Goal: Transaction & Acquisition: Purchase product/service

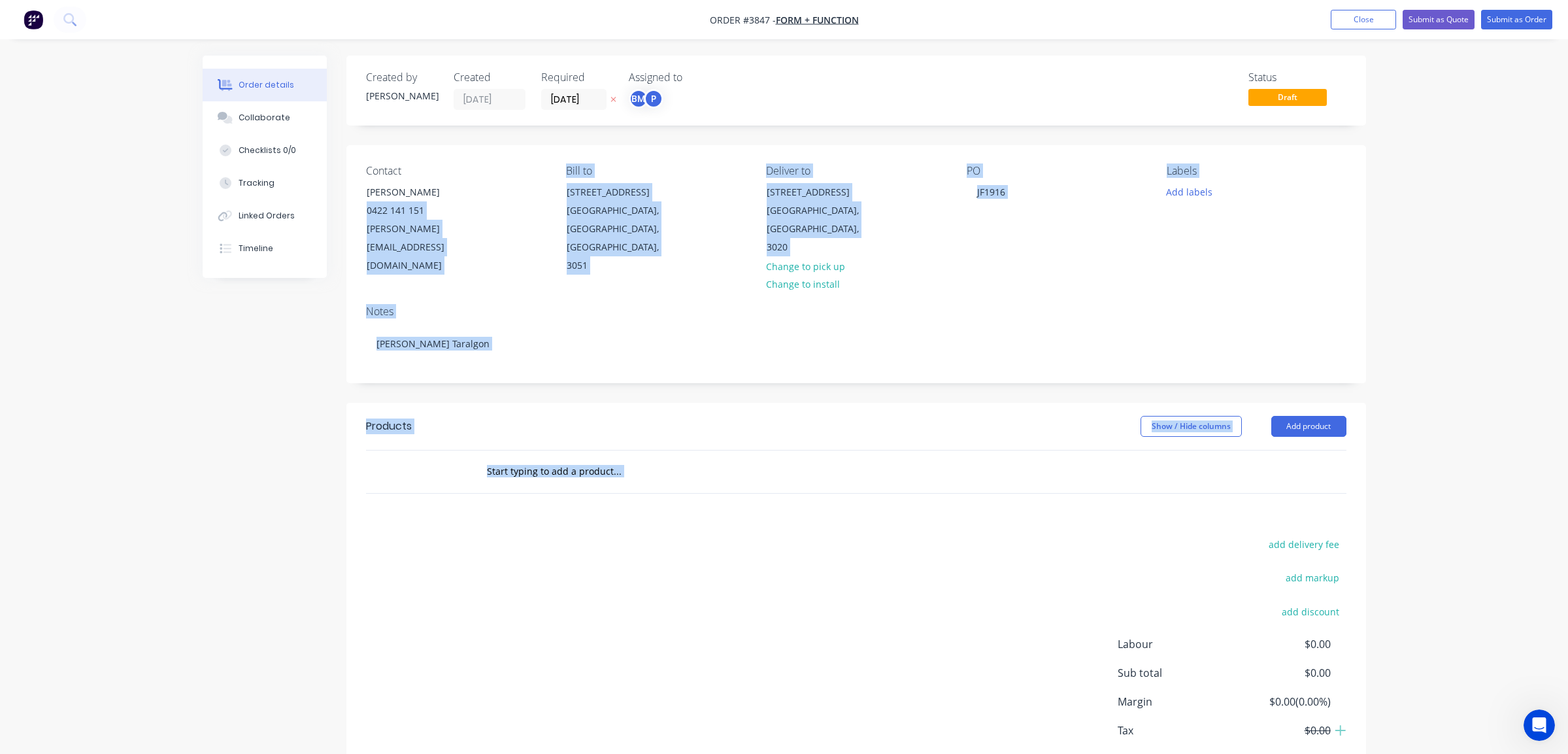
drag, startPoint x: 447, startPoint y: 466, endPoint x: 496, endPoint y: 580, distance: 124.1
click at [496, 580] on div "Created by [PERSON_NAME] Created [DATE] Required [DATE] Assigned to BM P Status…" at bounding box center [857, 431] width 1020 height 752
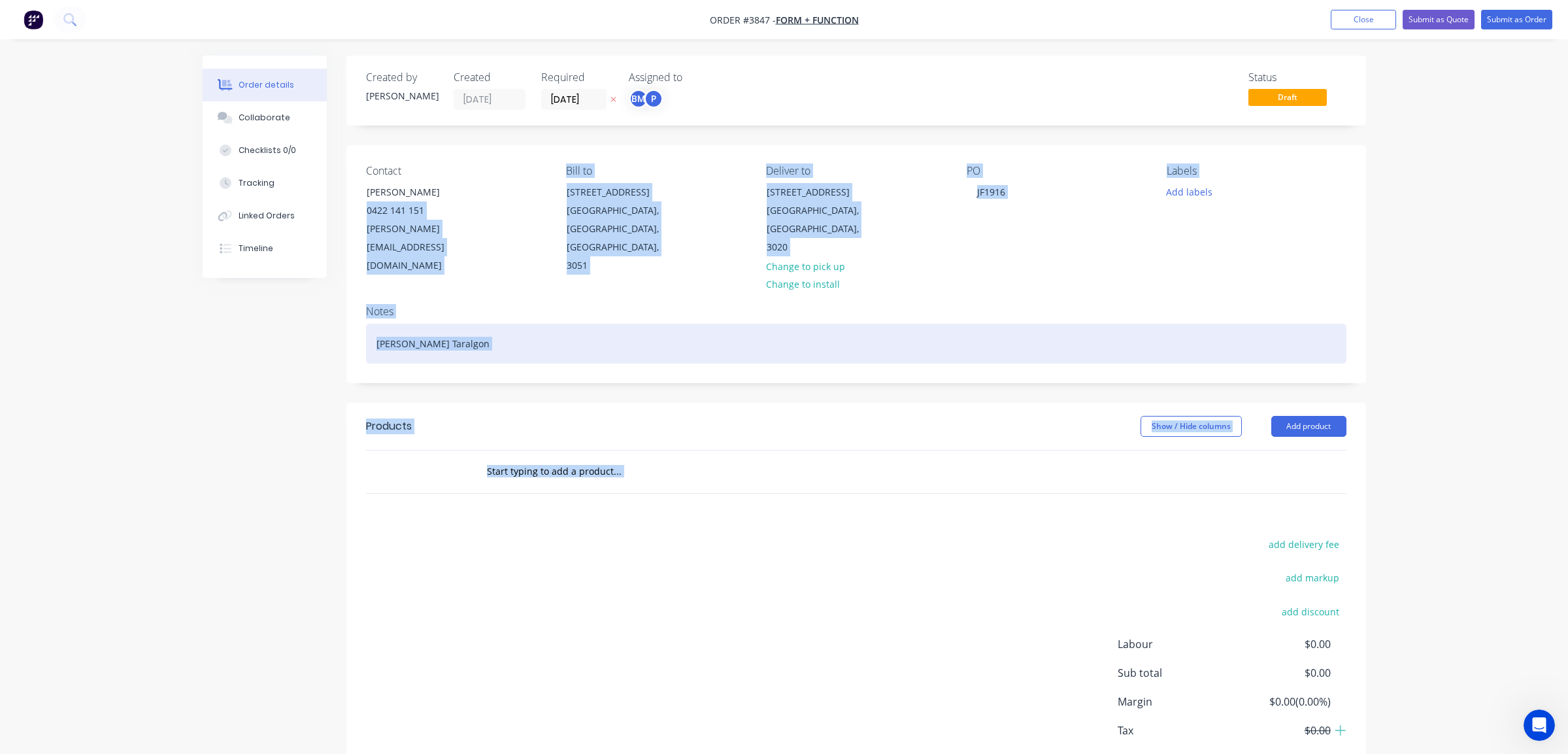
click at [701, 337] on div "[PERSON_NAME] Taralgon" at bounding box center [856, 343] width 981 height 40
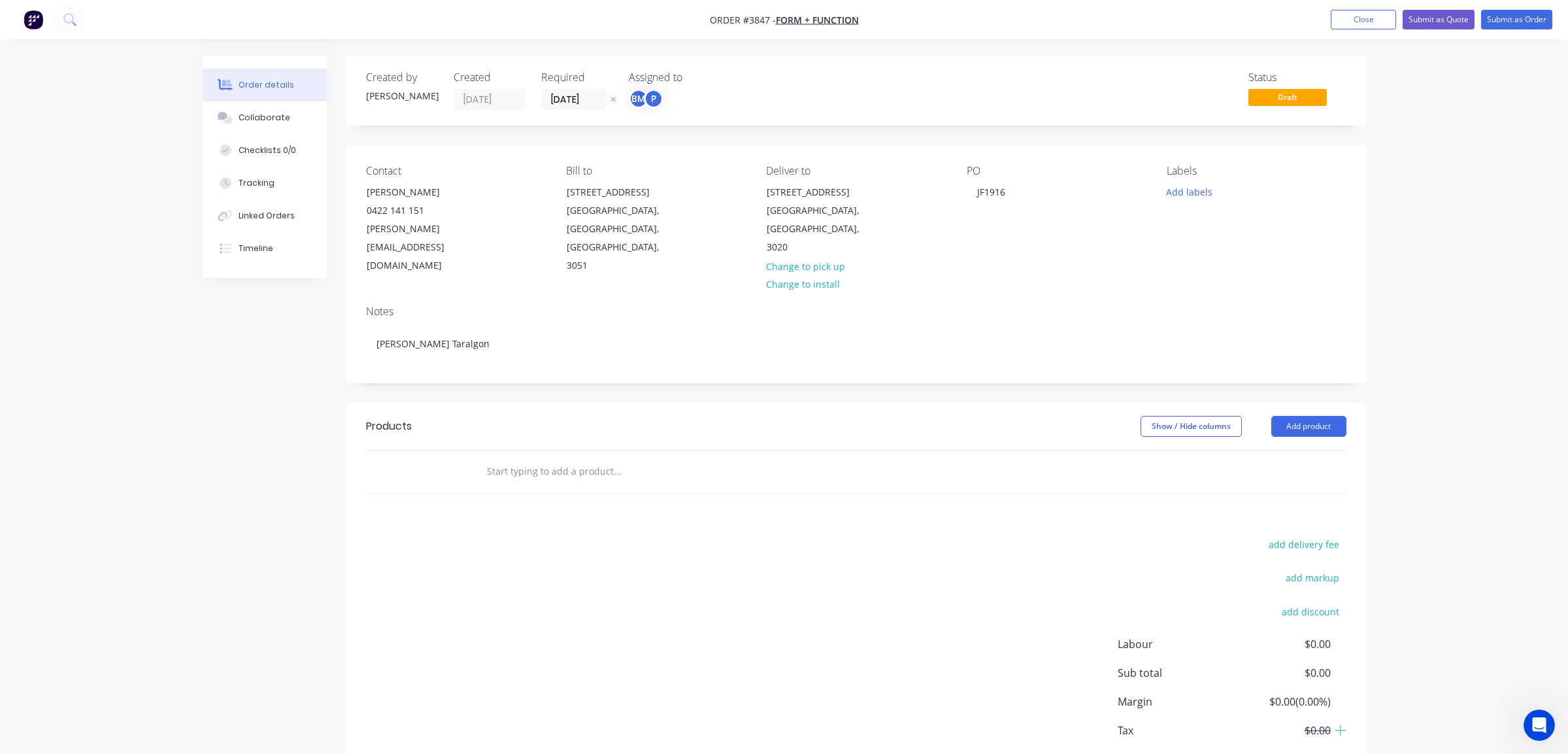
click at [557, 554] on div "add delivery fee add markup add discount Labour $0.00 Sub total $0.00 Margin $0…" at bounding box center [856, 662] width 981 height 253
click at [1288, 416] on button "Add product" at bounding box center [1309, 426] width 75 height 21
click at [1282, 450] on div "Product catalogue" at bounding box center [1284, 459] width 101 height 19
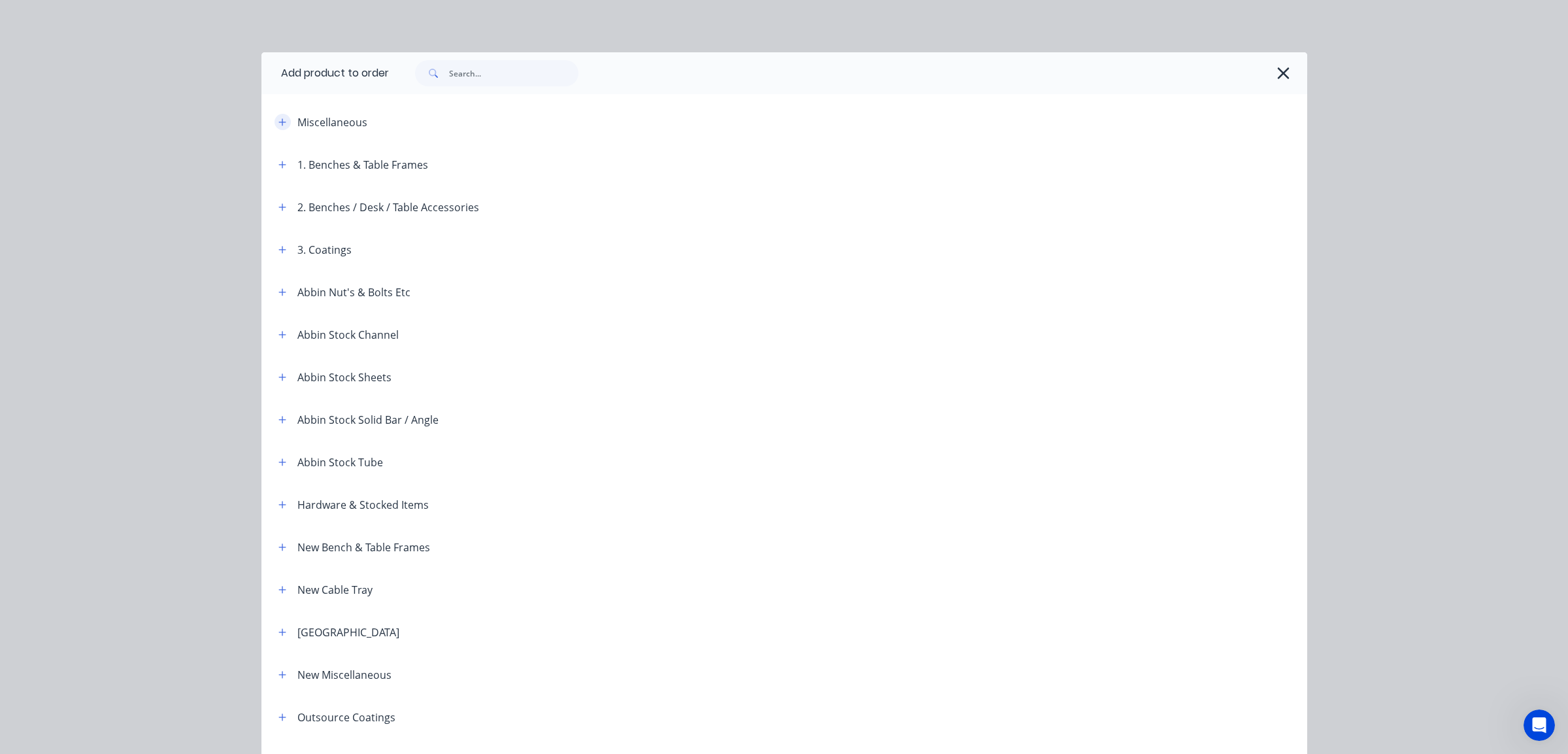
click at [279, 126] on icon "button" at bounding box center [282, 122] width 8 height 9
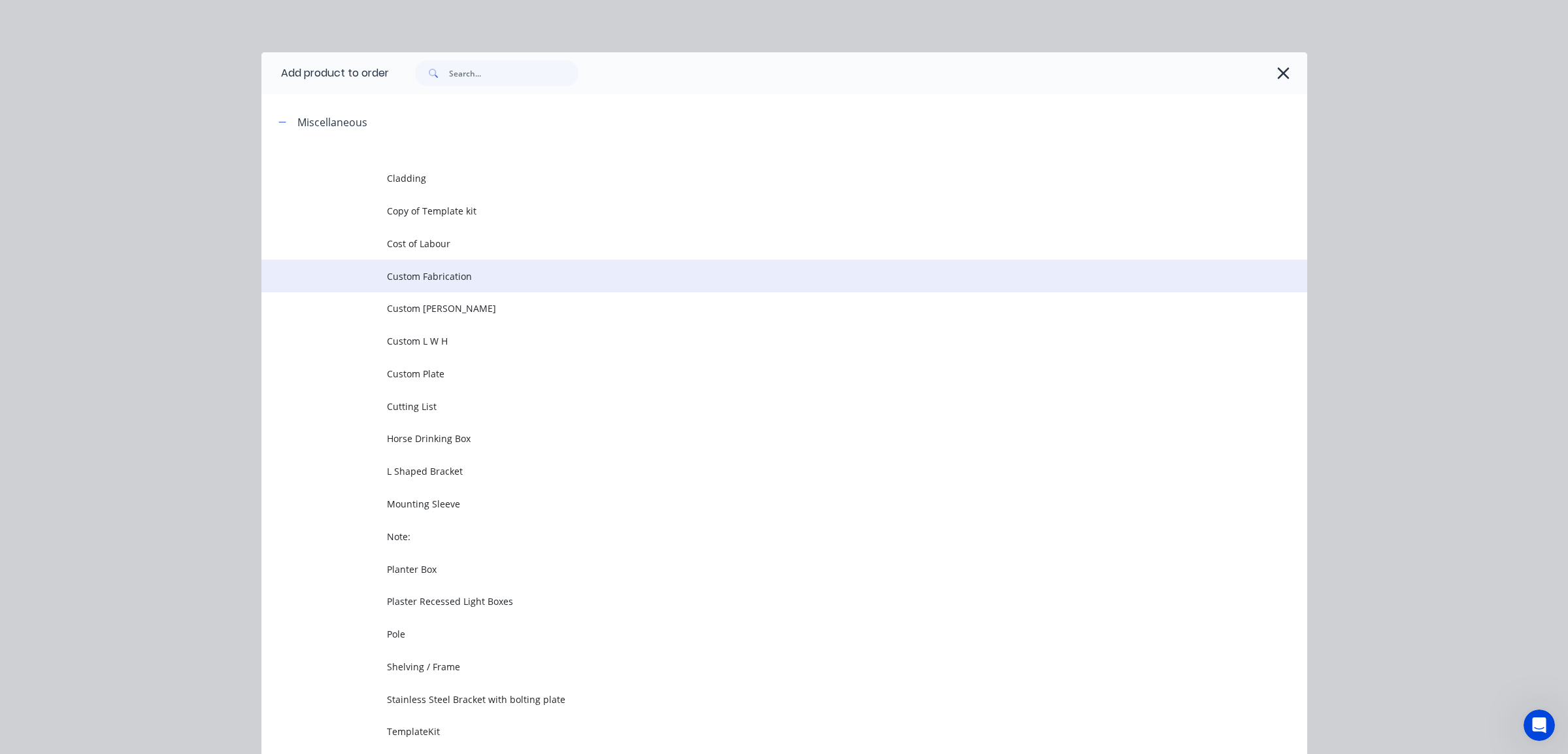
click at [473, 284] on td "Custom Fabrication" at bounding box center [847, 276] width 921 height 33
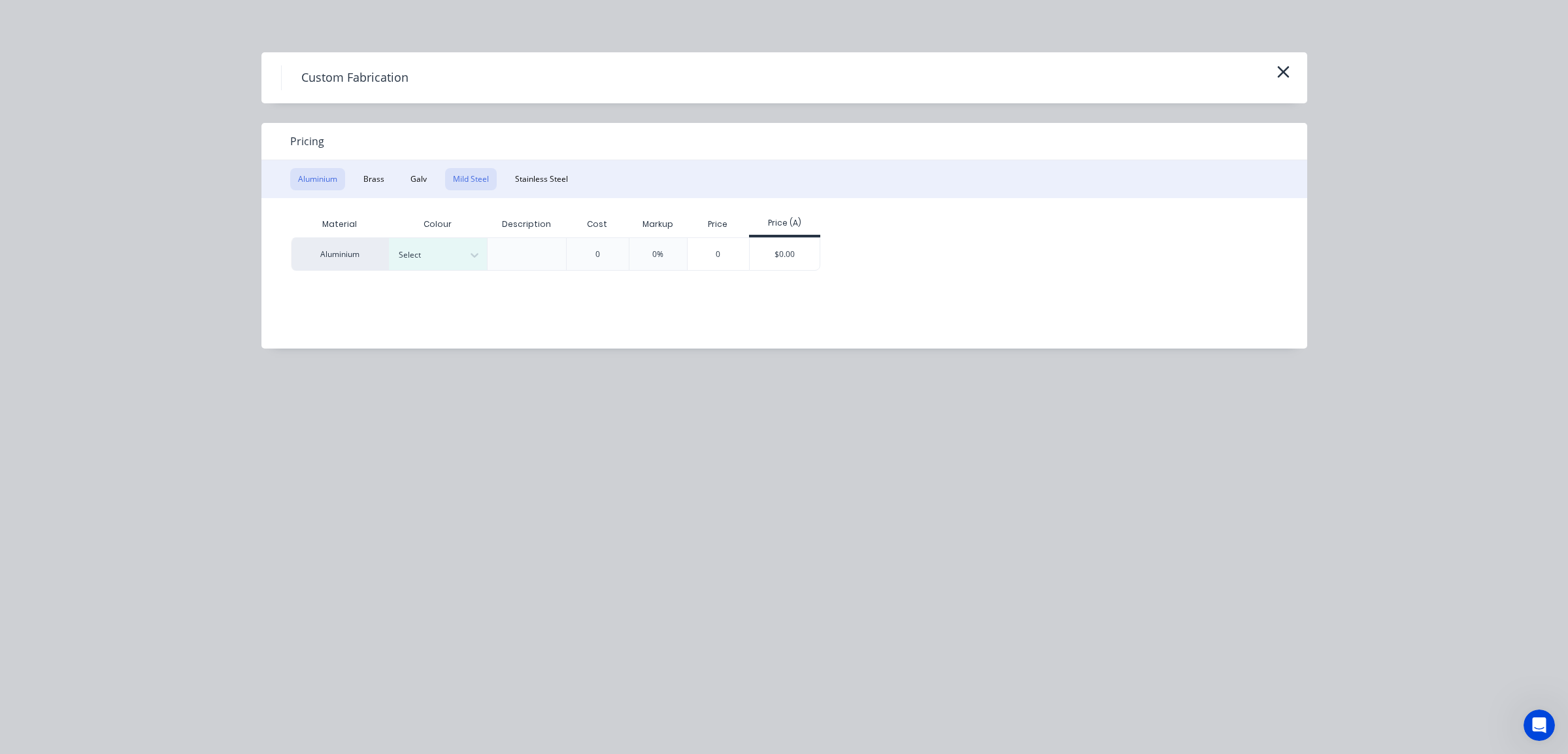
click at [467, 182] on button "Mild Steel" at bounding box center [471, 179] width 52 height 22
click at [686, 253] on div "$0.00" at bounding box center [686, 254] width 70 height 31
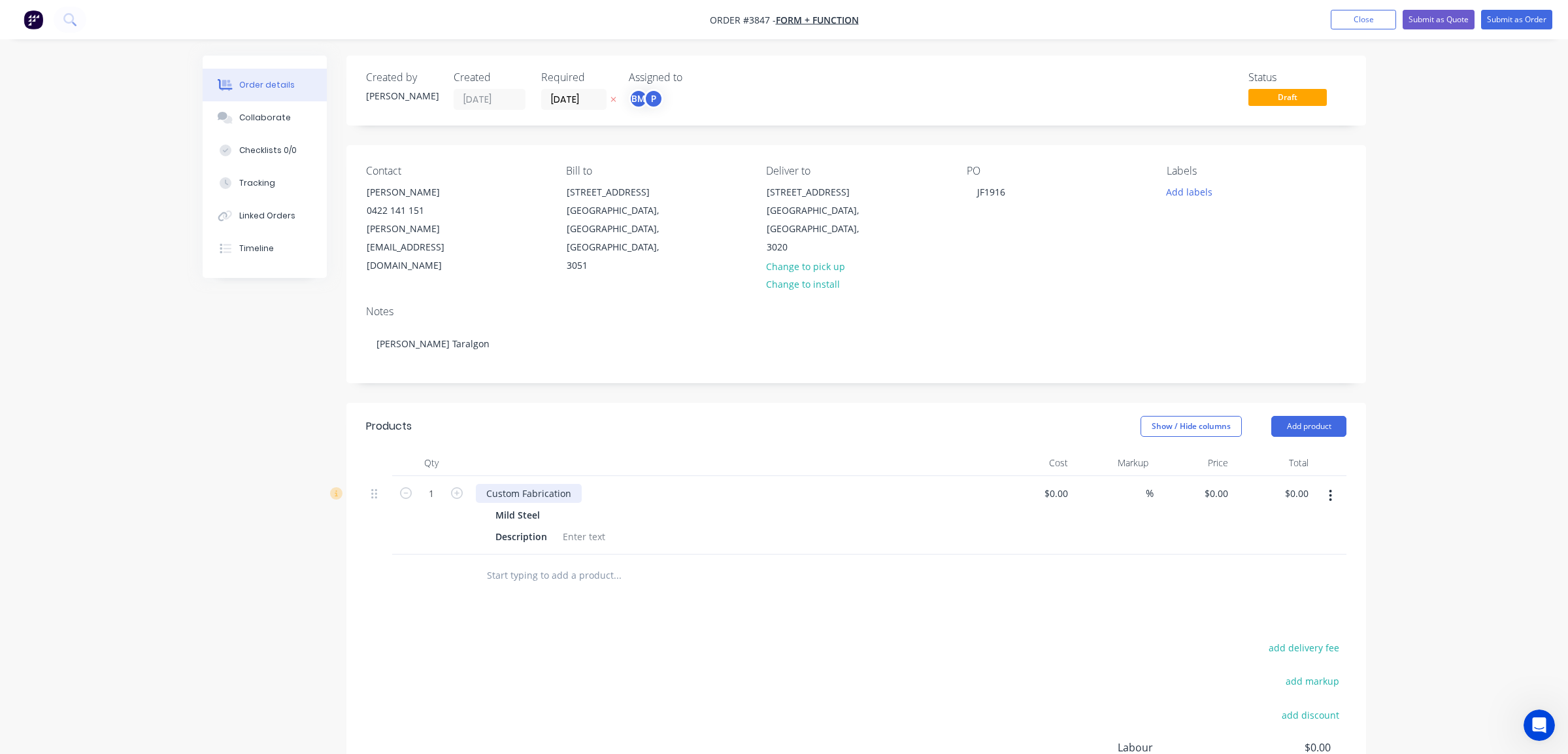
click at [565, 484] on div "Custom Fabrication" at bounding box center [528, 493] width 106 height 19
drag, startPoint x: 573, startPoint y: 478, endPoint x: 158, endPoint y: 406, distance: 421.2
click at [158, 406] on div "Order details Collaborate Checklists 0/0 Tracking Linked Orders Timeline Order …" at bounding box center [784, 465] width 1568 height 931
paste div
click at [640, 555] on div at bounding box center [706, 576] width 471 height 43
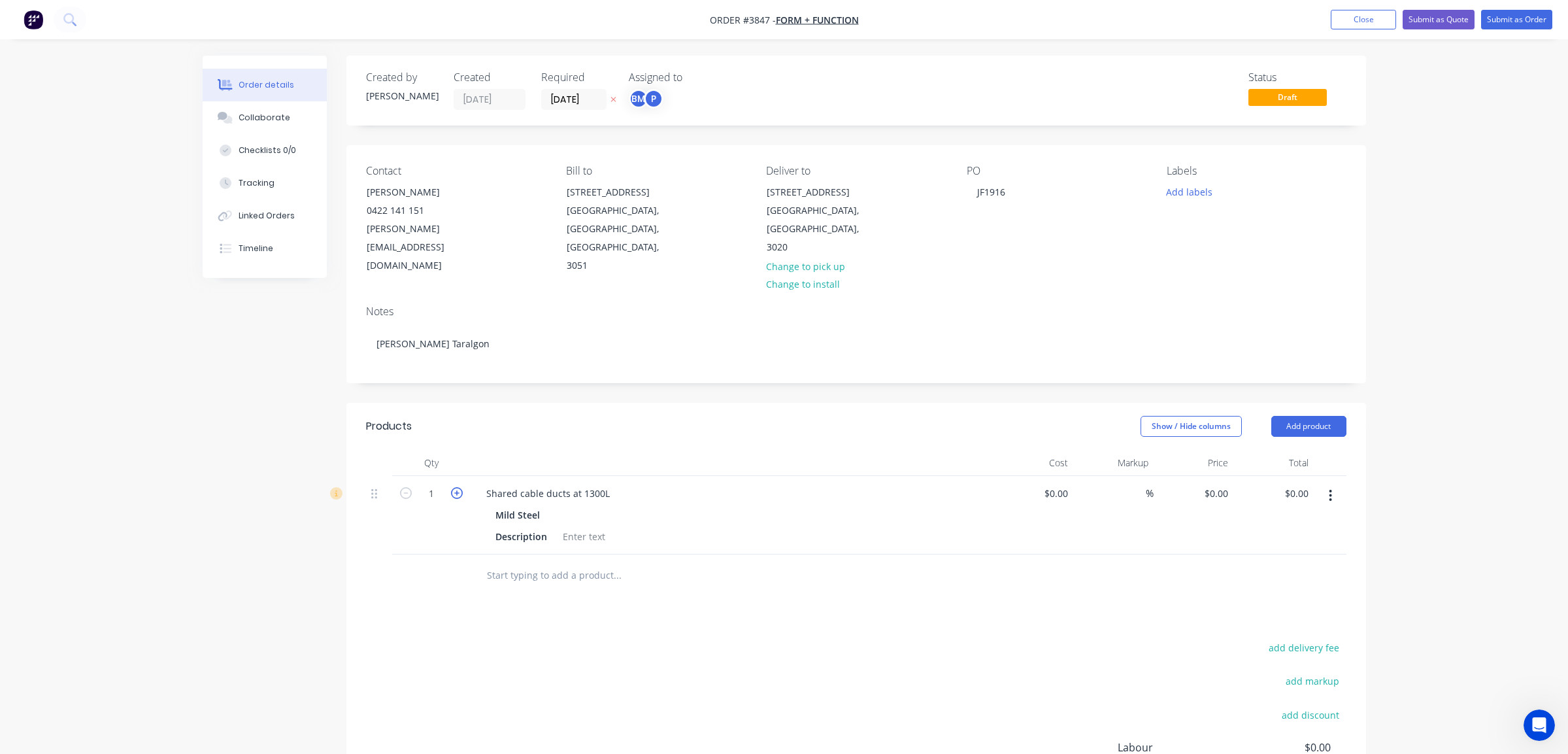
click at [461, 487] on icon "button" at bounding box center [457, 493] width 12 height 12
click at [458, 487] on icon "button" at bounding box center [457, 493] width 12 height 12
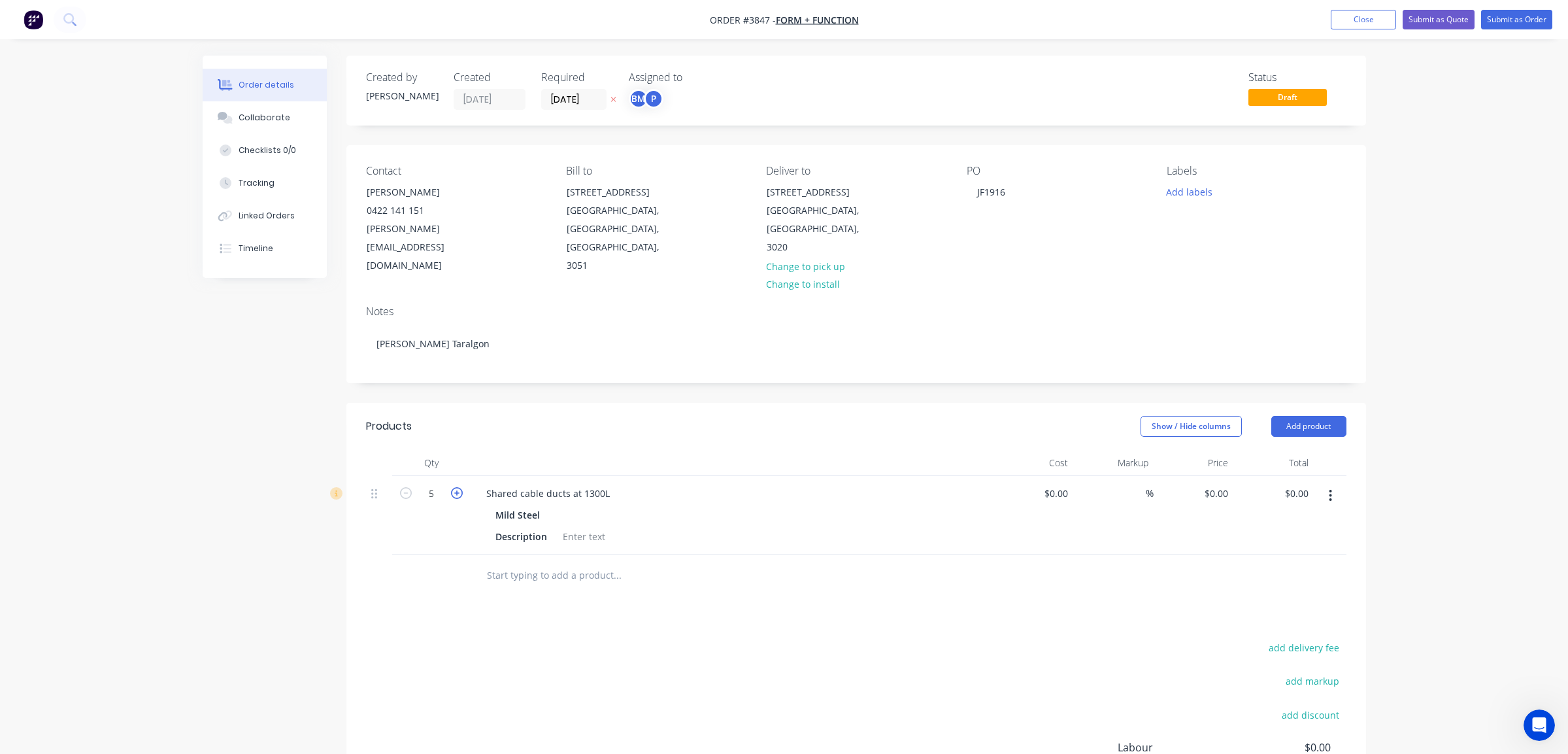
type input "6"
click at [411, 555] on div at bounding box center [431, 576] width 79 height 43
click at [532, 527] on div "Description" at bounding box center [521, 536] width 62 height 19
drag, startPoint x: 544, startPoint y: 517, endPoint x: 364, endPoint y: 487, distance: 182.5
click at [364, 487] on div "Qty Cost Markup Price Total 6 Shared cable ducts at 1300L Mild Steel Descriptio…" at bounding box center [857, 523] width 1020 height 147
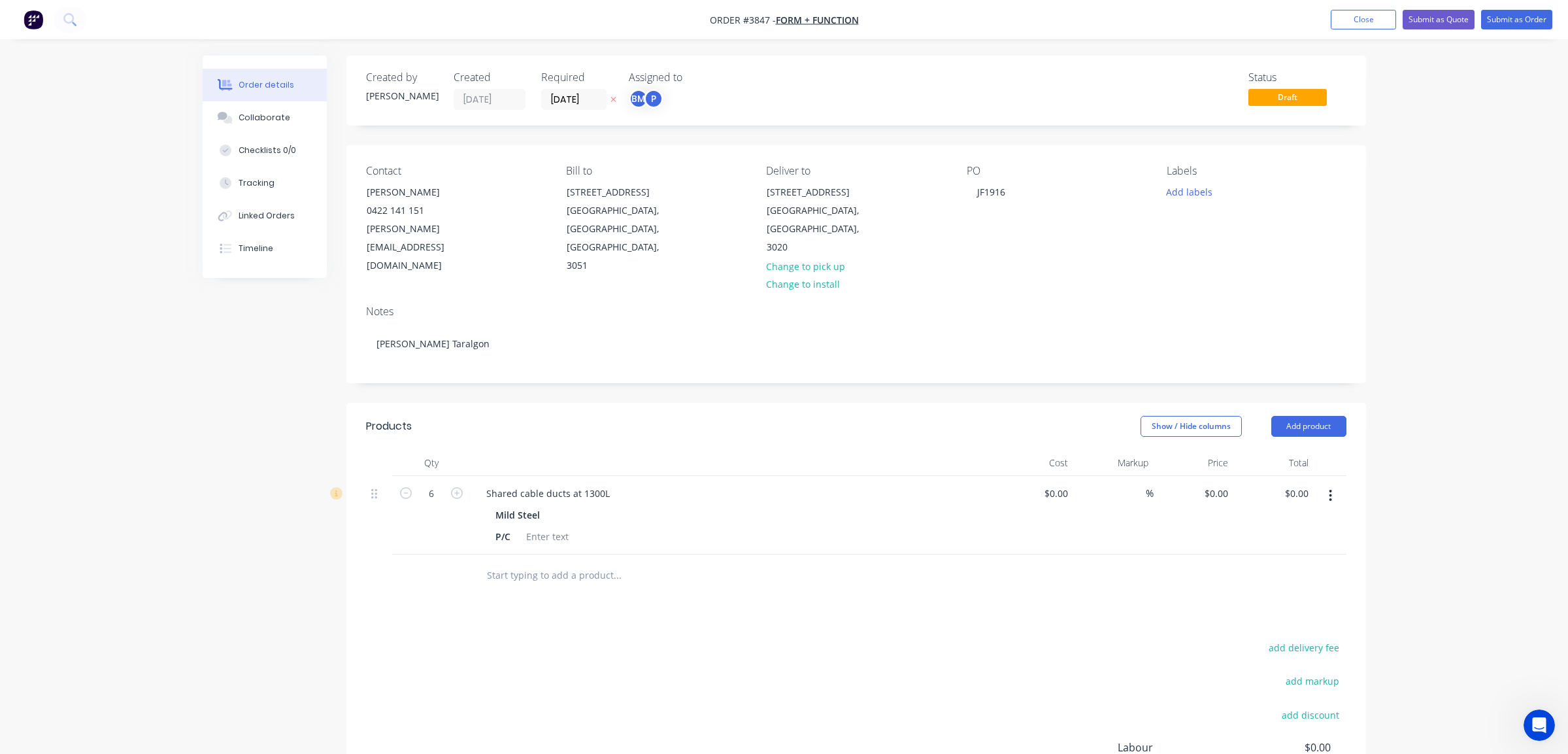
click at [1079, 555] on div at bounding box center [856, 576] width 981 height 43
click at [521, 527] on div "P/C" at bounding box center [729, 536] width 479 height 19
click at [516, 527] on div "P/C" at bounding box center [503, 536] width 26 height 19
drag, startPoint x: 511, startPoint y: 519, endPoint x: 541, endPoint y: 519, distance: 30.0
click at [541, 527] on div "P/C" at bounding box center [729, 536] width 479 height 19
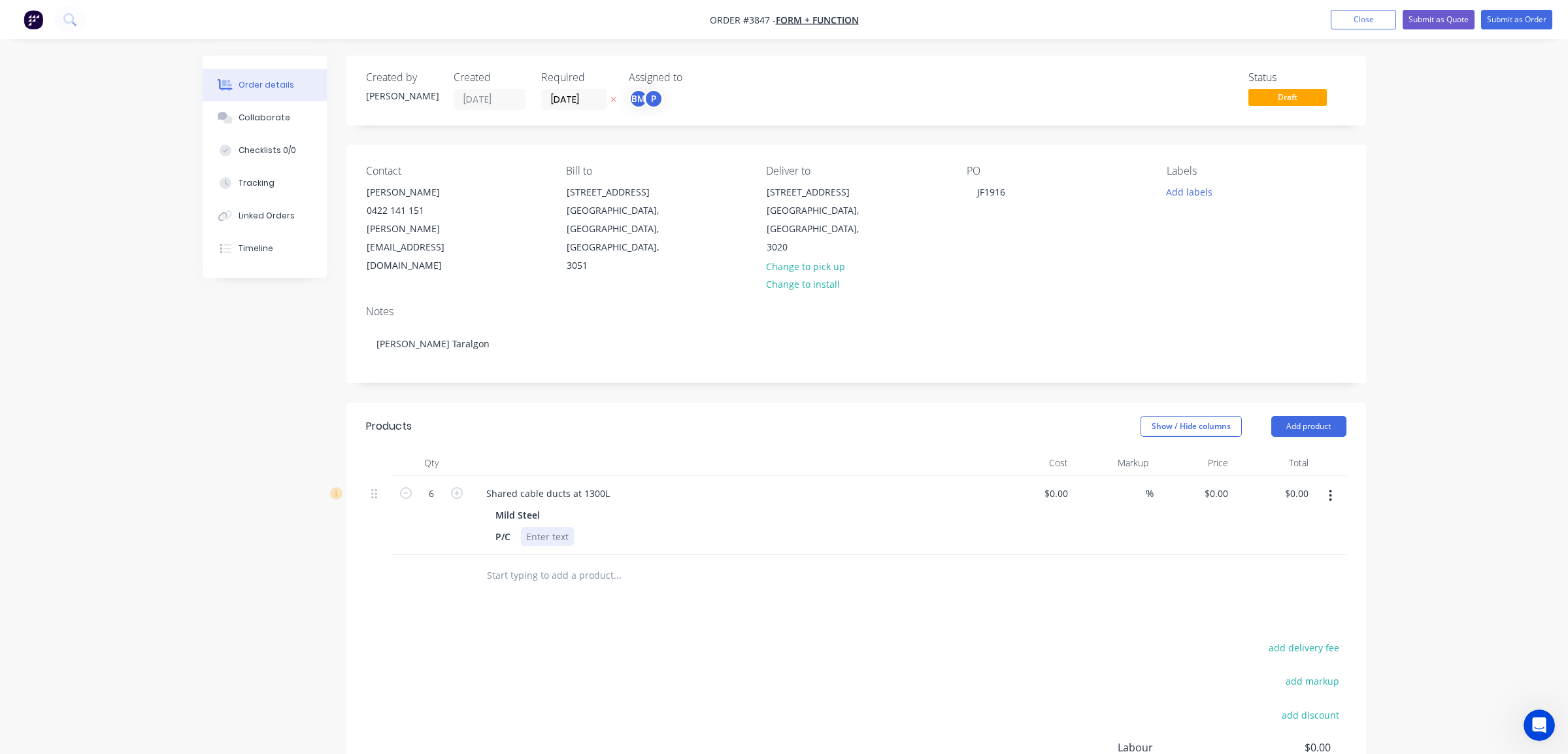
click at [541, 527] on div at bounding box center [547, 536] width 53 height 19
click at [581, 98] on input "[DATE]" at bounding box center [574, 99] width 64 height 20
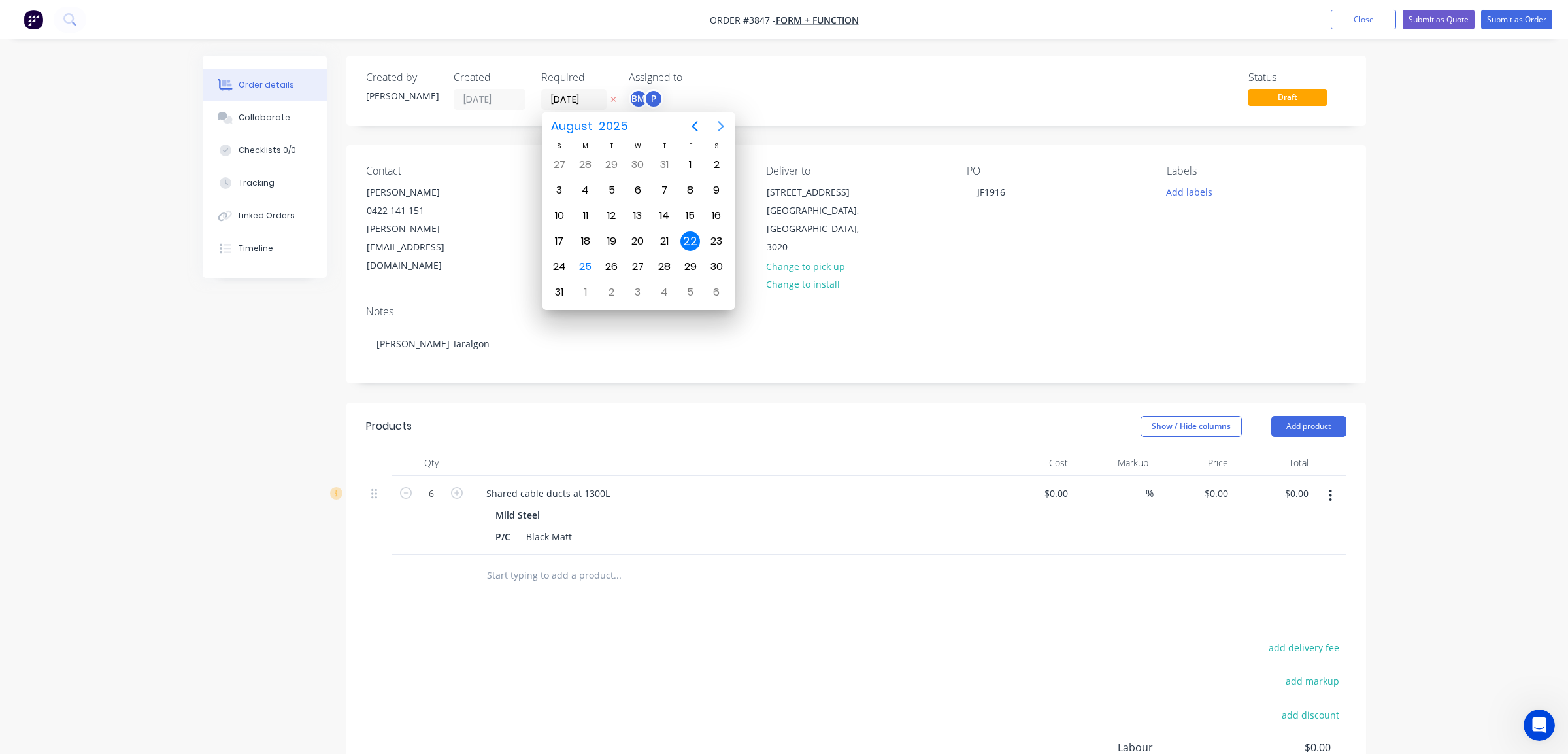
click at [715, 122] on icon "Next page" at bounding box center [721, 126] width 16 height 16
click at [610, 209] on div "16" at bounding box center [612, 216] width 20 height 20
type input "[DATE]"
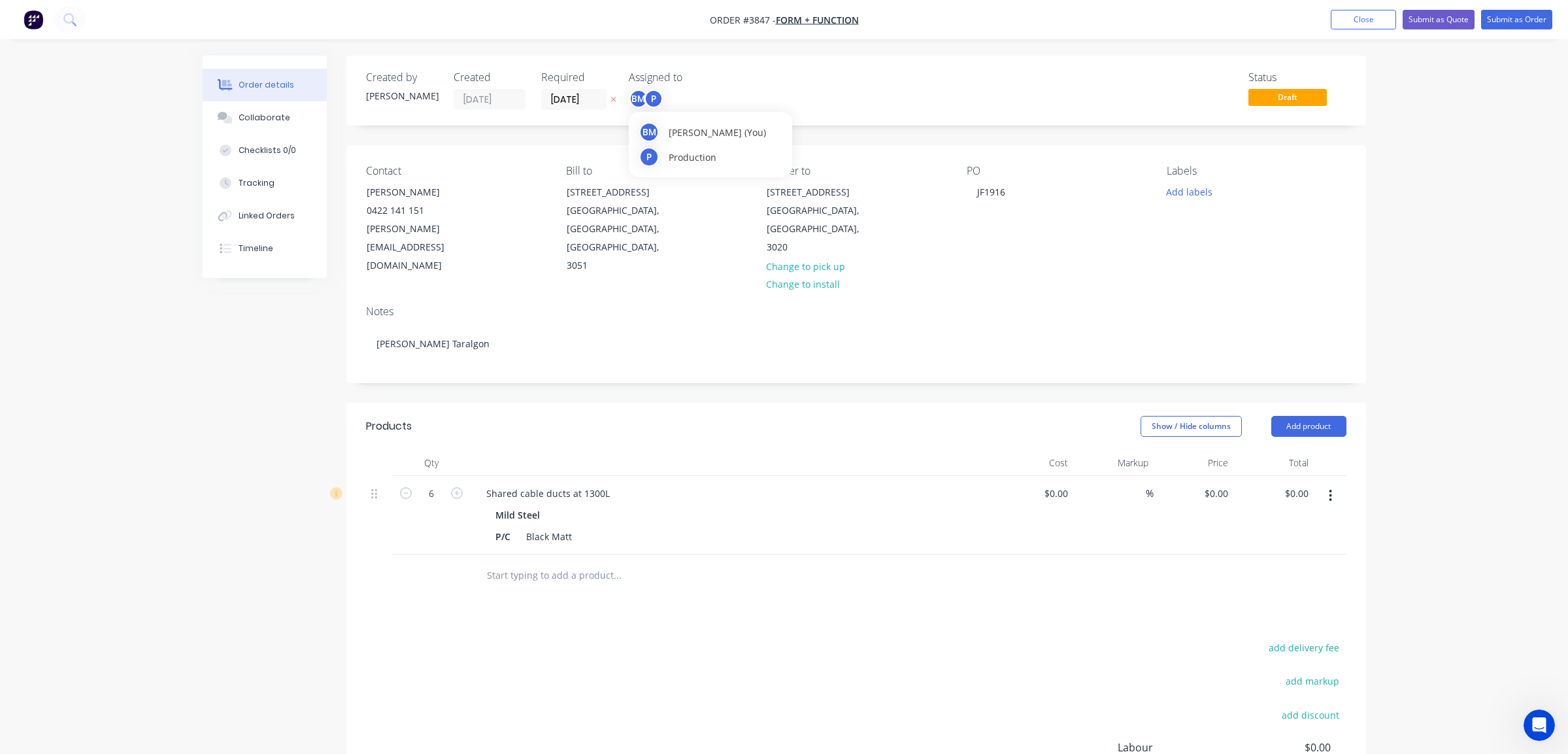
click at [647, 100] on div "P" at bounding box center [654, 99] width 20 height 20
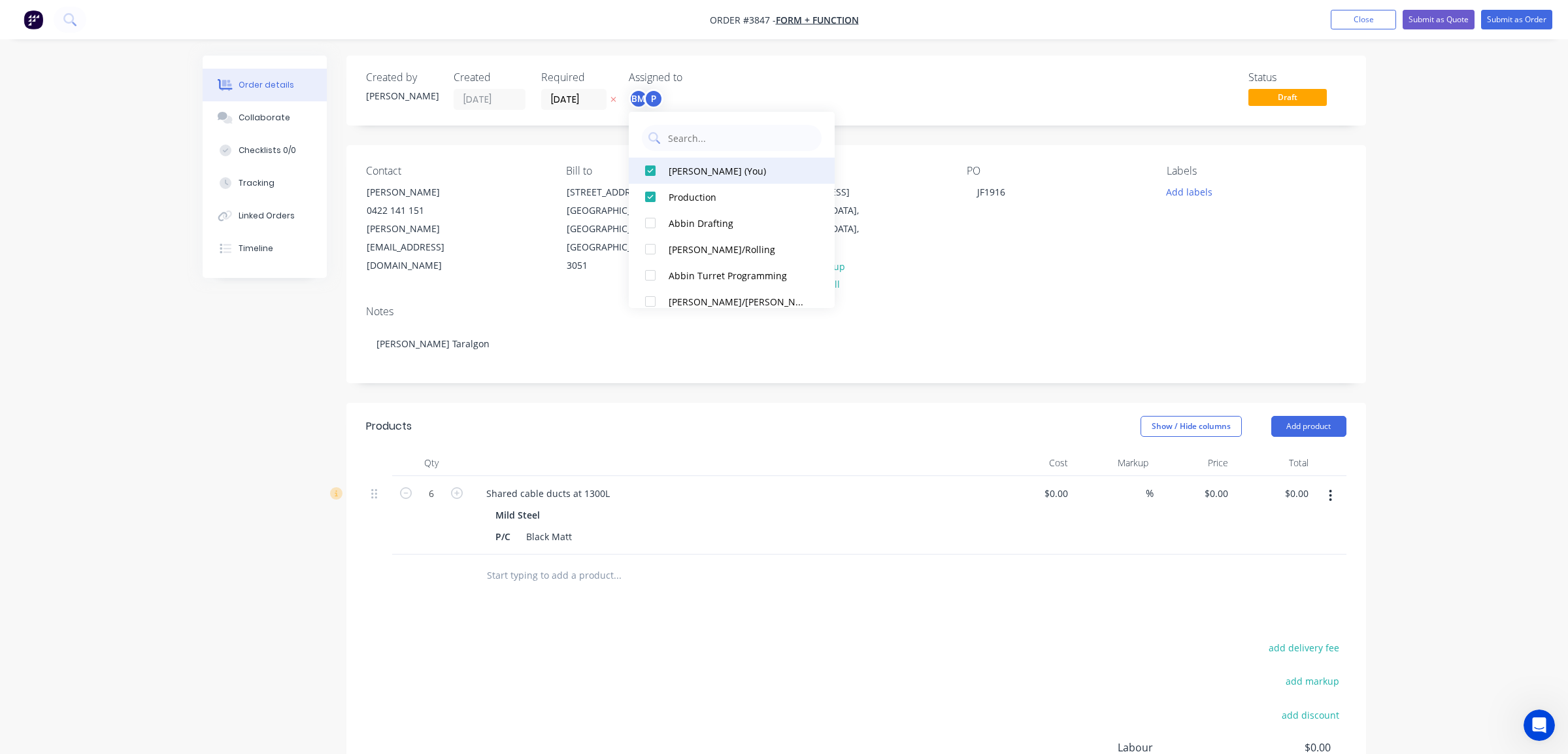
click at [678, 169] on div "[PERSON_NAME] (You)" at bounding box center [738, 170] width 138 height 13
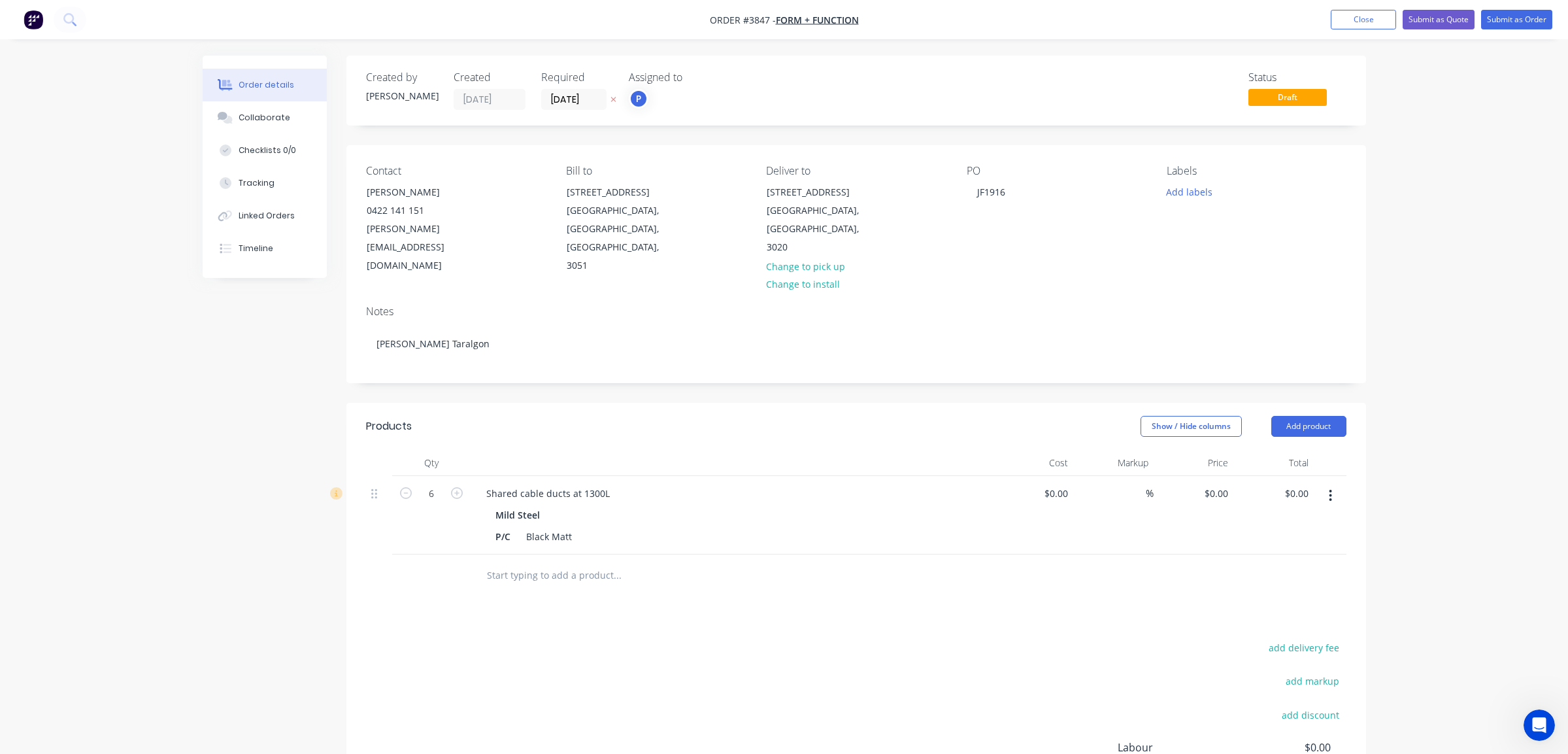
click at [818, 45] on div "Order details Collaborate Checklists 0/0 Tracking Linked Orders Timeline Order …" at bounding box center [784, 465] width 1568 height 931
click at [1178, 189] on button "Add labels" at bounding box center [1189, 191] width 60 height 18
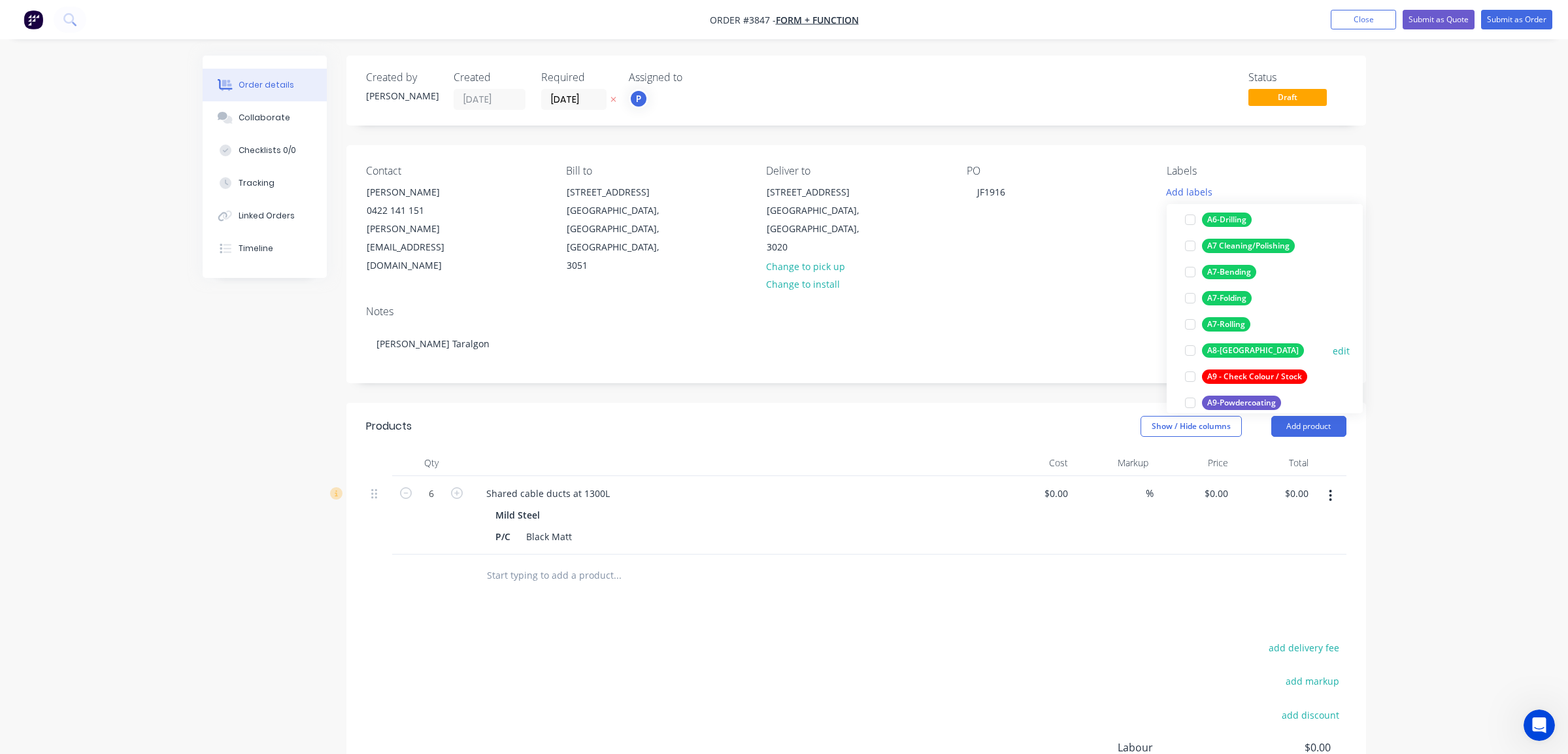
scroll to position [196, 0]
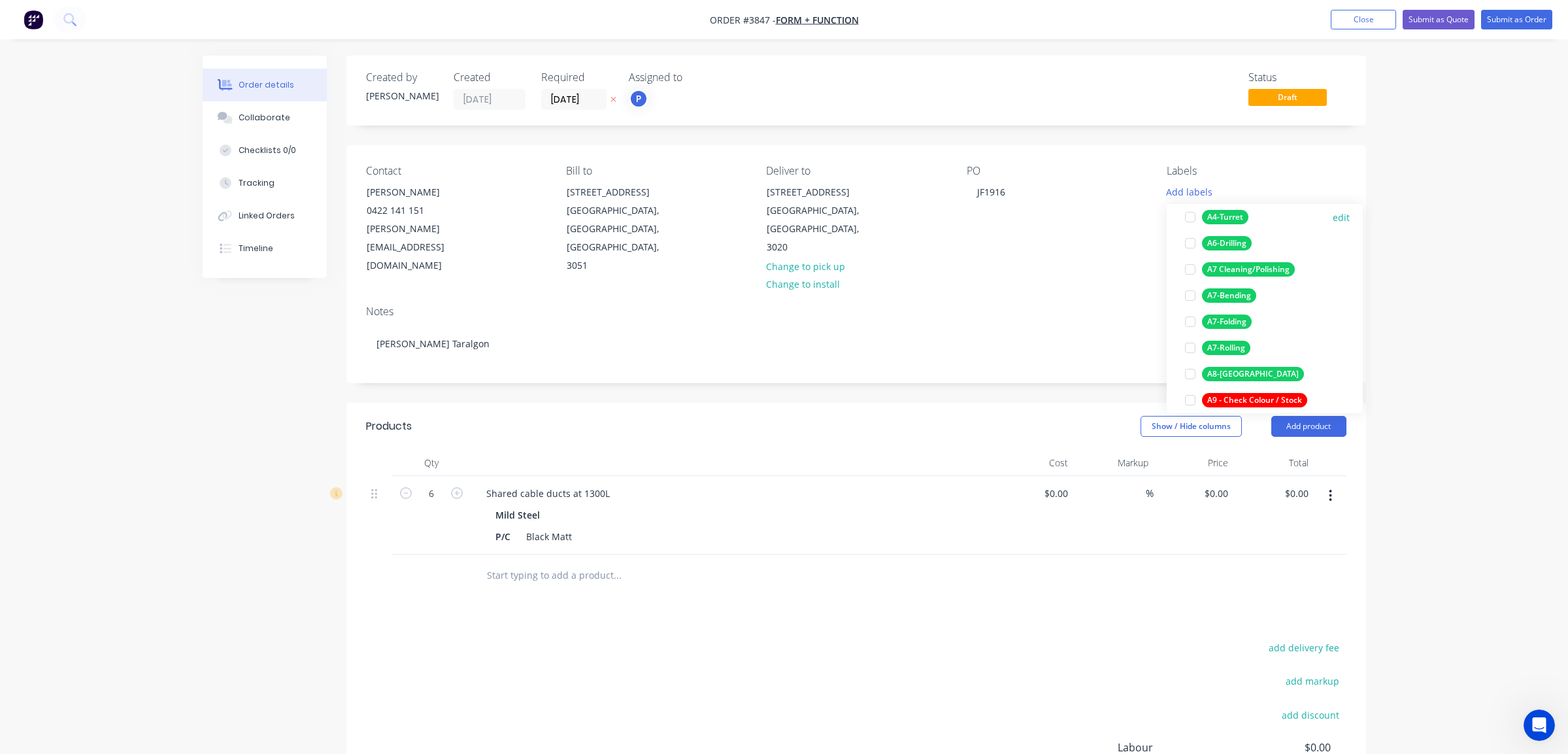
click at [1233, 219] on div "A4-Turret" at bounding box center [1225, 217] width 46 height 14
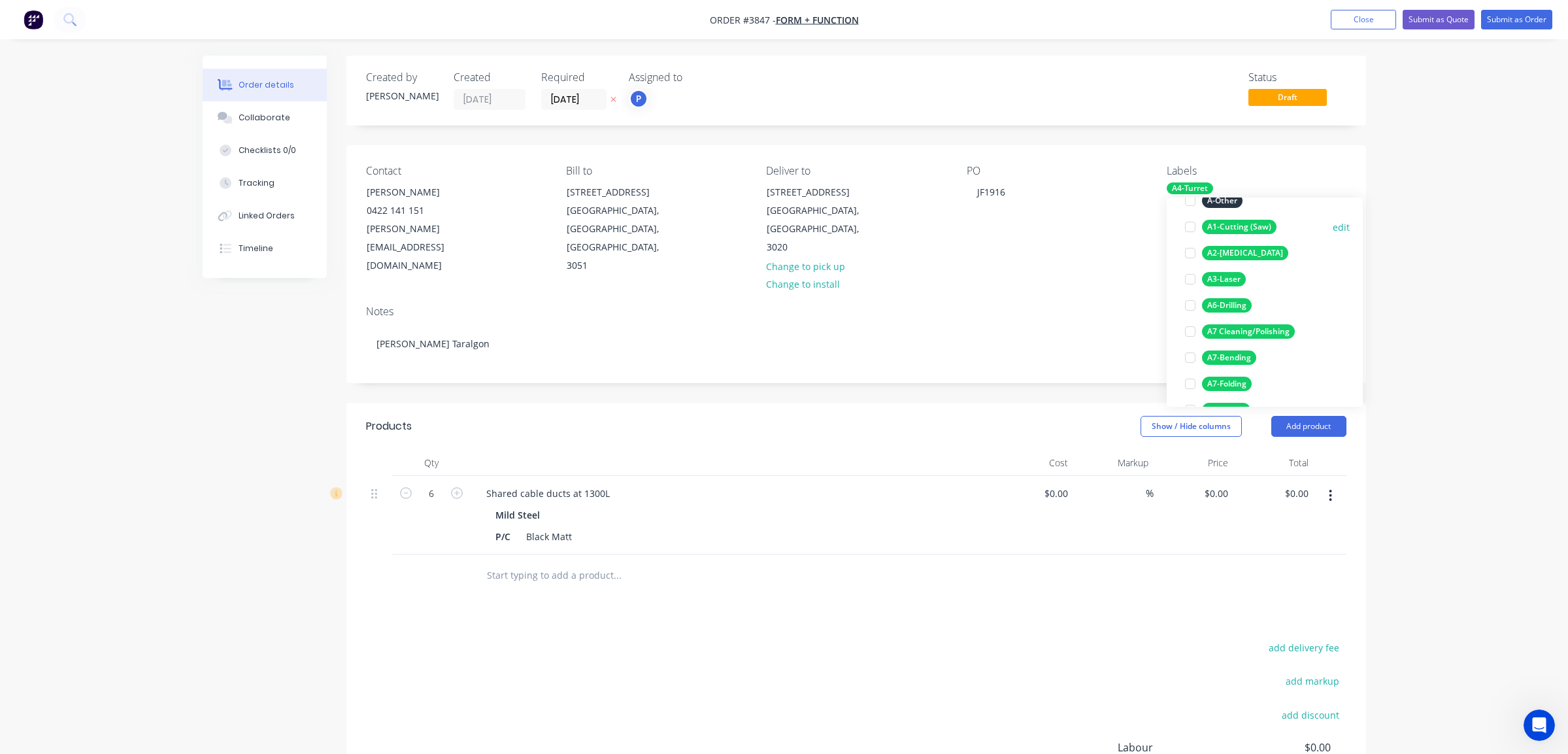
scroll to position [222, 0]
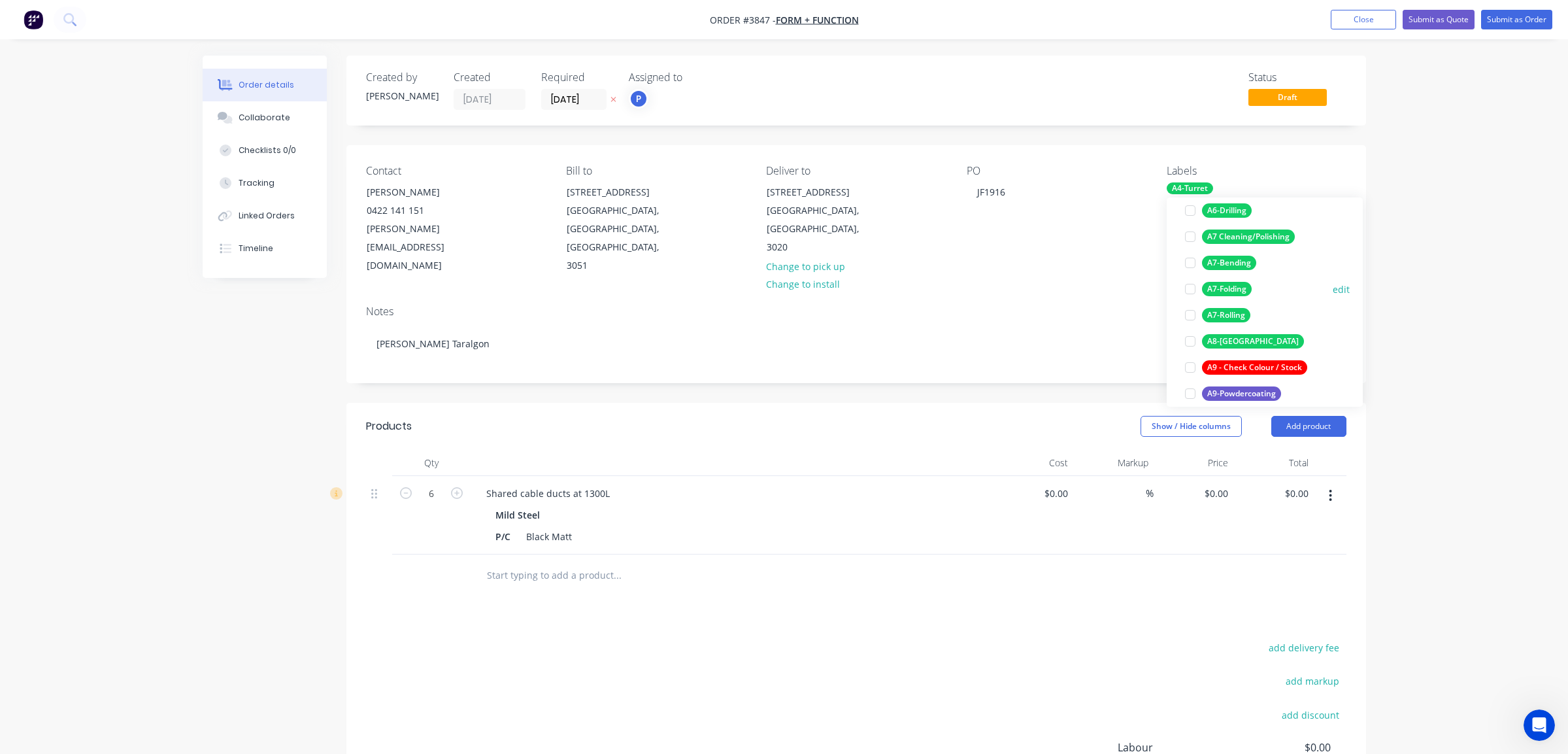
click at [1234, 293] on div "A7-Folding" at bounding box center [1227, 289] width 50 height 14
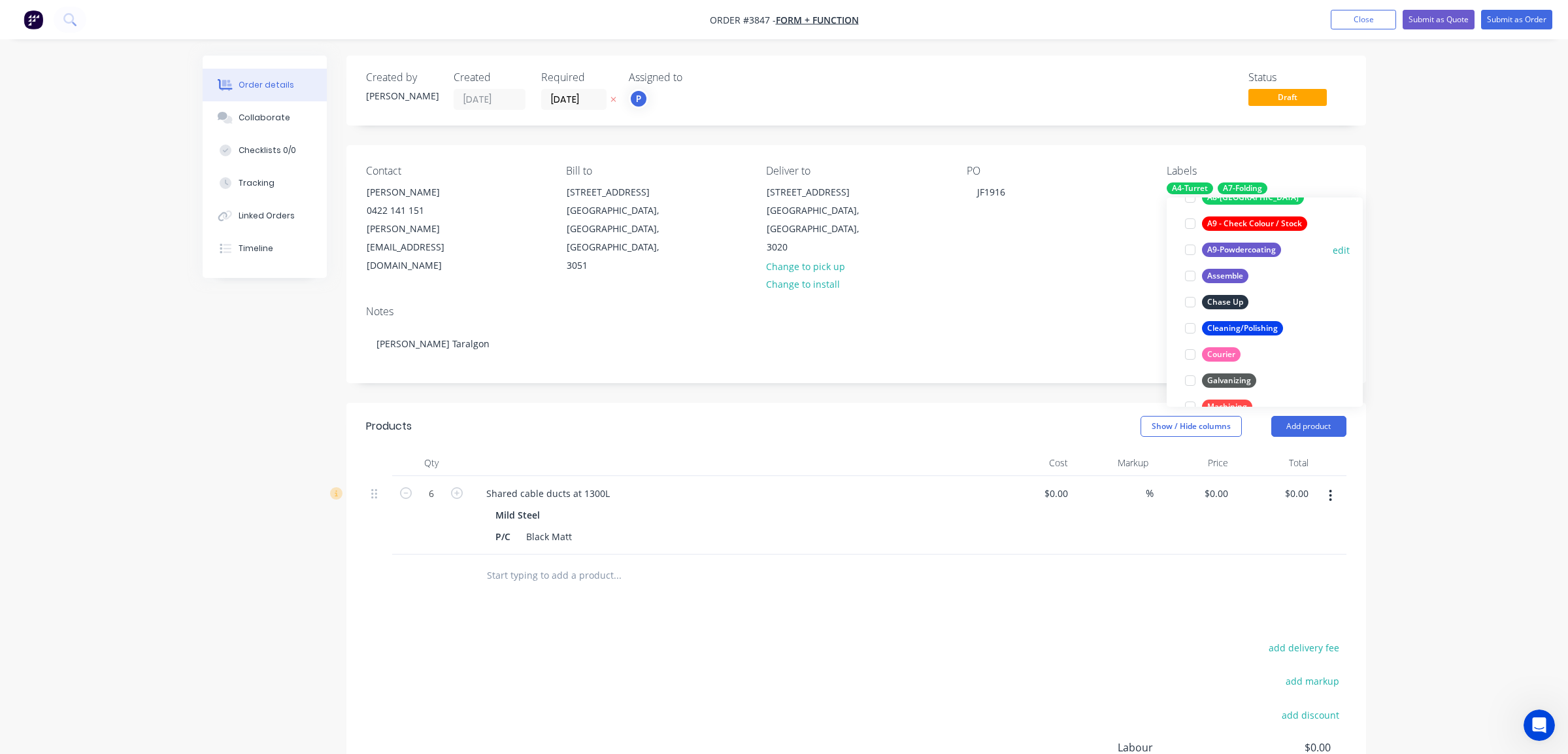
click at [1253, 254] on div "A9-Powdercoating" at bounding box center [1242, 250] width 79 height 14
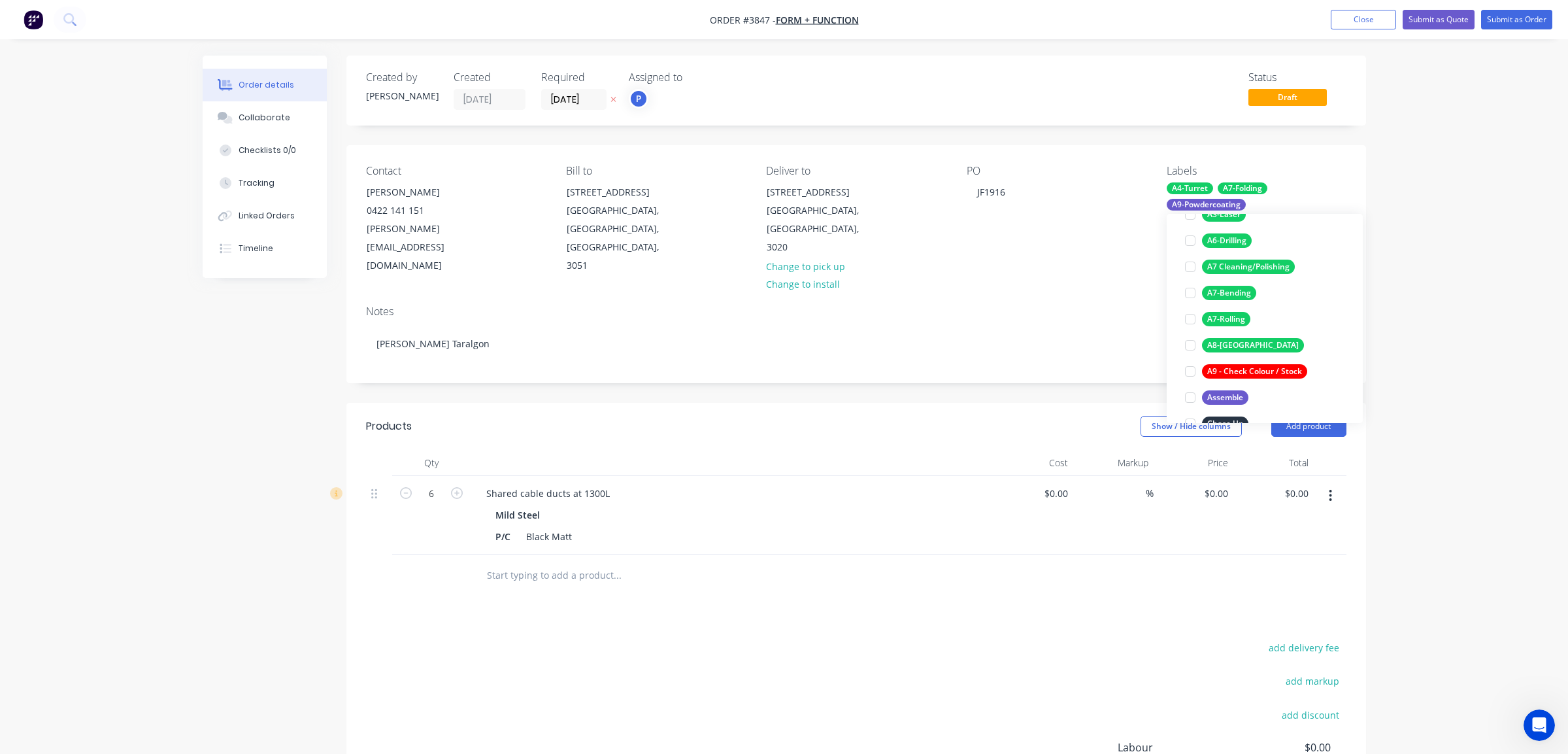
scroll to position [301, 0]
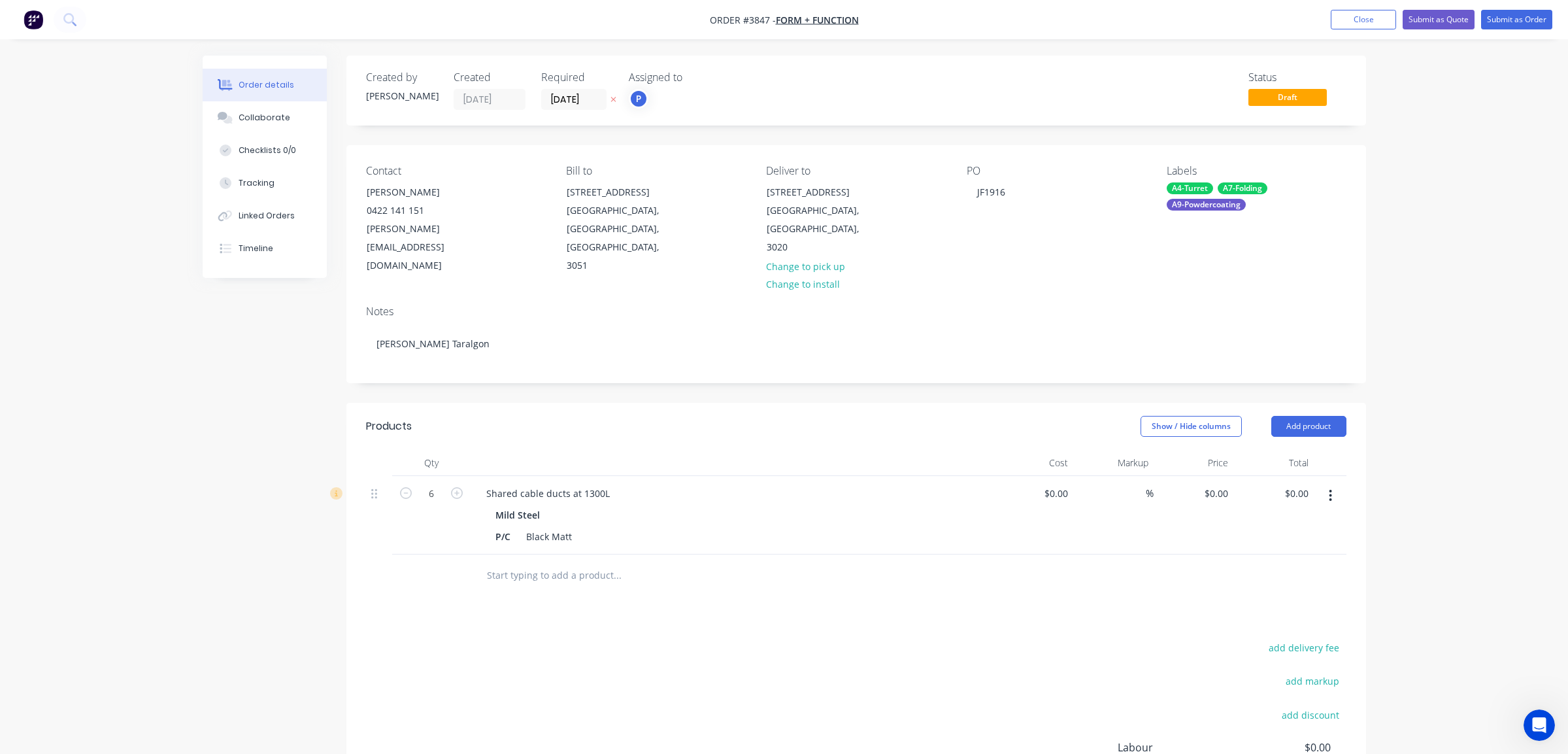
click at [952, 555] on div at bounding box center [856, 576] width 981 height 43
click at [1535, 11] on button "Submit as Order" at bounding box center [1517, 20] width 71 height 20
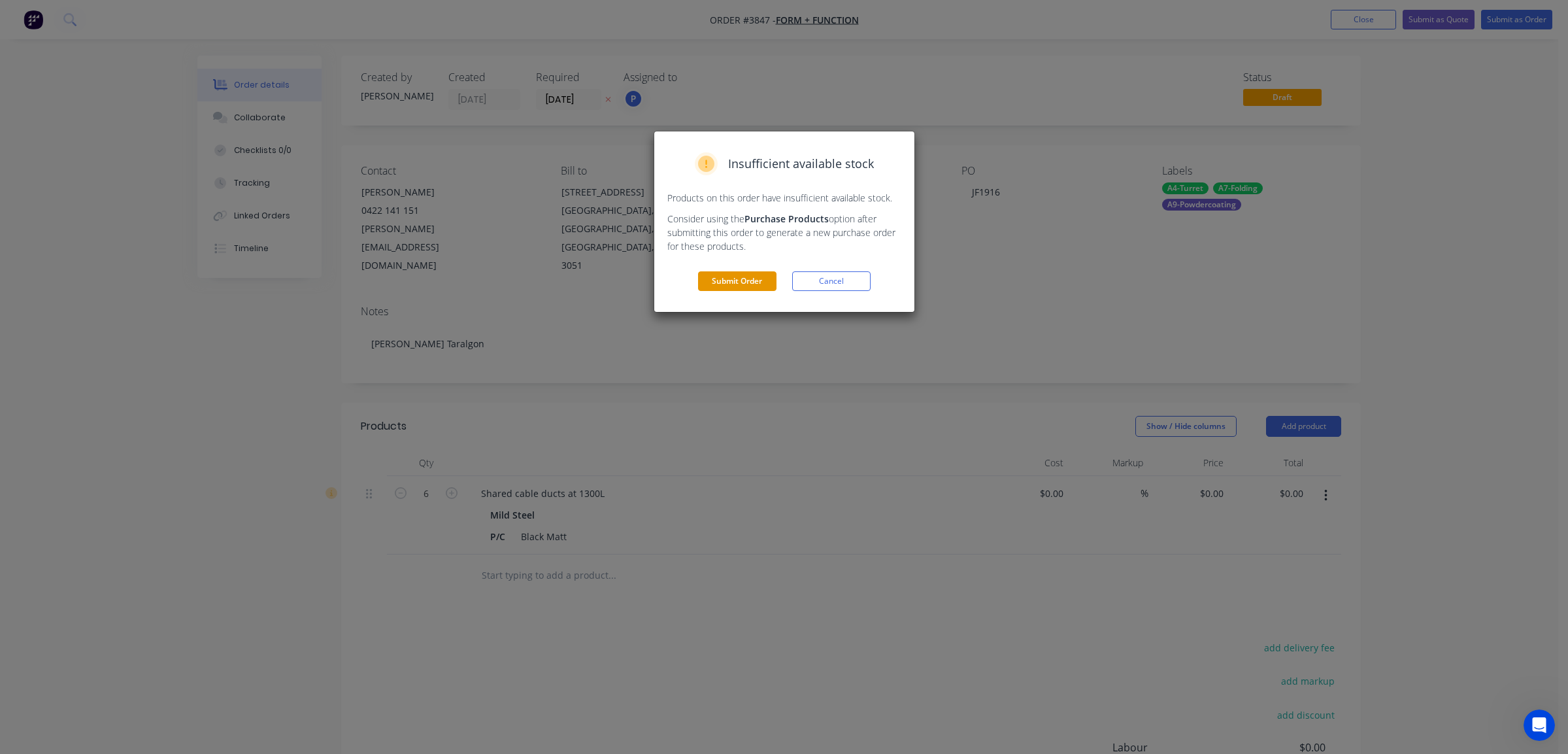
click at [764, 276] on button "Submit Order" at bounding box center [737, 282] width 79 height 20
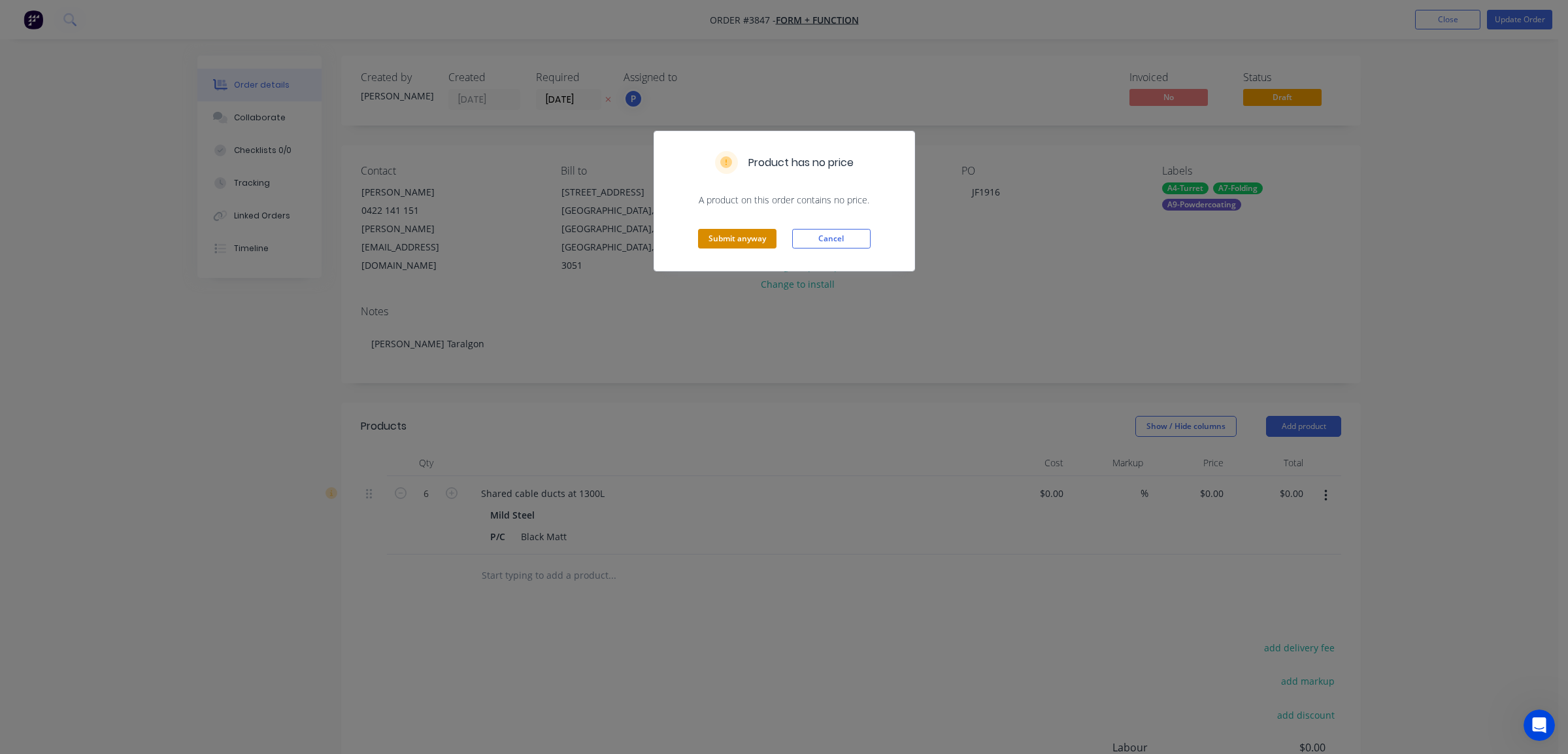
click at [743, 240] on button "Submit anyway" at bounding box center [737, 239] width 79 height 20
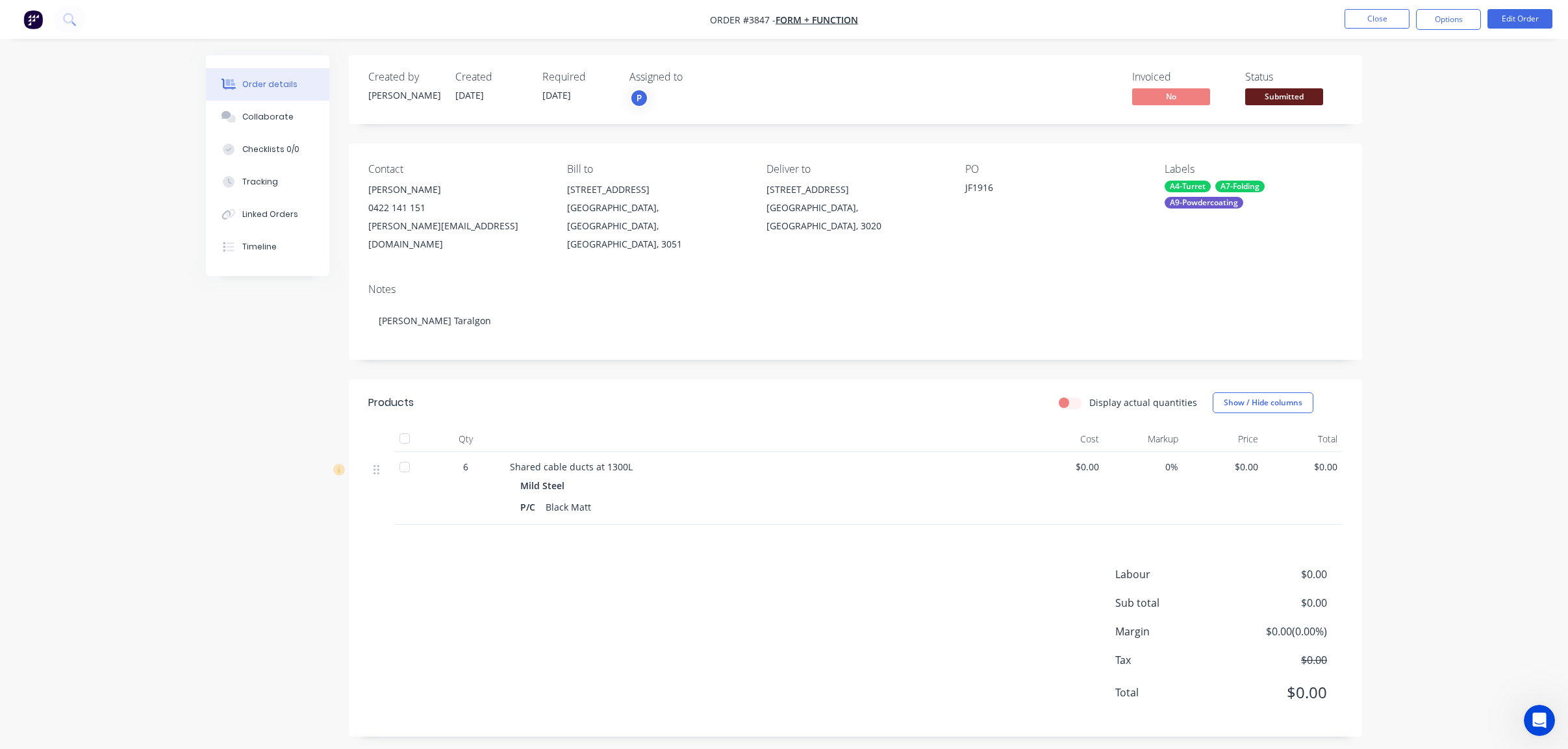
click at [1304, 100] on span "Submitted" at bounding box center [1284, 96] width 78 height 16
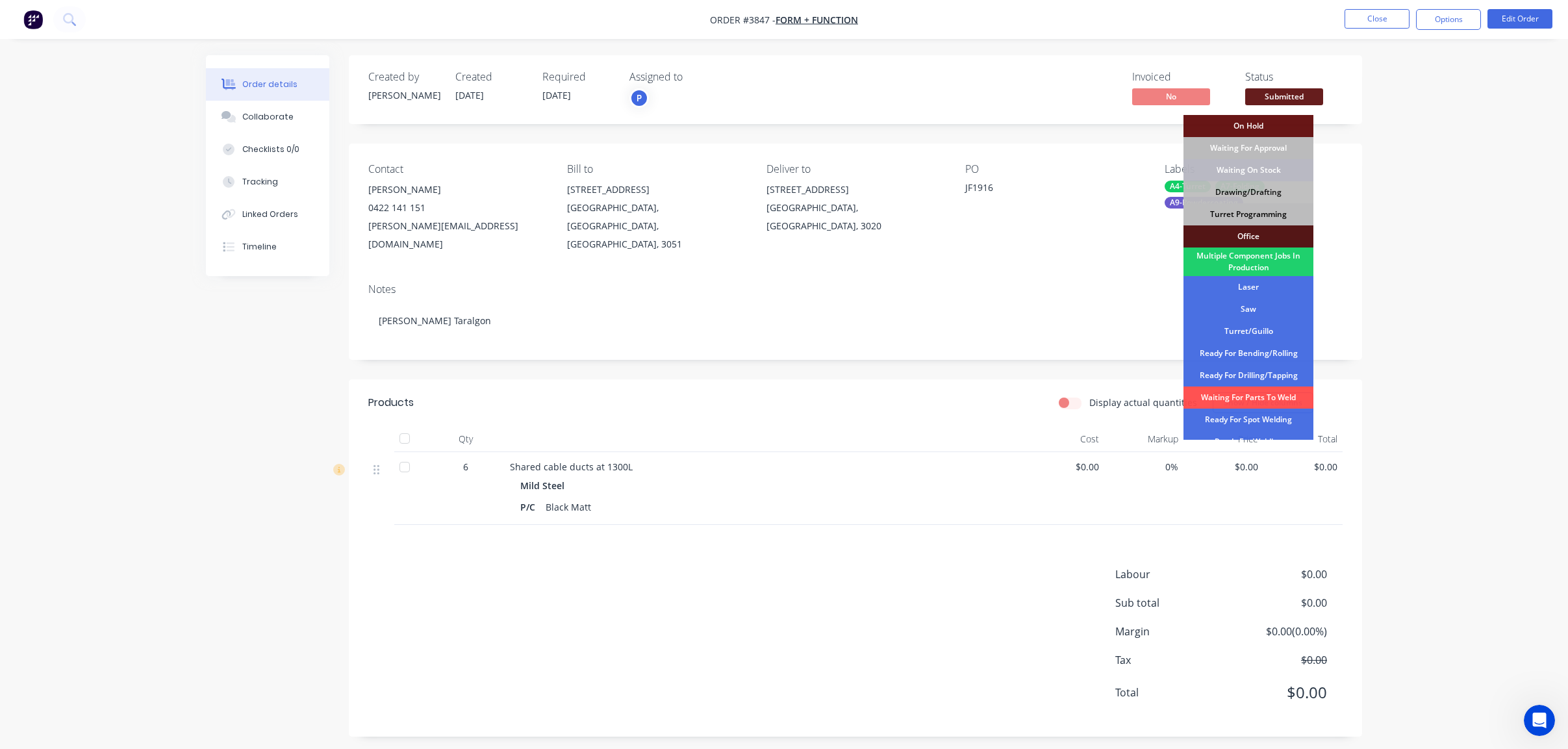
click at [1249, 214] on div "Turret Programming" at bounding box center [1248, 214] width 130 height 22
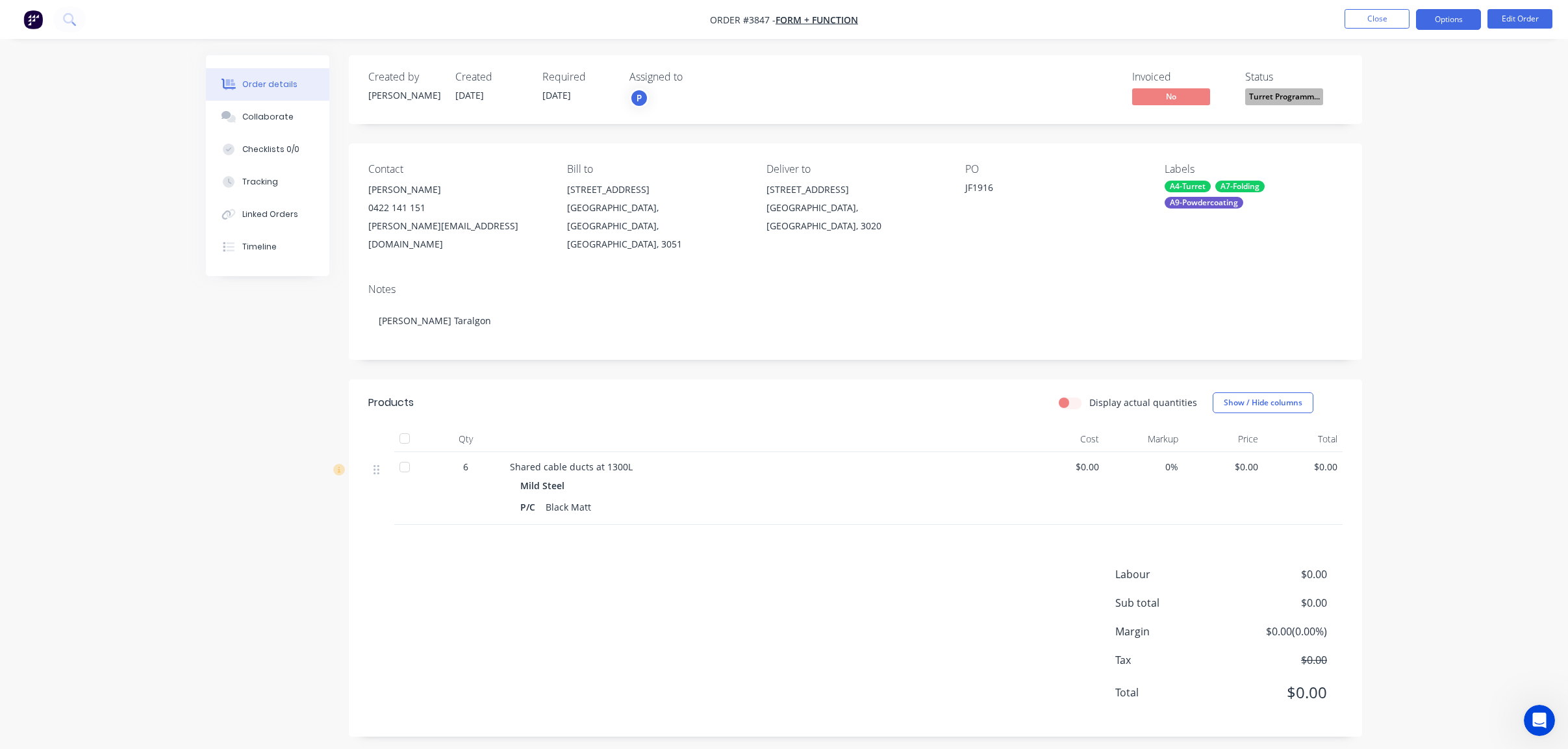
click at [1436, 21] on button "Options" at bounding box center [1448, 19] width 65 height 20
click at [1412, 154] on div "Work Order" at bounding box center [1409, 156] width 120 height 19
click at [1414, 137] on div "Without pricing" at bounding box center [1409, 130] width 120 height 19
click at [462, 392] on div "Products" at bounding box center [472, 402] width 207 height 20
click at [1372, 13] on button "Close" at bounding box center [1377, 19] width 65 height 20
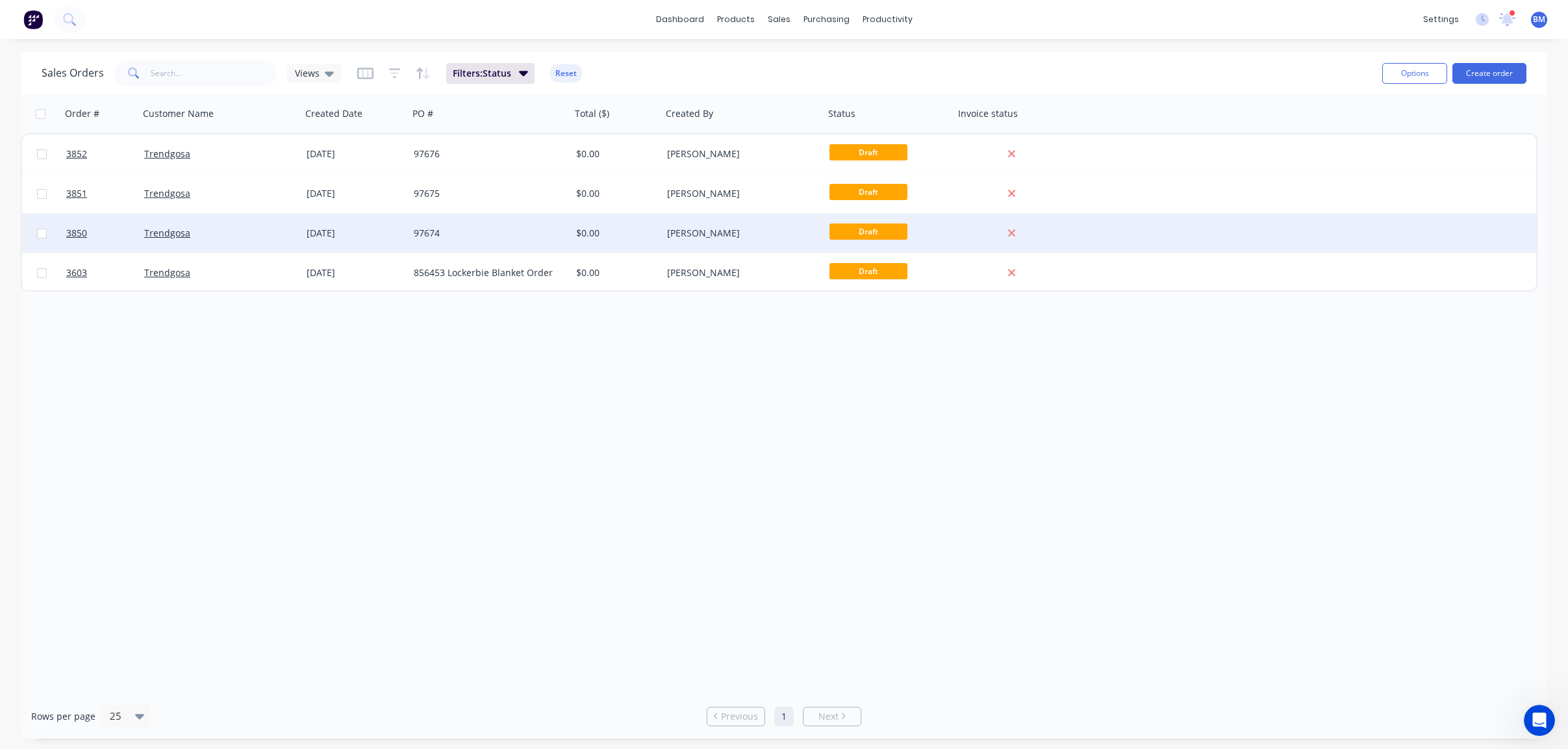
click at [353, 228] on div "[DATE]" at bounding box center [354, 233] width 97 height 13
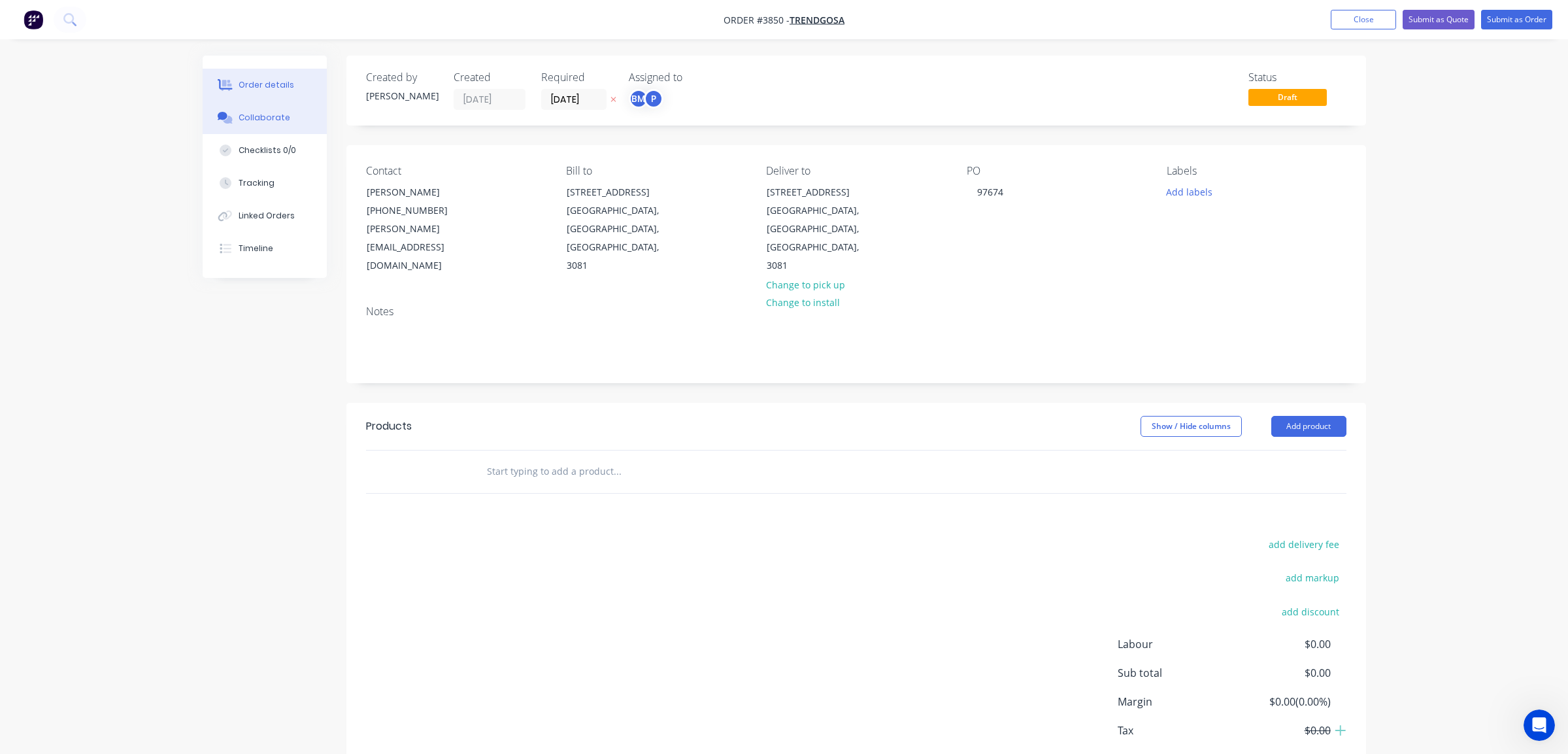
click at [274, 124] on button "Collaborate" at bounding box center [265, 118] width 124 height 33
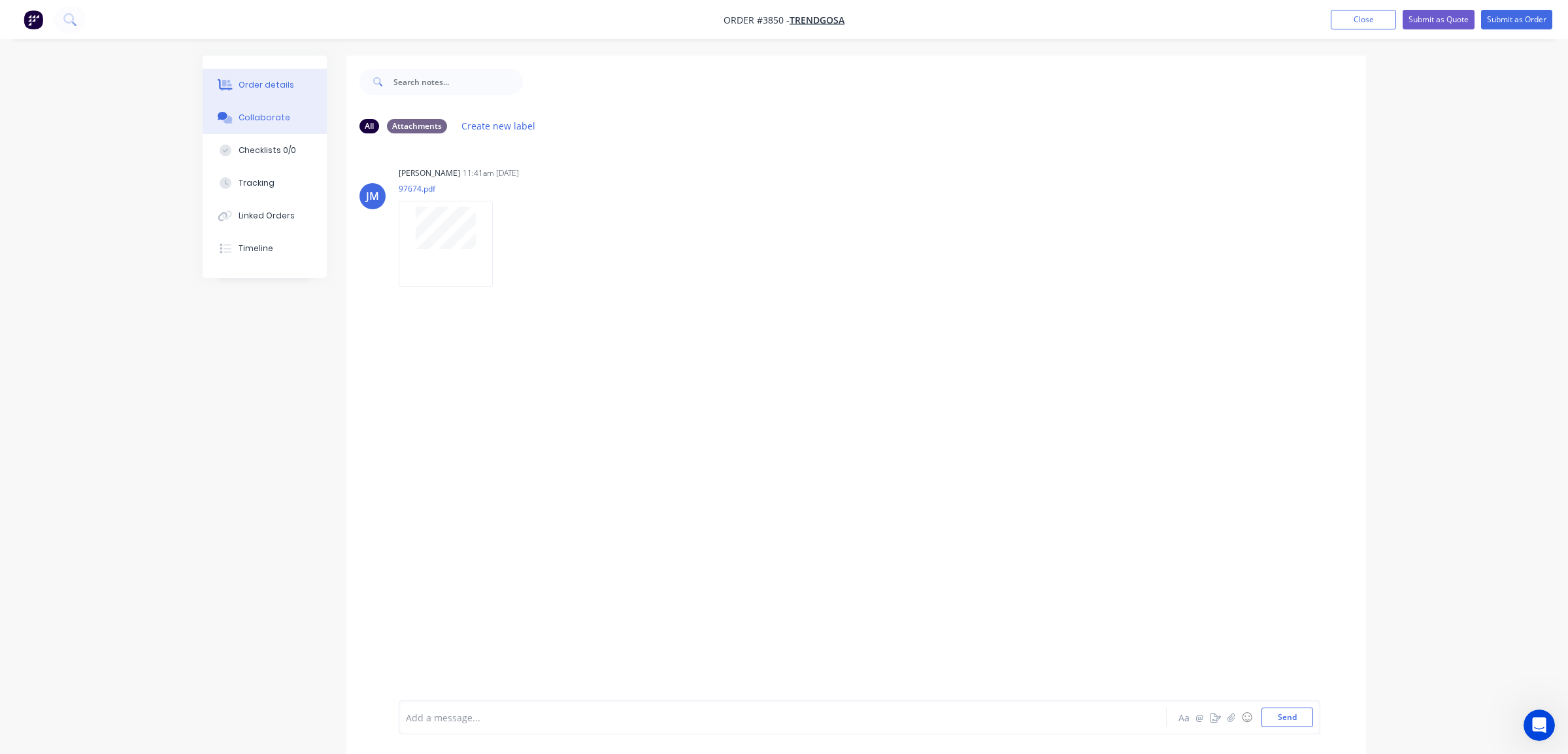
click at [307, 94] on button "Order details" at bounding box center [265, 85] width 124 height 33
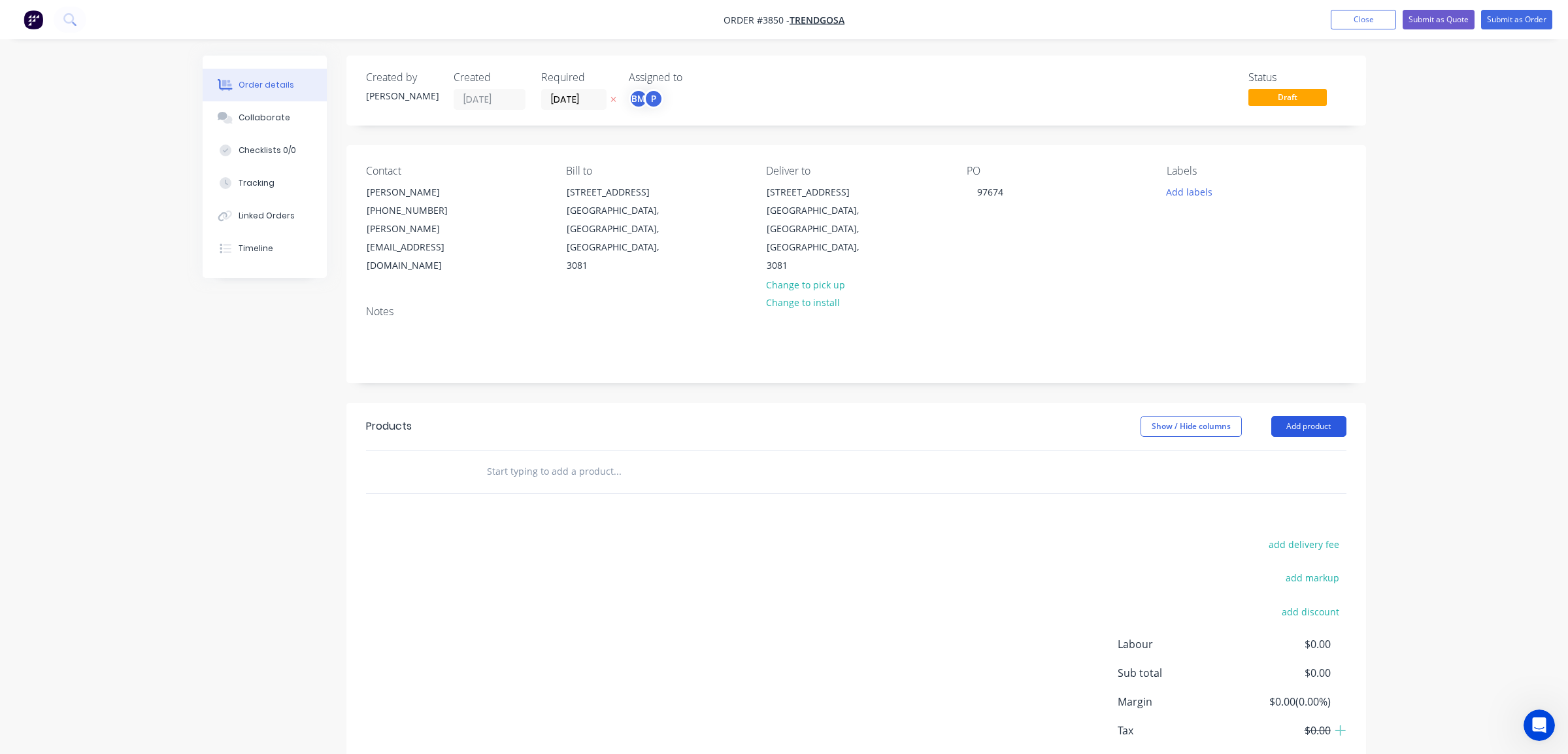
click at [1322, 416] on button "Add product" at bounding box center [1309, 426] width 75 height 21
click at [1317, 450] on div "Product catalogue" at bounding box center [1284, 459] width 101 height 19
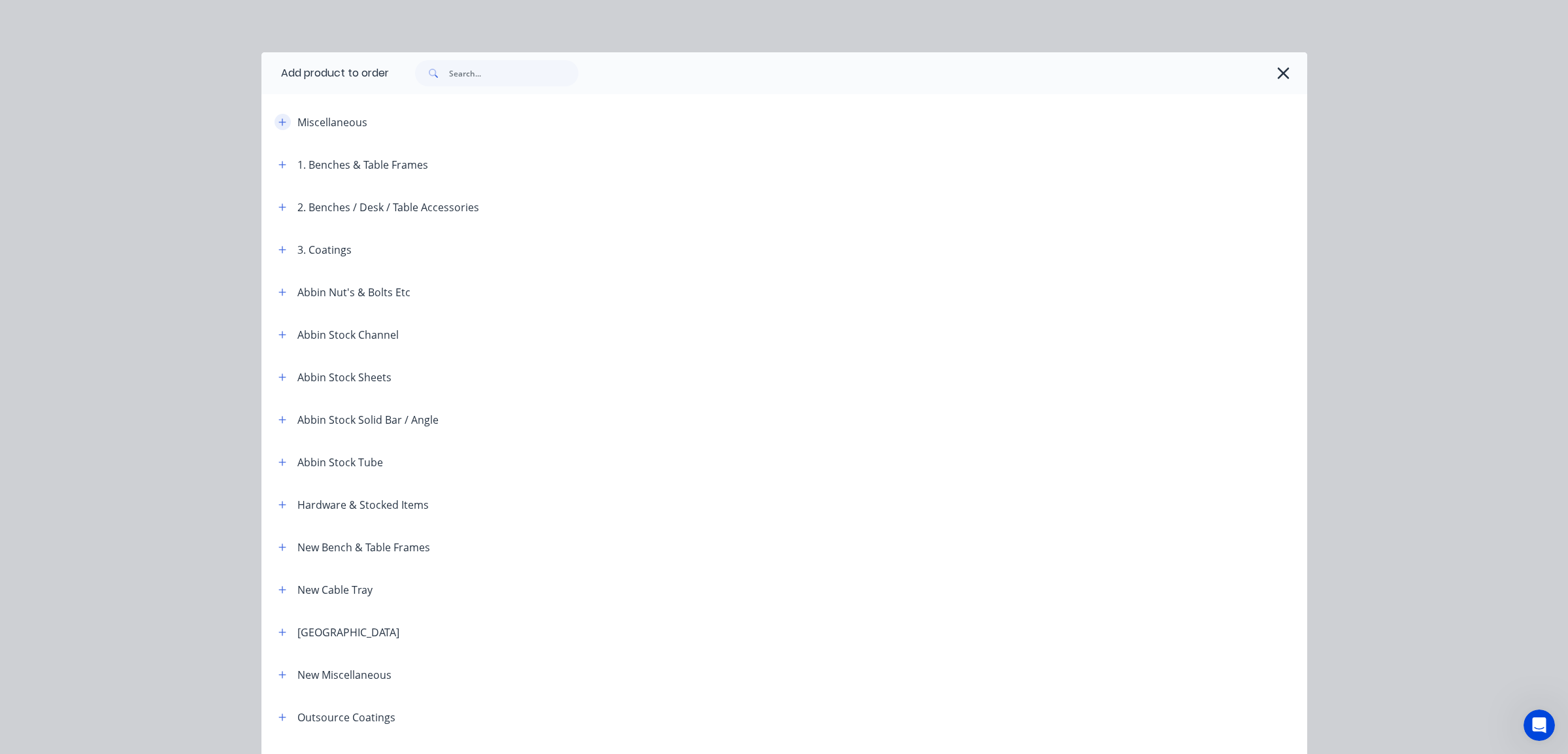
click at [281, 129] on button "button" at bounding box center [282, 121] width 16 height 16
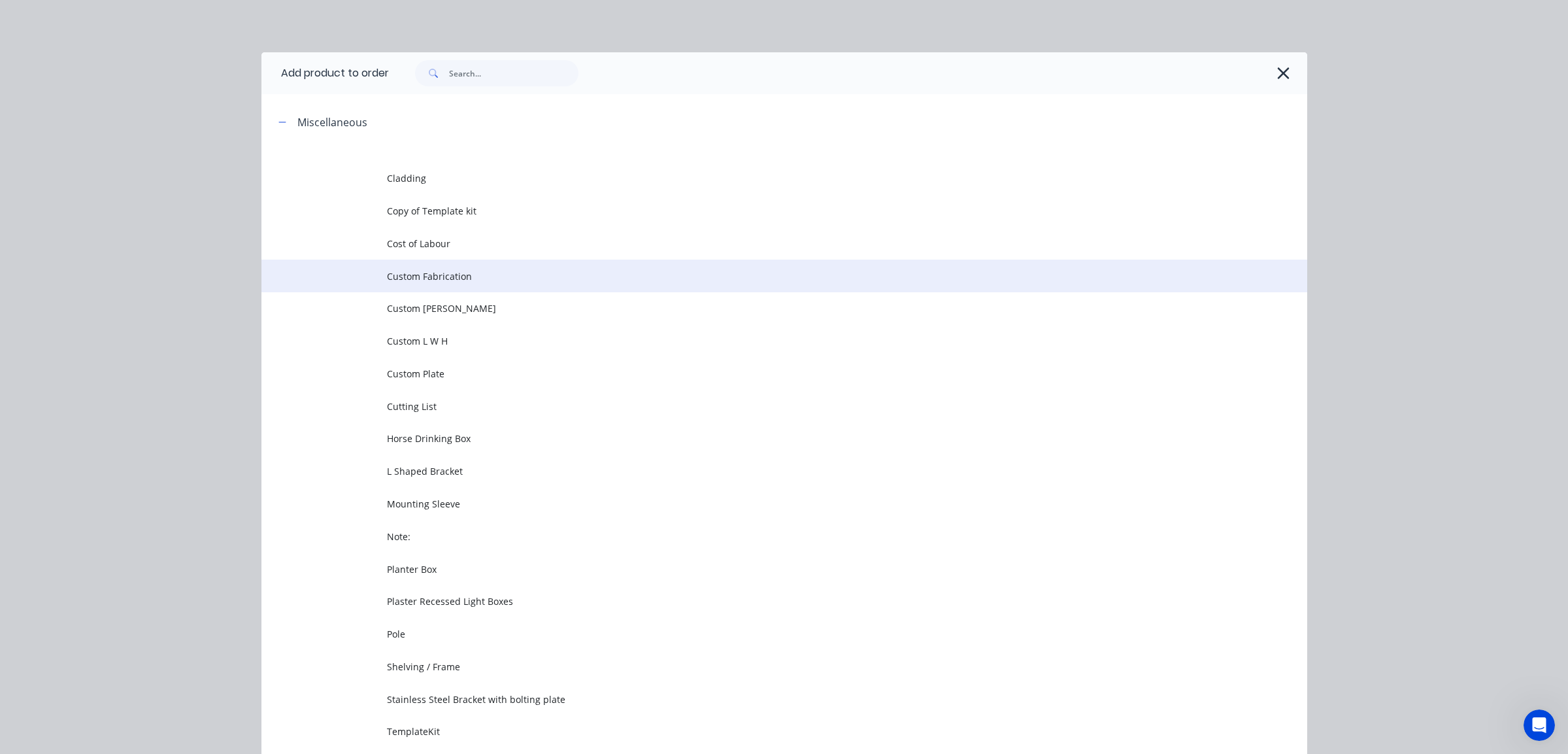
click at [489, 282] on span "Custom Fabrication" at bounding box center [755, 276] width 736 height 13
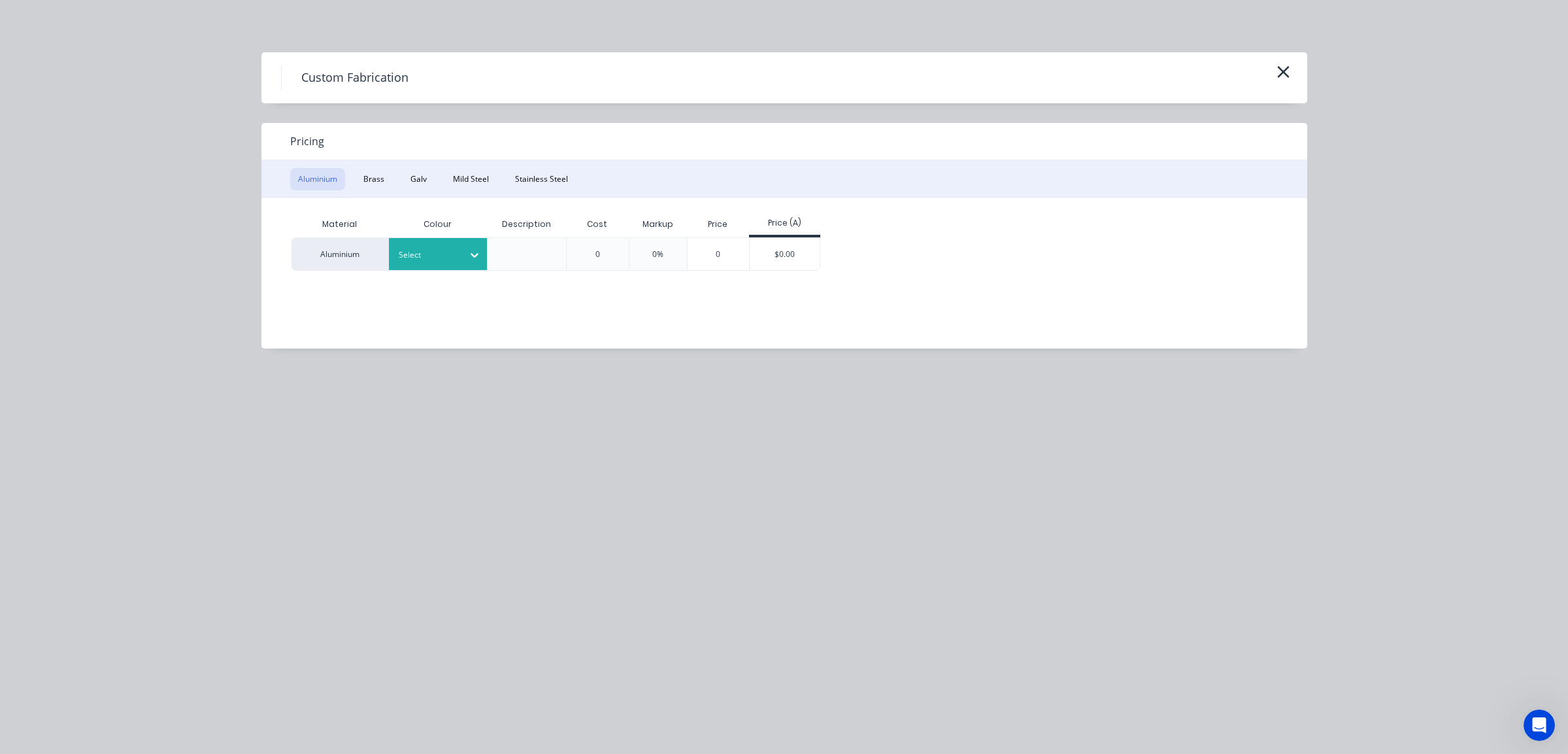
click at [464, 257] on div at bounding box center [474, 255] width 23 height 21
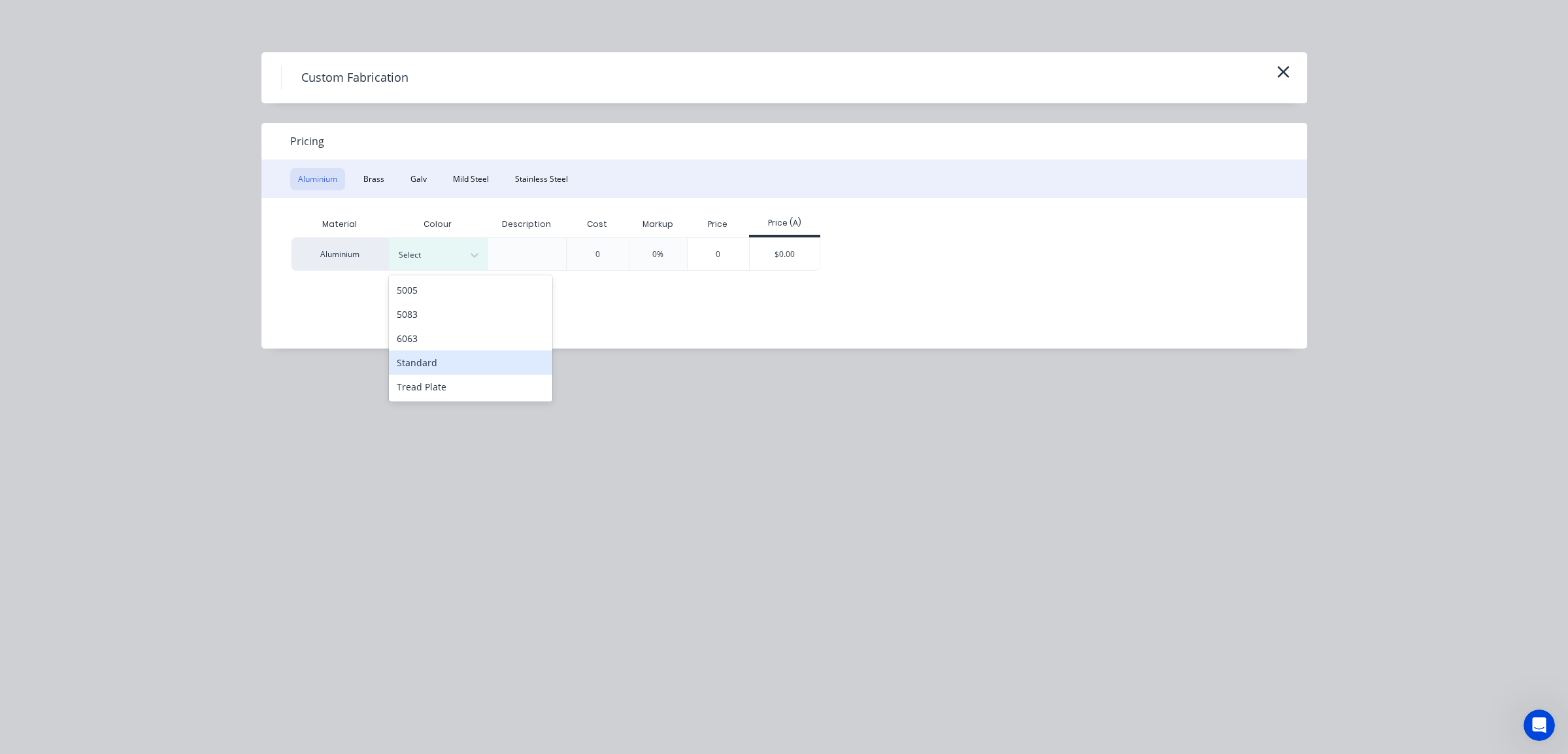
click at [444, 368] on div "Standard" at bounding box center [470, 362] width 163 height 24
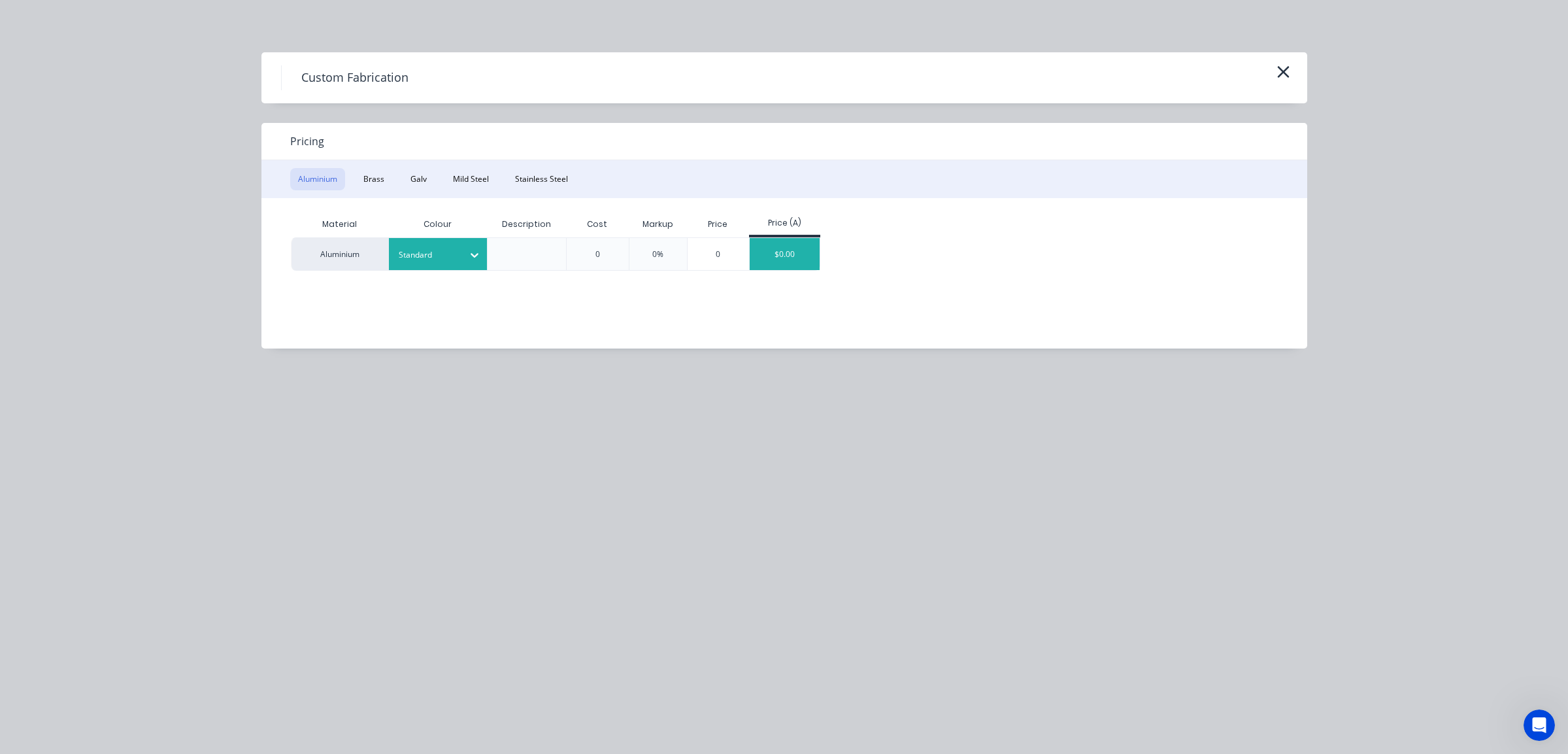
click at [774, 259] on div "$0.00" at bounding box center [784, 254] width 70 height 32
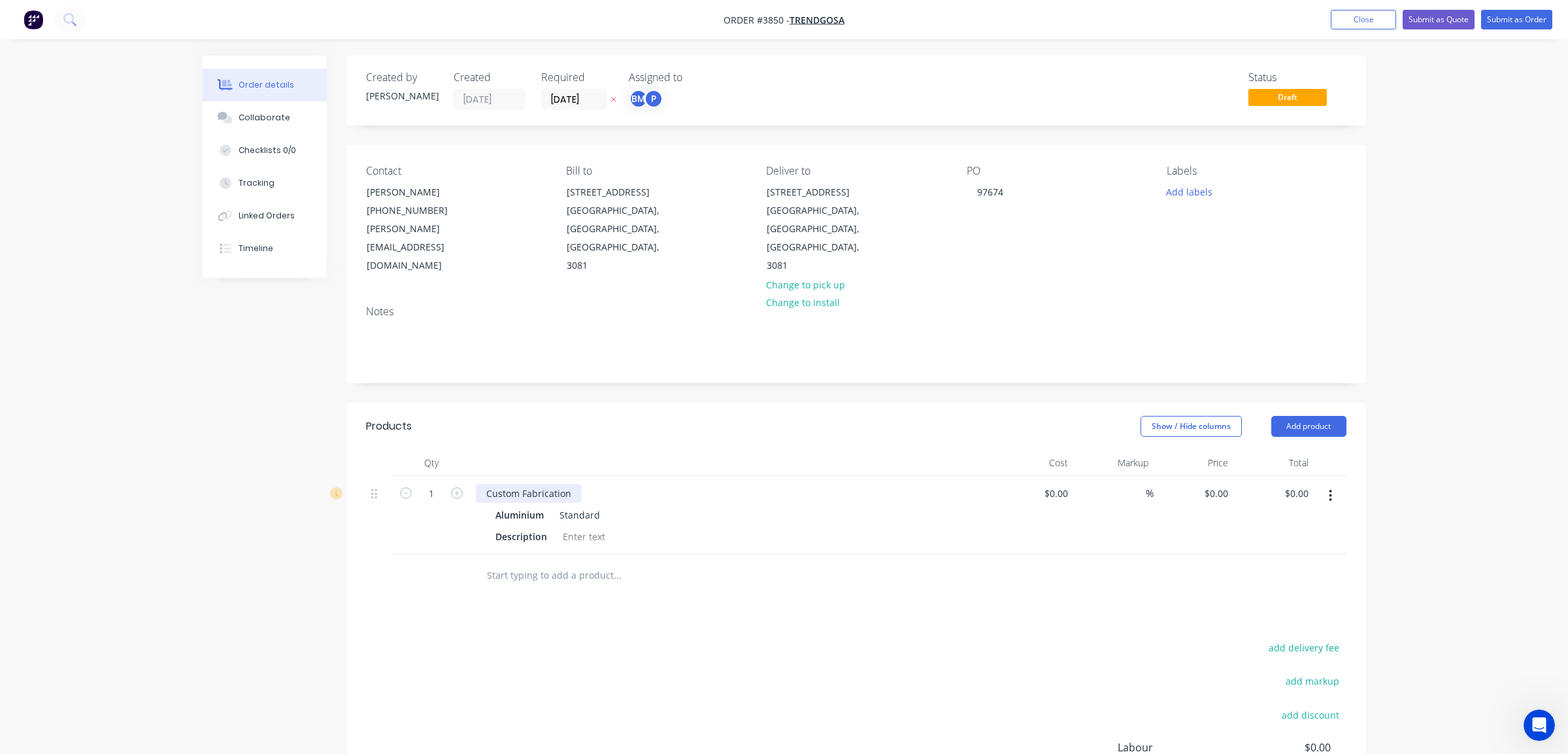
click at [549, 484] on div "Custom Fabrication" at bounding box center [528, 493] width 106 height 19
drag, startPoint x: 569, startPoint y: 453, endPoint x: 365, endPoint y: 419, distance: 206.8
click at [365, 450] on div "Qty Cost Markup Price Total 1 Custom Fabrication Aluminium Standard Description…" at bounding box center [857, 523] width 1020 height 147
paste div
drag, startPoint x: 715, startPoint y: 629, endPoint x: 656, endPoint y: 595, distance: 68.1
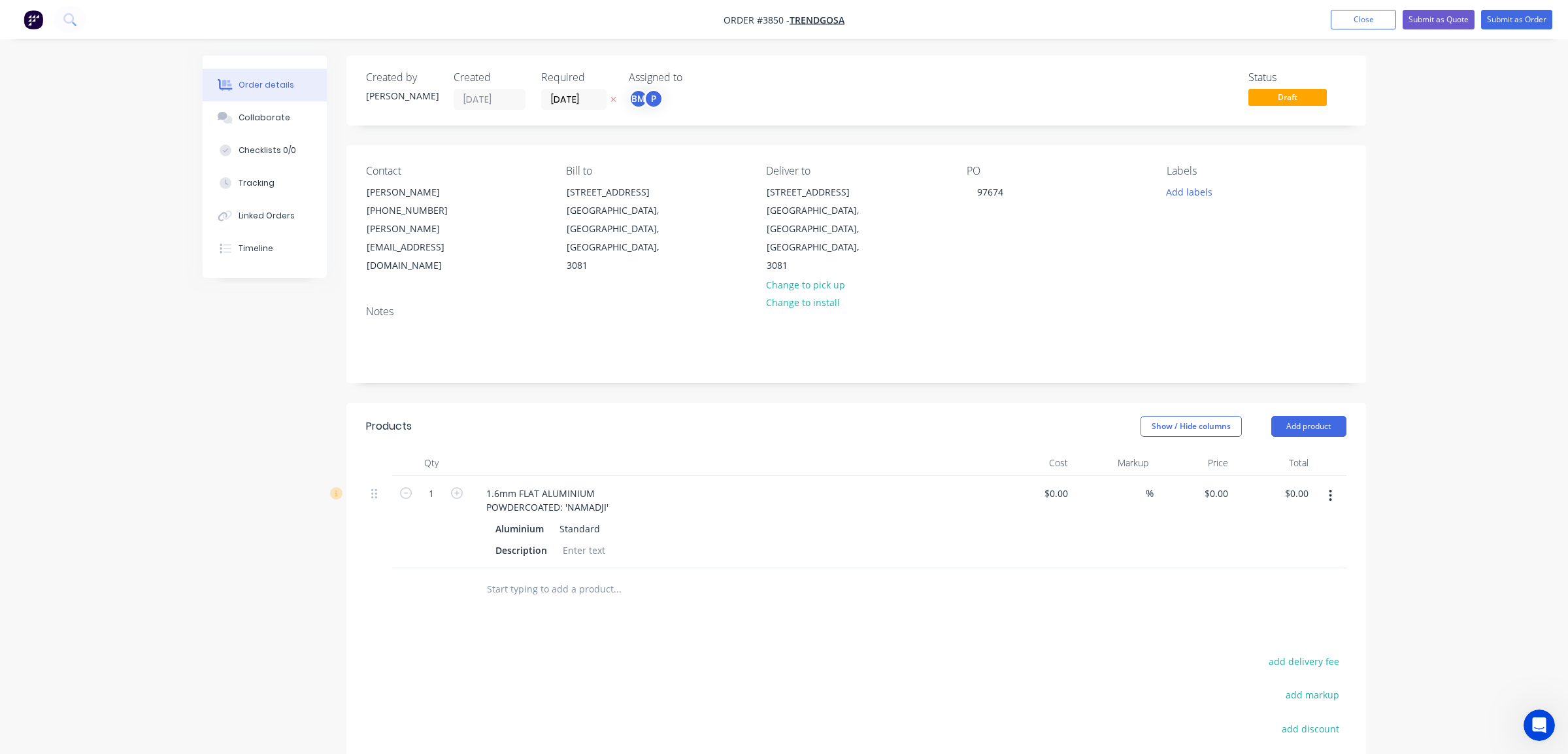
drag, startPoint x: 566, startPoint y: 470, endPoint x: 596, endPoint y: 472, distance: 30.1
click at [596, 484] on div "1.6mm FLAT ALUMINIUM POWDERCOATED: 'NAMADJI'" at bounding box center [547, 500] width 143 height 33
click at [610, 484] on div "1.6mm FLAT ALUMINIUM POWDERCOATED: 'NAMADJI'" at bounding box center [547, 500] width 143 height 33
drag, startPoint x: 611, startPoint y: 469, endPoint x: 563, endPoint y: 470, distance: 48.0
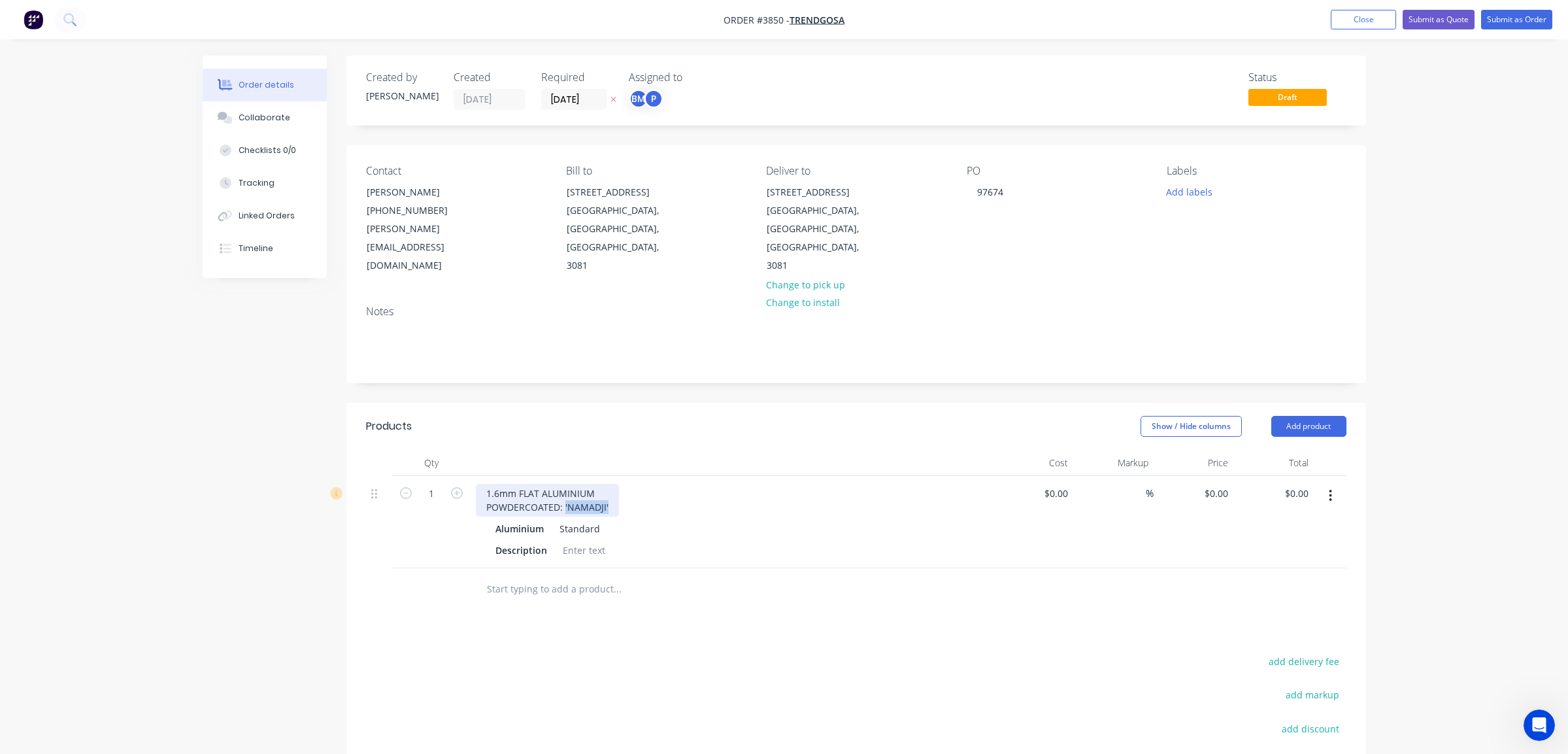
click at [563, 484] on div "1.6mm FLAT ALUMINIUM POWDERCOATED: 'NAMADJI'" at bounding box center [547, 500] width 143 height 33
copy div "'[DEMOGRAPHIC_DATA]'"
drag, startPoint x: 547, startPoint y: 514, endPoint x: 332, endPoint y: 517, distance: 215.0
click at [332, 517] on div "Created by [PERSON_NAME] Created [DATE] Required [DATE] Assigned to BM P Status…" at bounding box center [784, 499] width 1164 height 889
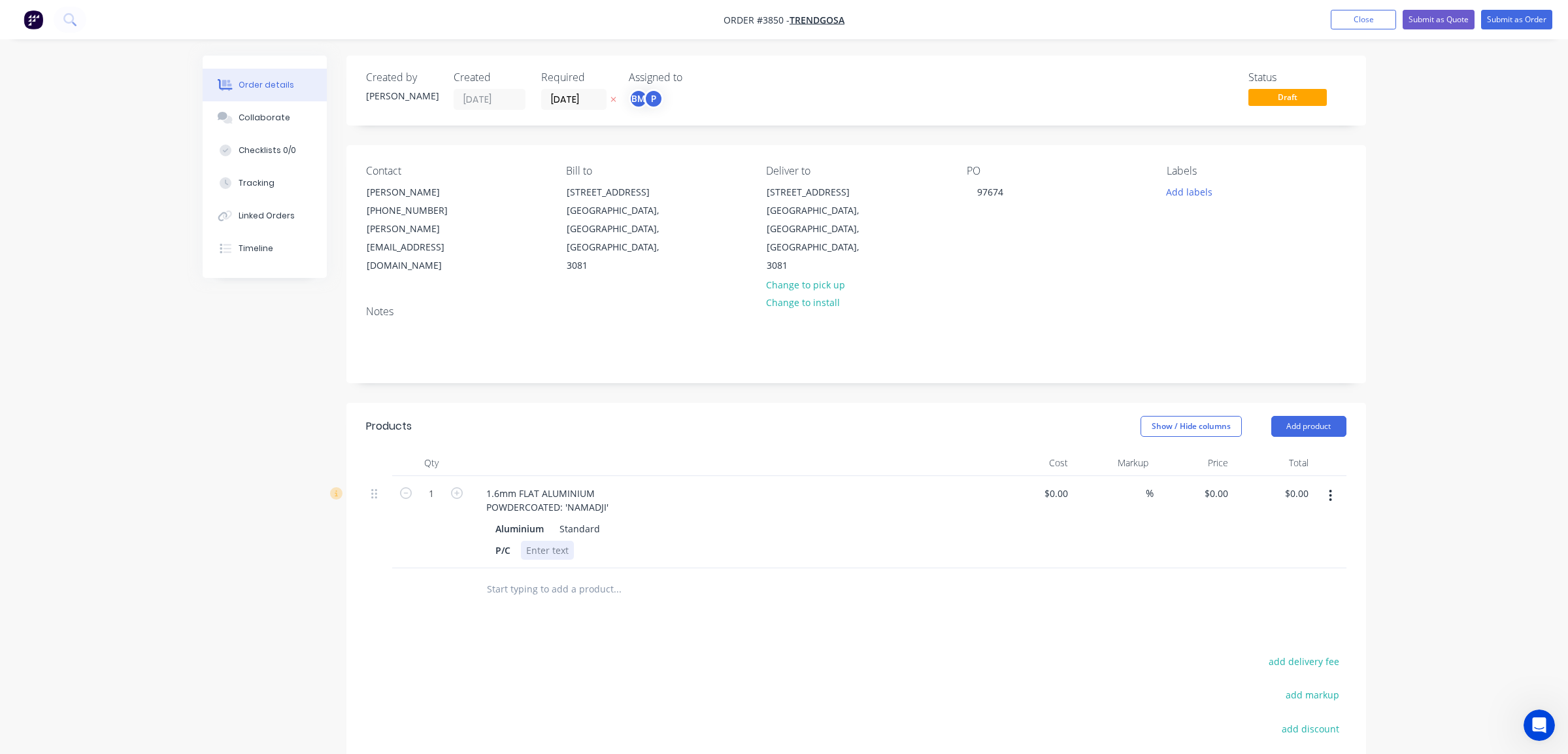
click at [533, 540] on div at bounding box center [547, 550] width 53 height 19
paste div
click at [549, 540] on div "'[DEMOGRAPHIC_DATA]'" at bounding box center [577, 550] width 113 height 19
click at [620, 592] on div "Products Show / Hide columns Add product Qty Cost Markup Price Total 1 1.6mm FL…" at bounding box center [857, 664] width 1020 height 522
drag, startPoint x: 487, startPoint y: 469, endPoint x: 816, endPoint y: 472, distance: 329.0
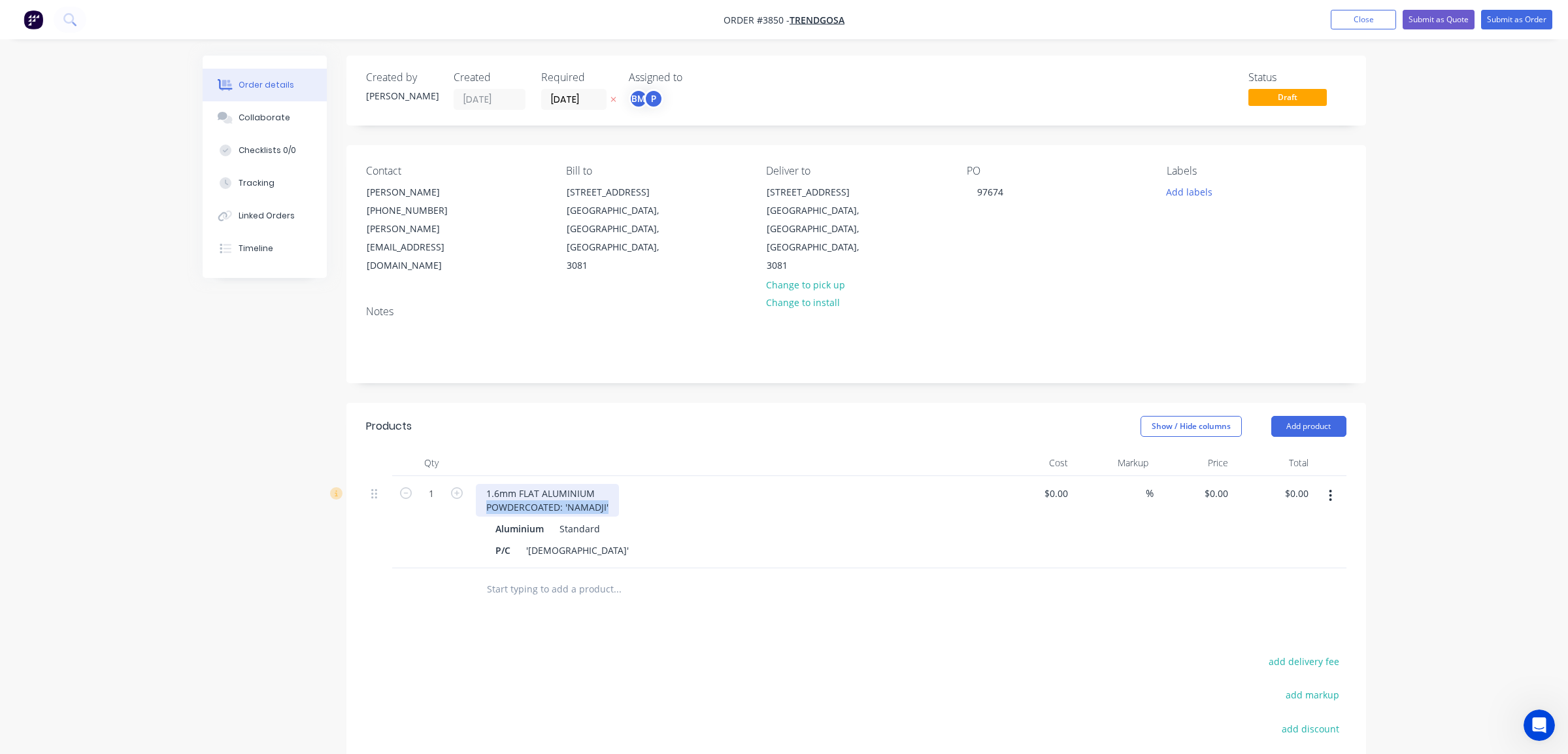
click at [816, 484] on div "1.6mm FLAT ALUMINIUM POWDERCOATED: 'NAMADJI'" at bounding box center [732, 500] width 513 height 33
click at [767, 555] on div at bounding box center [706, 576] width 471 height 43
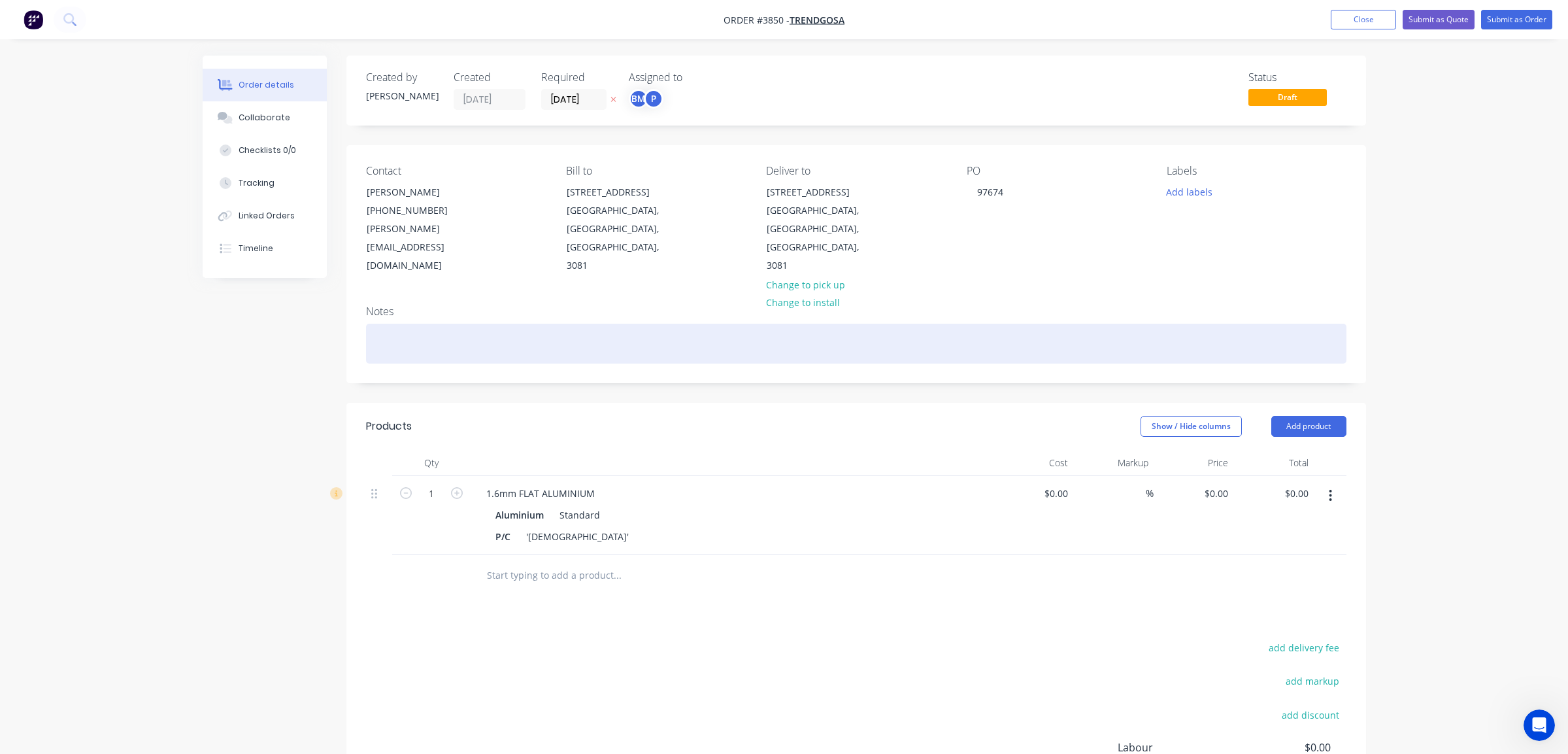
click at [499, 323] on div at bounding box center [856, 343] width 981 height 40
paste div
click at [449, 323] on div "[GEOGRAPHIC_DATA]" at bounding box center [856, 343] width 981 height 40
click at [459, 323] on div "[GEOGRAPHIC_DATA]" at bounding box center [856, 343] width 981 height 40
click at [635, 323] on div "[GEOGRAPHIC_DATA]" at bounding box center [856, 343] width 981 height 40
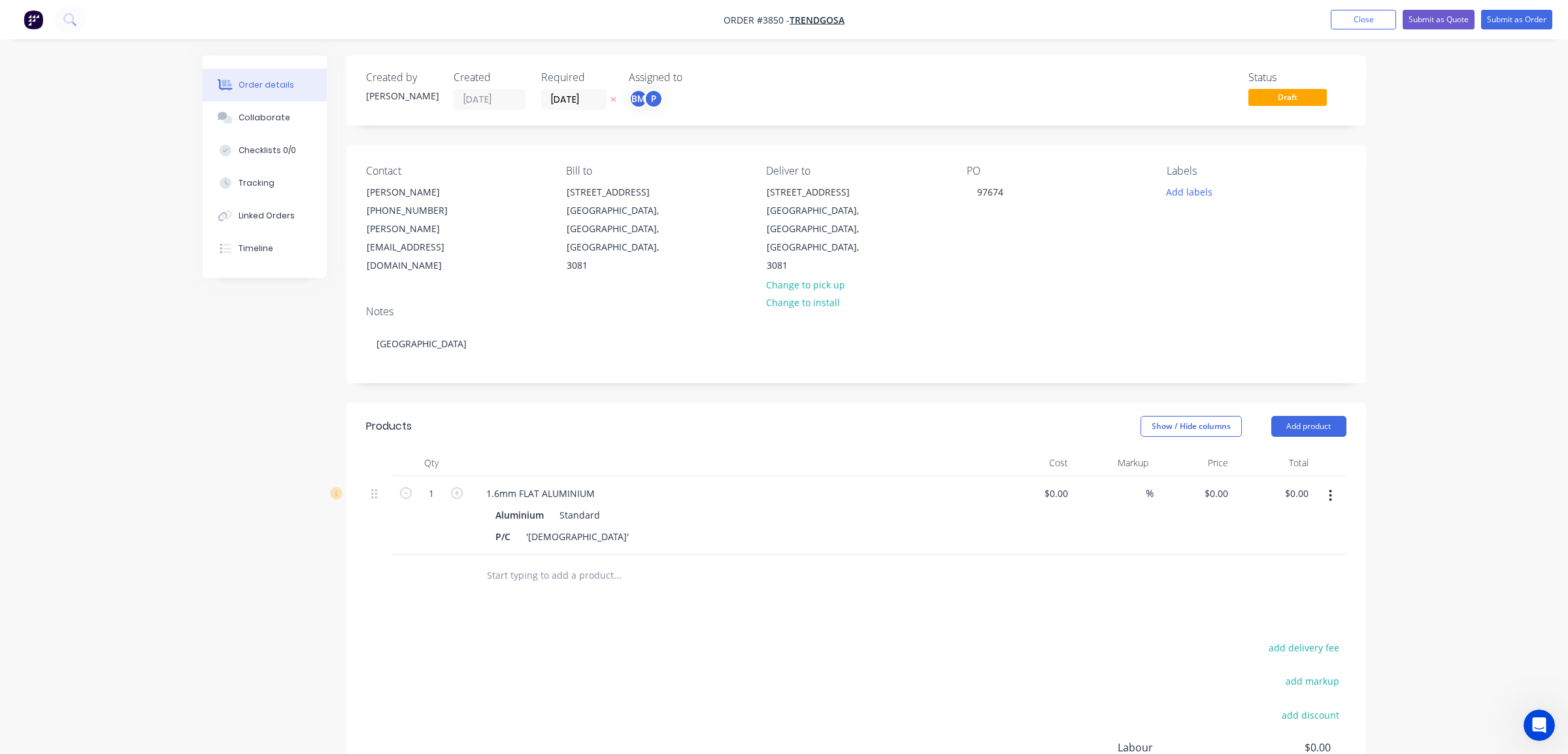
click at [709, 170] on div "Bill to" at bounding box center [655, 171] width 179 height 13
click at [567, 96] on input "[DATE]" at bounding box center [574, 99] width 64 height 20
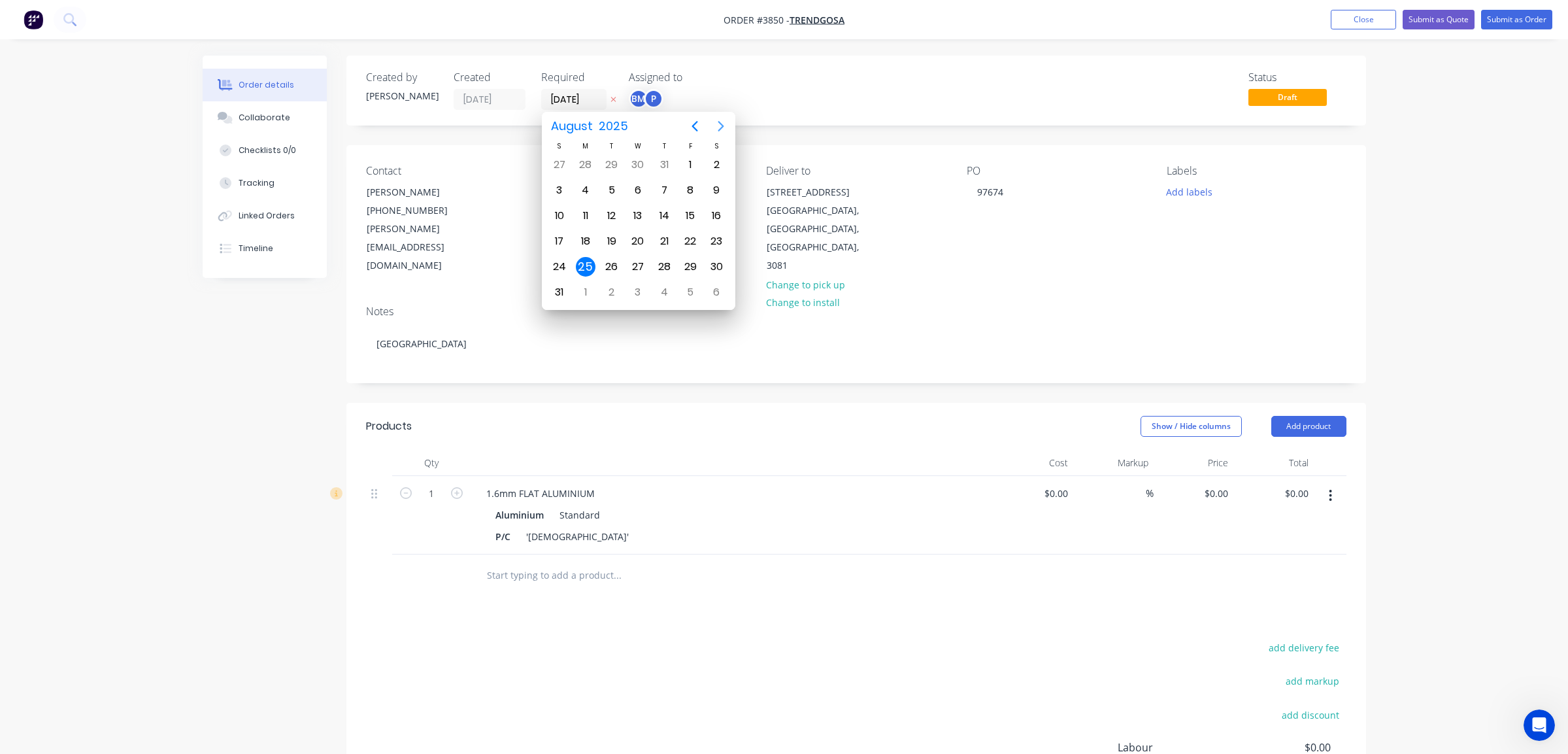
click at [710, 127] on button "Next page" at bounding box center [721, 126] width 26 height 26
click at [590, 191] on div "8" at bounding box center [586, 190] width 20 height 20
type input "[DATE]"
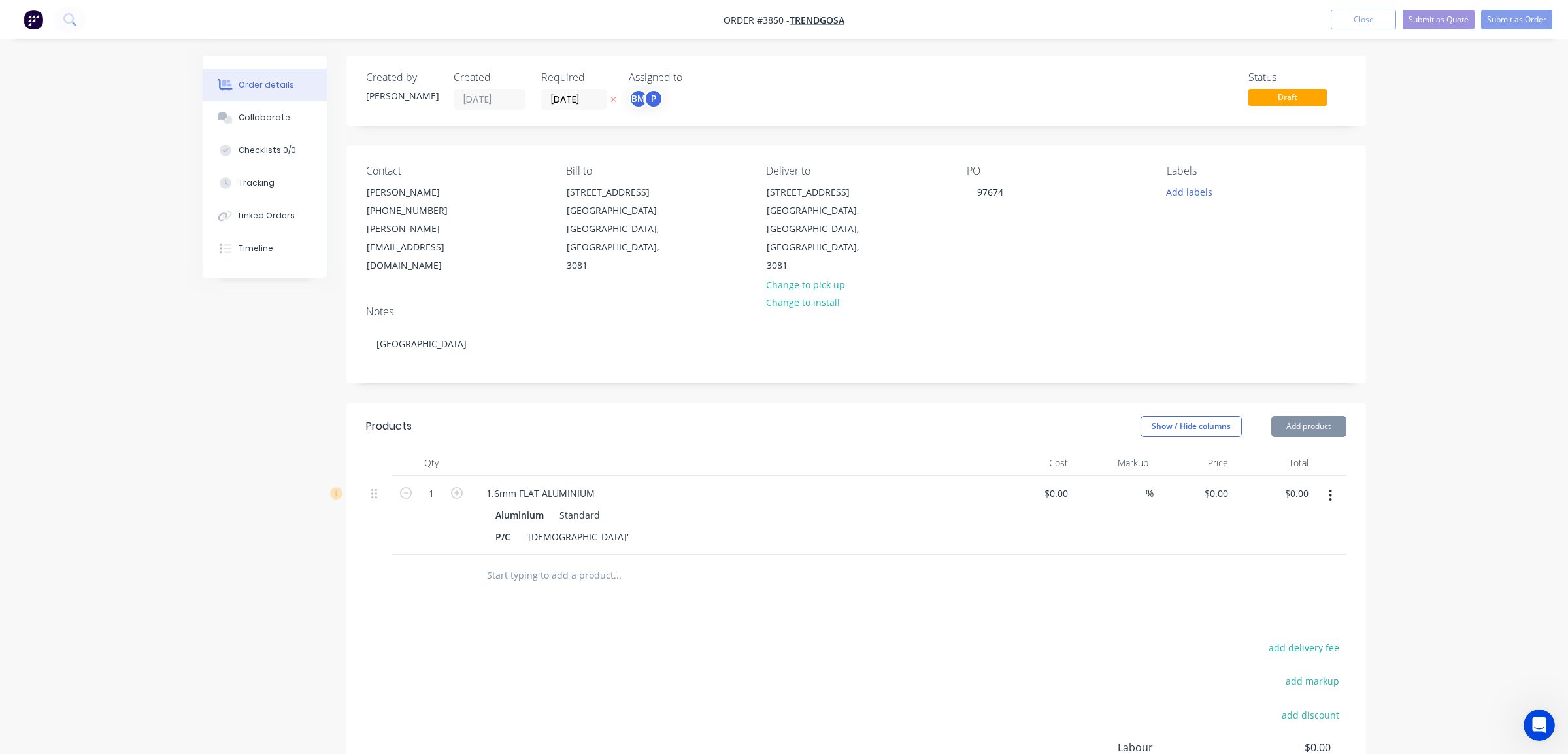
click at [854, 60] on div "Created by [PERSON_NAME] Created [DATE] Required [DATE] Assigned to BM P Status…" at bounding box center [857, 90] width 1020 height 70
click at [642, 91] on div "BM" at bounding box center [639, 99] width 20 height 20
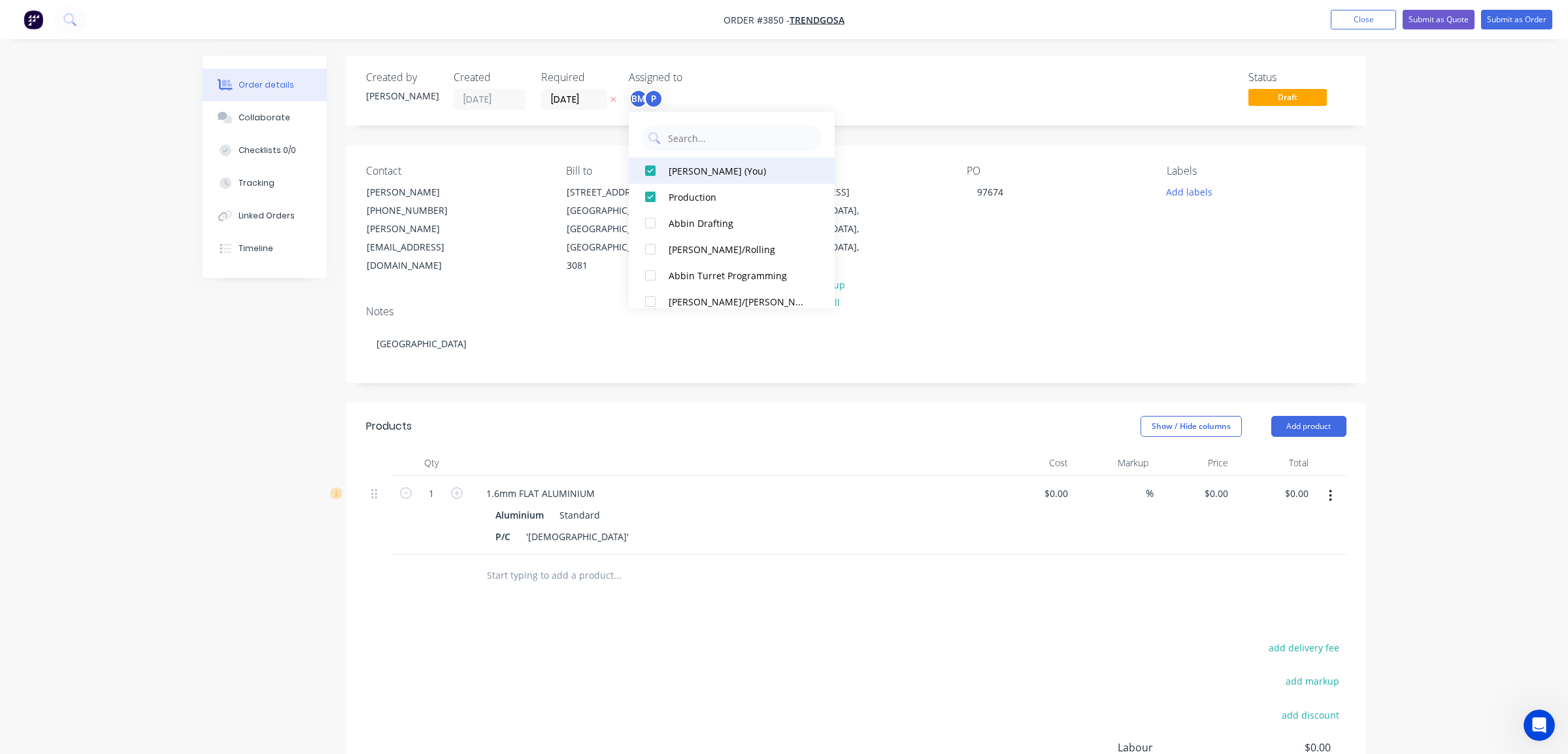
click at [672, 160] on button "[PERSON_NAME] (You)" at bounding box center [732, 170] width 206 height 26
click at [889, 95] on div "Status Draft" at bounding box center [1053, 90] width 587 height 38
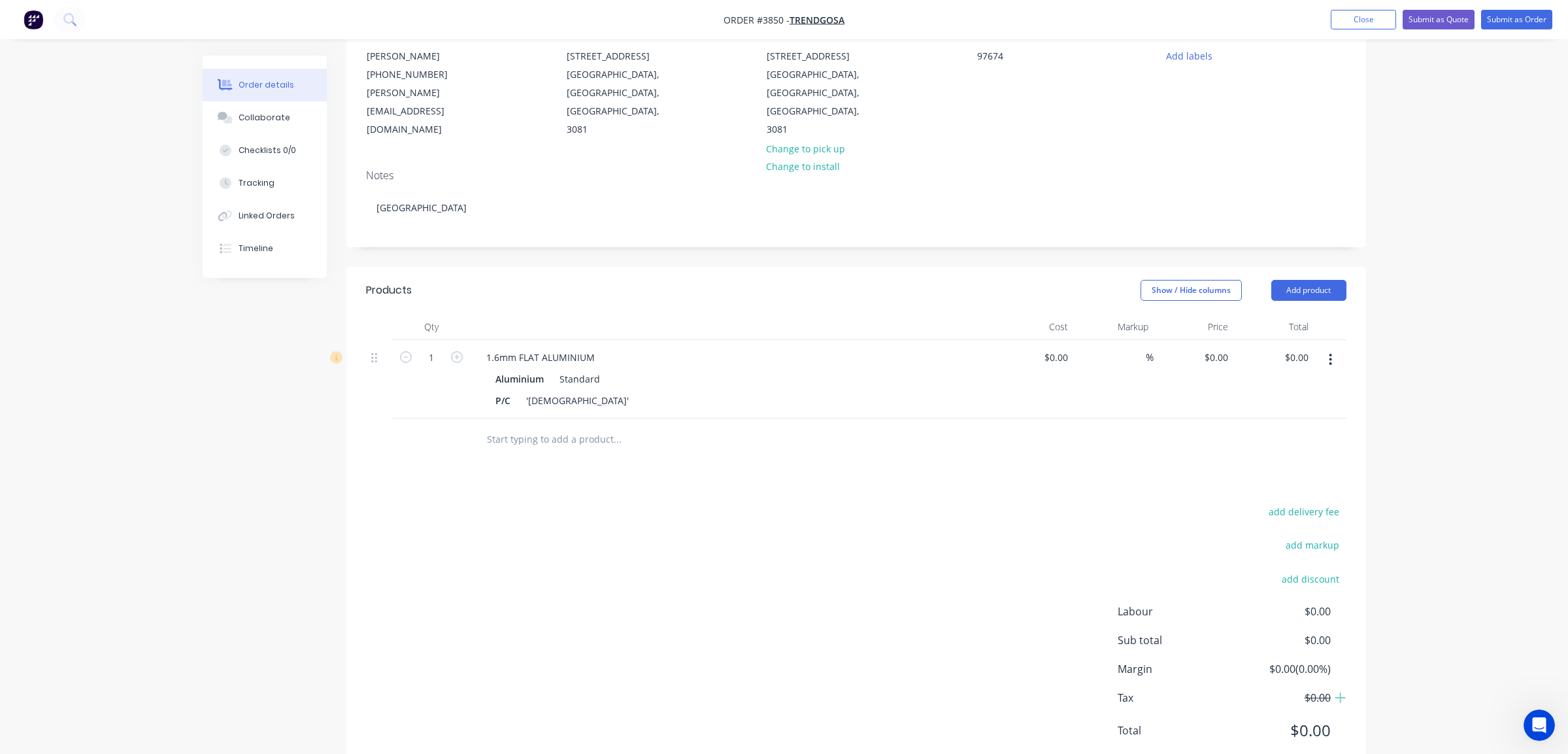
scroll to position [140, 0]
drag, startPoint x: 1338, startPoint y: 316, endPoint x: 1325, endPoint y: 328, distance: 17.7
click at [1338, 344] on button "button" at bounding box center [1330, 355] width 30 height 23
click at [1295, 406] on div "Duplicate" at bounding box center [1284, 416] width 101 height 19
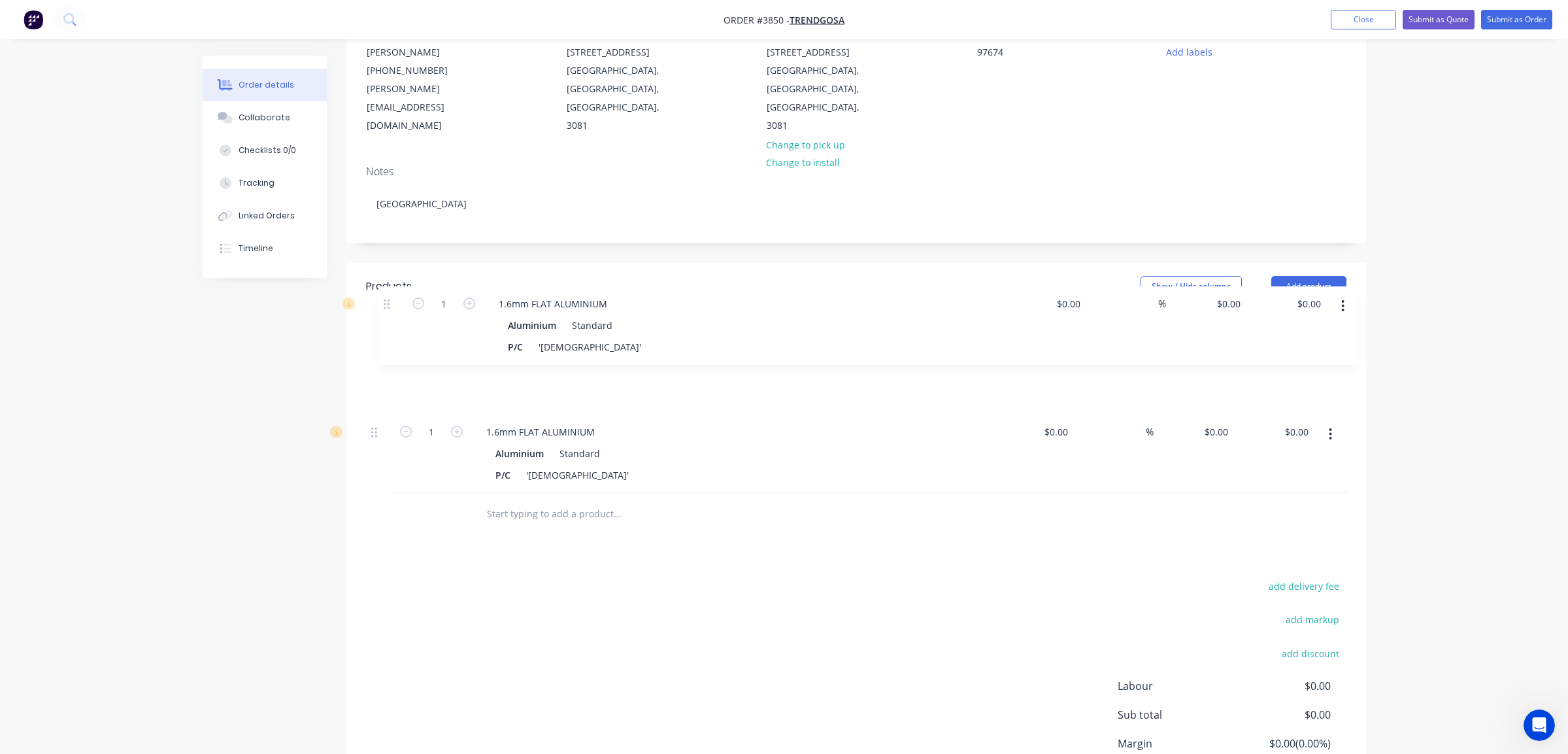
drag, startPoint x: 377, startPoint y: 394, endPoint x: 389, endPoint y: 290, distance: 104.7
click at [389, 310] on div "Qty Cost Markup Price Total 1 1.6mm FLAT ALUMINIUM Aluminium Standard P/C 'NAMA…" at bounding box center [856, 401] width 981 height 183
click at [490, 314] on div "1.6mm FLAT ALUMINIUM" at bounding box center [540, 316] width 130 height 19
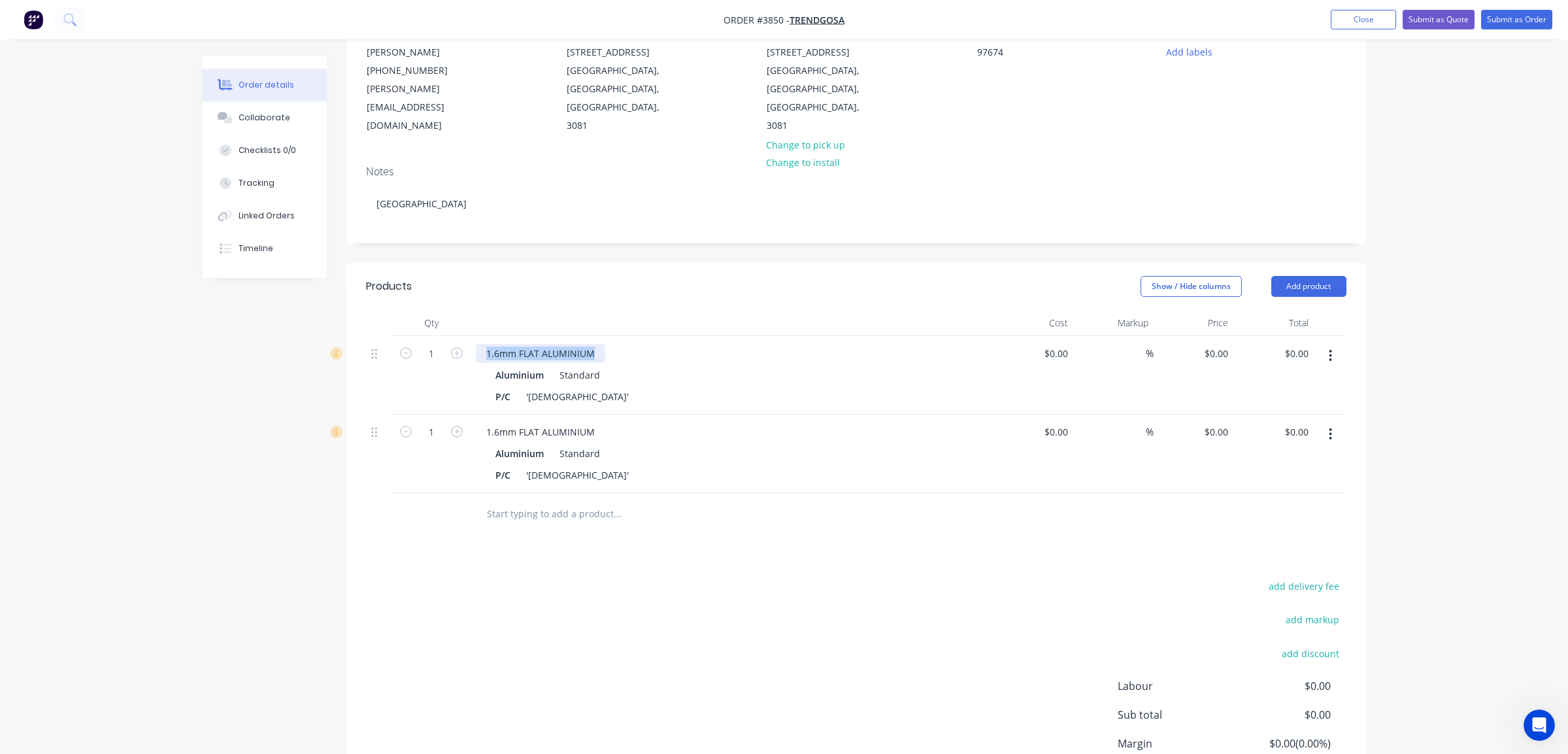
drag, startPoint x: 484, startPoint y: 311, endPoint x: 828, endPoint y: 316, distance: 344.0
click at [828, 344] on div "1.6mm FLAT ALUMINIUM" at bounding box center [732, 353] width 513 height 19
paste div
click at [814, 465] on div "P/C 'NAMADJI'" at bounding box center [729, 475] width 479 height 19
click at [494, 344] on div "X Donor Board Frame" at bounding box center [533, 353] width 114 height 19
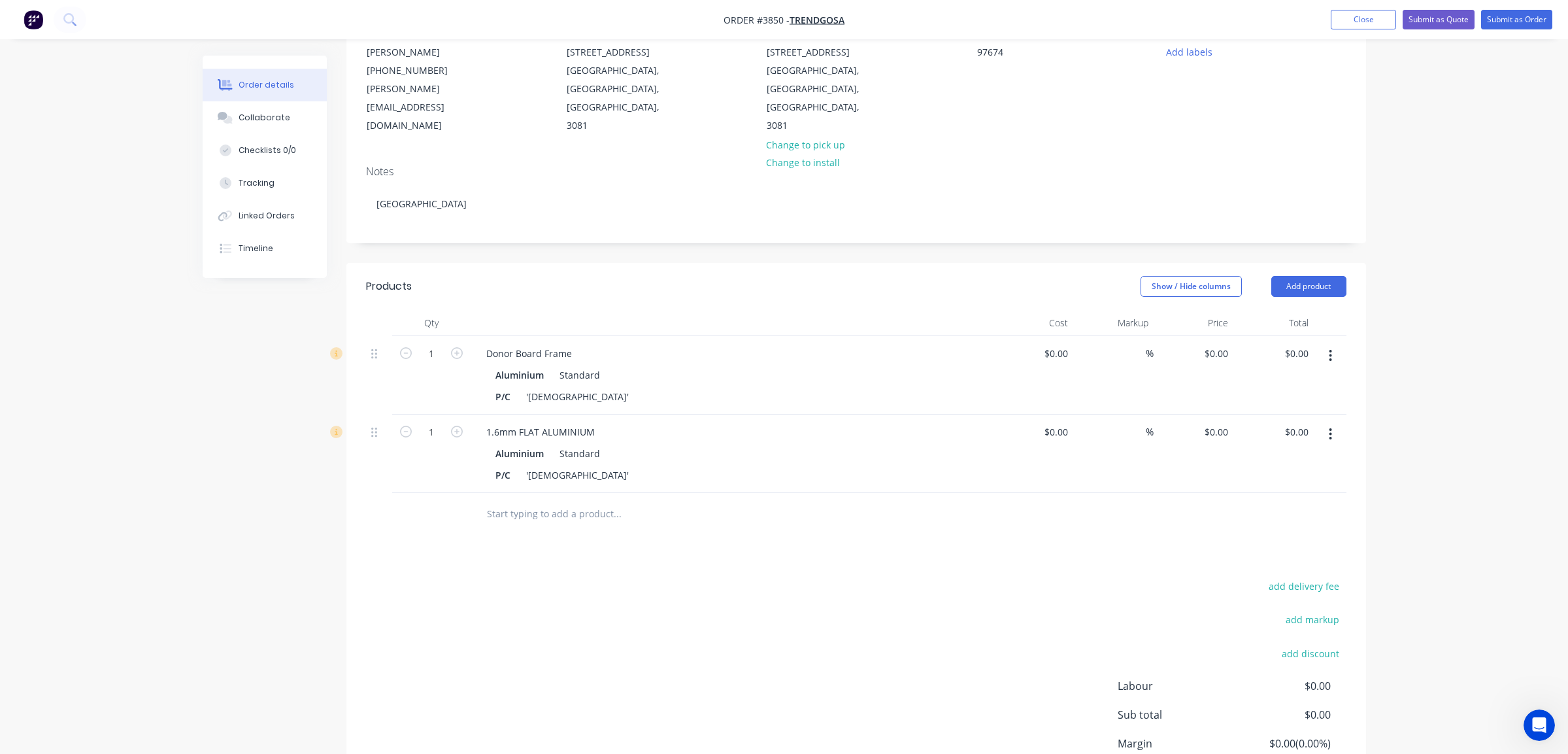
click at [907, 493] on div at bounding box center [706, 514] width 471 height 43
drag, startPoint x: 528, startPoint y: 362, endPoint x: 680, endPoint y: 361, distance: 152.0
click at [693, 387] on div "P/C 'NAMADJI'" at bounding box center [729, 397] width 479 height 19
paste div
click at [777, 422] on div "1.6mm FLAT ALUMINIUM" at bounding box center [732, 431] width 513 height 19
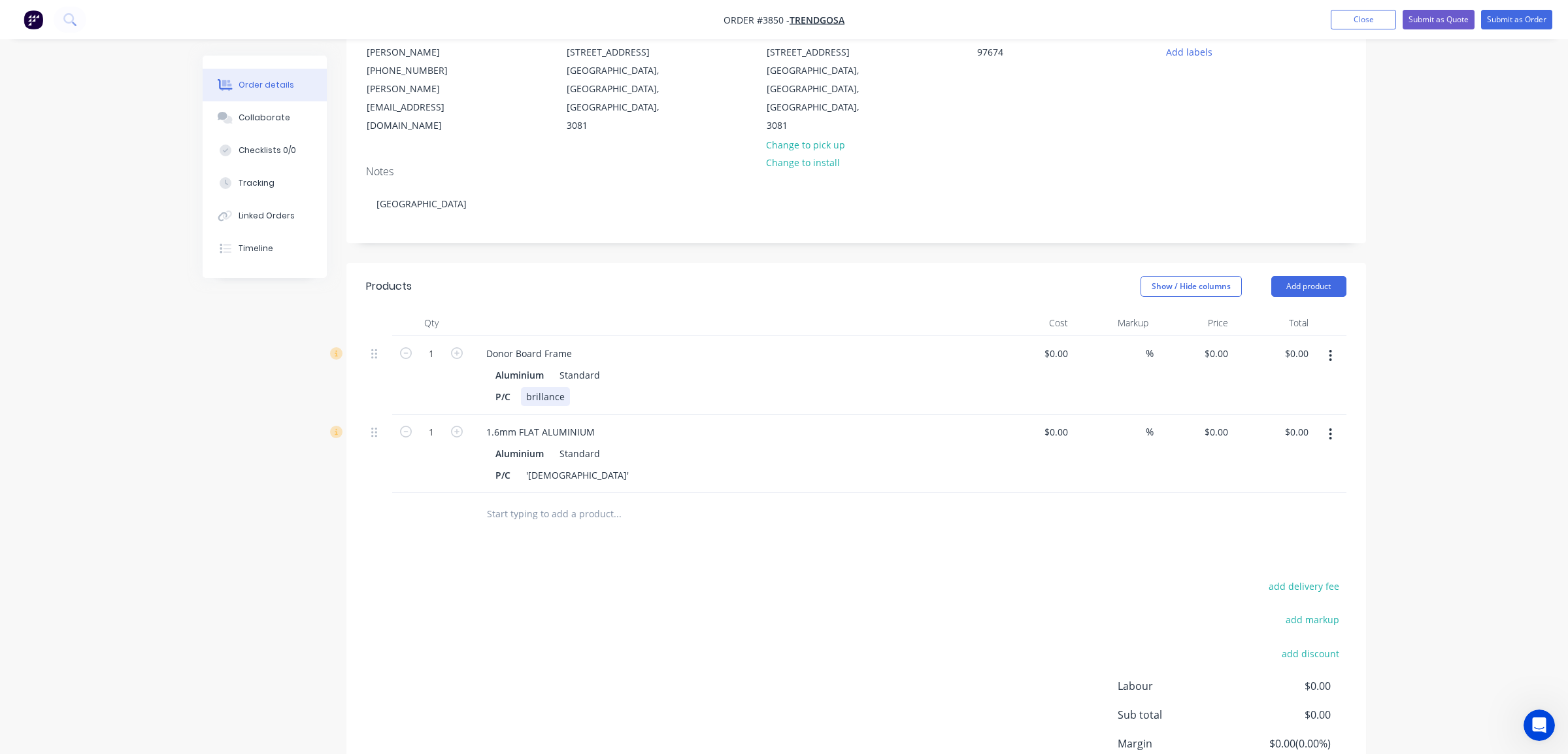
click at [535, 387] on div "brillance" at bounding box center [545, 397] width 49 height 19
click at [730, 465] on div "P/C 'NAMADJI'" at bounding box center [729, 475] width 479 height 19
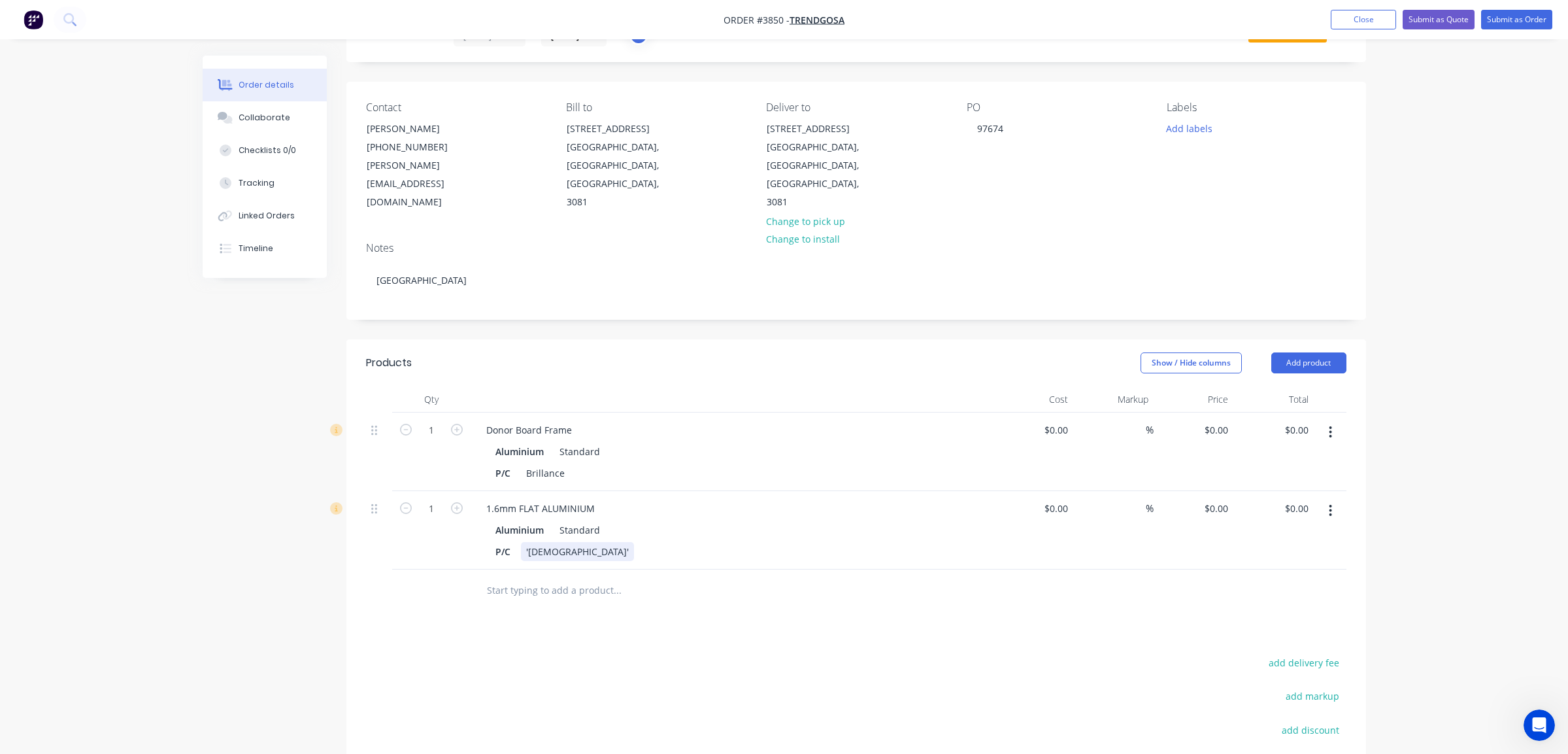
scroll to position [0, 0]
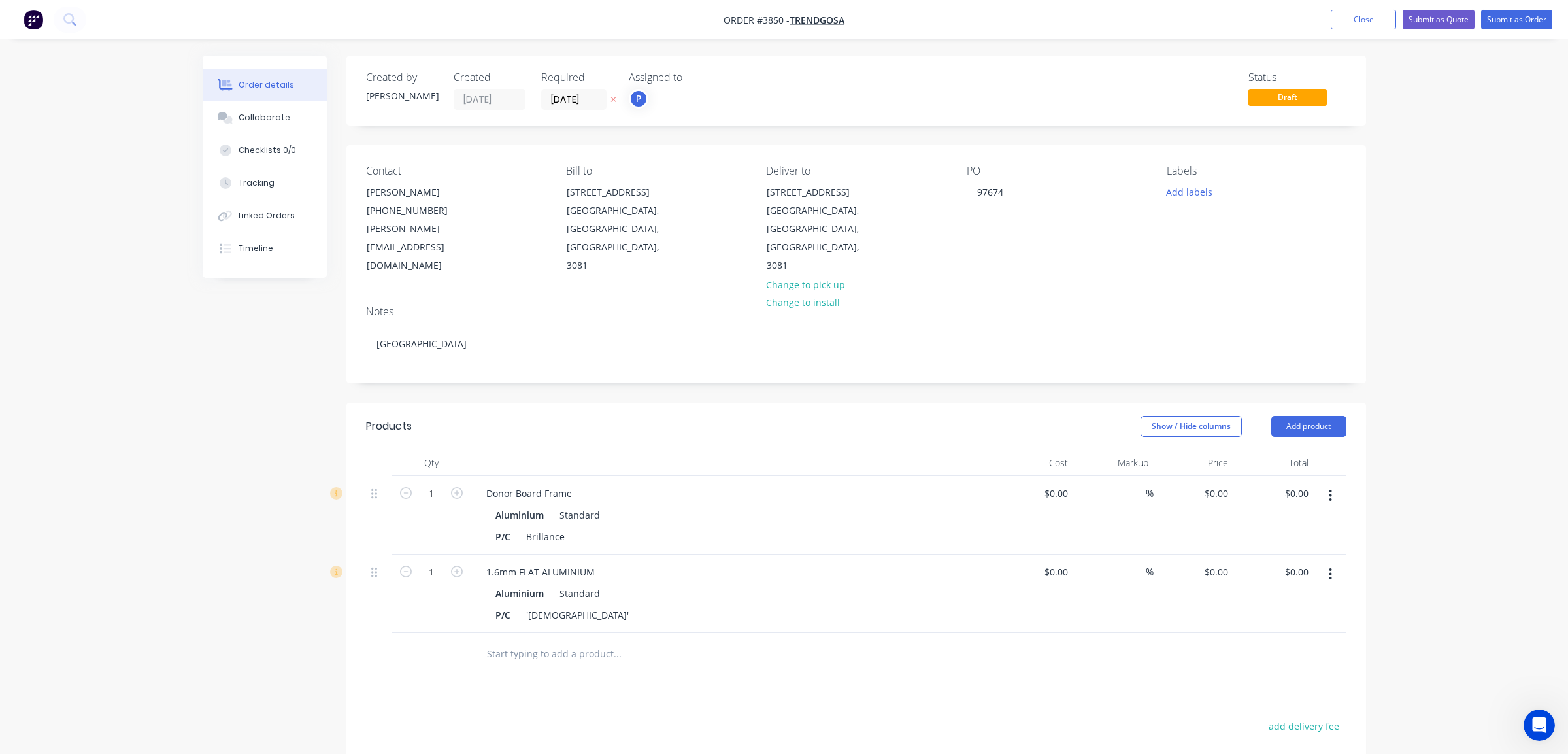
click at [673, 661] on div "Products Show / Hide columns Add product Qty Cost Markup Price Total 1 Donor Bo…" at bounding box center [857, 696] width 1020 height 587
click at [1170, 197] on button "Add labels" at bounding box center [1189, 191] width 60 height 18
click at [1250, 333] on div "A1-Cutting (Saw)" at bounding box center [1239, 335] width 74 height 14
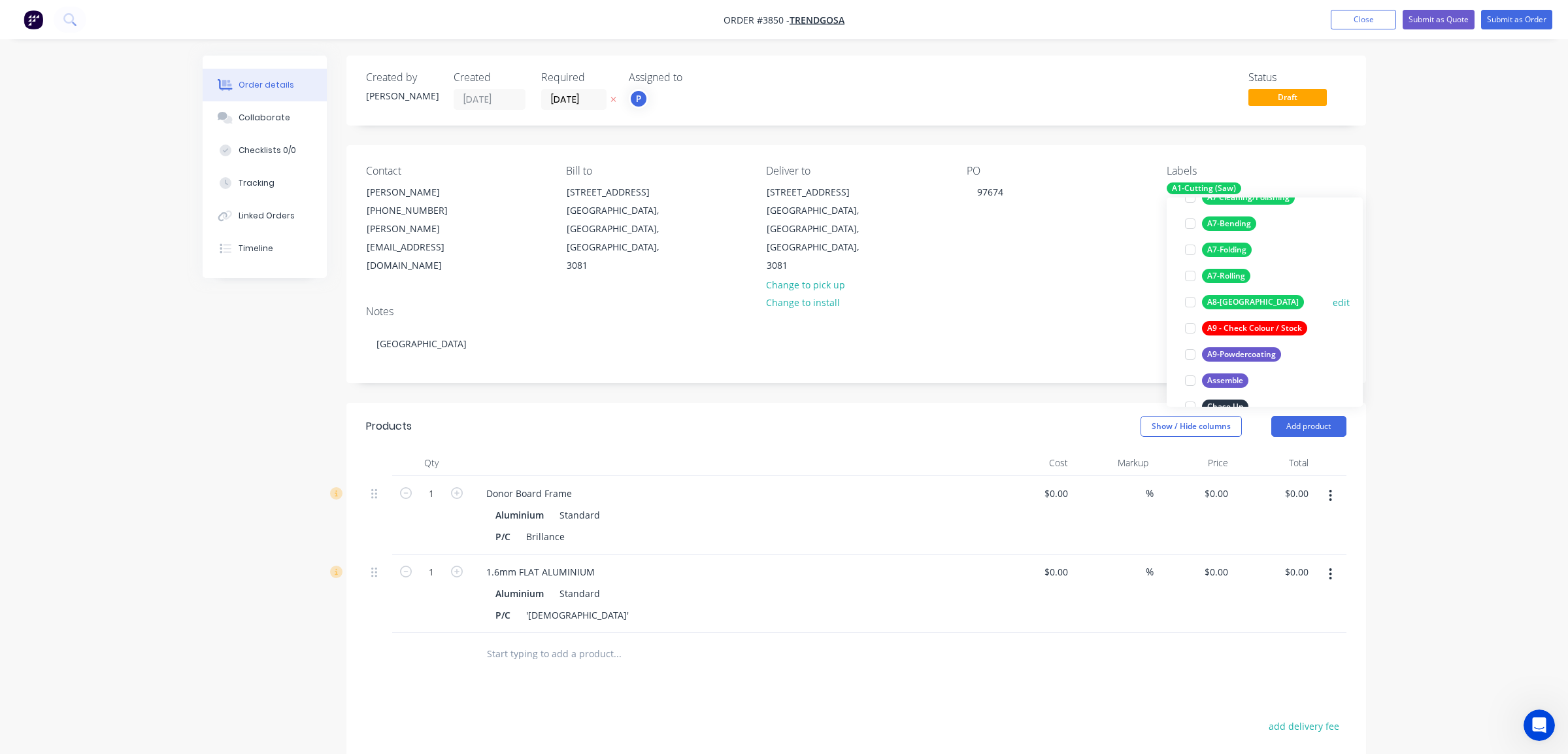
click at [1241, 298] on div "A8-[GEOGRAPHIC_DATA]" at bounding box center [1253, 302] width 102 height 14
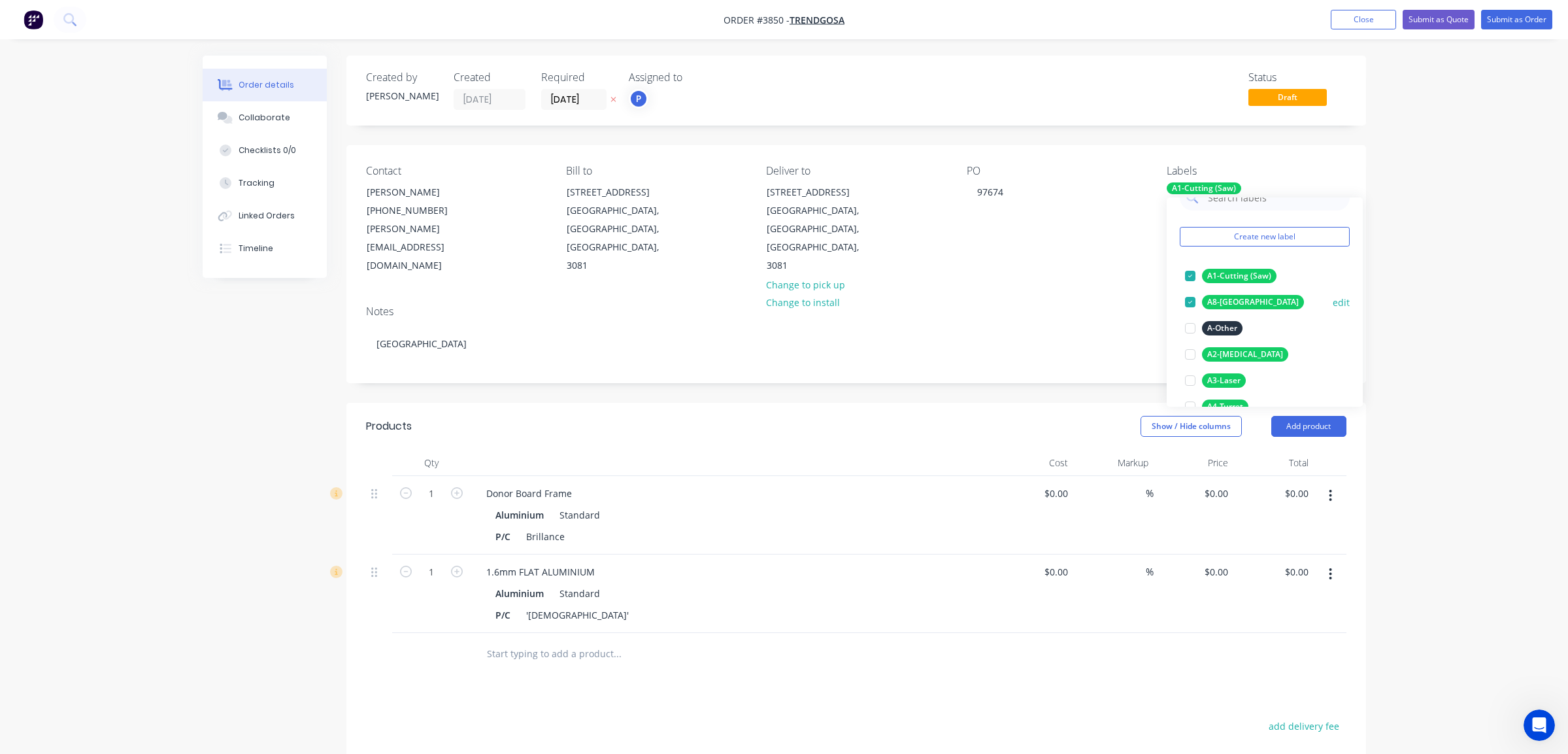
scroll to position [288, 0]
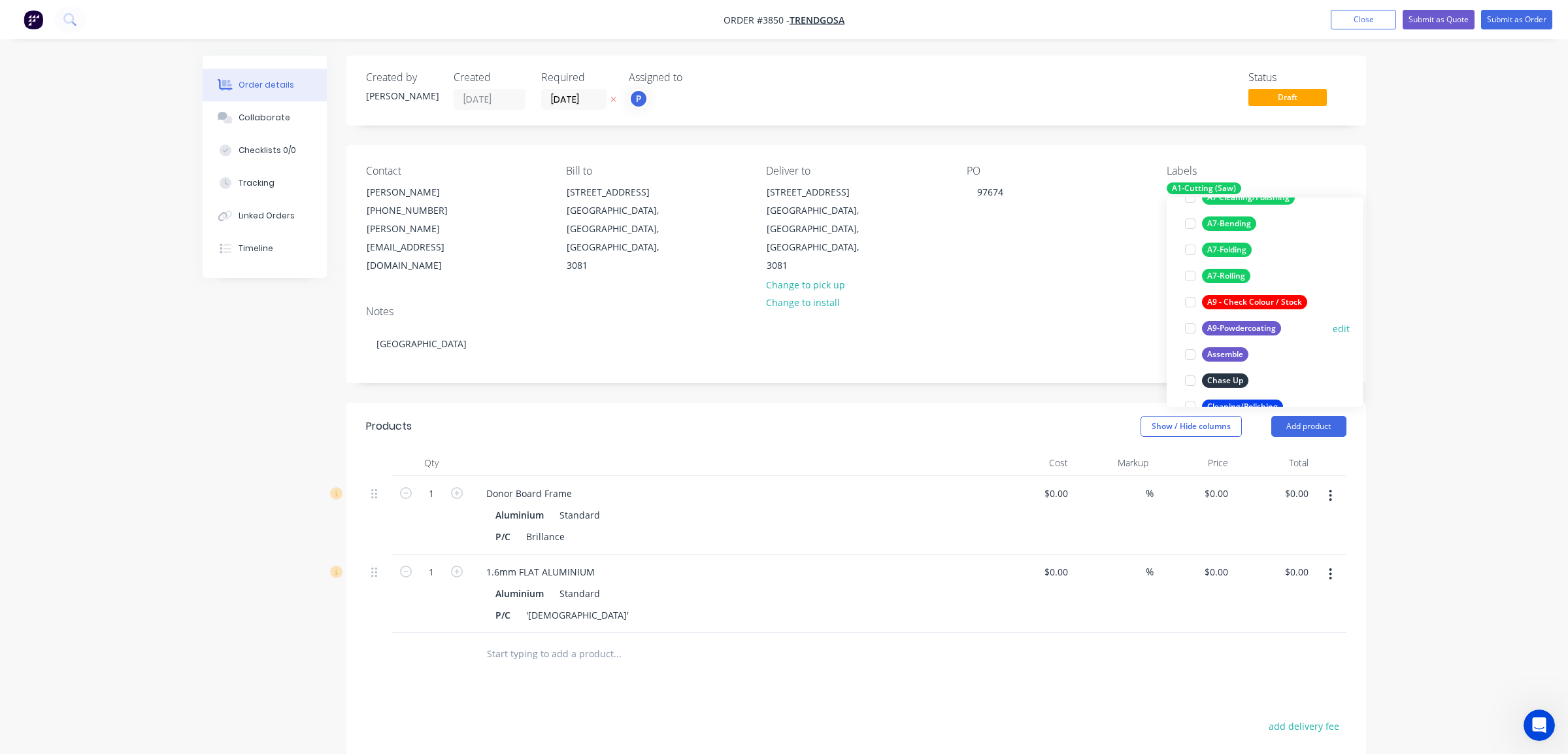
click at [1252, 330] on div "A9-Powdercoating" at bounding box center [1242, 328] width 79 height 14
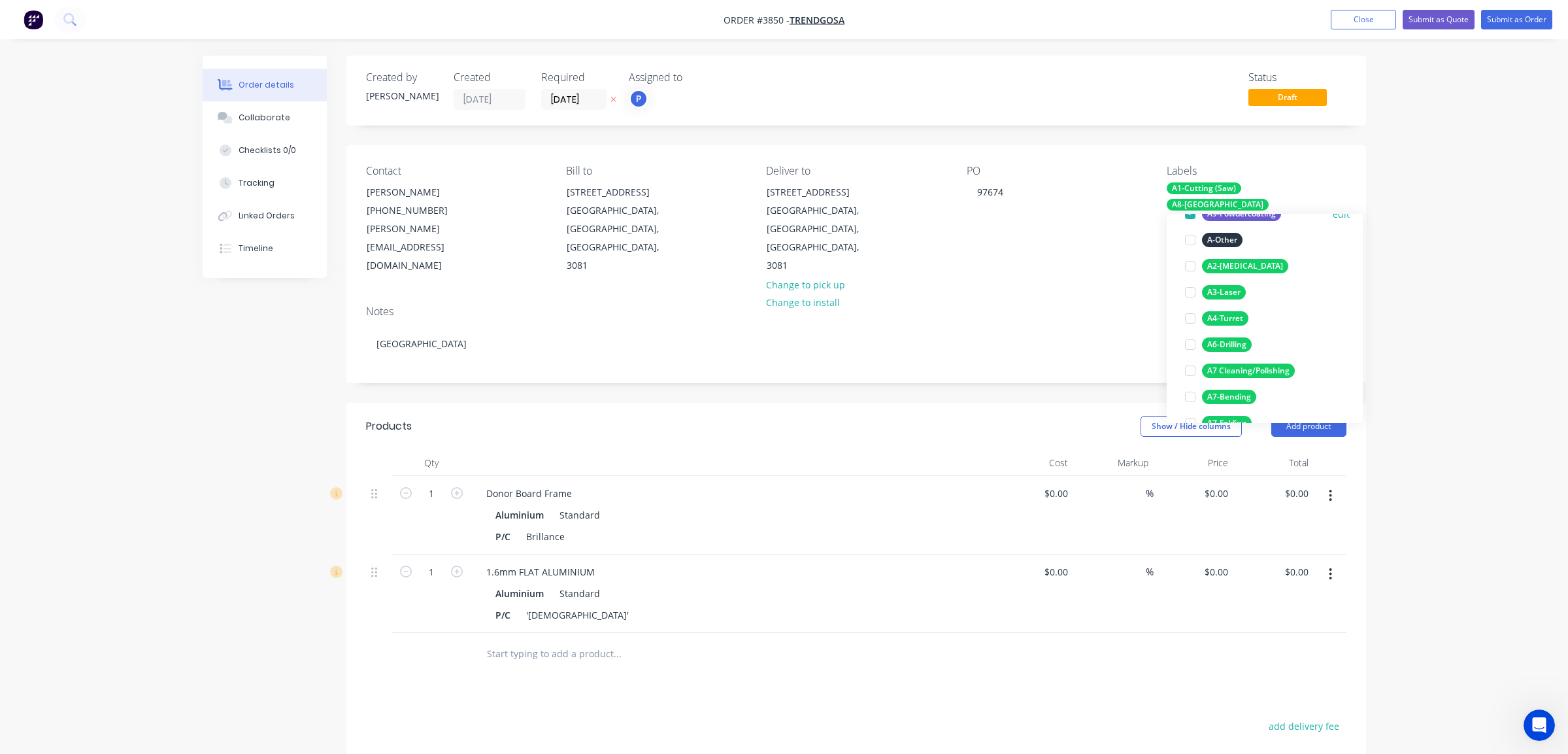
scroll to position [92, 0]
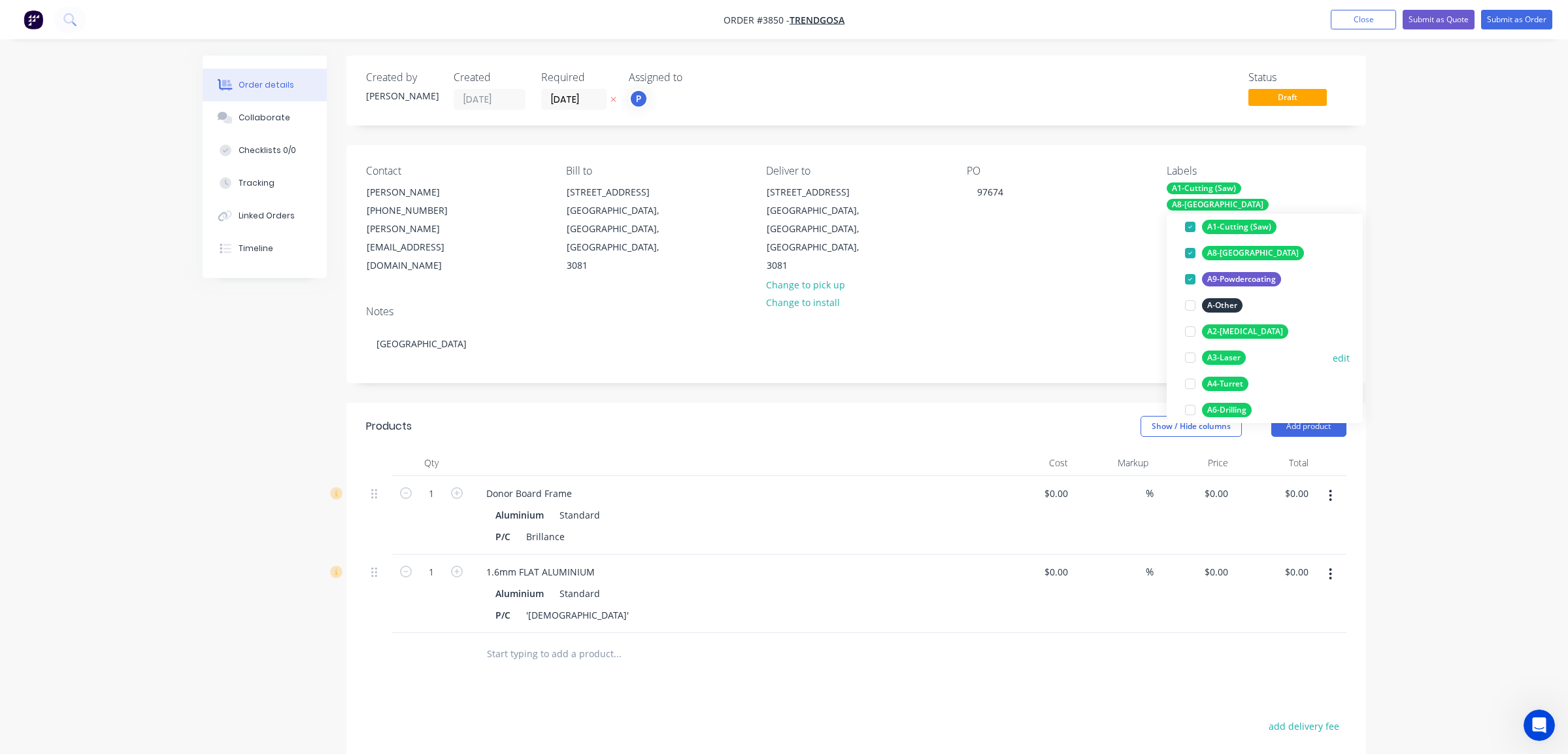
click at [1237, 354] on div "A3-Laser" at bounding box center [1224, 357] width 44 height 14
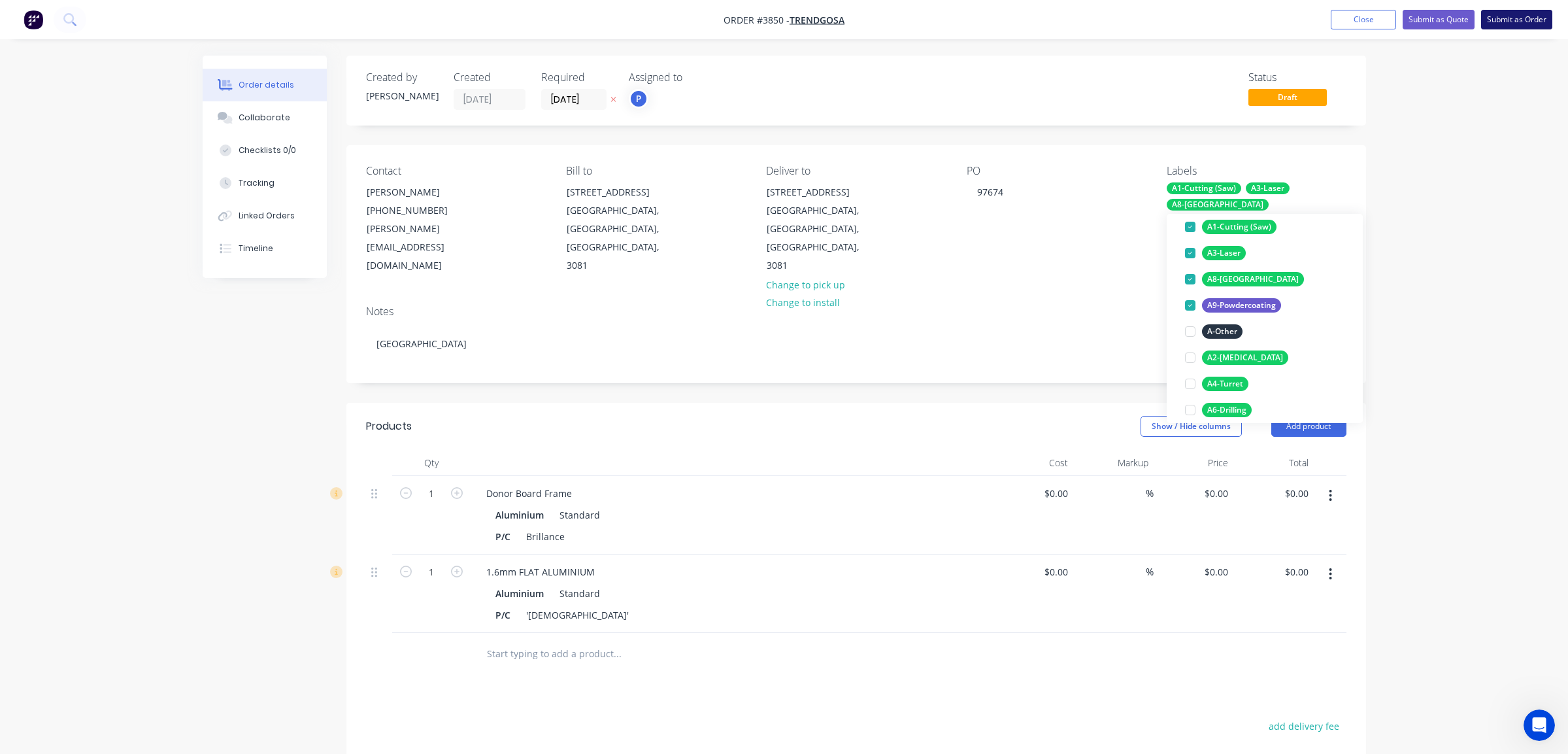
click at [1492, 16] on button "Submit as Order" at bounding box center [1517, 20] width 71 height 20
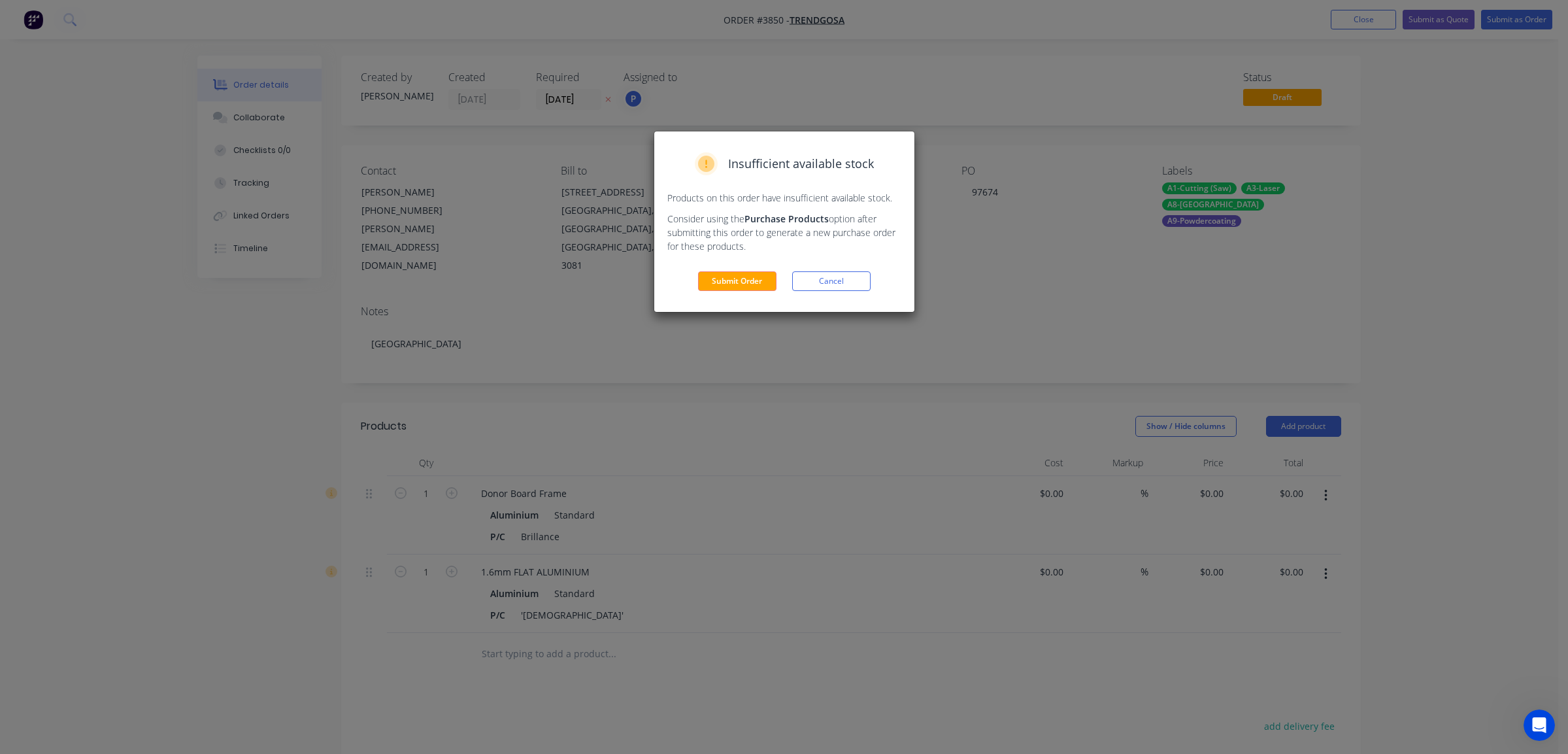
click at [692, 272] on div "Submit Order Cancel" at bounding box center [784, 282] width 234 height 20
click at [714, 284] on button "Submit Order" at bounding box center [737, 282] width 79 height 20
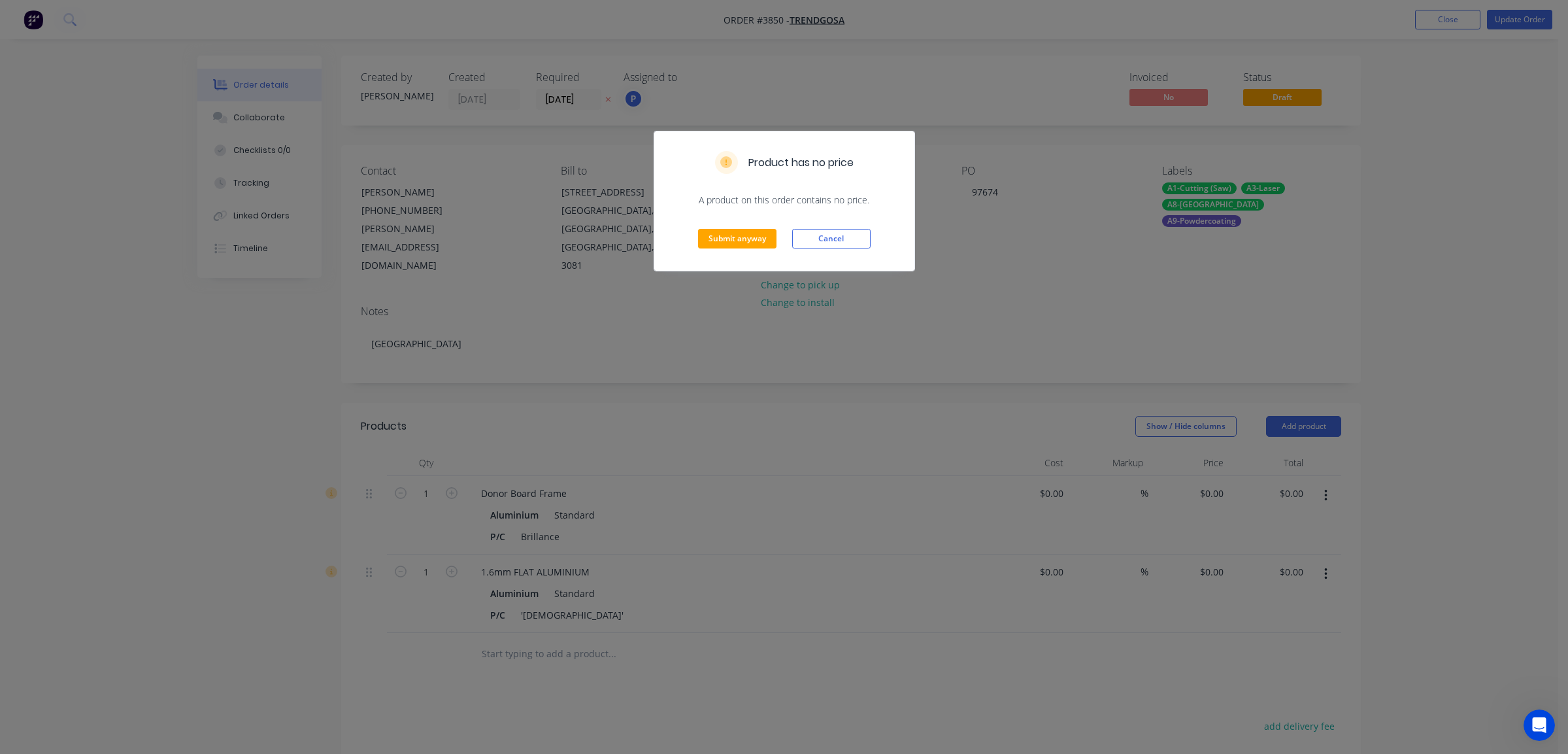
click at [746, 227] on div "Submit anyway Cancel" at bounding box center [784, 238] width 260 height 64
click at [747, 233] on button "Submit anyway" at bounding box center [737, 239] width 79 height 20
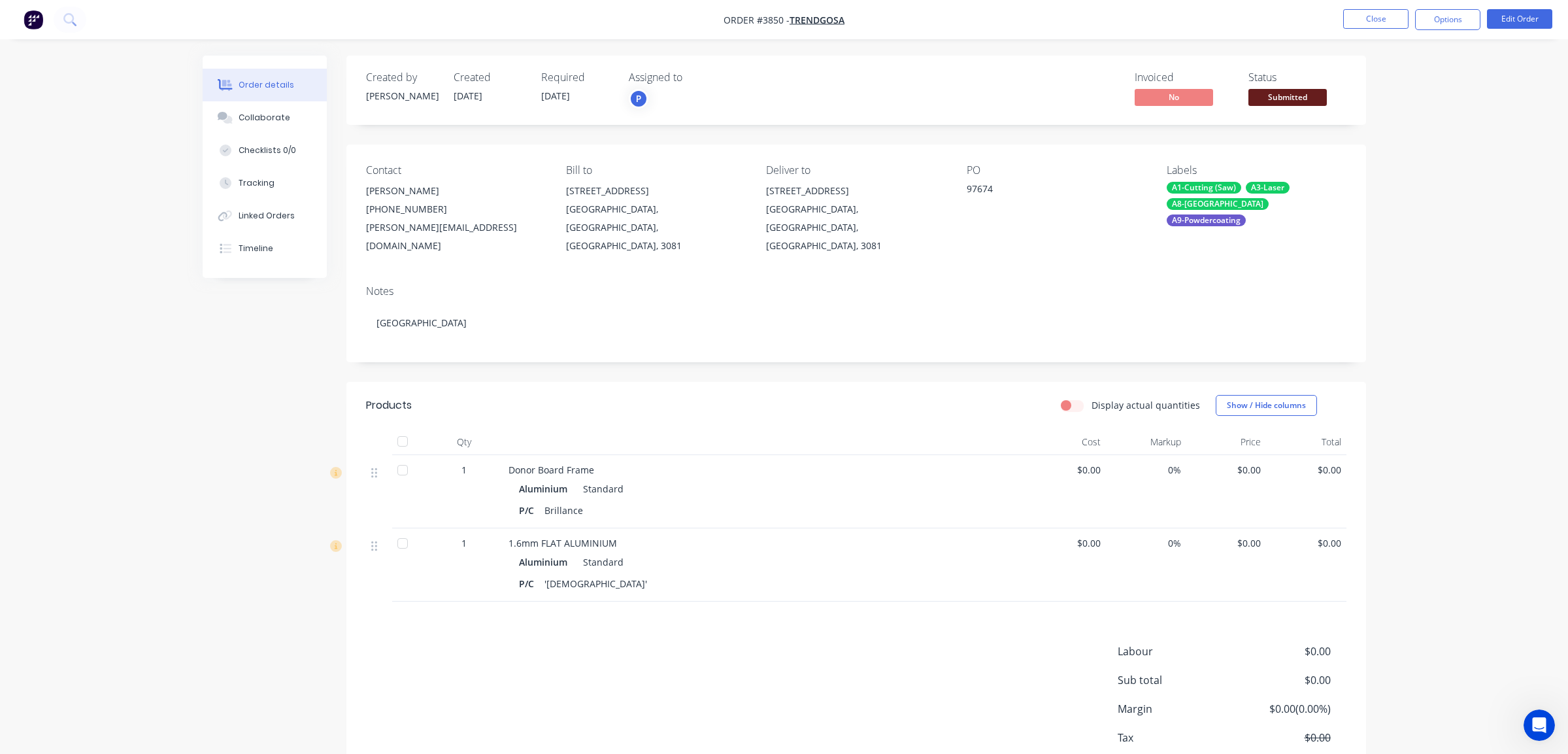
click at [1275, 93] on span "Submitted" at bounding box center [1288, 96] width 79 height 16
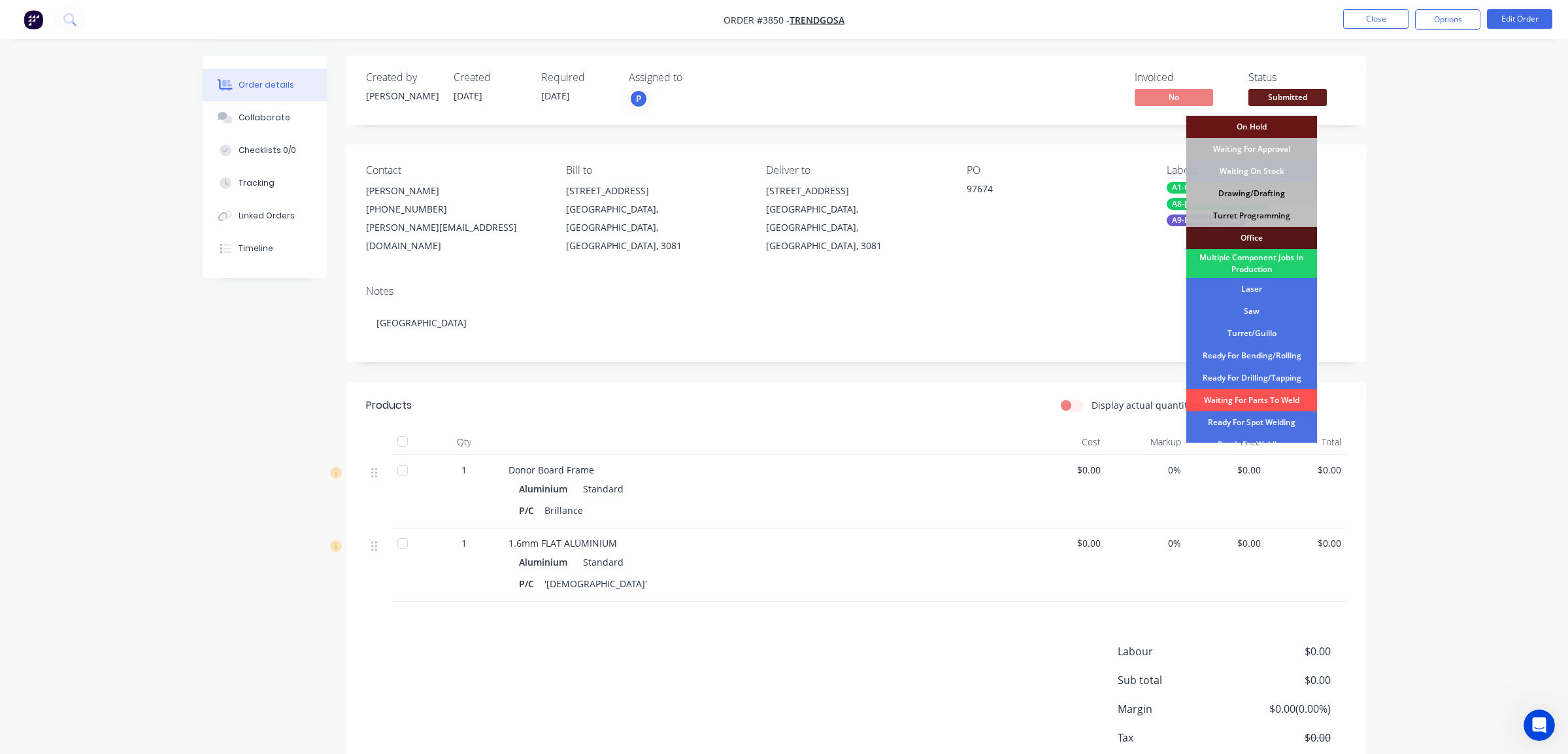
click at [1278, 189] on div "Drawing/Drafting" at bounding box center [1252, 193] width 130 height 22
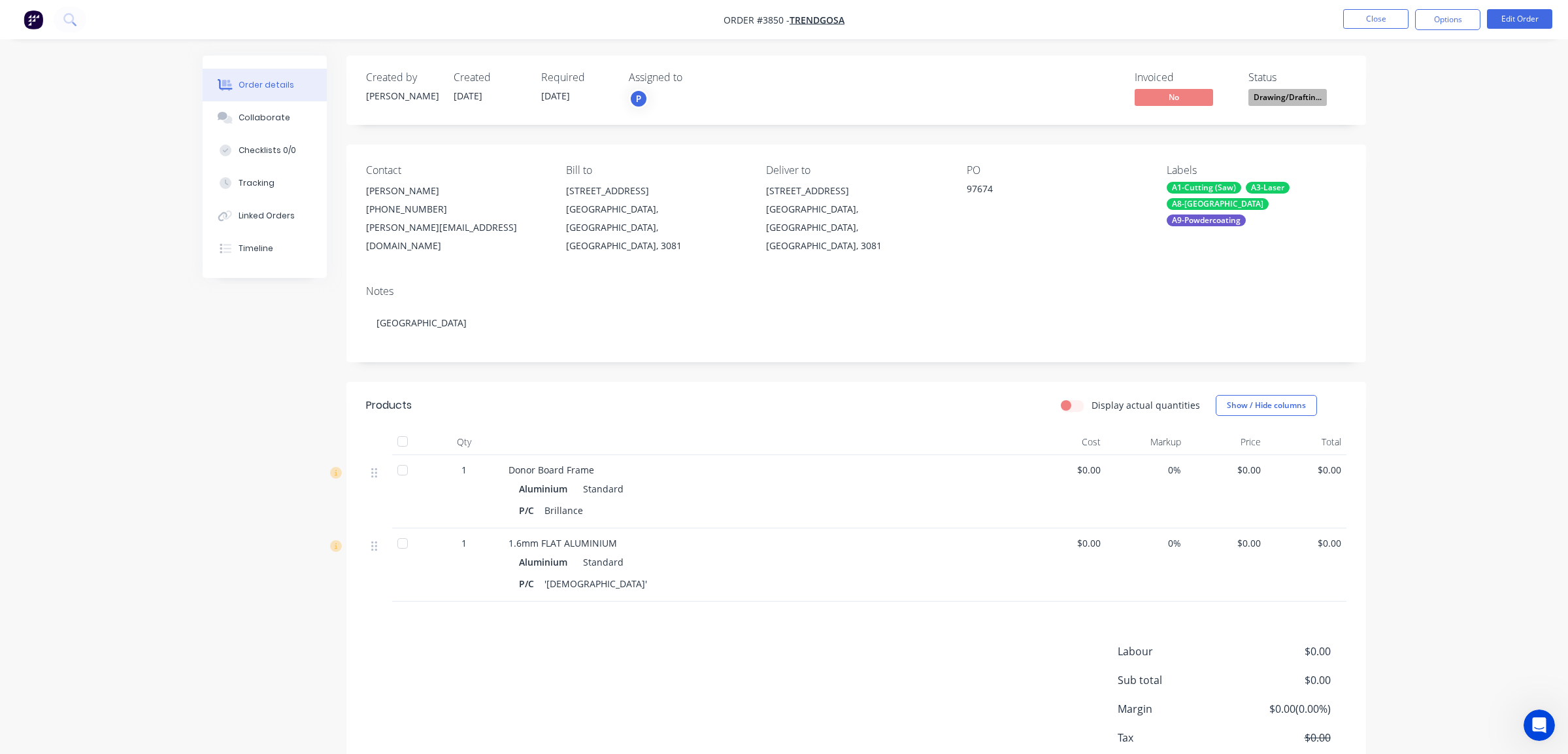
click at [1457, 9] on nav "Order #3850 - Trendgosa Close Options Edit Order" at bounding box center [784, 19] width 1568 height 39
click at [1465, 16] on button "Options" at bounding box center [1448, 19] width 65 height 21
click at [1406, 162] on div "Work Order" at bounding box center [1409, 157] width 121 height 19
click at [1419, 133] on div "Without pricing" at bounding box center [1409, 131] width 121 height 19
click at [1545, 104] on div "Order details Collaborate Checklists 0/0 Tracking Linked Orders Timeline Order …" at bounding box center [784, 417] width 1568 height 834
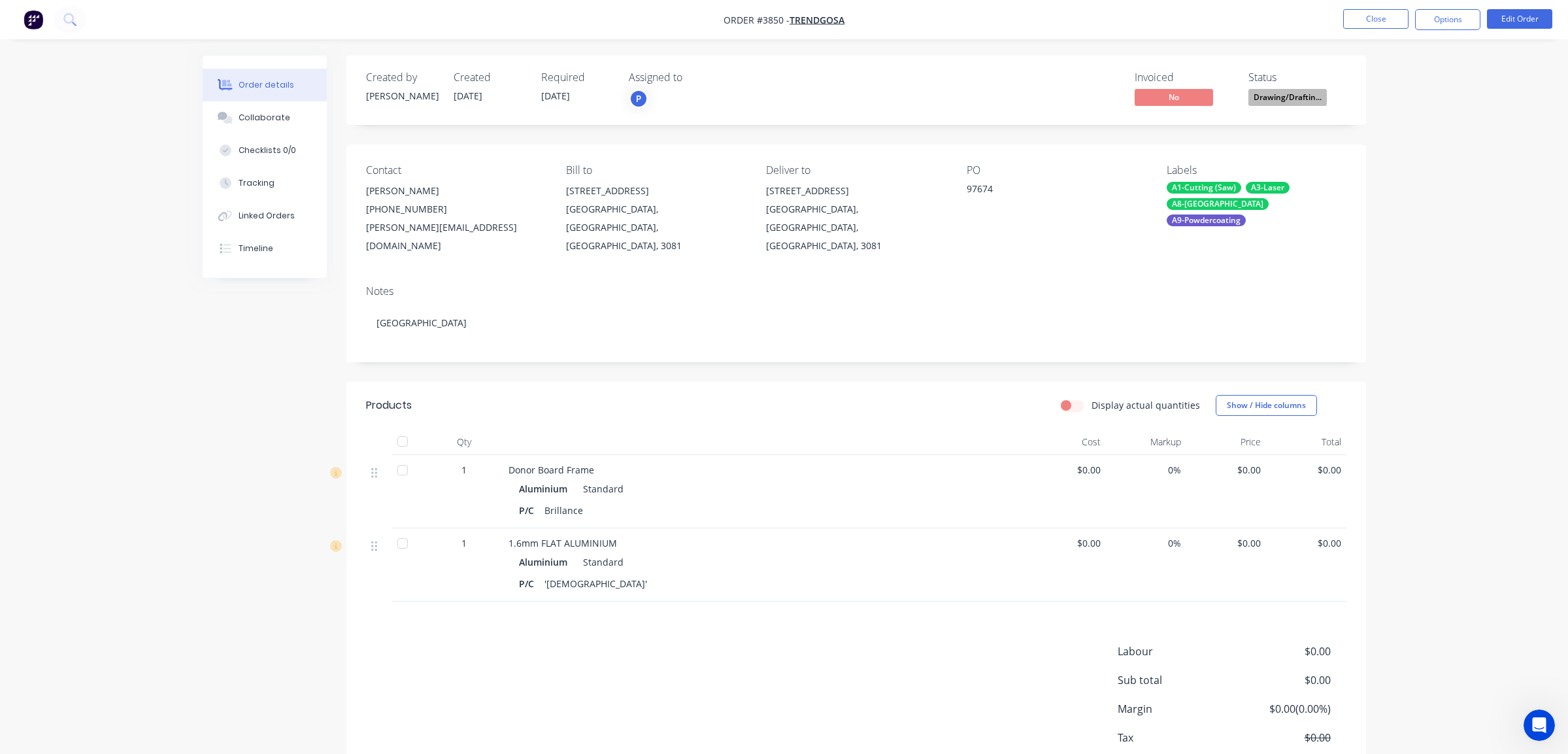
click at [1374, 3] on nav "Order #3850 - Trendgosa Close Options Edit Order" at bounding box center [784, 19] width 1568 height 39
click at [1377, 25] on button "Close" at bounding box center [1376, 19] width 65 height 20
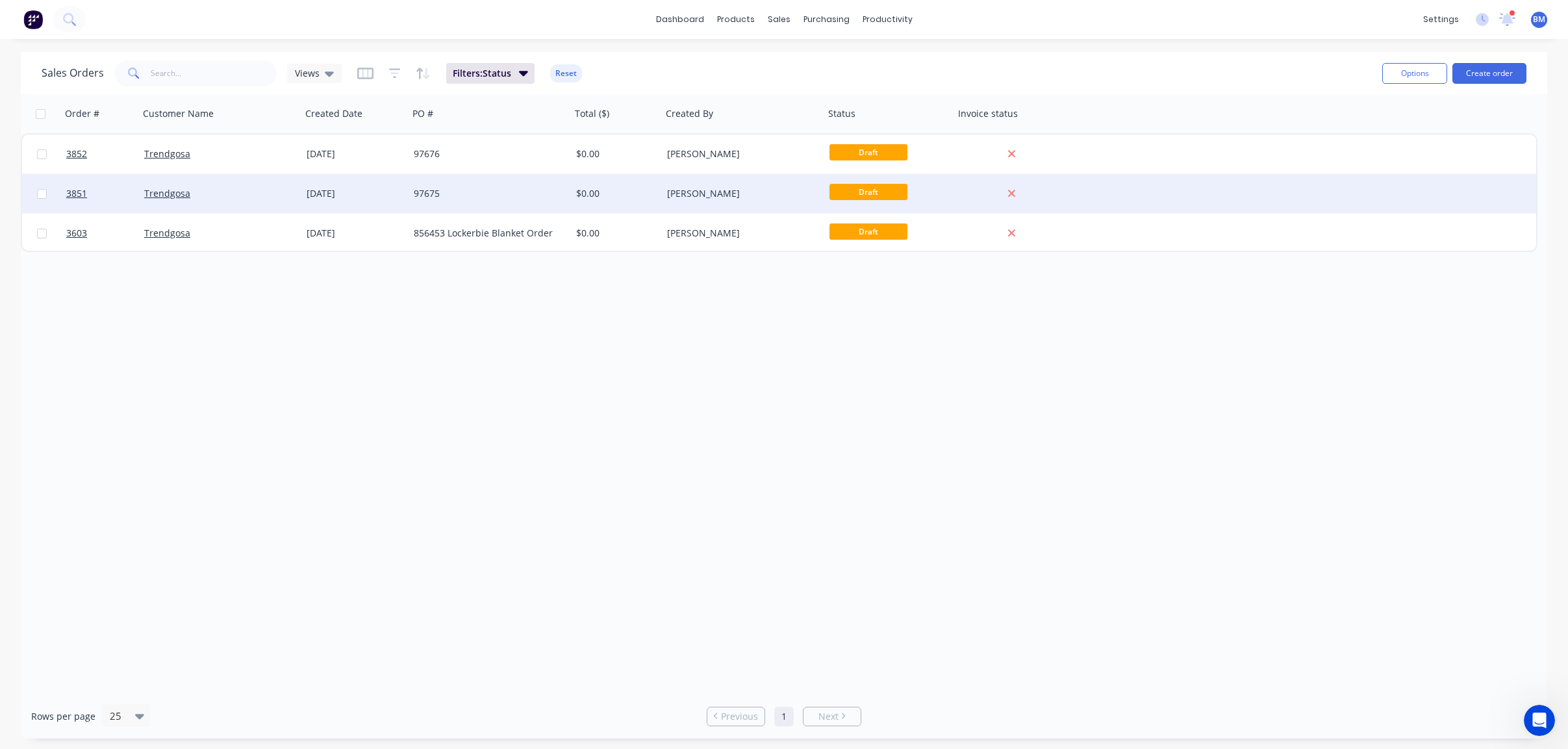
click at [240, 183] on div "Trendgosa" at bounding box center [220, 193] width 162 height 39
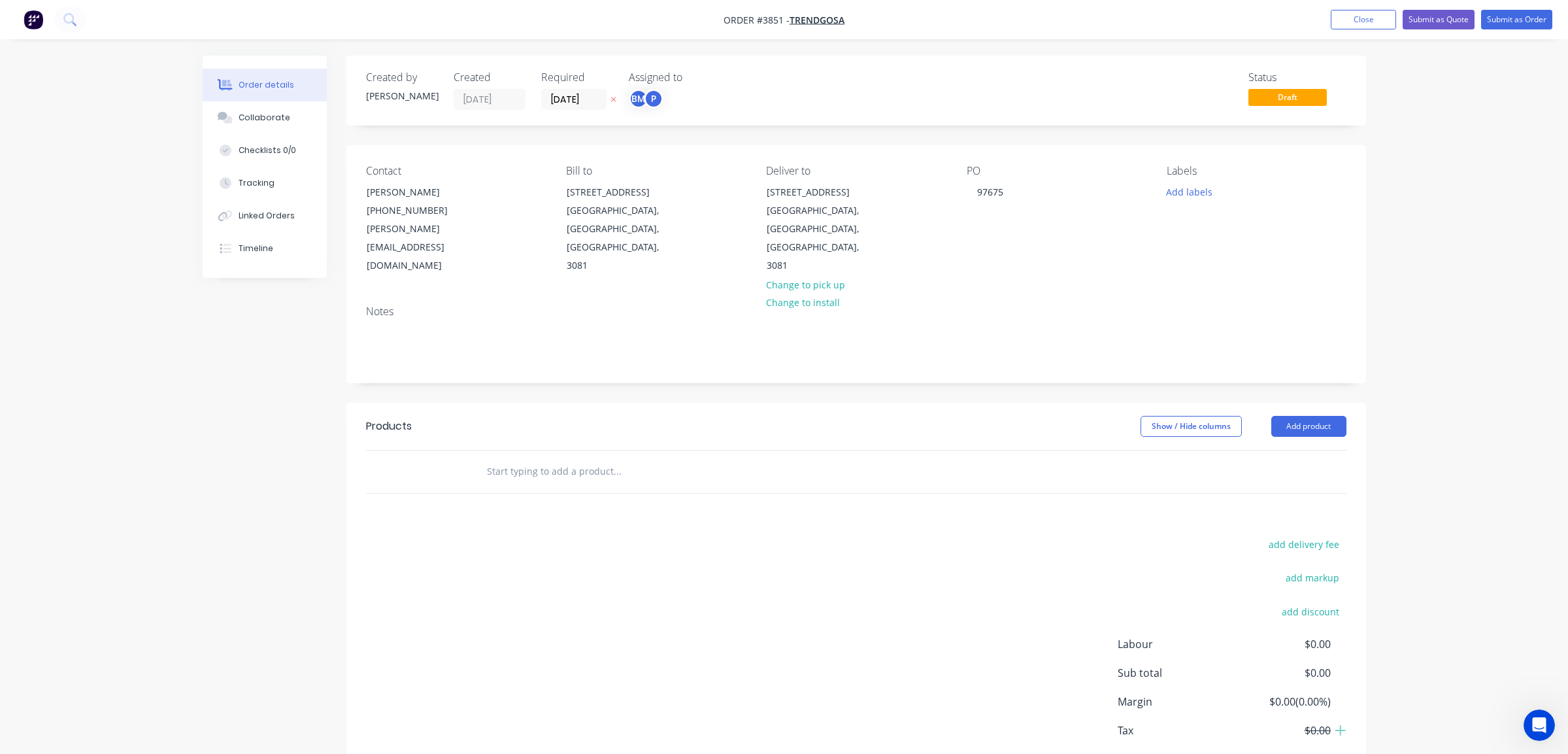
click at [935, 562] on div "add delivery fee add markup add discount Labour $0.00 Sub total $0.00 Margin $0…" at bounding box center [856, 662] width 981 height 253
click at [257, 116] on div "Collaborate" at bounding box center [264, 118] width 52 height 12
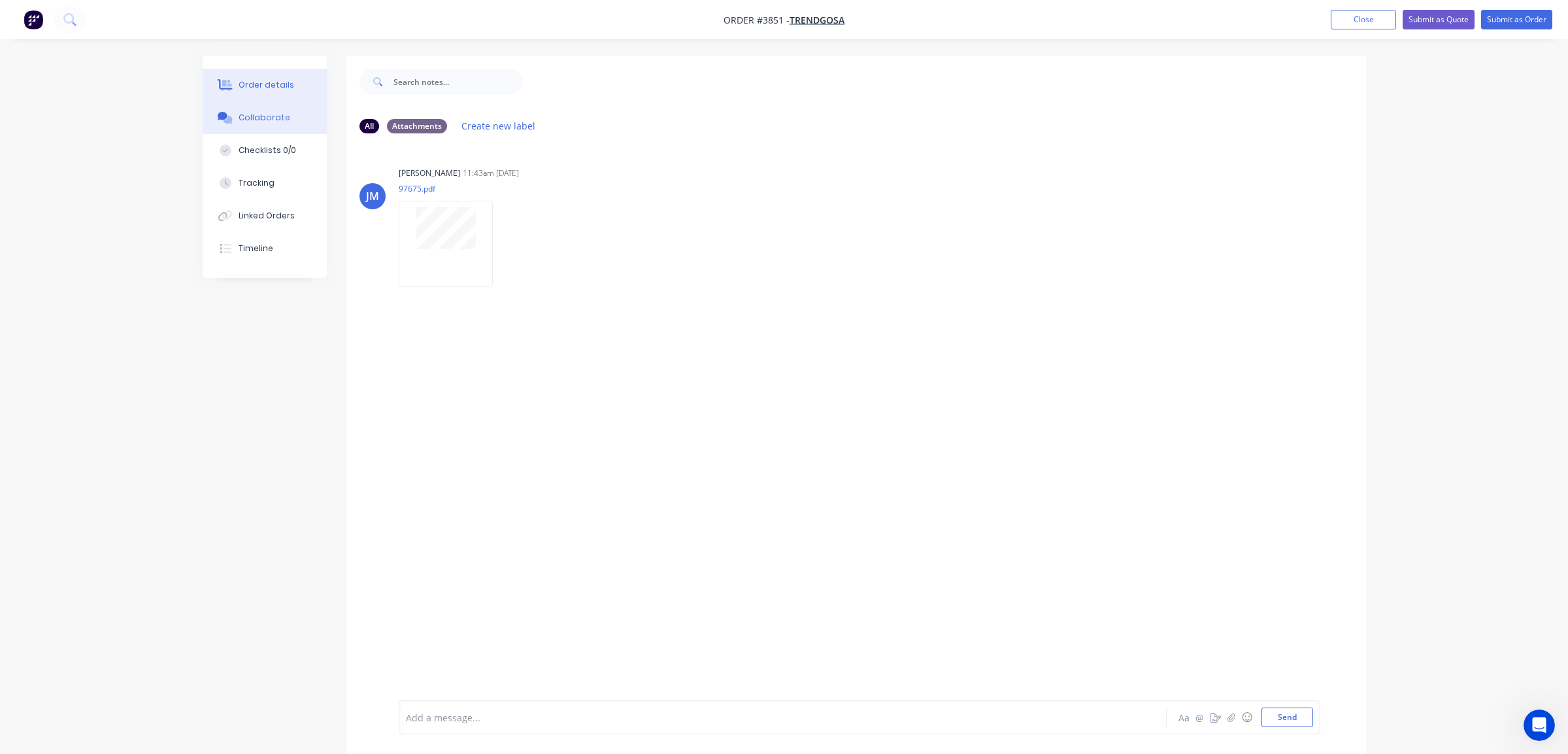
click at [304, 86] on button "Order details" at bounding box center [265, 85] width 124 height 33
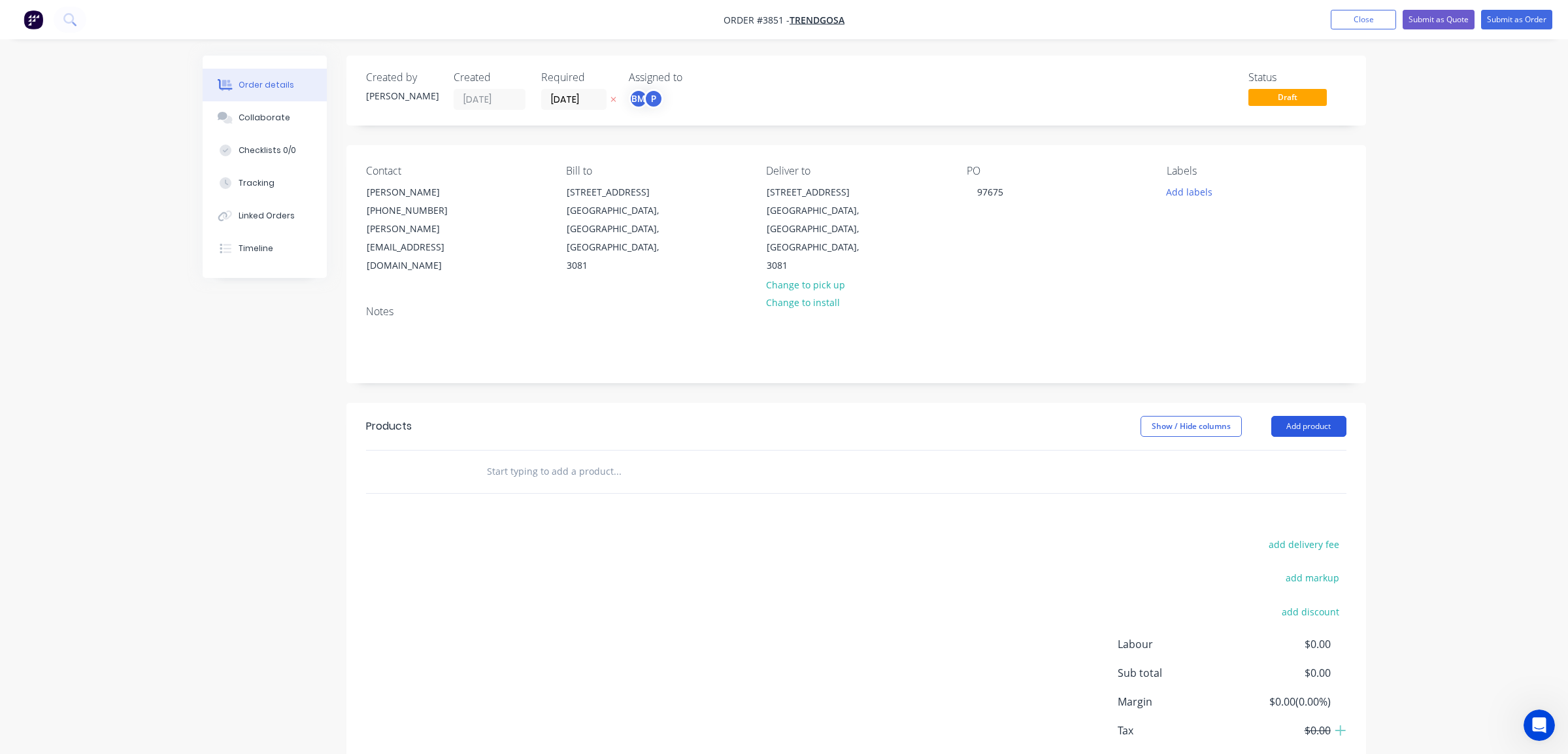
click at [1316, 416] on button "Add product" at bounding box center [1309, 426] width 75 height 21
click at [1296, 450] on div "Product catalogue" at bounding box center [1284, 459] width 101 height 19
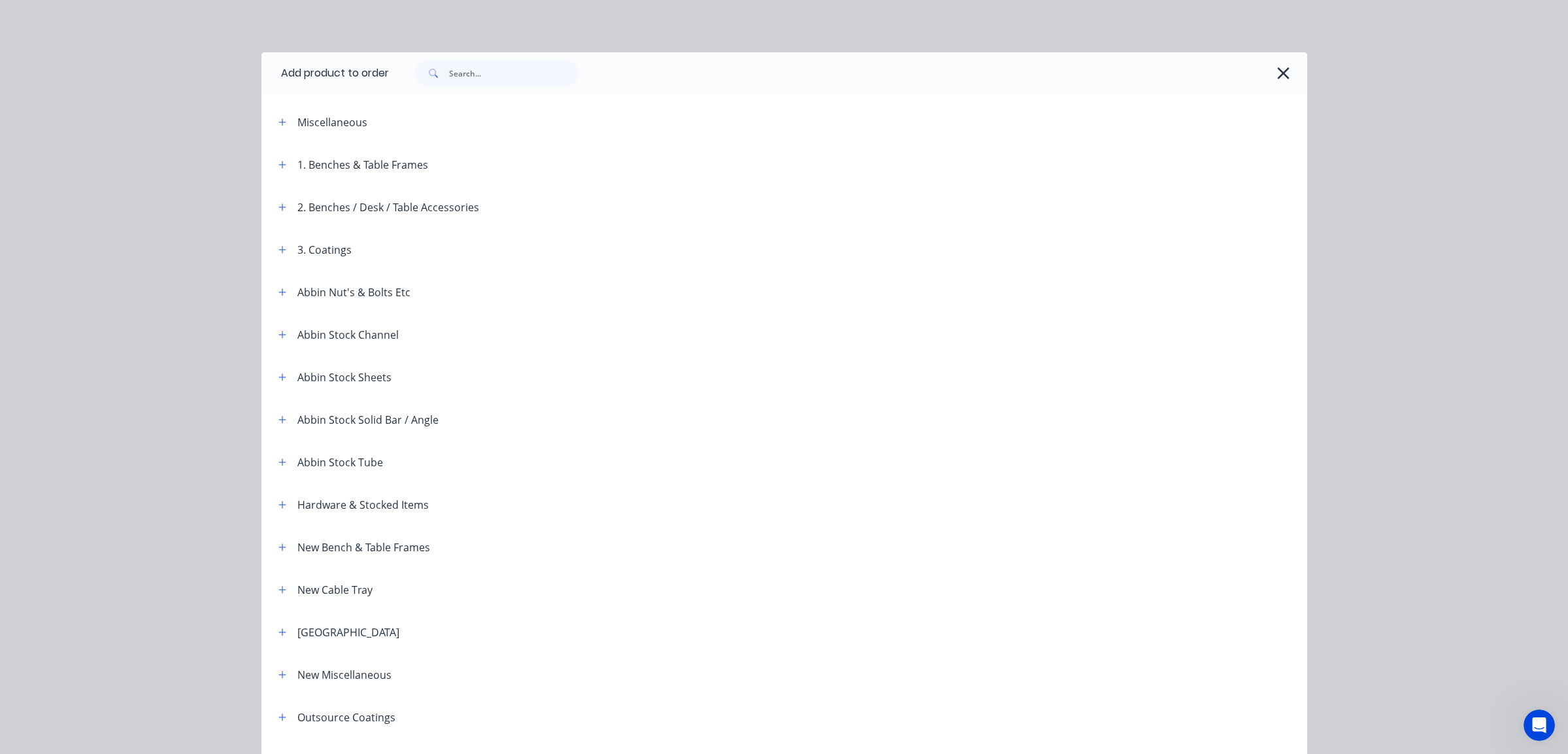
click at [287, 125] on div "Miscellaneous" at bounding box center [379, 121] width 222 height 16
click at [284, 123] on button "button" at bounding box center [282, 121] width 16 height 16
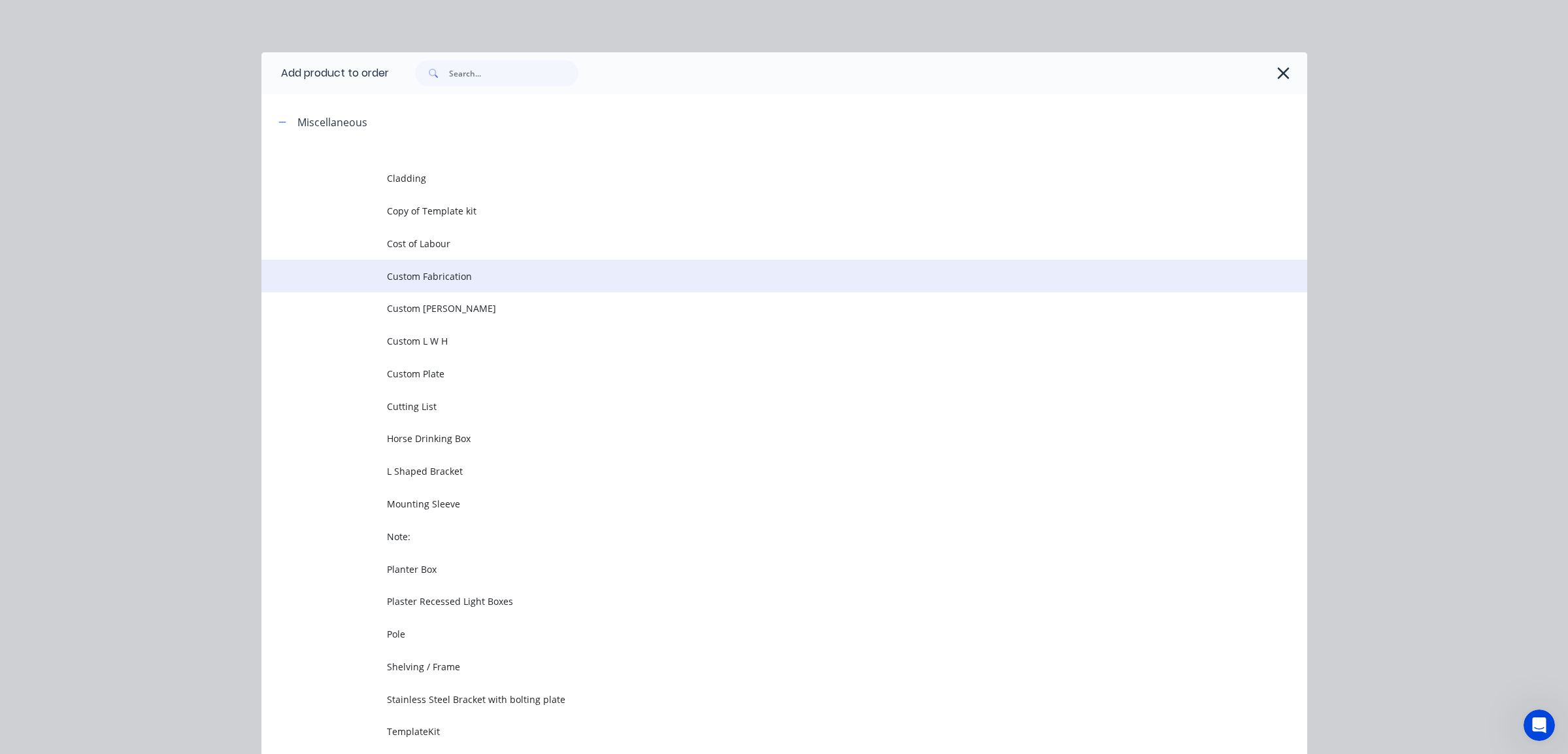
click at [365, 291] on td at bounding box center [324, 276] width 126 height 33
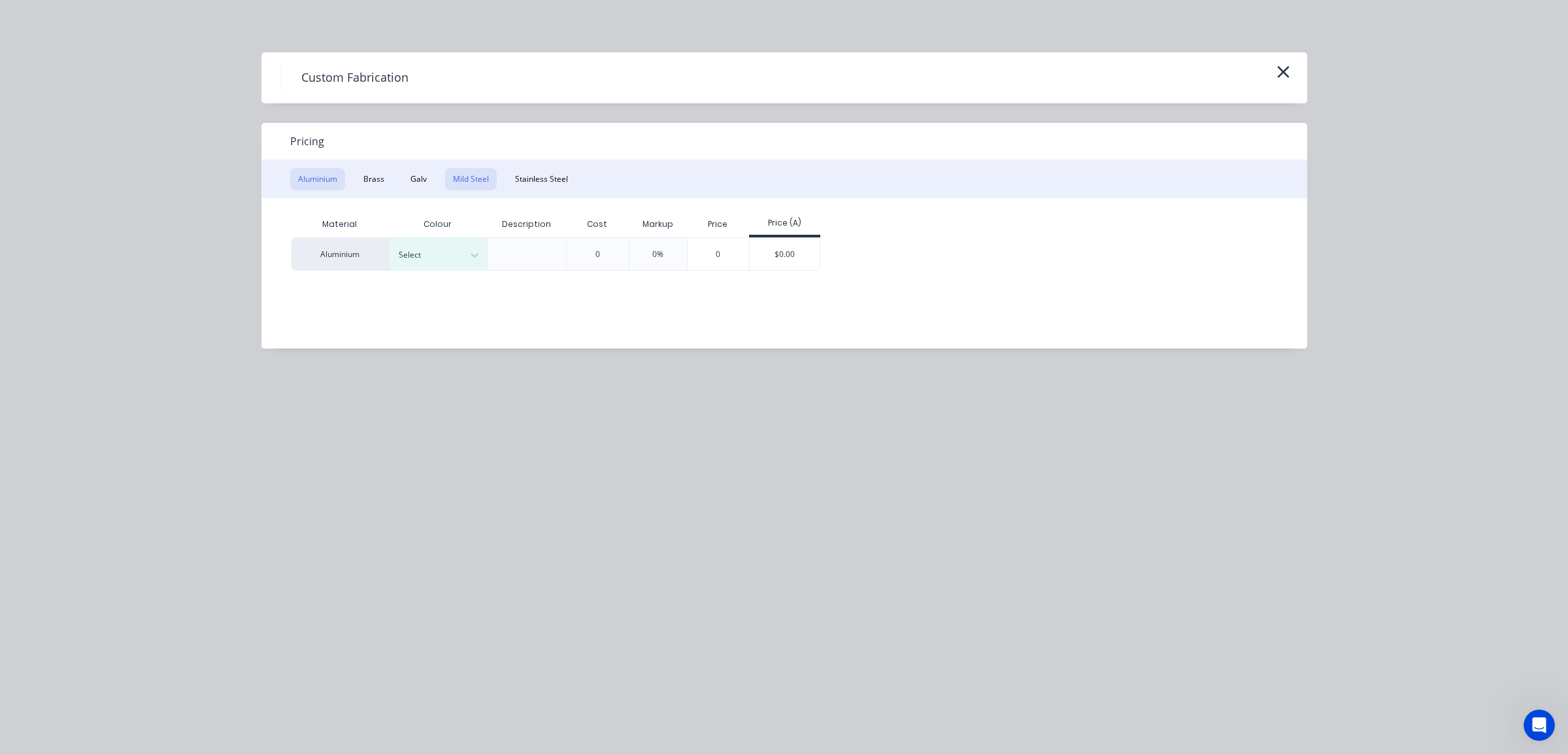
click at [474, 189] on button "Mild Steel" at bounding box center [471, 179] width 52 height 22
click at [679, 256] on div "$0.00" at bounding box center [686, 254] width 70 height 31
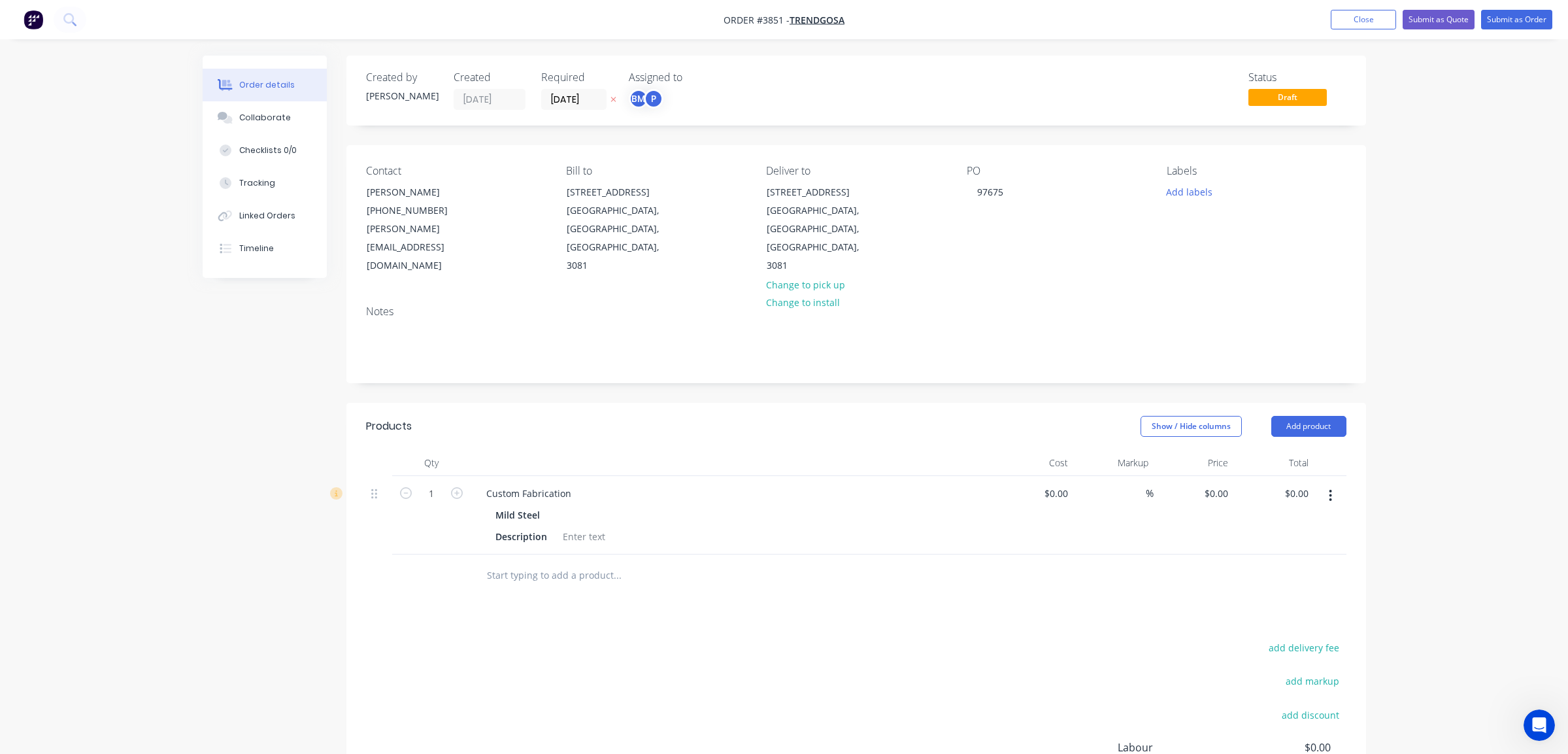
click at [497, 506] on div "Mild Steel" at bounding box center [521, 515] width 50 height 19
drag, startPoint x: 483, startPoint y: 455, endPoint x: 723, endPoint y: 435, distance: 240.8
click at [723, 450] on div "Qty Cost Markup Price Total 1 Custom Fabrication Mild Steel Description $0.00 $…" at bounding box center [856, 501] width 981 height 104
paste div
click at [502, 484] on div "200x150x15 3mm SHS BRACKET" at bounding box center [555, 493] width 159 height 19
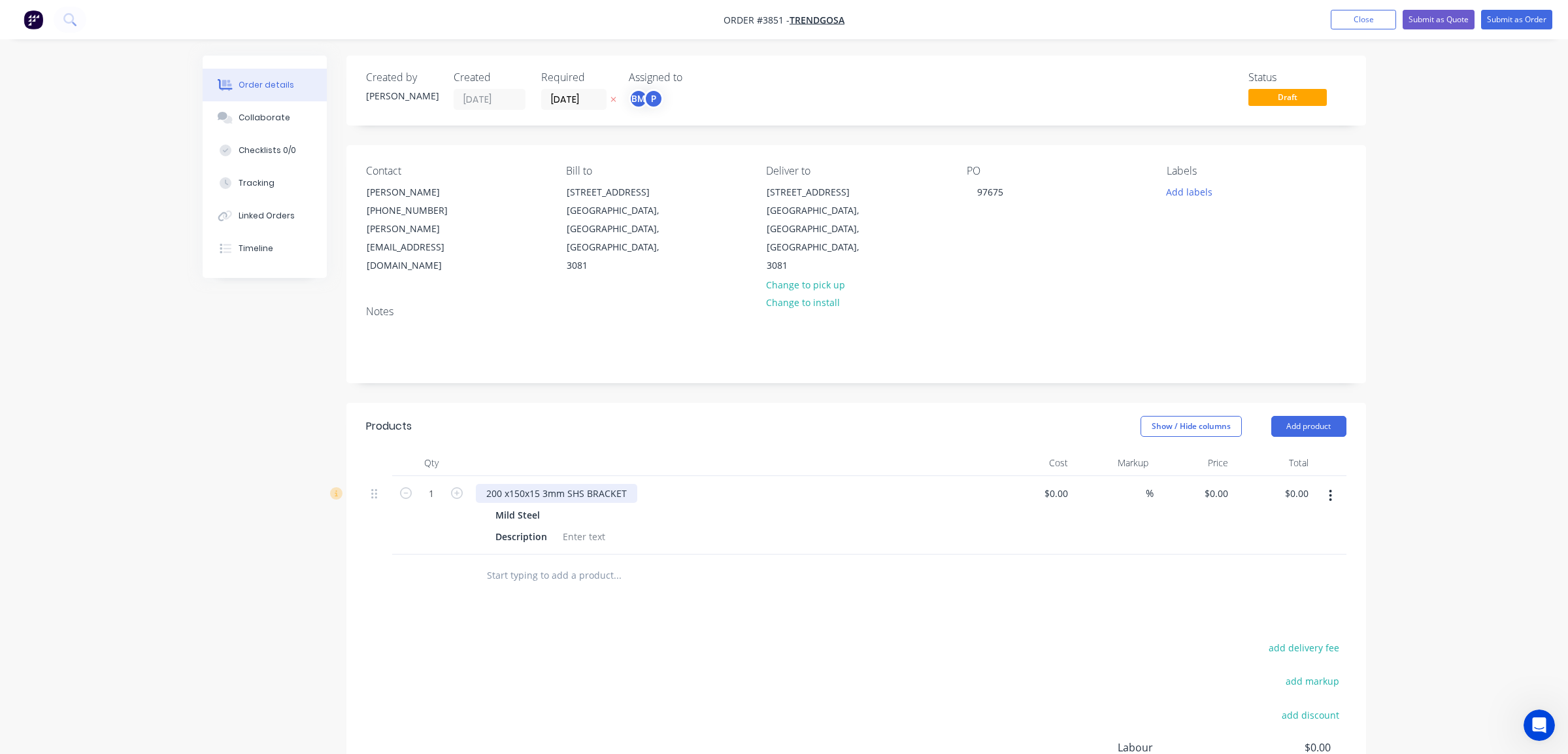
click at [506, 484] on div "200 x150x15 3mm SHS BRACKET" at bounding box center [557, 493] width 162 height 19
click at [589, 601] on div "Products Show / Hide columns Add product Qty Cost Markup Price Total 1 200 x 15…" at bounding box center [857, 657] width 1020 height 508
click at [532, 484] on div "200 x 150x15 3mm SHS BRACKET" at bounding box center [557, 493] width 164 height 19
click at [528, 484] on div "200 x 150x 15 3mm SHS BRACKET" at bounding box center [559, 493] width 167 height 19
click at [780, 484] on div "200 x 150 x 15 3mm SHS BRACKET" at bounding box center [732, 493] width 513 height 19
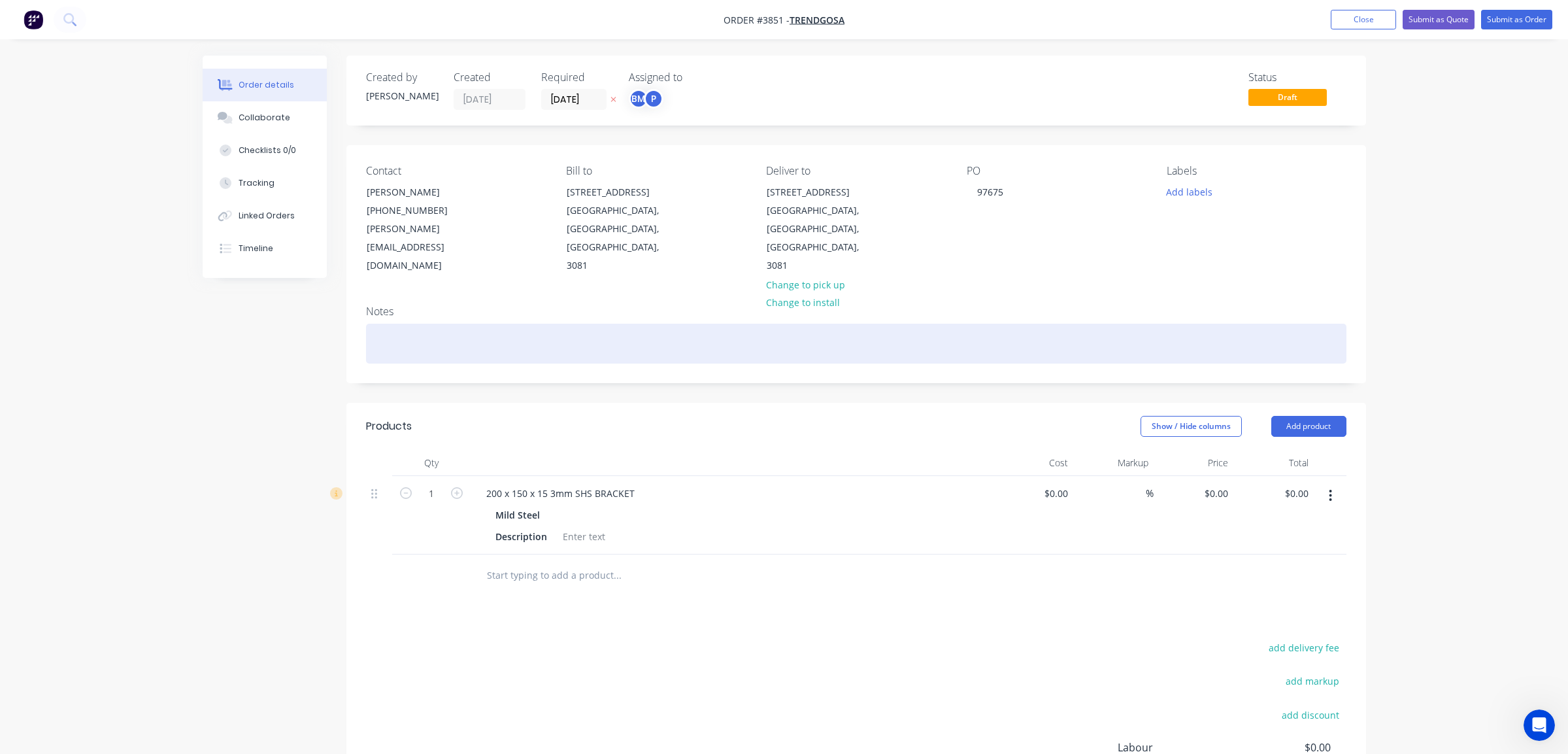
click at [429, 323] on div at bounding box center [856, 343] width 981 height 40
paste div
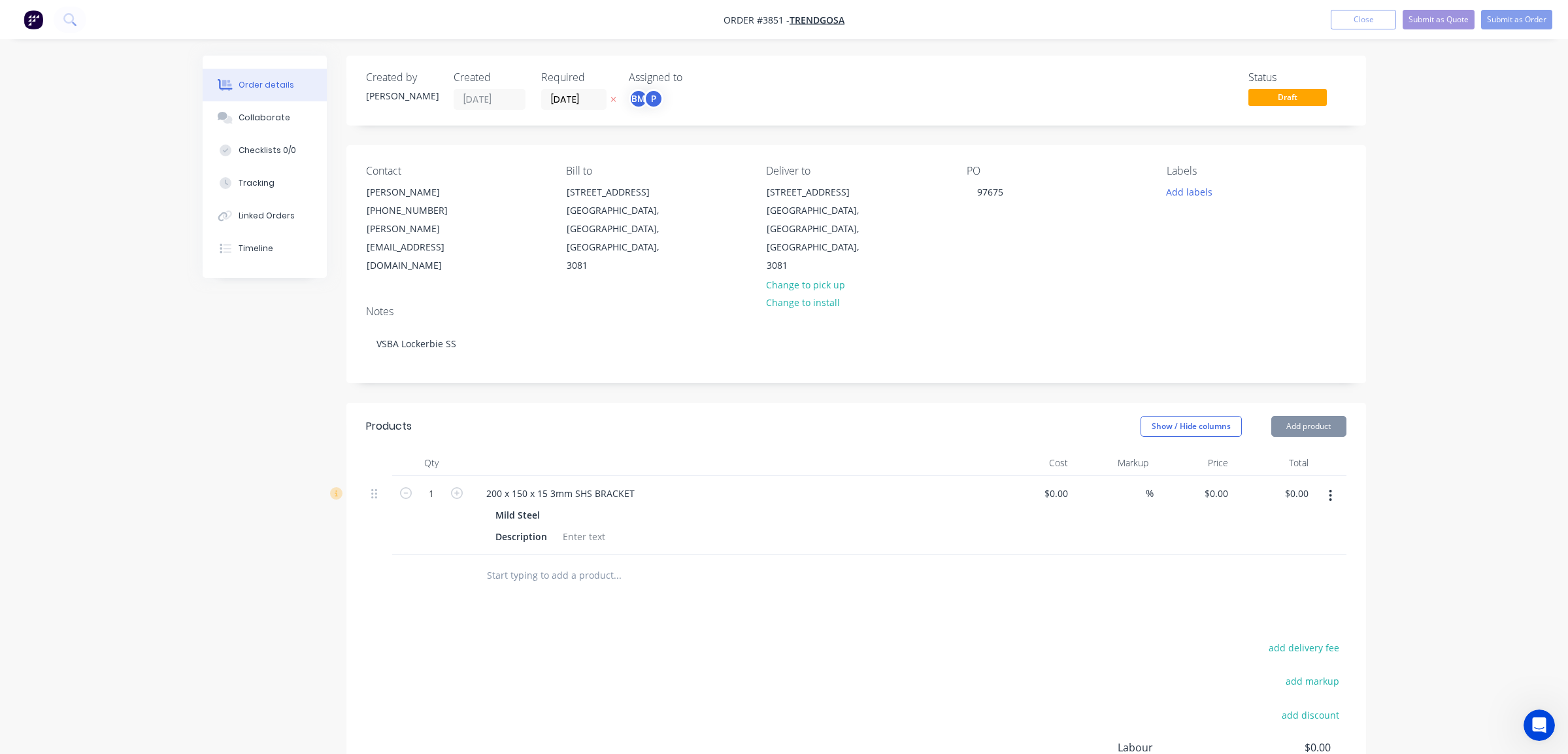
click at [497, 351] on div "Created by [PERSON_NAME] Created [DATE] Required [DATE] Assigned to BM P Status…" at bounding box center [857, 483] width 1020 height 855
click at [633, 484] on div "200 x 150 x 15 3mm SHS BRACKET" at bounding box center [560, 493] width 169 height 19
drag, startPoint x: 765, startPoint y: 496, endPoint x: 775, endPoint y: 489, distance: 12.2
click at [775, 527] on div "Description" at bounding box center [729, 536] width 479 height 19
click at [579, 639] on div "add delivery fee add markup add discount Labour $0.00 Sub total $0.00 Margin $0…" at bounding box center [856, 765] width 981 height 253
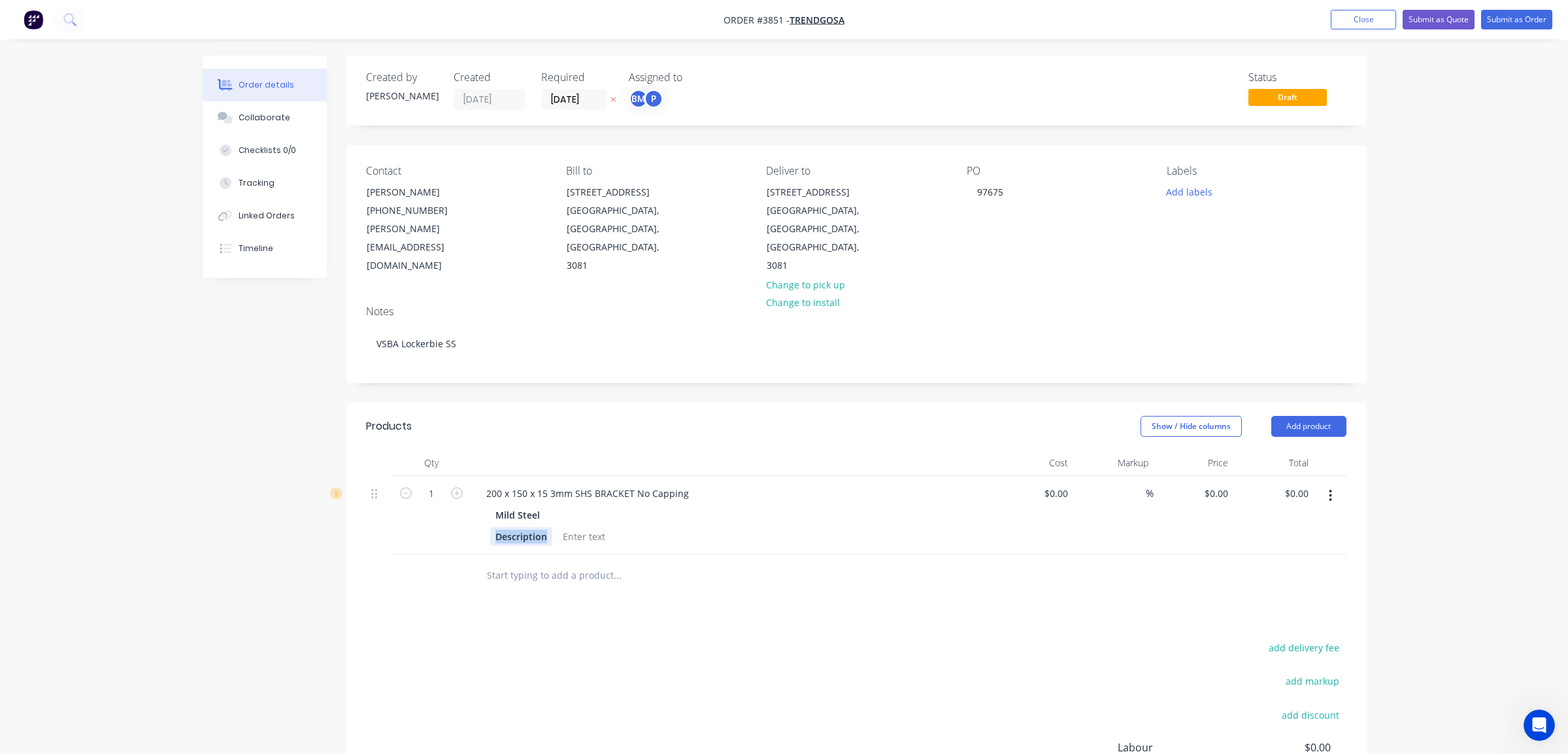
drag, startPoint x: 550, startPoint y: 497, endPoint x: 253, endPoint y: 487, distance: 297.2
click at [253, 487] on div "Created by [PERSON_NAME] Created [DATE] Required [DATE] Assigned to BM P Status…" at bounding box center [784, 492] width 1164 height 875
click at [534, 506] on div "Mild Steel" at bounding box center [521, 515] width 50 height 19
click at [536, 527] on div at bounding box center [547, 536] width 53 height 19
click at [1012, 482] on div "$0.00 $0.00" at bounding box center [1033, 515] width 80 height 79
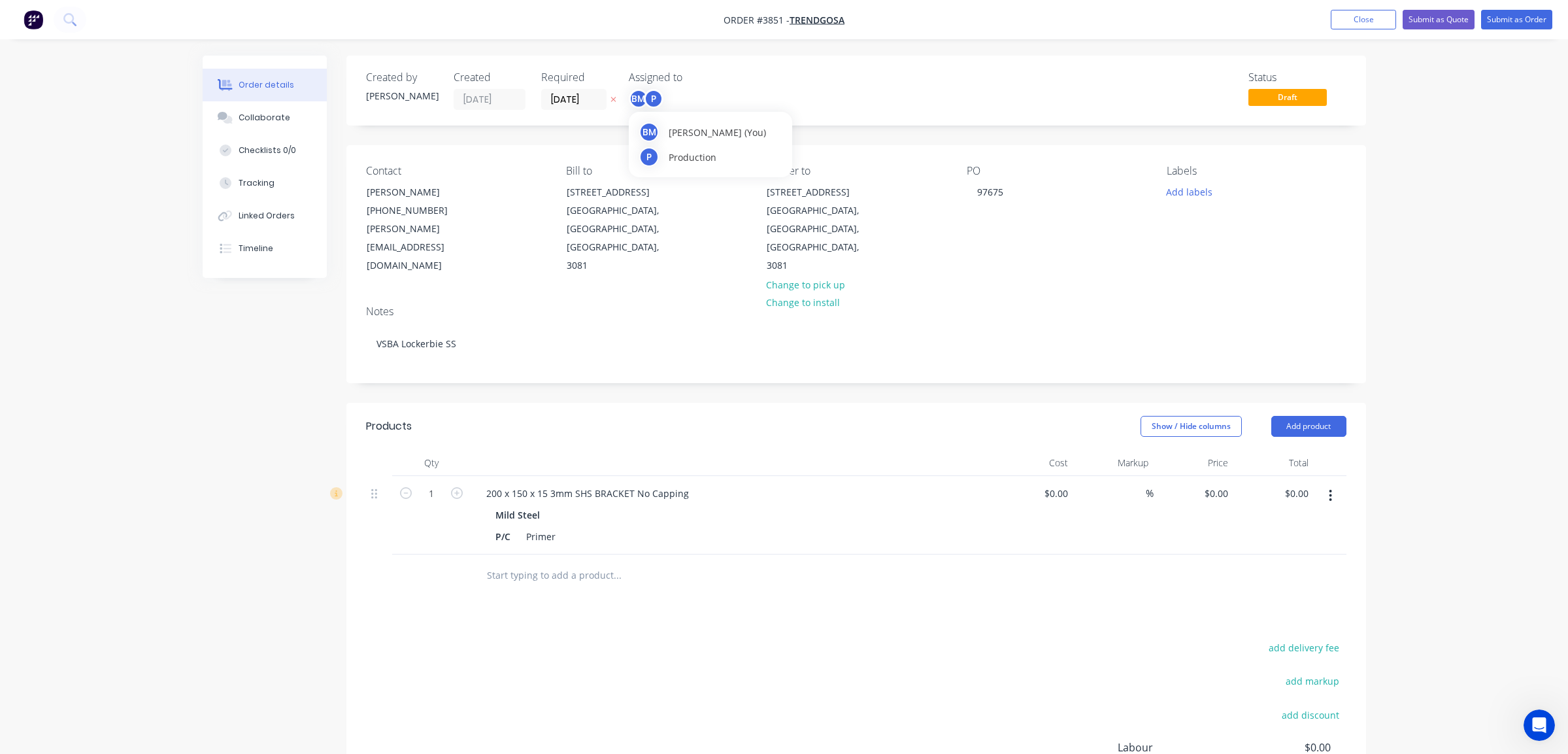
click at [647, 103] on div "P" at bounding box center [654, 99] width 20 height 20
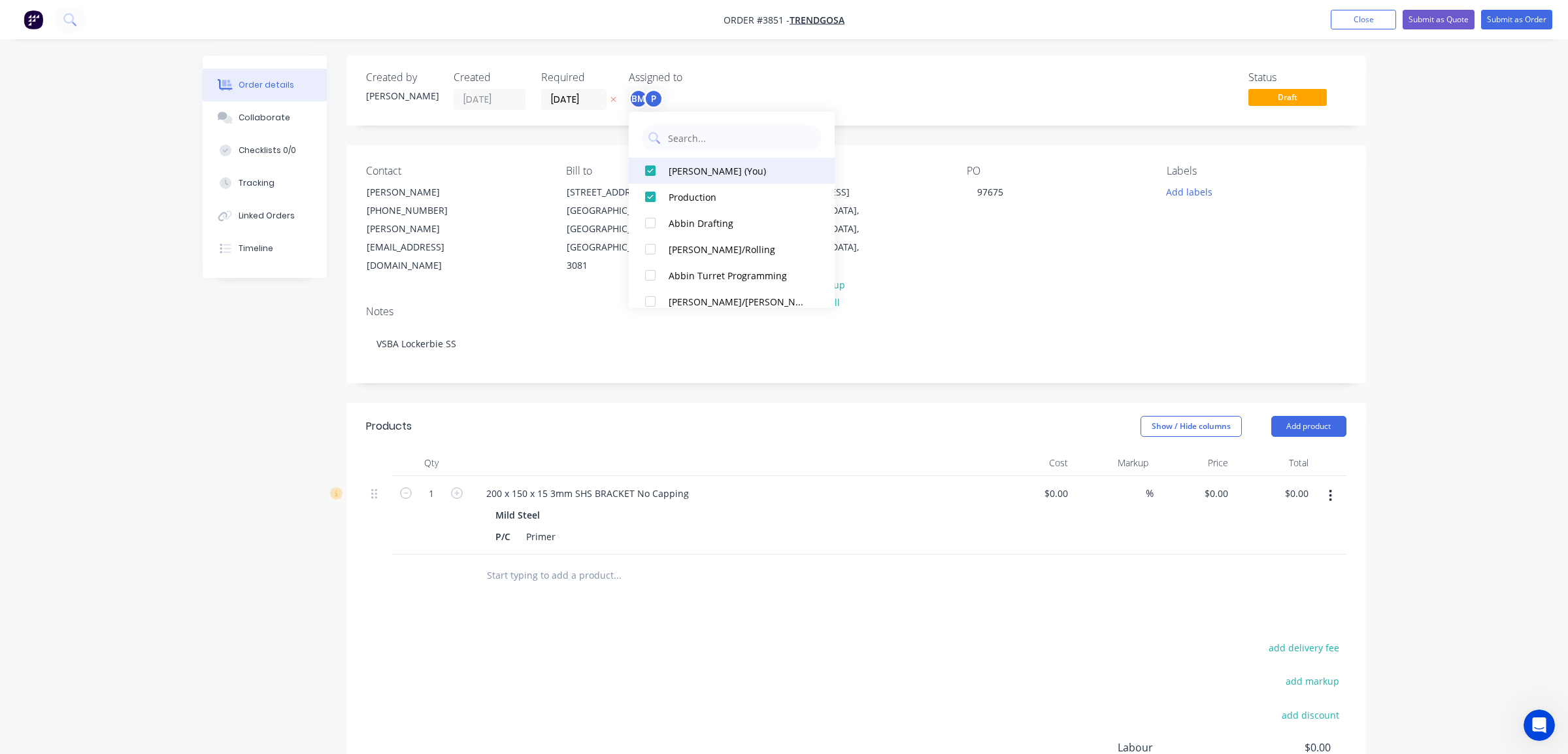
click at [681, 162] on button "[PERSON_NAME] (You)" at bounding box center [732, 170] width 206 height 26
click at [585, 101] on input "[DATE]" at bounding box center [574, 99] width 64 height 20
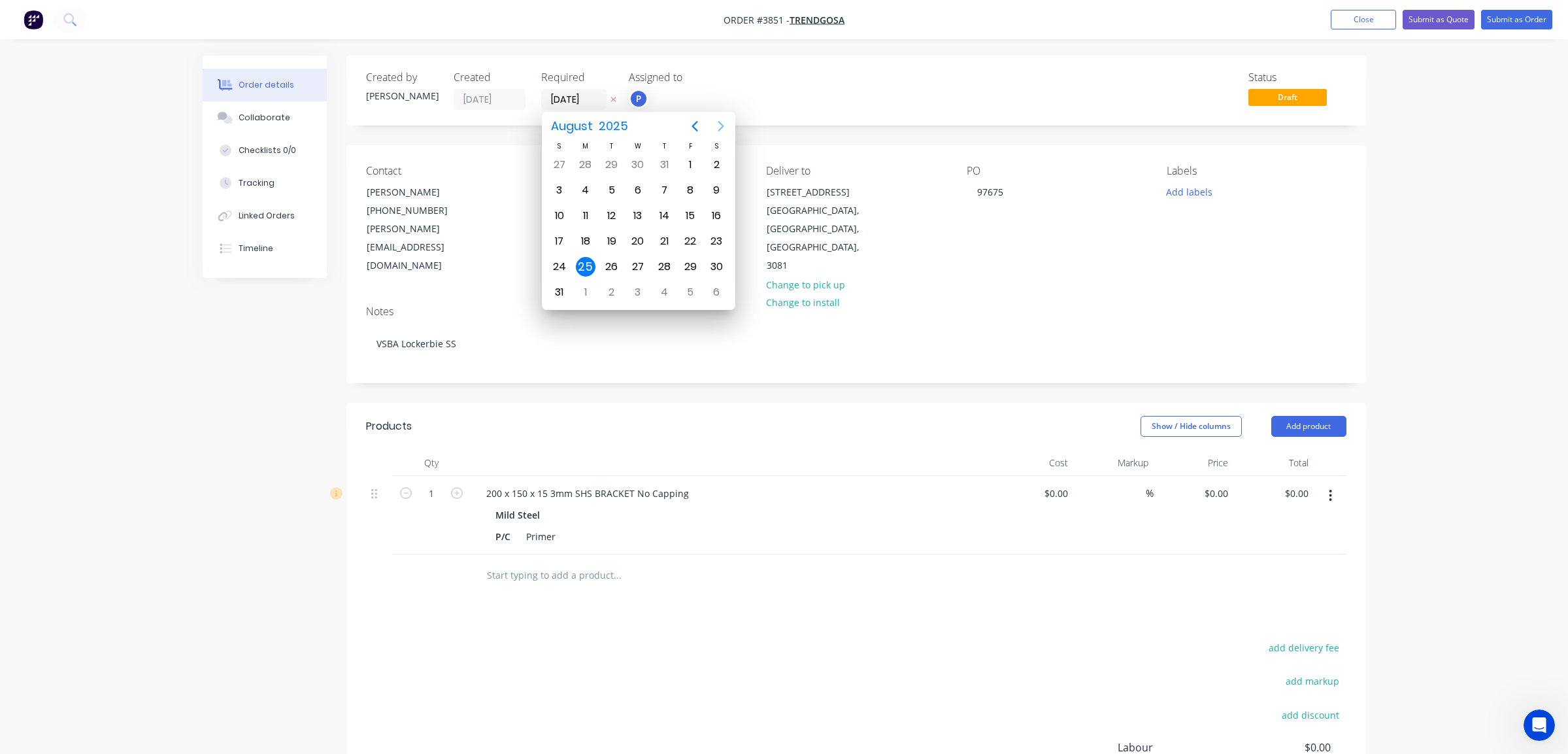
click at [720, 118] on button "Next page" at bounding box center [721, 126] width 26 height 26
click at [701, 168] on div "5" at bounding box center [690, 165] width 26 height 25
type input "[DATE]"
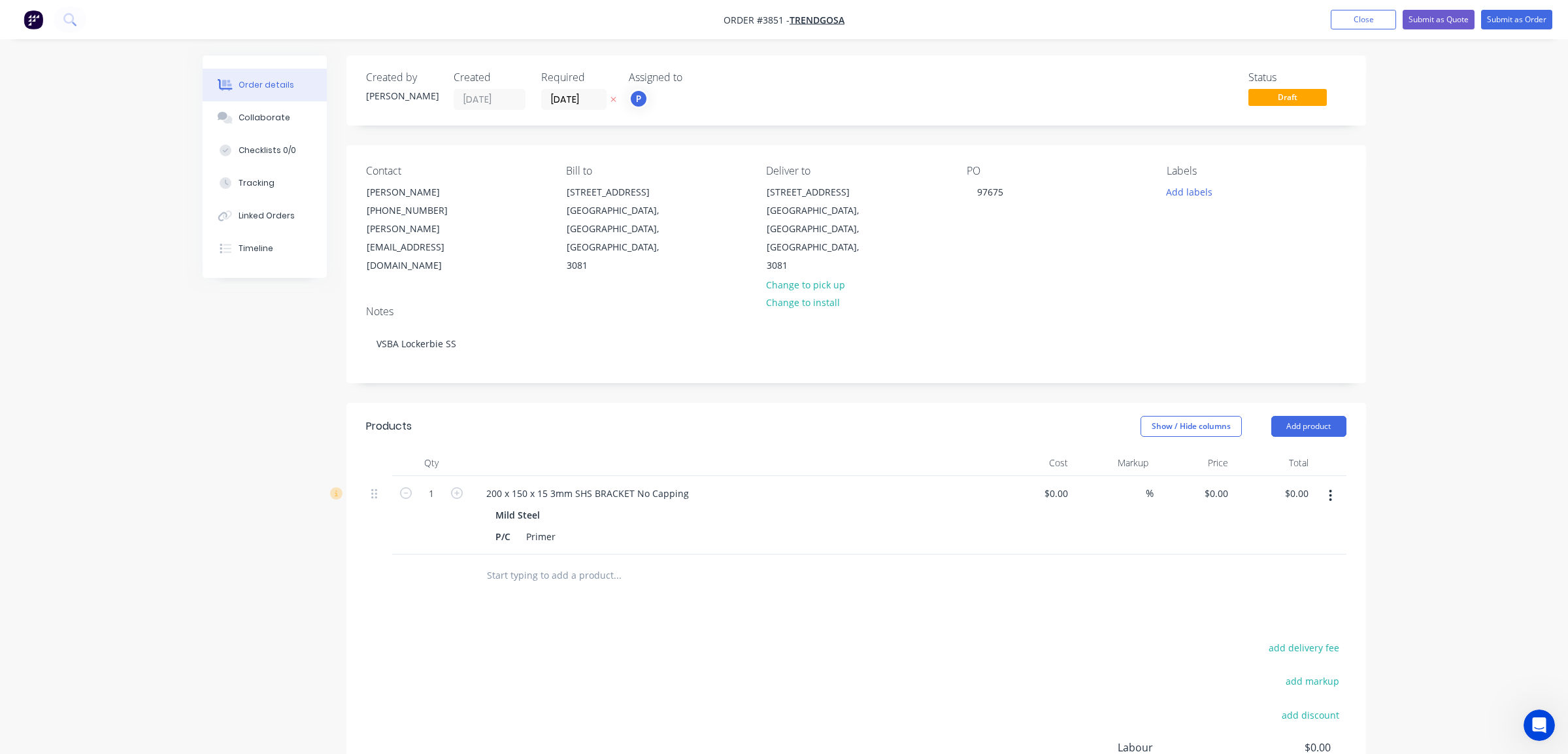
click at [1064, 210] on div "PO 97675" at bounding box center [1056, 220] width 179 height 111
click at [1206, 184] on button "Add labels" at bounding box center [1189, 191] width 60 height 18
click at [1238, 339] on div "A1-Cutting (Saw)" at bounding box center [1239, 335] width 74 height 14
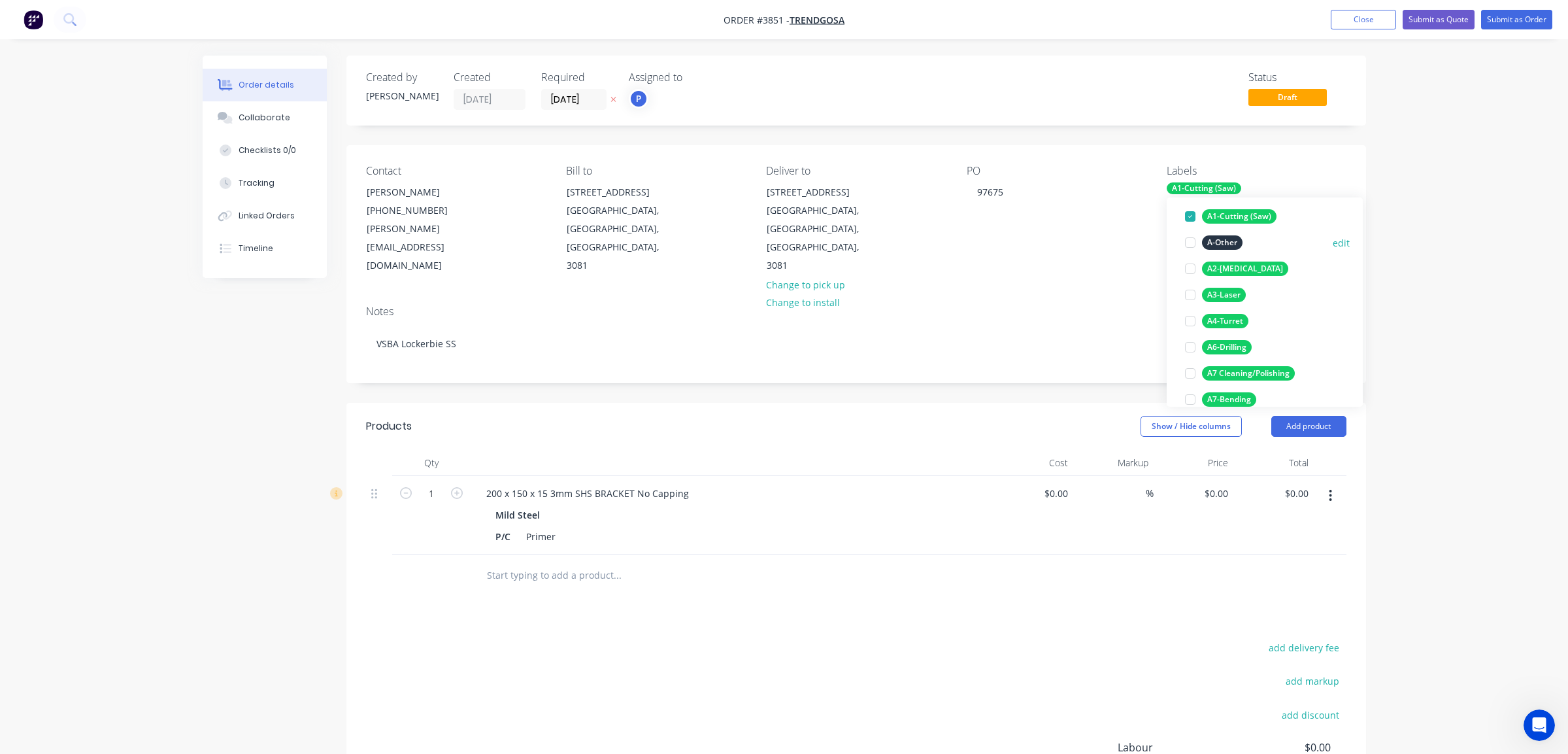
scroll to position [196, 0]
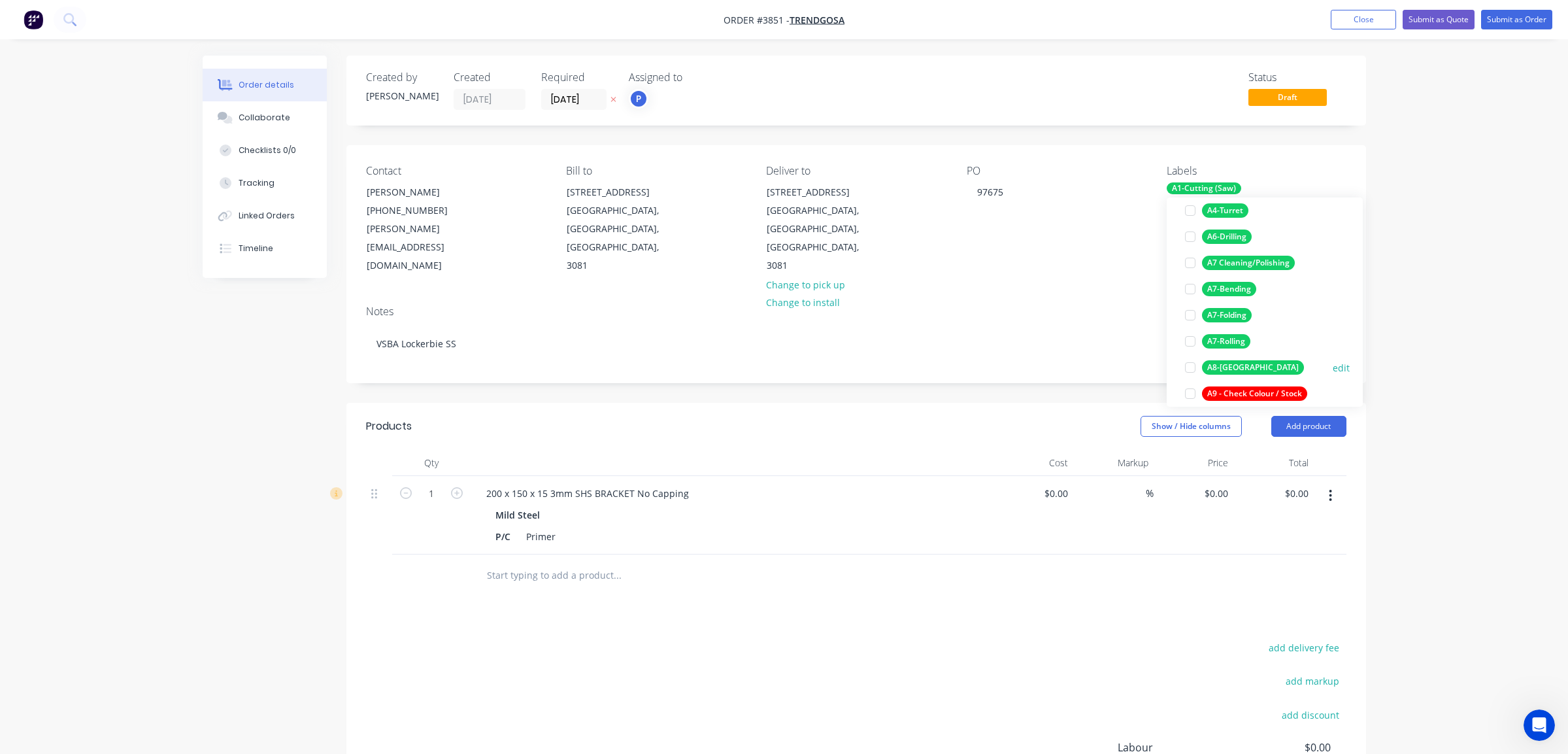
click at [1243, 372] on div "A8-[GEOGRAPHIC_DATA]" at bounding box center [1253, 367] width 102 height 14
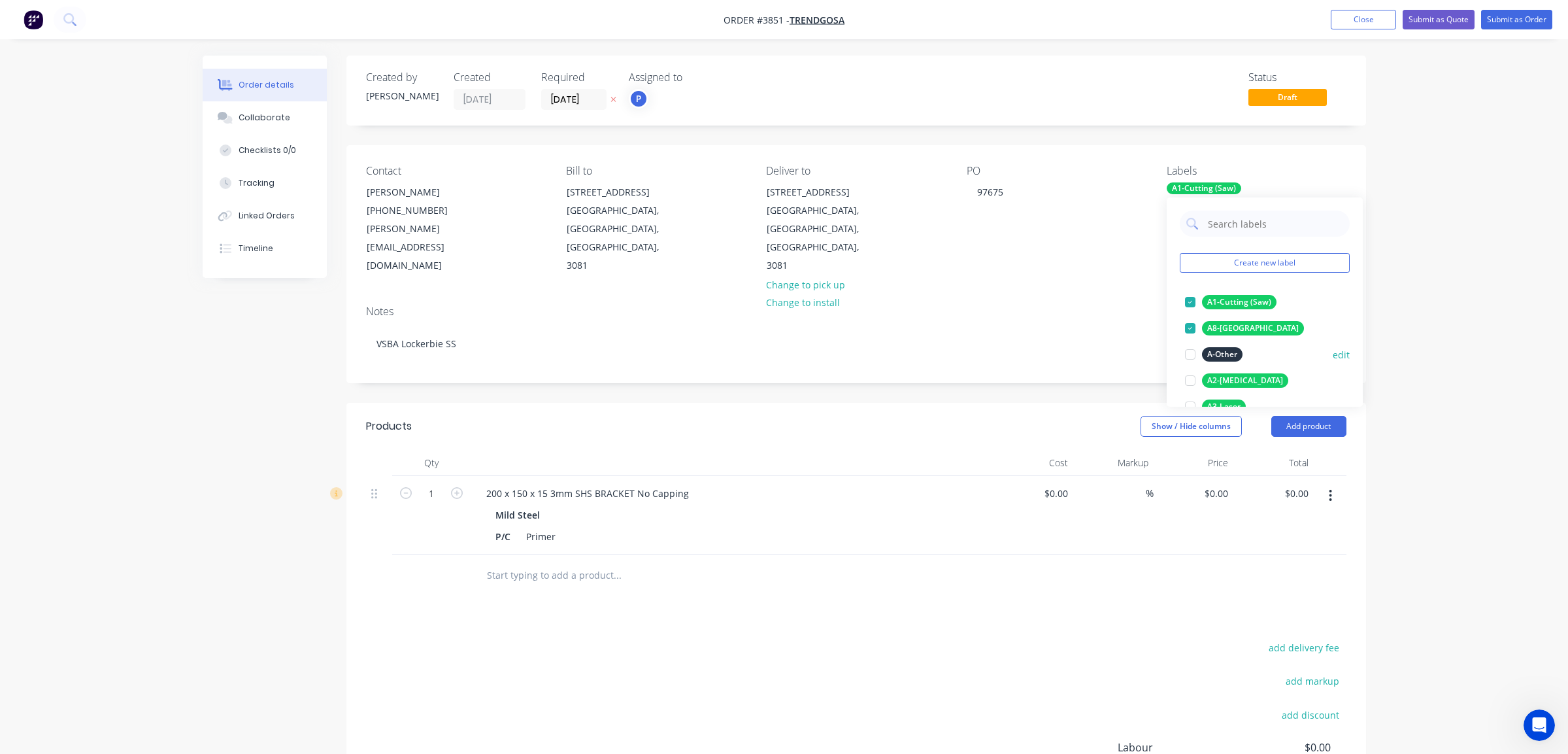
scroll to position [262, 0]
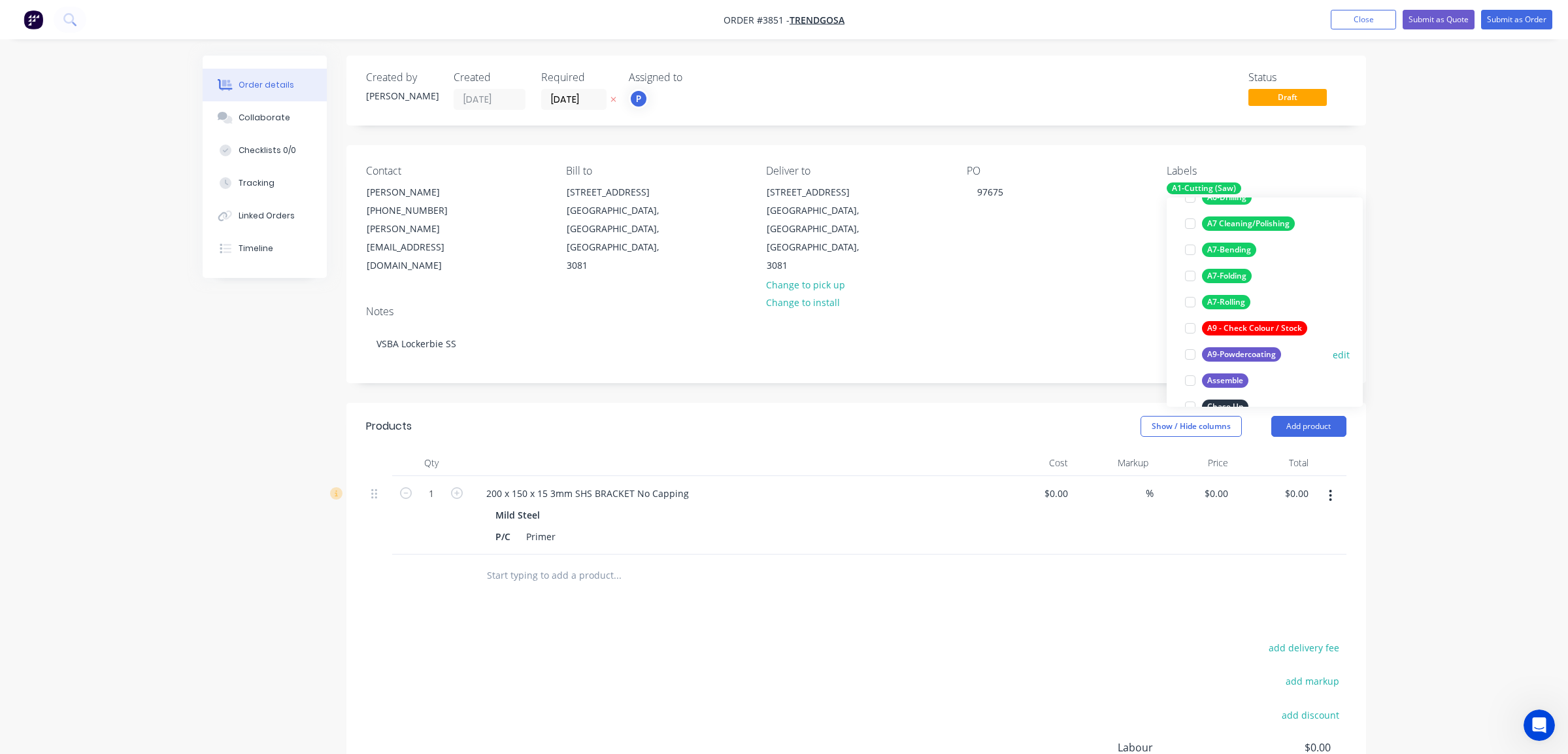
click at [1242, 350] on div "A9-Powdercoating" at bounding box center [1242, 354] width 79 height 14
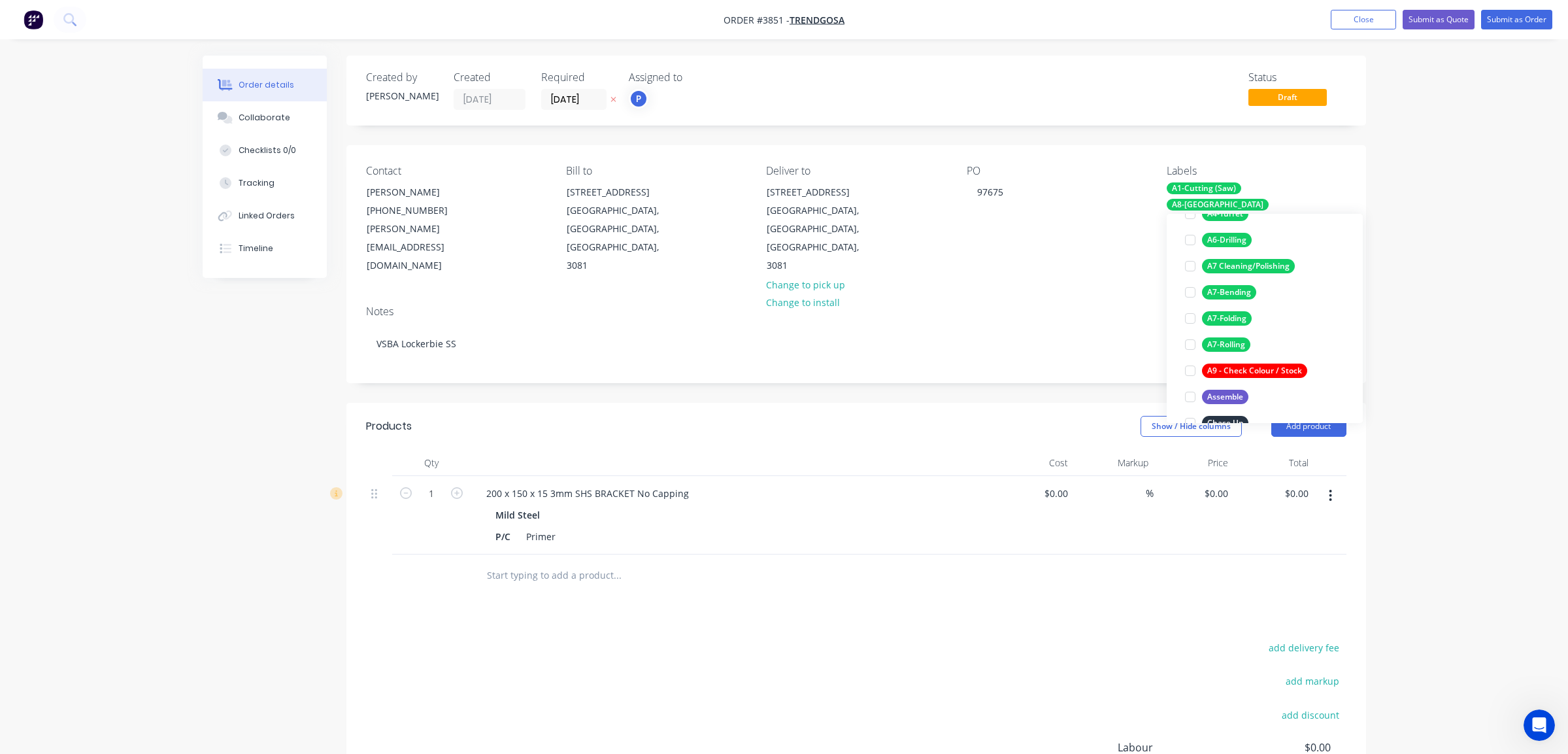
scroll to position [0, 0]
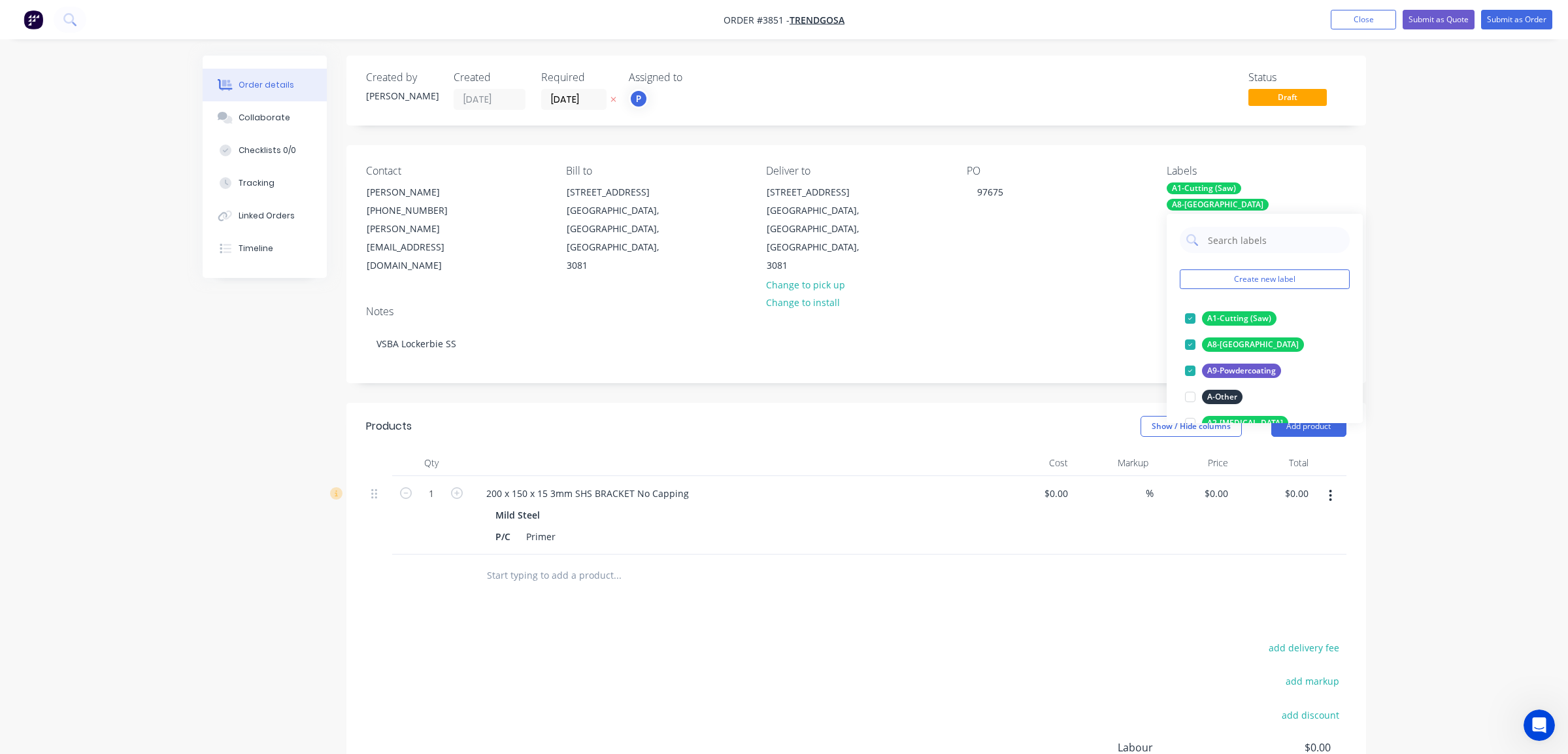
click at [1443, 304] on div "Order details Collaborate Checklists 0/0 Tracking Linked Orders Timeline Order …" at bounding box center [784, 465] width 1568 height 931
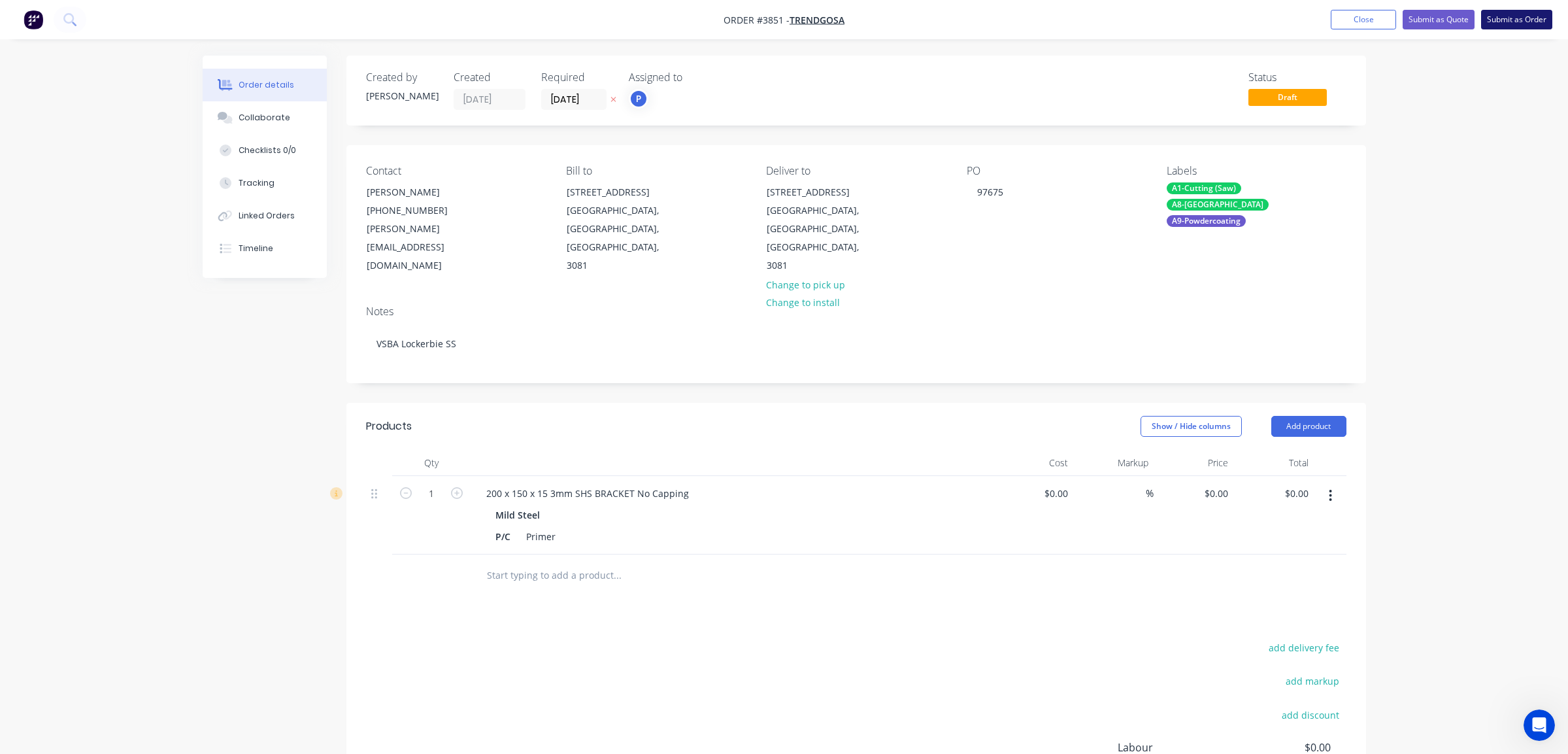
click at [1500, 28] on button "Submit as Order" at bounding box center [1517, 20] width 71 height 20
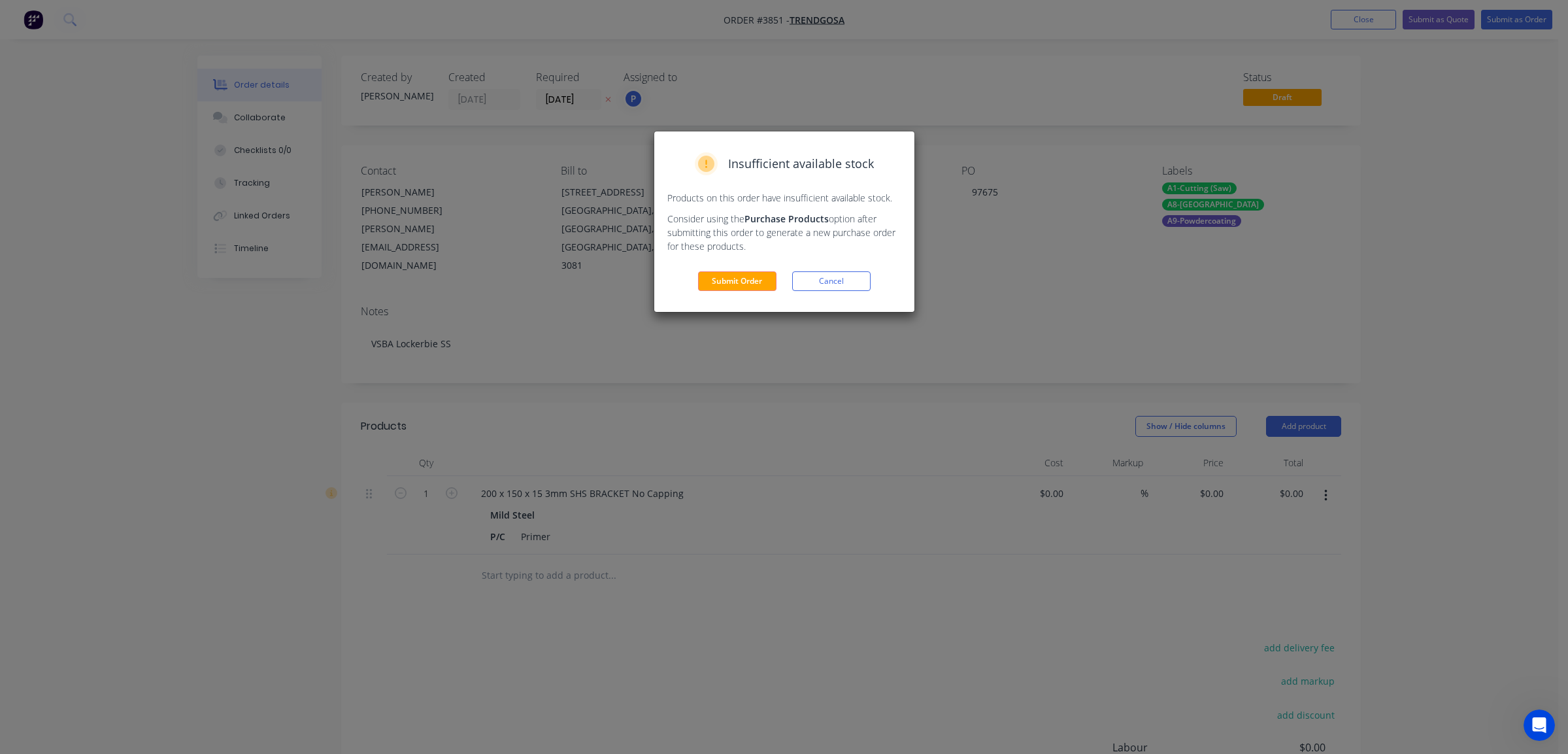
click at [711, 267] on div "Insufficient available stock Products on this order have insufficient available…" at bounding box center [784, 221] width 260 height 180
click at [816, 282] on button "Cancel" at bounding box center [831, 282] width 79 height 20
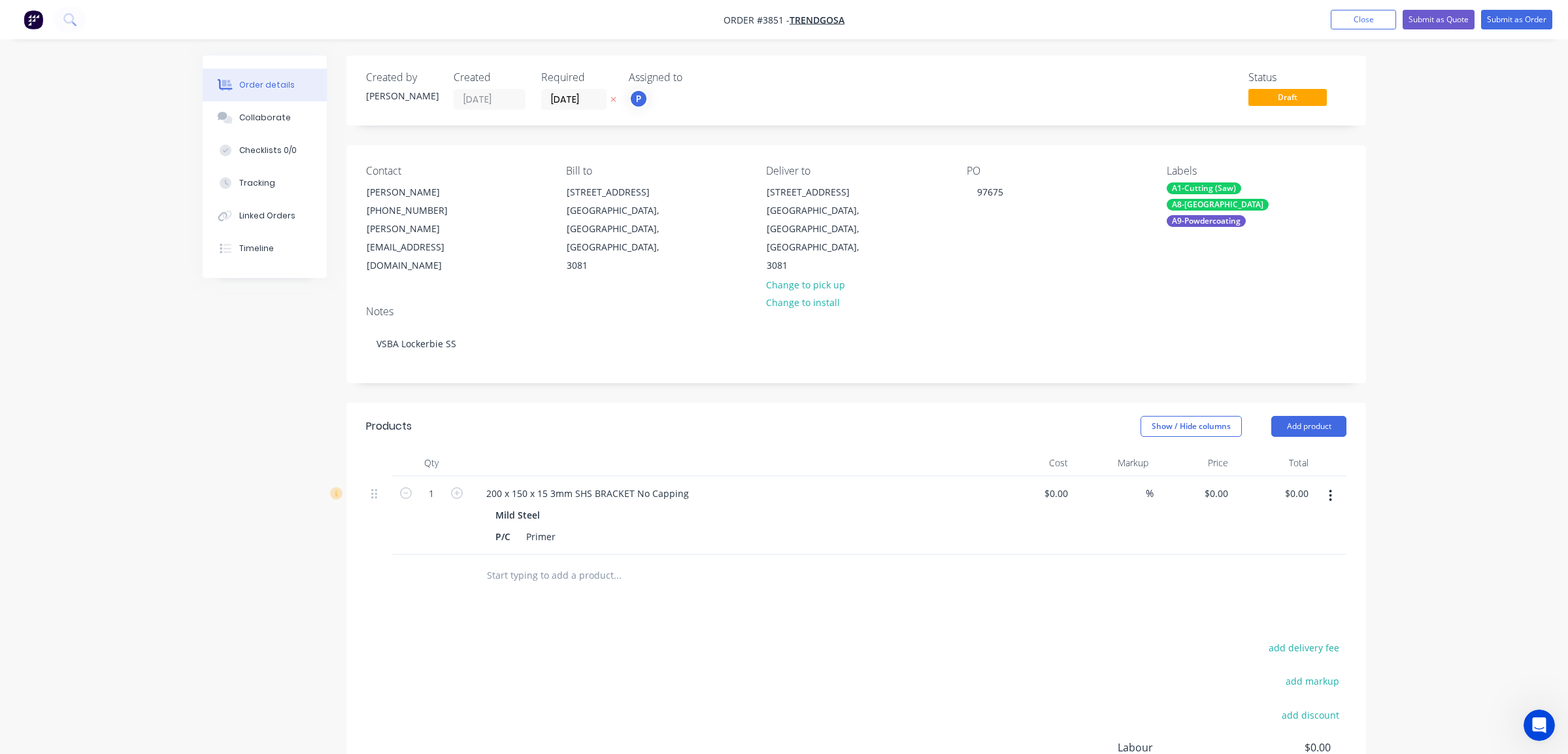
click at [465, 476] on div "1" at bounding box center [431, 515] width 79 height 79
click at [462, 487] on icon "button" at bounding box center [457, 493] width 12 height 12
type input "4"
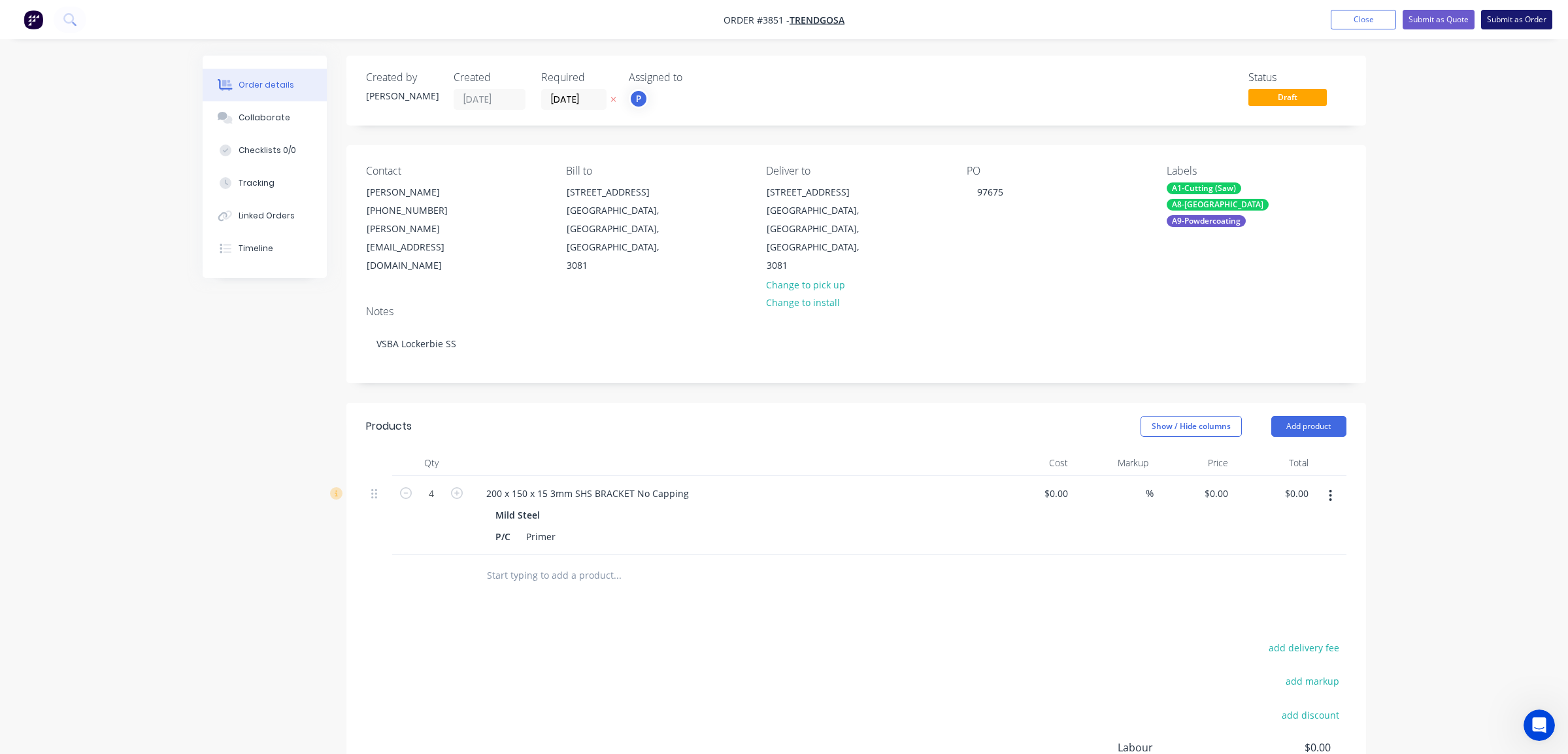
click at [1520, 22] on button "Submit as Order" at bounding box center [1517, 20] width 71 height 20
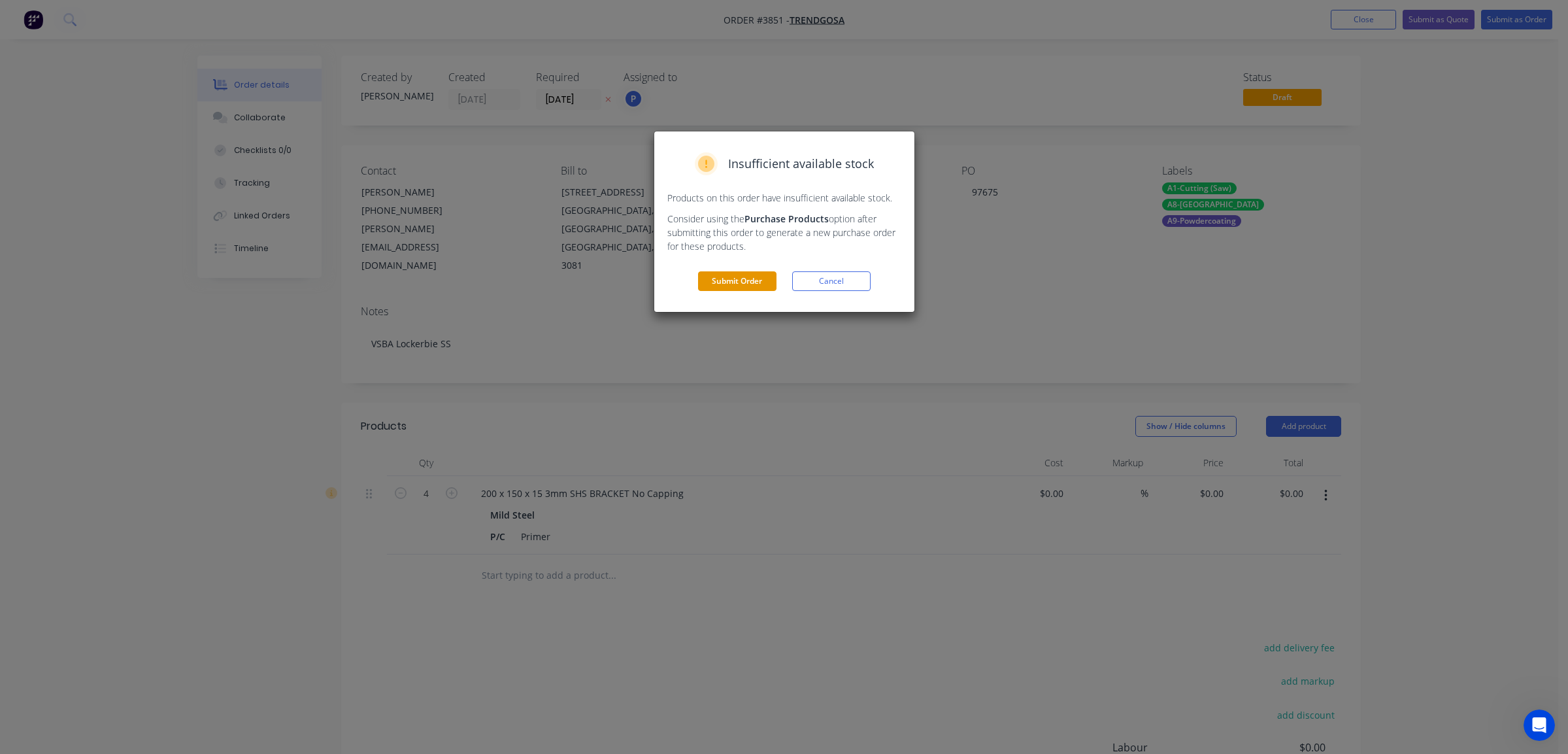
click at [755, 287] on button "Submit Order" at bounding box center [737, 282] width 79 height 20
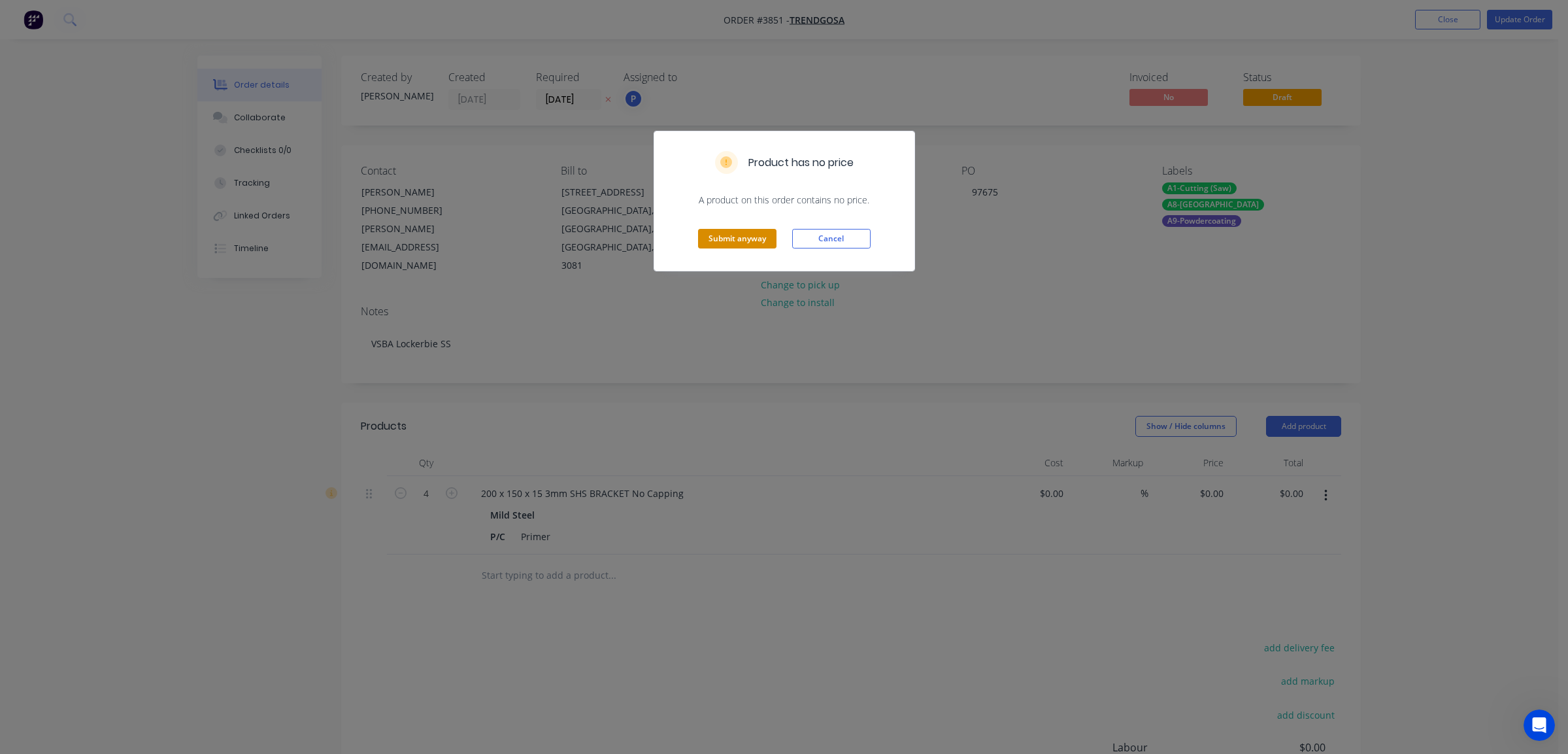
click at [755, 247] on button "Submit anyway" at bounding box center [737, 239] width 79 height 20
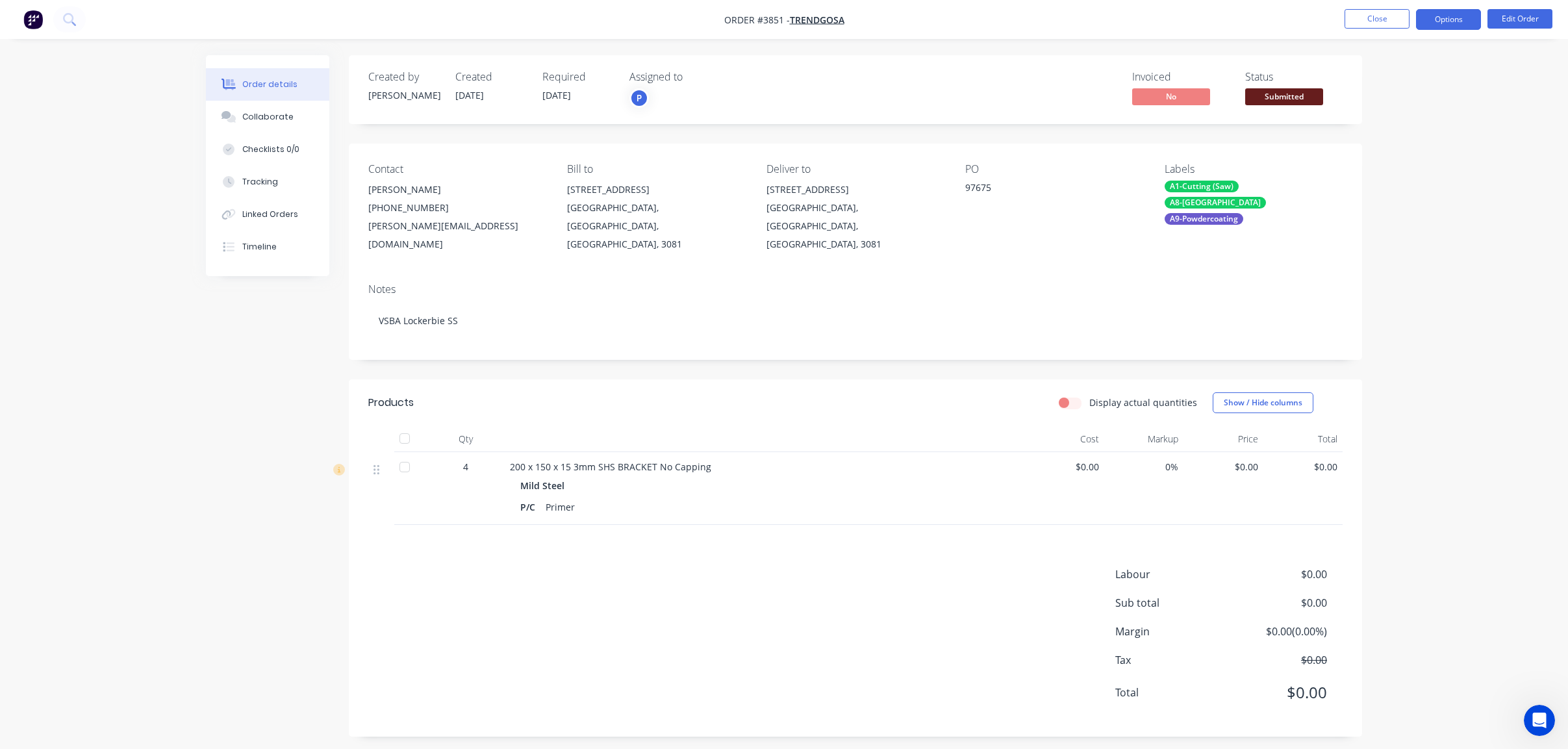
click at [1473, 27] on button "Options" at bounding box center [1448, 19] width 65 height 20
click at [1293, 96] on span "Submitted" at bounding box center [1284, 96] width 78 height 16
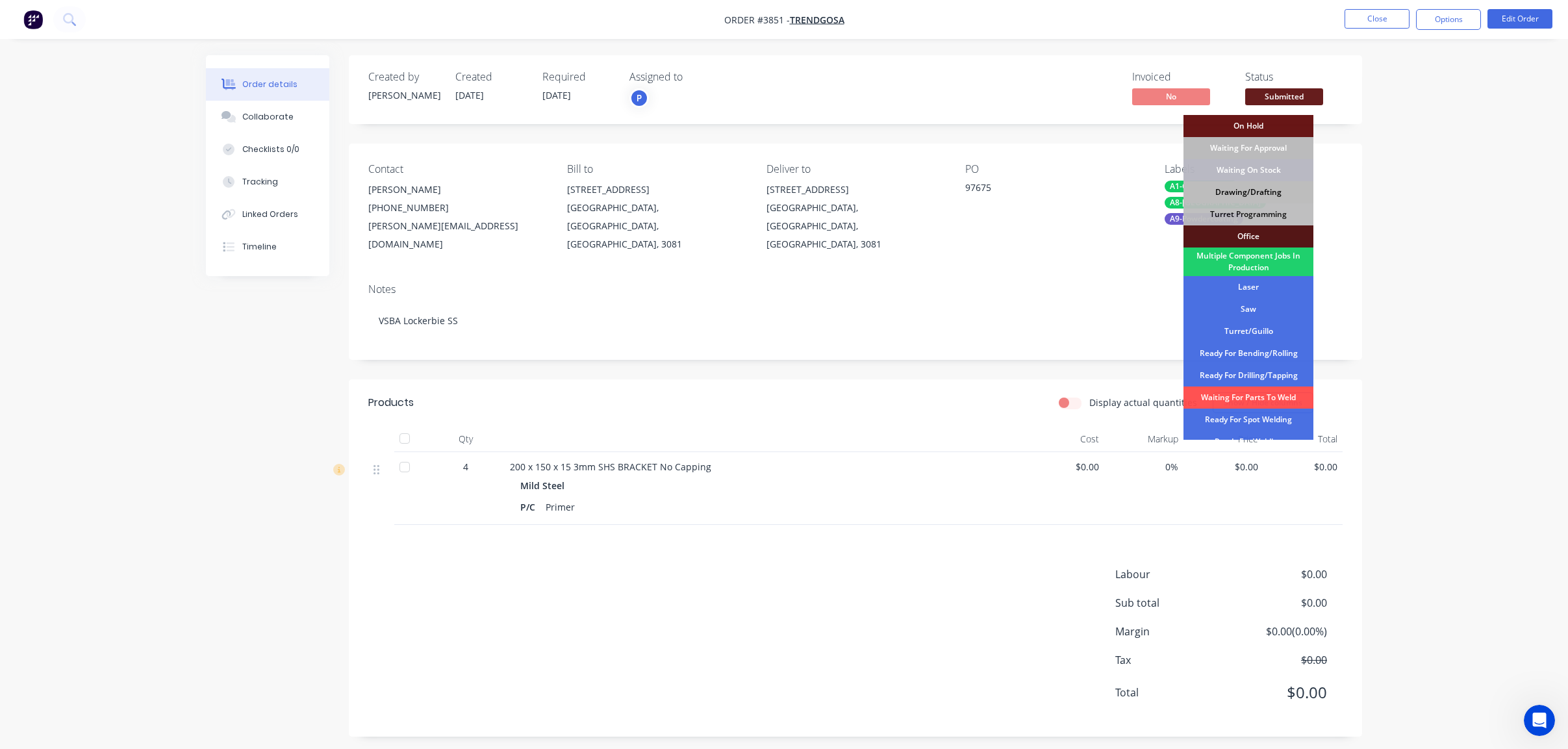
click at [1263, 200] on div "Drawing/Drafting" at bounding box center [1248, 192] width 130 height 22
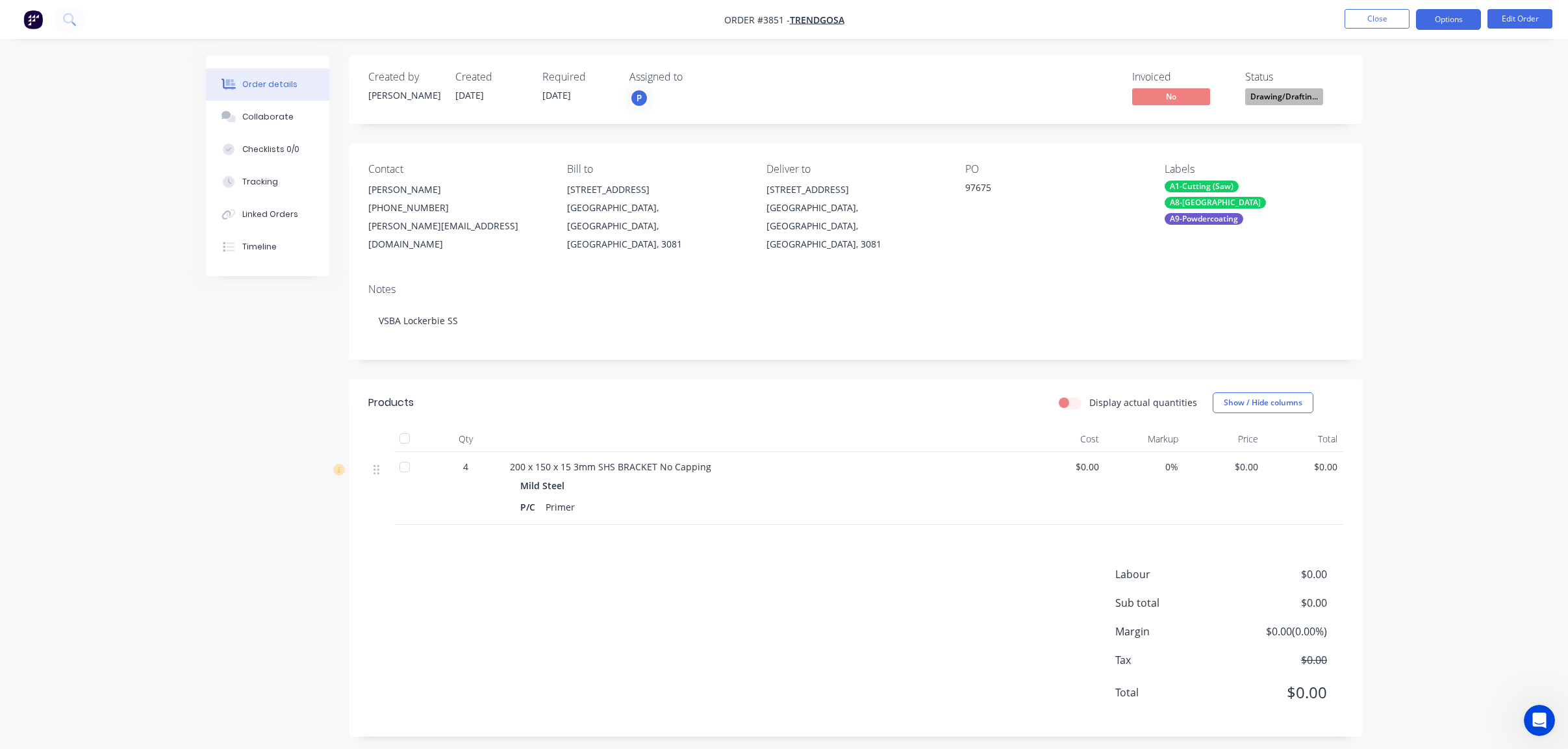
click at [1428, 25] on button "Options" at bounding box center [1448, 19] width 65 height 20
click at [1391, 159] on div "Work Order" at bounding box center [1409, 156] width 120 height 19
click at [1399, 133] on div "Without pricing" at bounding box center [1409, 130] width 120 height 19
click at [281, 377] on div "Created by [PERSON_NAME] Created [DATE] Required [DATE] Assigned to P Invoiced …" at bounding box center [784, 405] width 1156 height 701
click at [1373, 12] on button "Close" at bounding box center [1377, 19] width 65 height 20
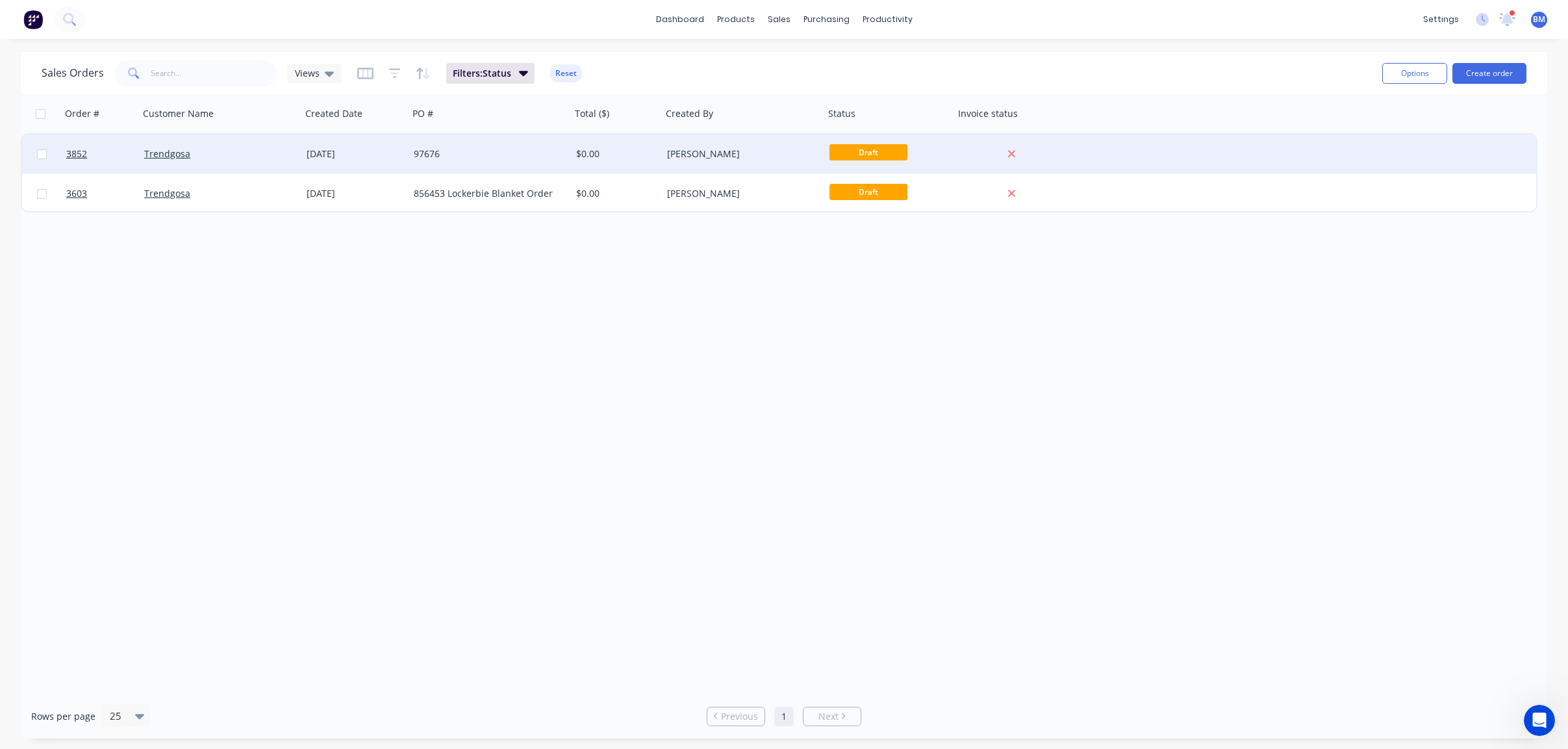
click at [257, 162] on div "Trendgosa" at bounding box center [220, 154] width 162 height 39
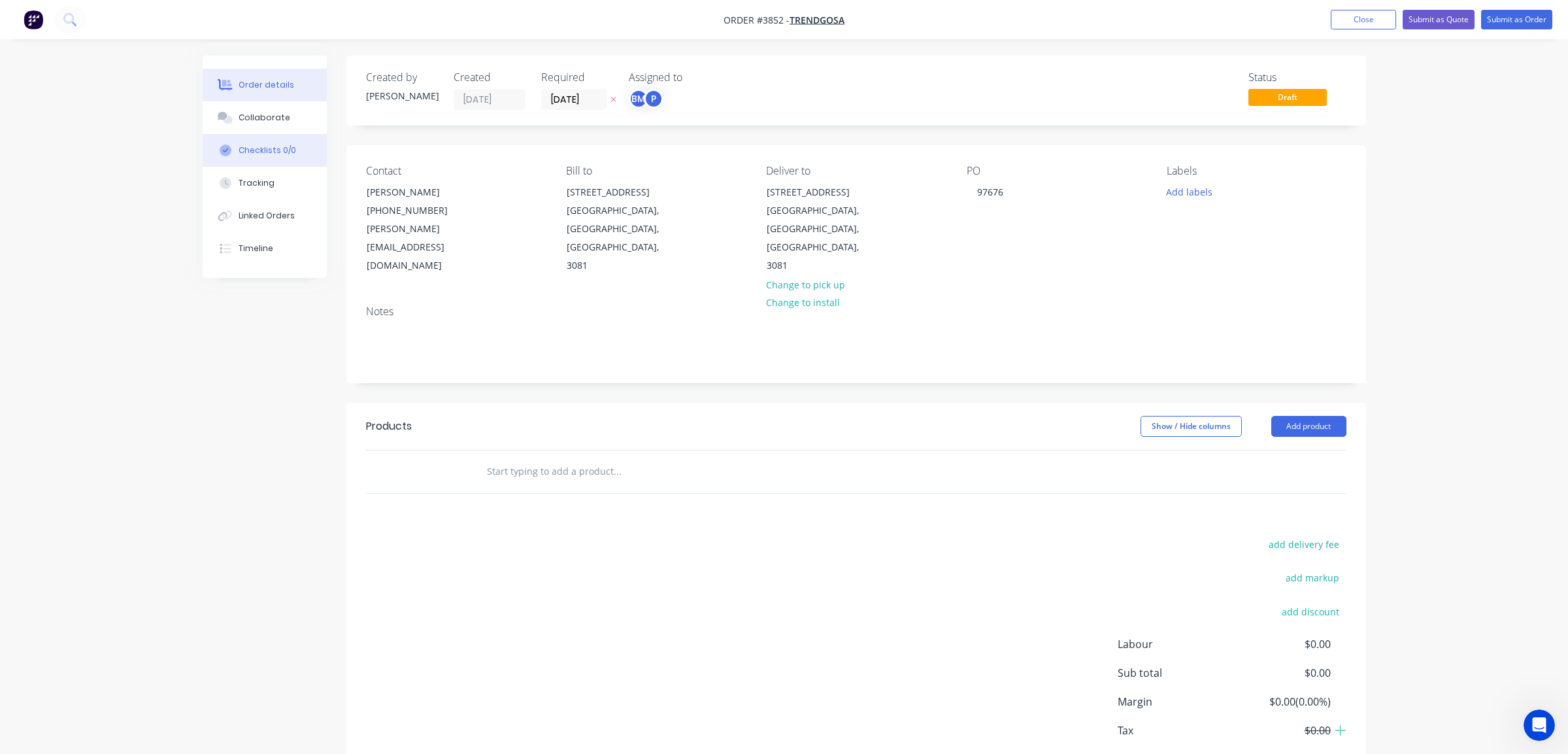
click at [289, 135] on button "Checklists 0/0" at bounding box center [265, 150] width 124 height 33
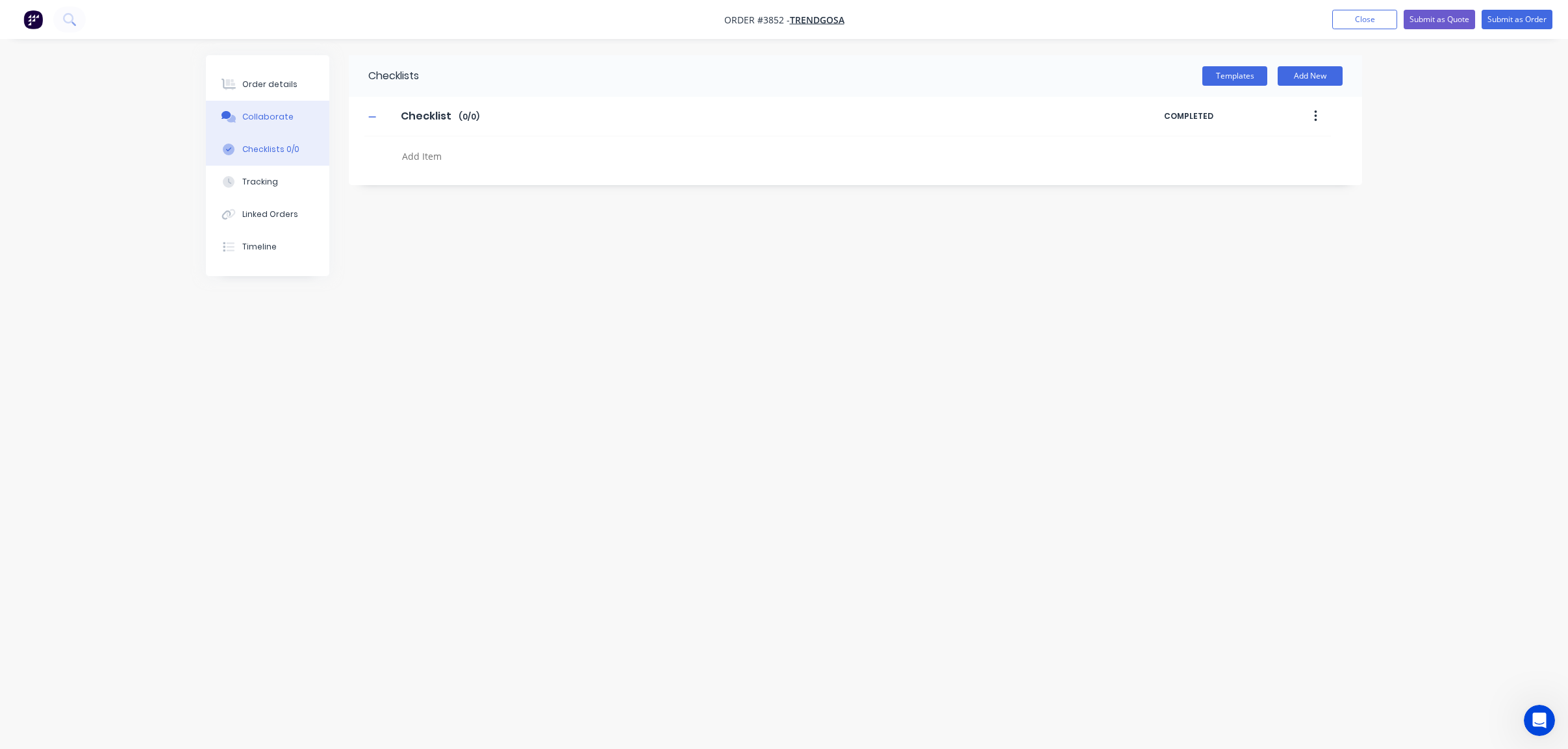
click at [287, 120] on div "Collaborate" at bounding box center [268, 117] width 51 height 12
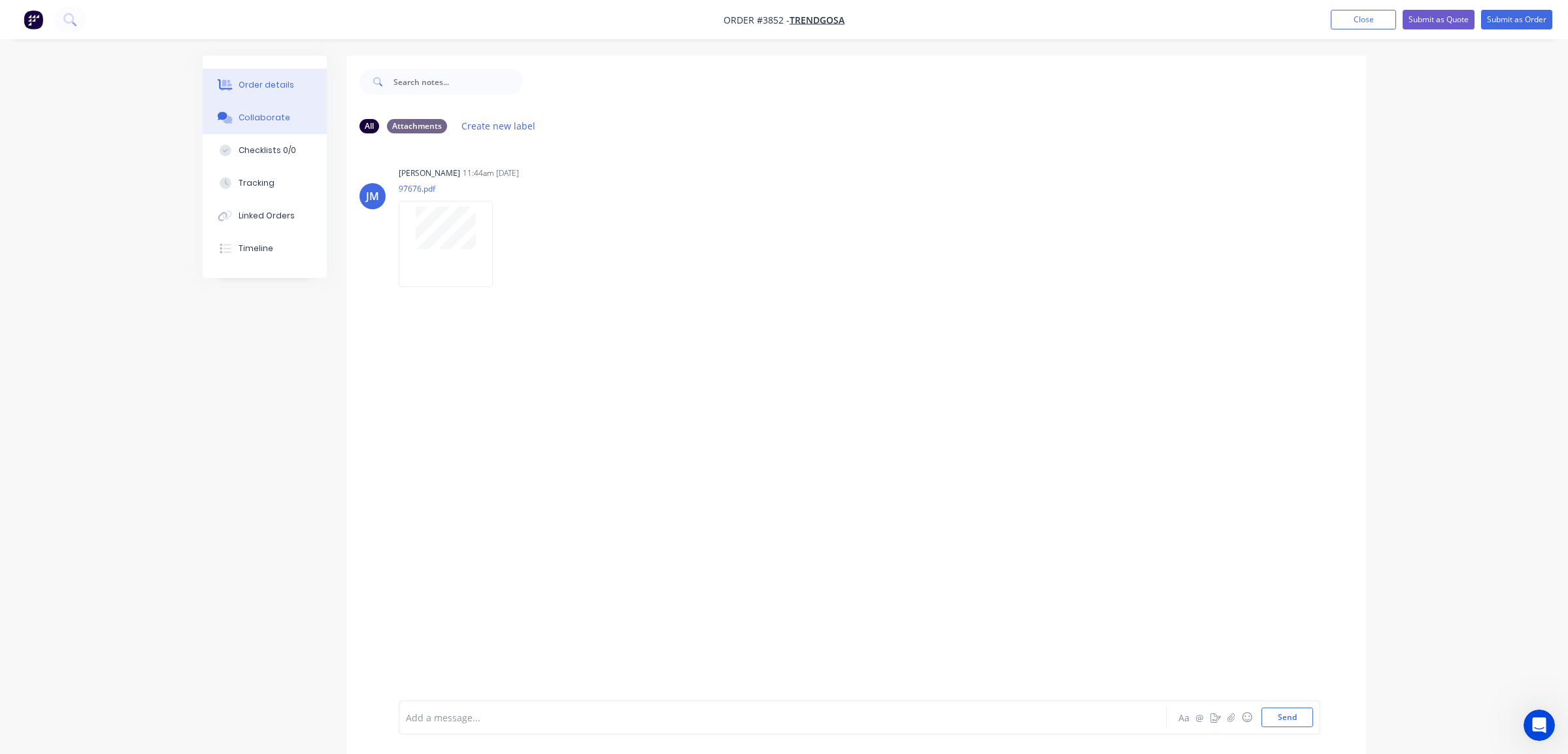
click at [259, 94] on button "Order details" at bounding box center [265, 85] width 124 height 33
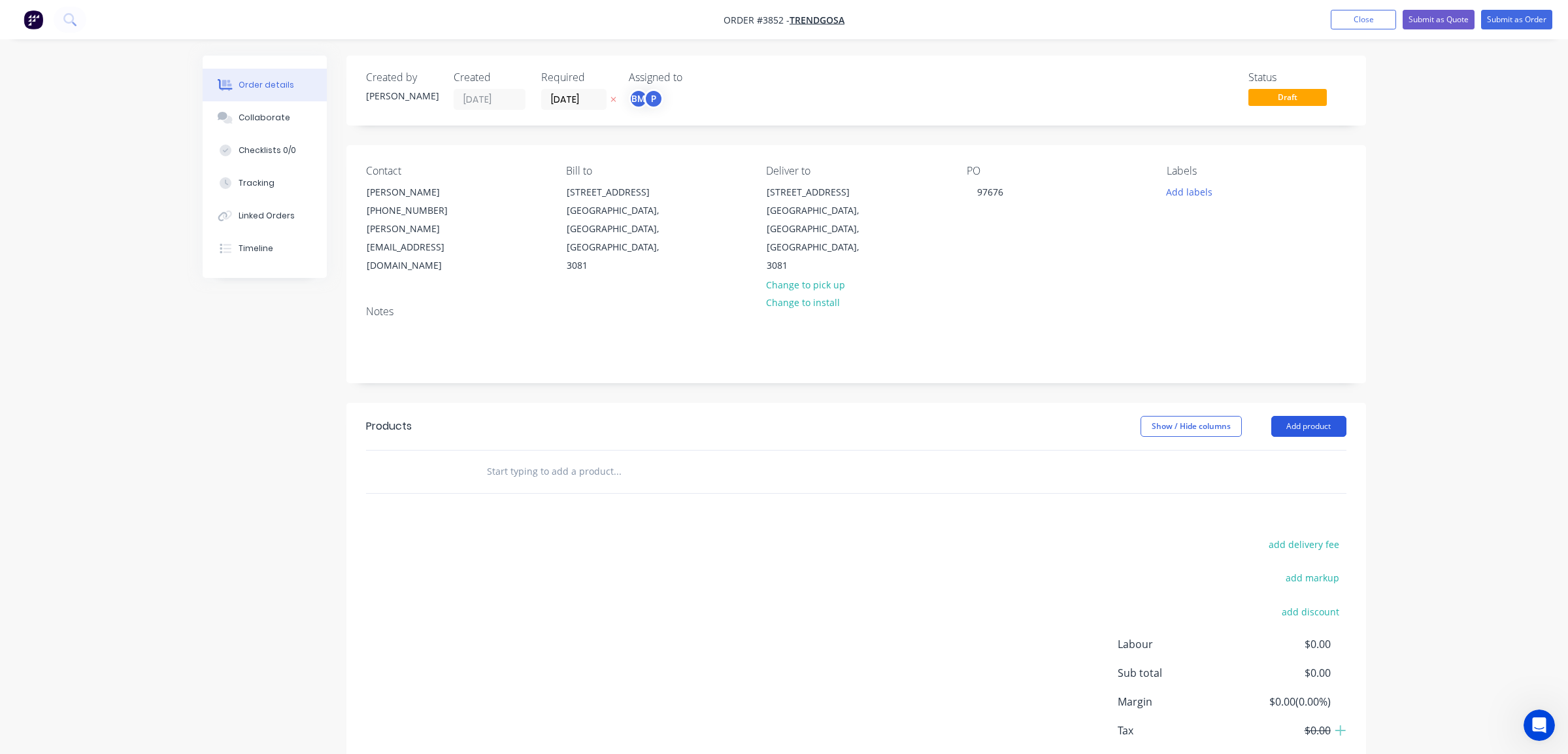
click at [1308, 416] on button "Add product" at bounding box center [1309, 426] width 75 height 21
click at [1297, 472] on button "Basic product" at bounding box center [1284, 485] width 124 height 26
click at [1313, 416] on button "Add product" at bounding box center [1309, 426] width 75 height 21
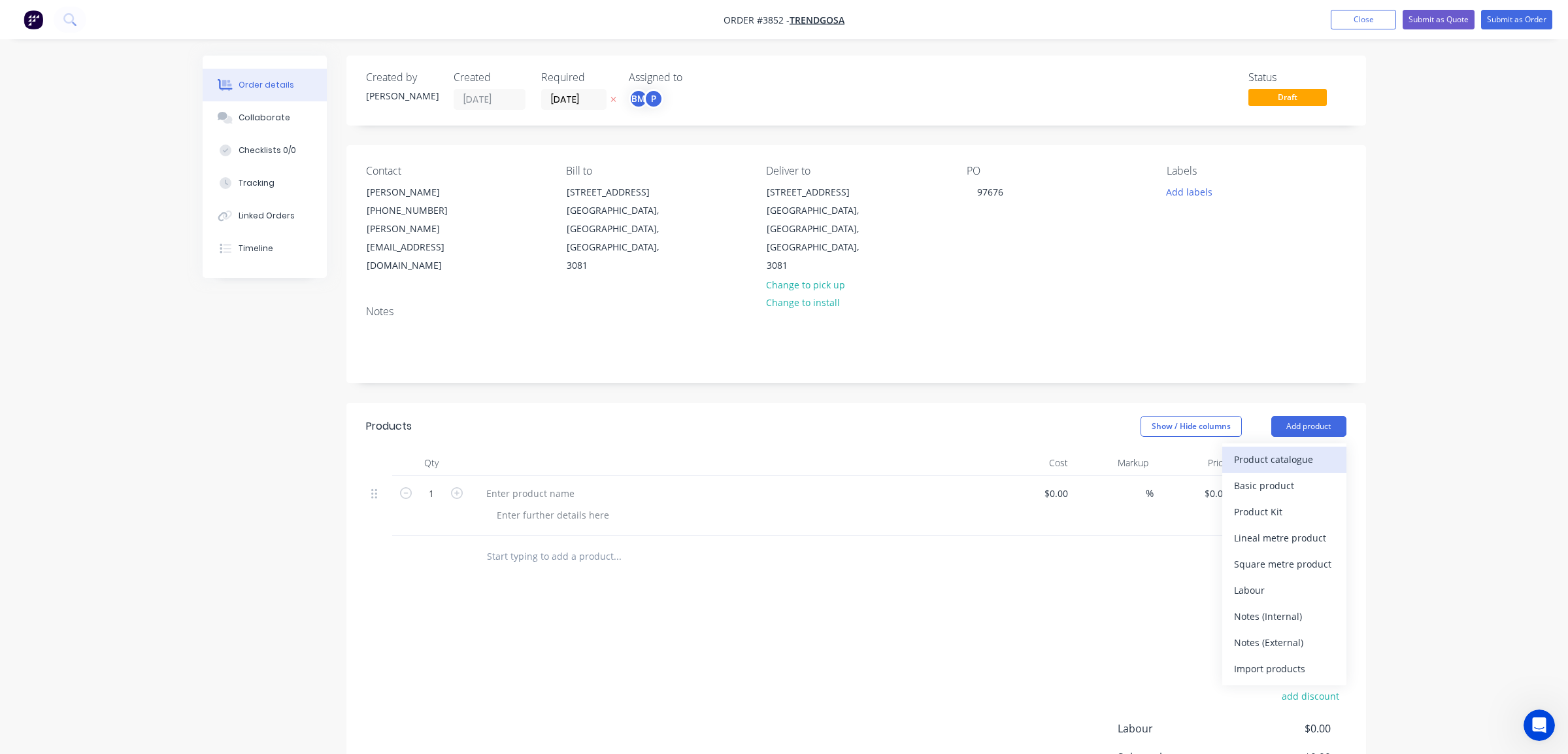
click at [1312, 450] on div "Product catalogue" at bounding box center [1284, 459] width 101 height 19
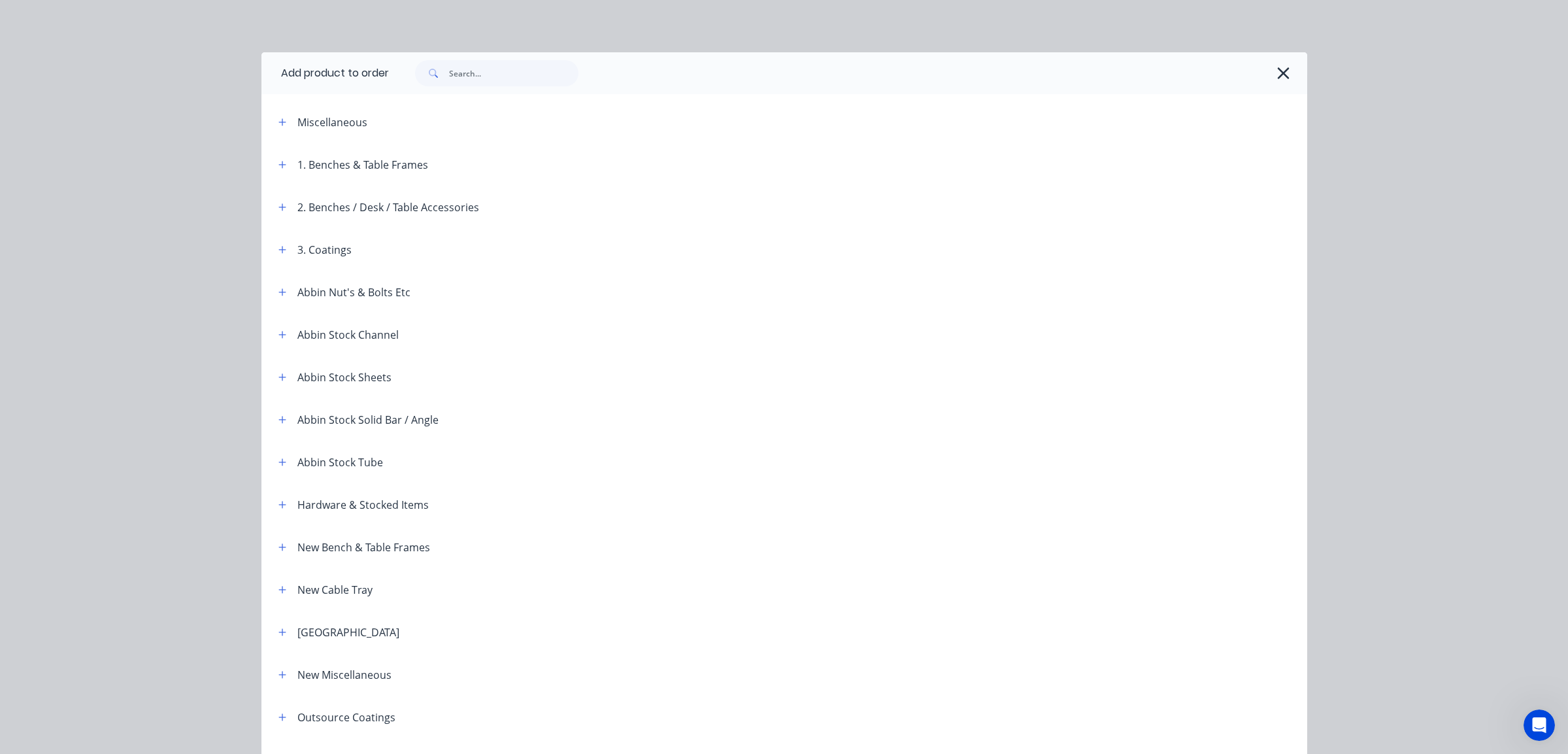
click at [268, 122] on div "Miscellaneous" at bounding box center [379, 121] width 222 height 16
click at [274, 122] on button "button" at bounding box center [282, 121] width 16 height 16
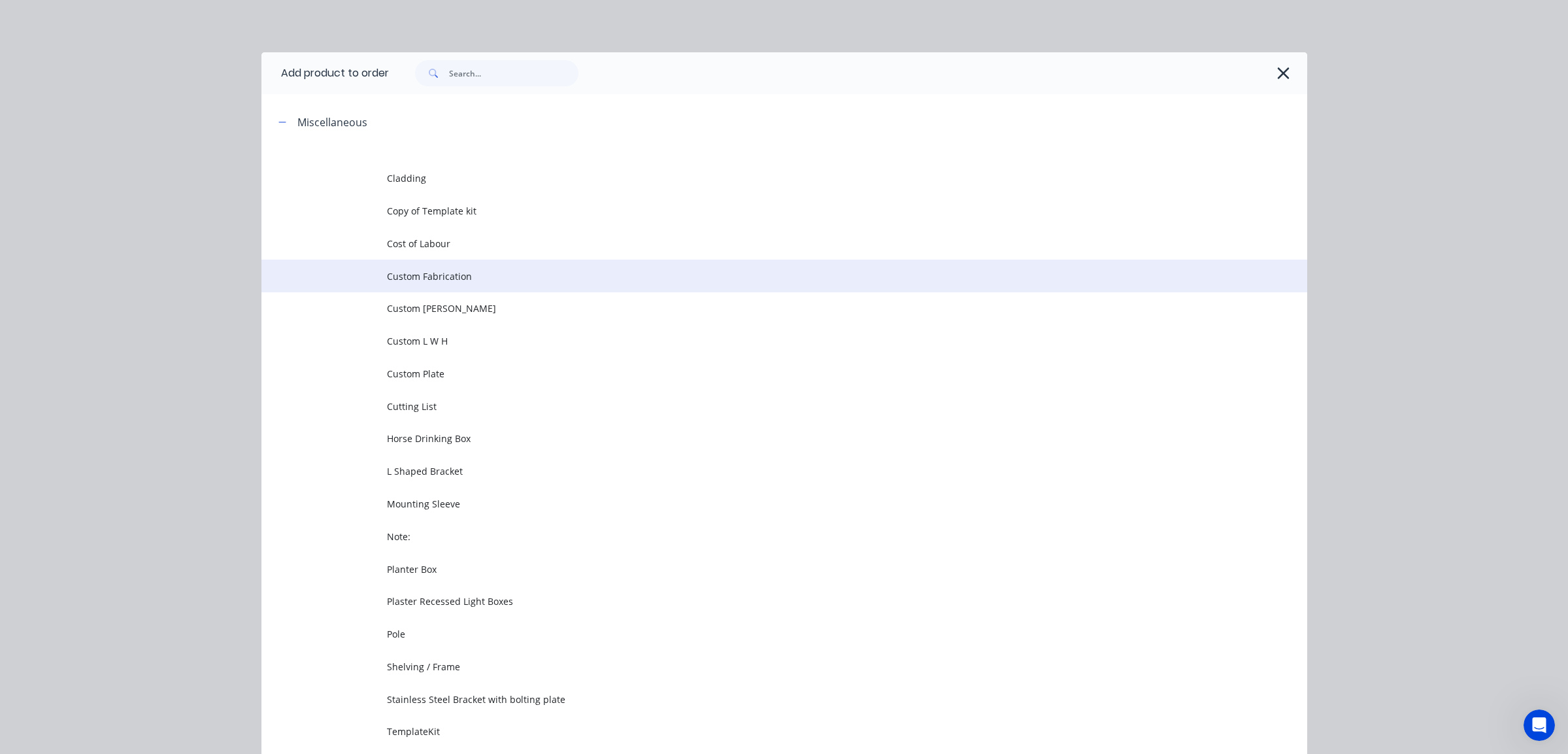
click at [392, 271] on span "Custom Fabrication" at bounding box center [755, 276] width 736 height 13
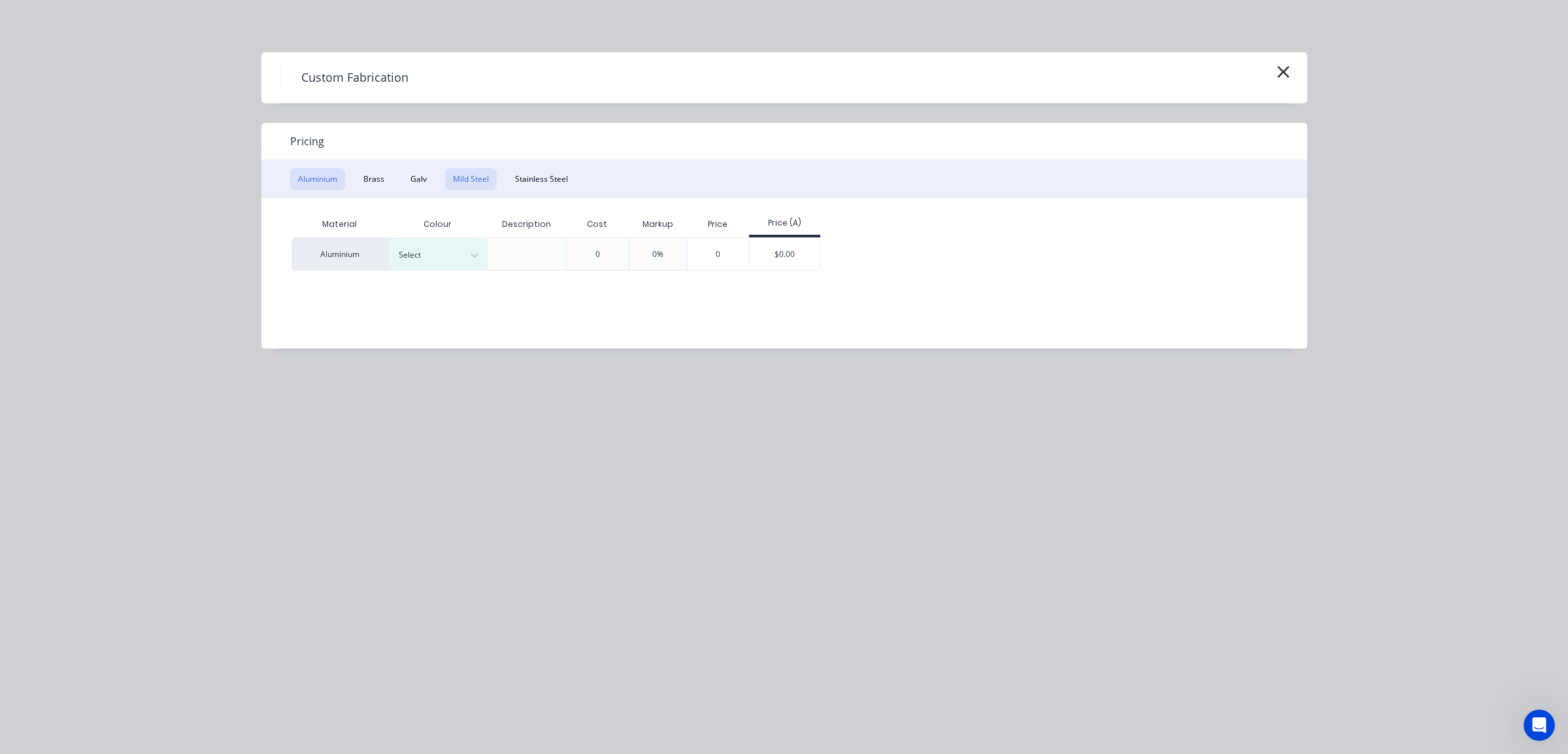
click at [462, 167] on div "Aluminium Brass Galv Mild Steel Stainless Steel" at bounding box center [784, 179] width 1046 height 38
click at [482, 176] on button "Mild Steel" at bounding box center [471, 179] width 52 height 22
click at [685, 256] on div "$0.00" at bounding box center [686, 254] width 70 height 31
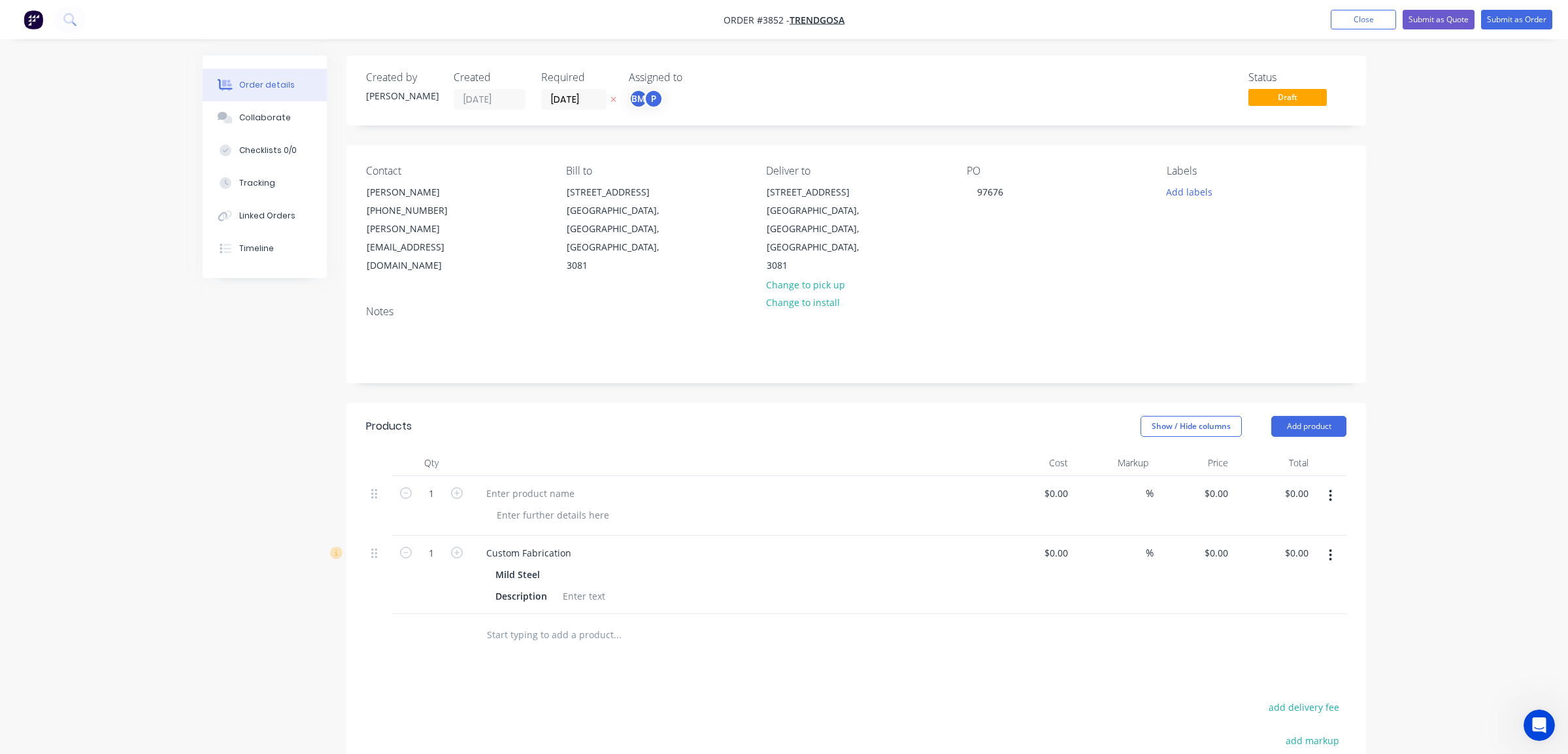
drag, startPoint x: 606, startPoint y: 532, endPoint x: 589, endPoint y: 533, distance: 17.0
click at [606, 565] on div "Mild Steel" at bounding box center [732, 574] width 473 height 19
click at [1327, 484] on button "button" at bounding box center [1330, 495] width 30 height 23
click at [1325, 599] on div "Delete" at bounding box center [1284, 608] width 101 height 19
drag, startPoint x: 535, startPoint y: 449, endPoint x: 562, endPoint y: 455, distance: 27.7
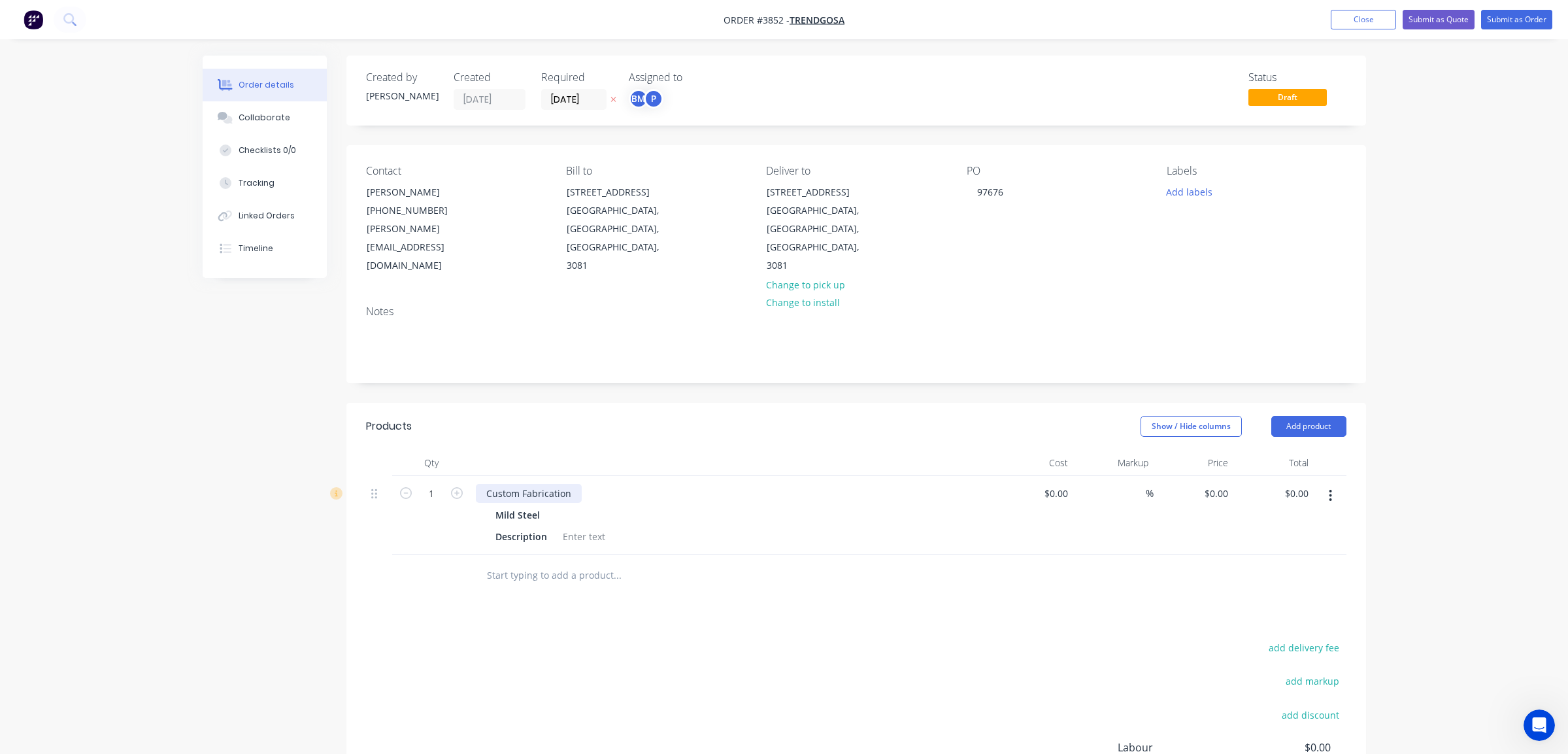
click at [536, 484] on div "Custom Fabrication" at bounding box center [528, 493] width 106 height 19
drag, startPoint x: 575, startPoint y: 454, endPoint x: 768, endPoint y: 406, distance: 198.9
click at [408, 403] on div "Products Show / Hide columns Add product Qty Cost Markup Price Total 1 Custom F…" at bounding box center [857, 500] width 1020 height 194
paste div
click at [680, 562] on input "text" at bounding box center [617, 575] width 262 height 26
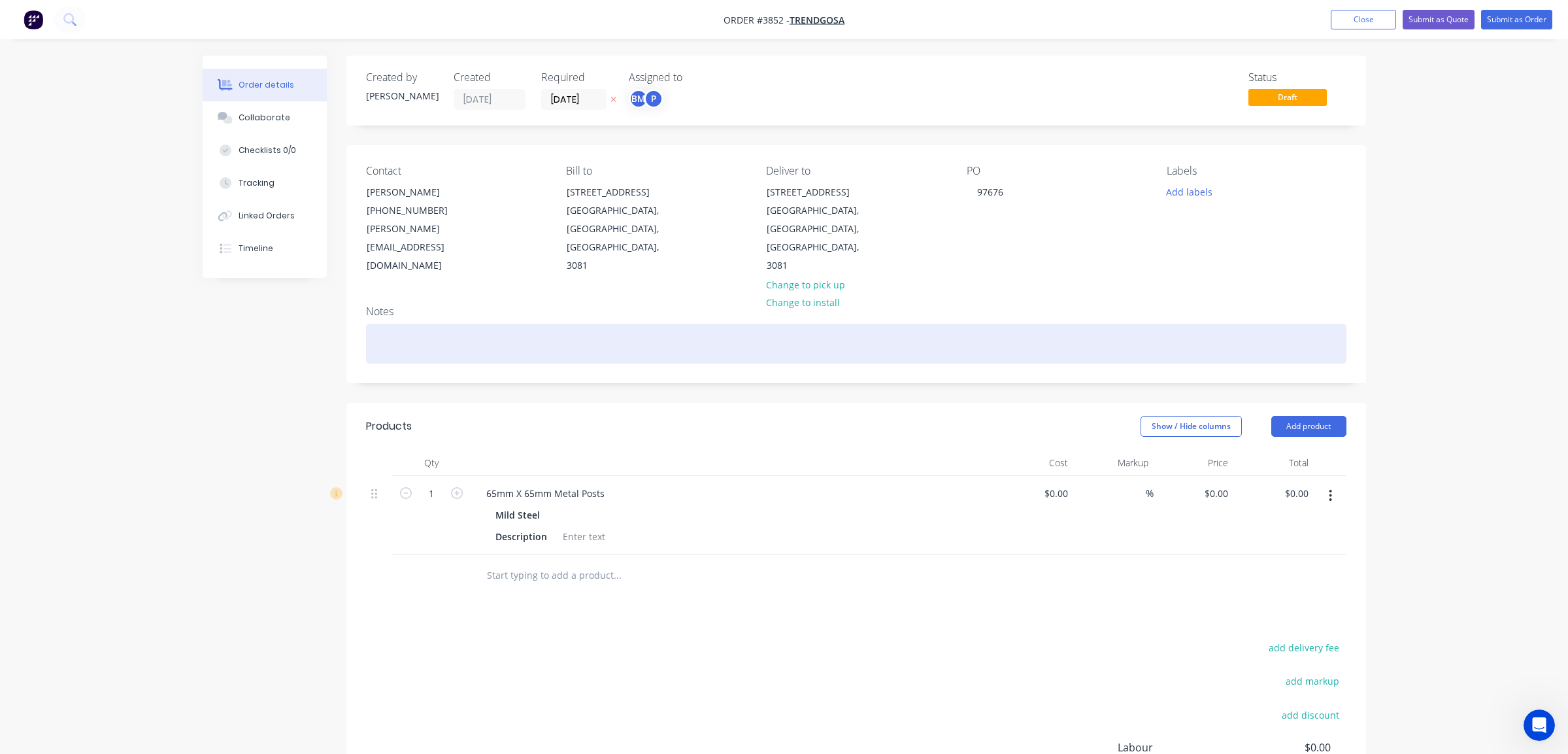
click at [545, 323] on div at bounding box center [856, 343] width 981 height 40
paste div
click at [415, 323] on div "WerribeeEmergency" at bounding box center [856, 343] width 981 height 40
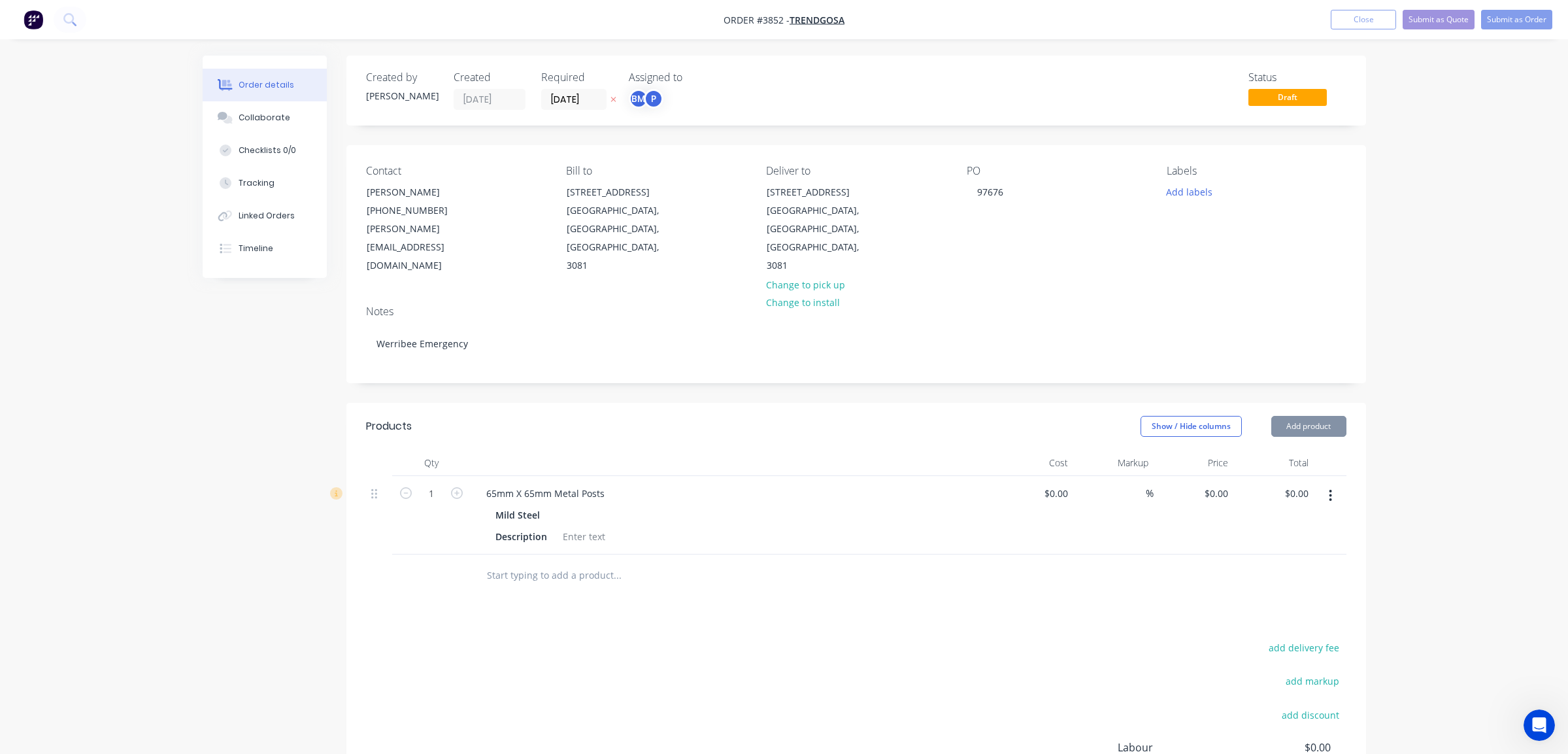
drag, startPoint x: 726, startPoint y: 362, endPoint x: 626, endPoint y: 299, distance: 118.2
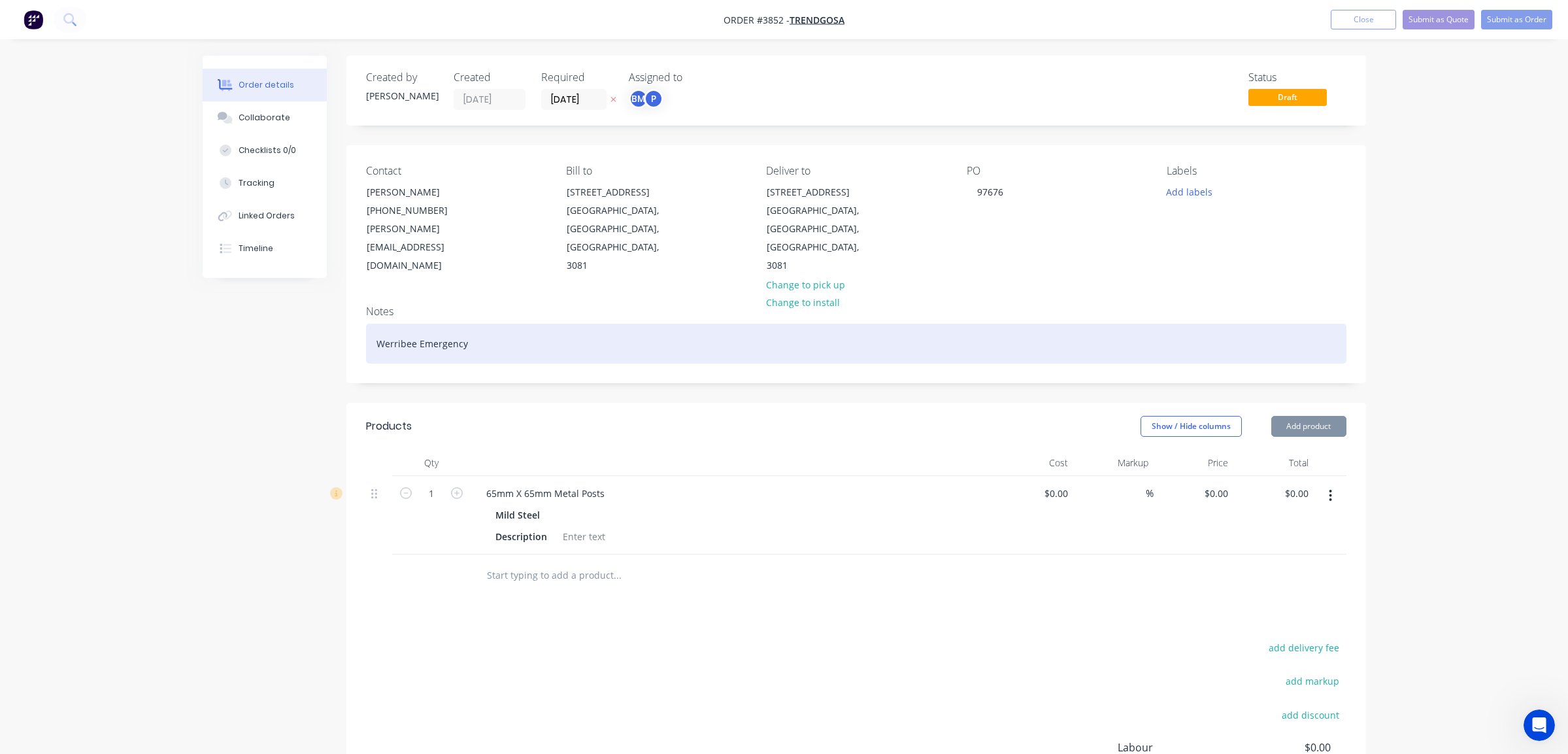
click at [726, 362] on div "Created by [PERSON_NAME] Created [DATE] Required [DATE] Assigned to BM P Status…" at bounding box center [857, 483] width 1020 height 855
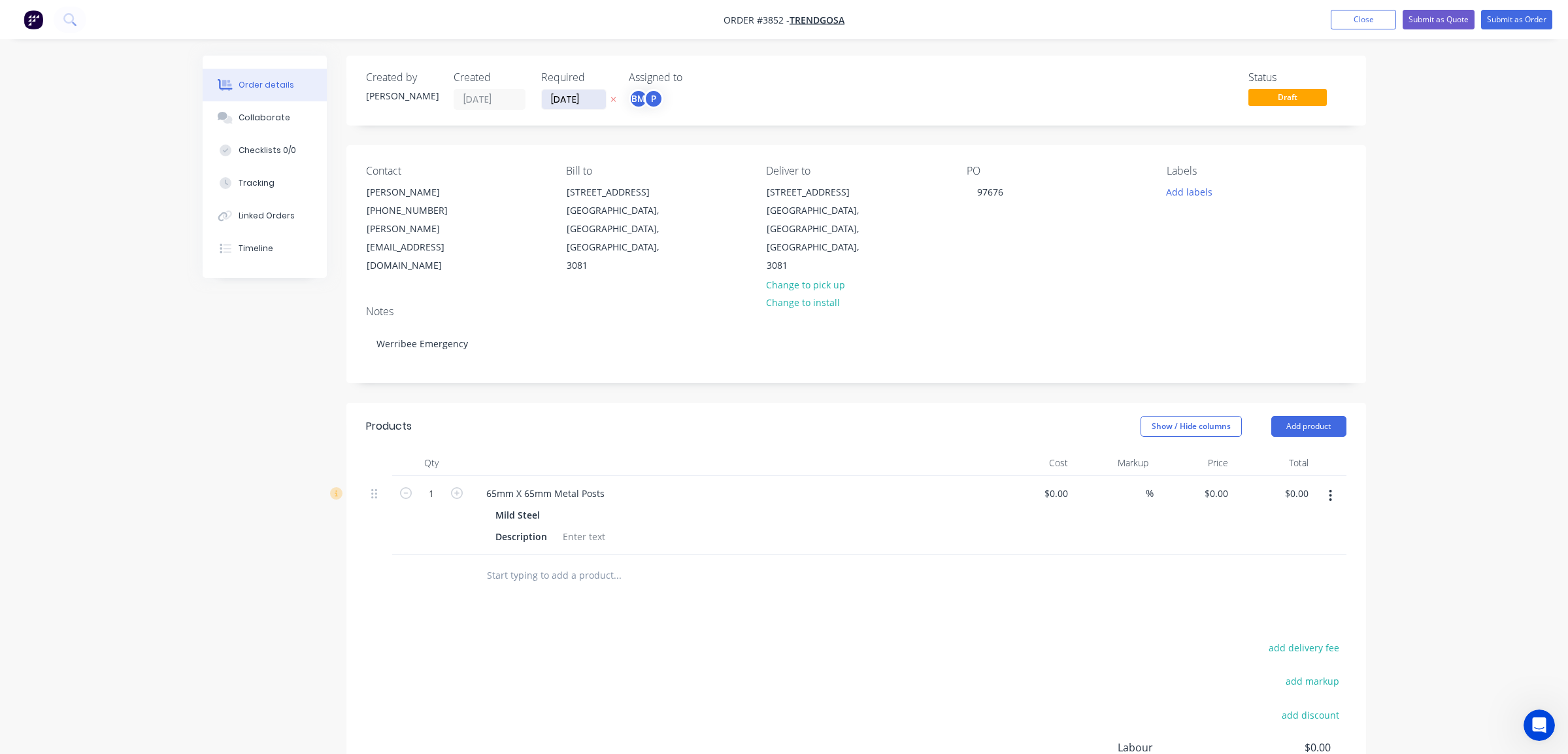
click at [560, 106] on input "[DATE]" at bounding box center [574, 99] width 64 height 20
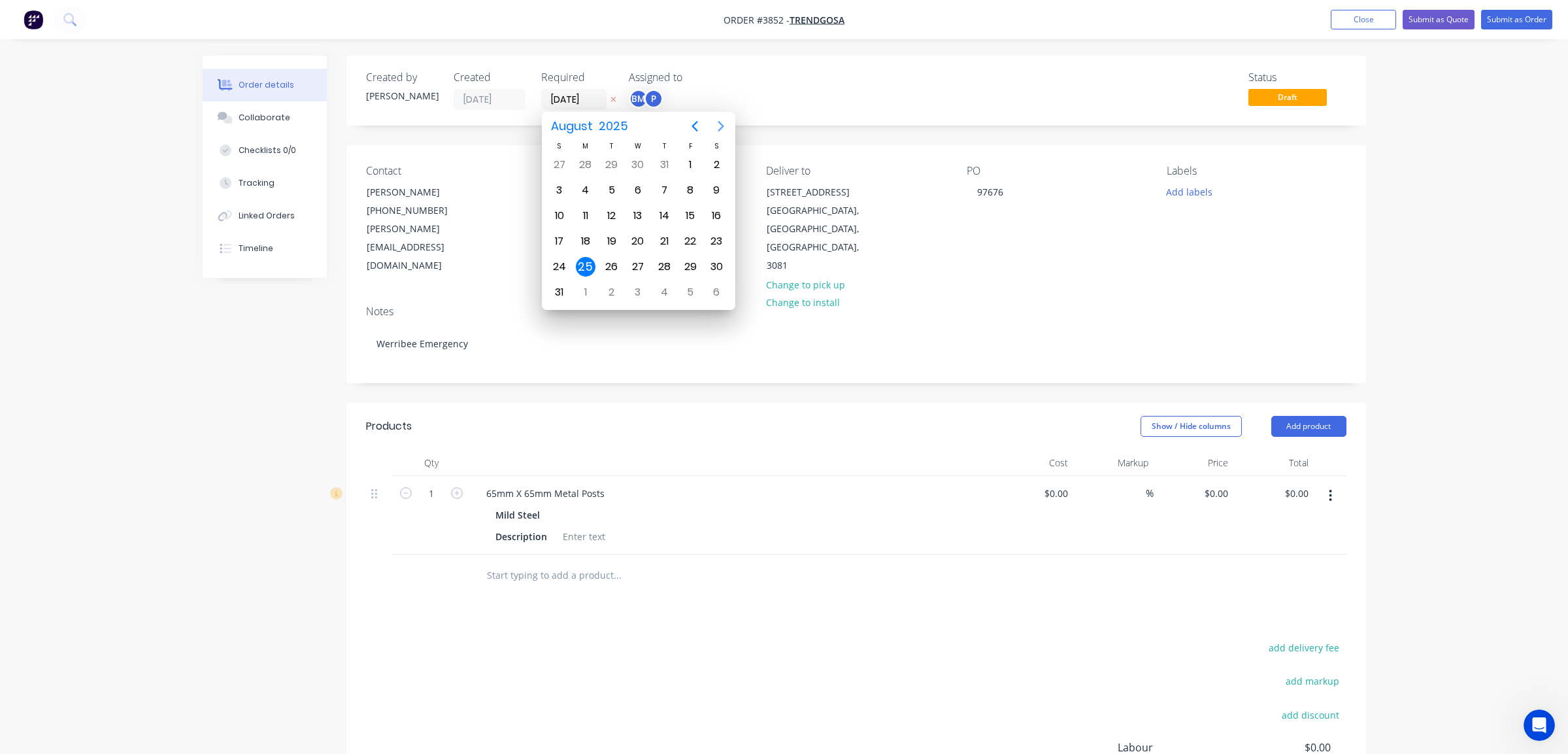
click at [722, 122] on icon "Next page" at bounding box center [721, 126] width 16 height 16
click at [606, 189] on div "9" at bounding box center [612, 190] width 20 height 20
type input "[DATE]"
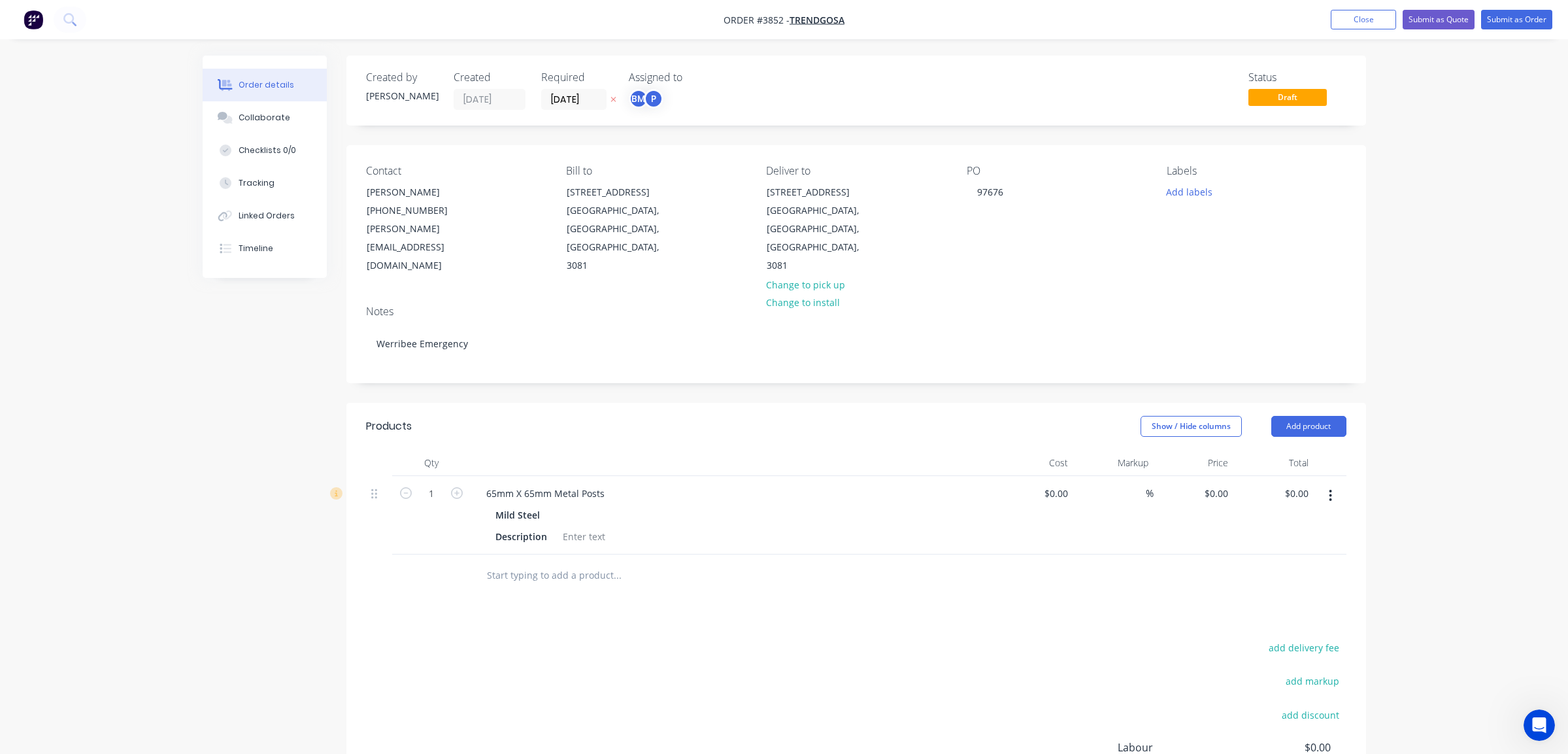
drag, startPoint x: 631, startPoint y: 72, endPoint x: 648, endPoint y: 99, distance: 31.9
click at [634, 76] on div "Assigned to" at bounding box center [694, 77] width 130 height 13
click at [649, 99] on div "P" at bounding box center [654, 99] width 20 height 20
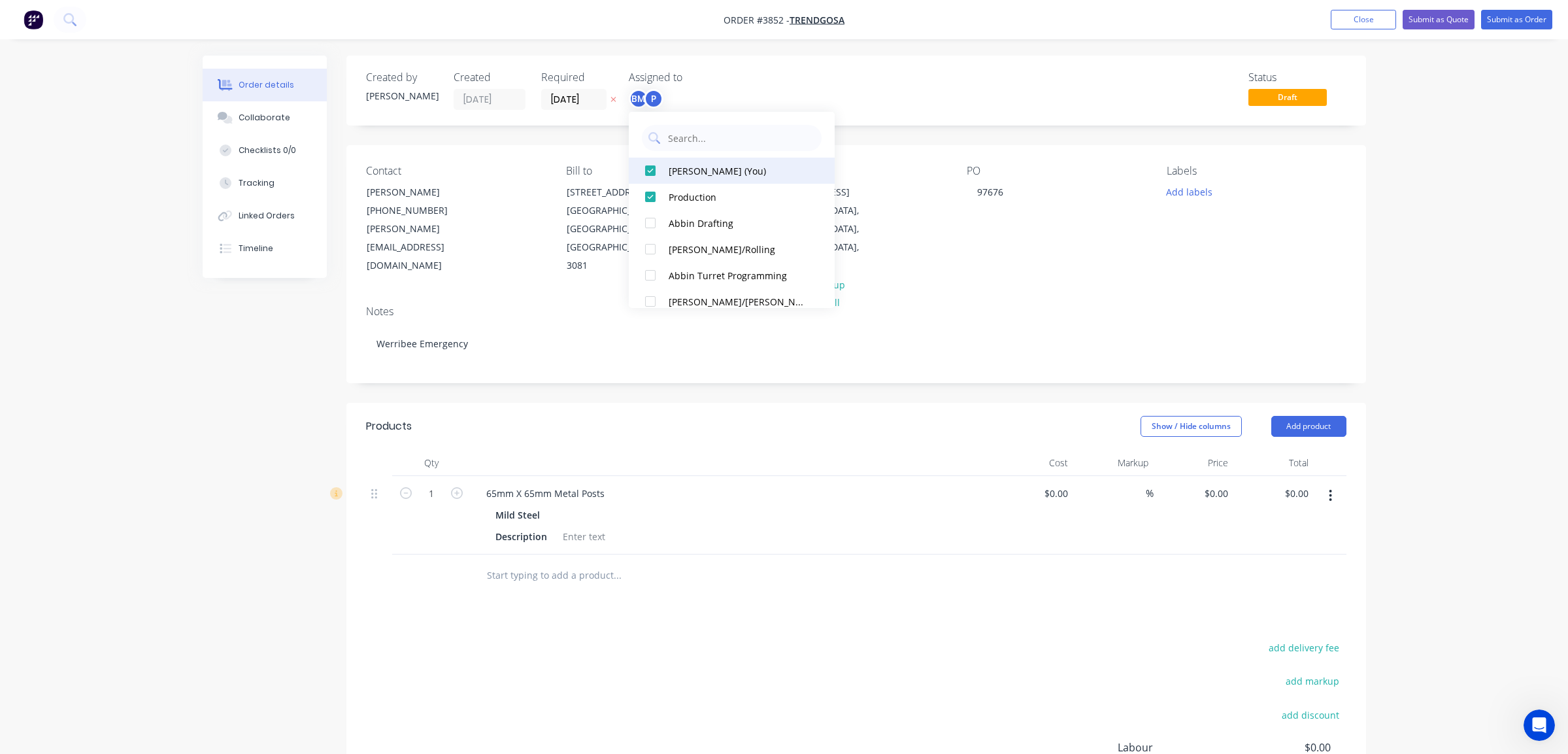
click at [721, 170] on div "[PERSON_NAME] (You)" at bounding box center [738, 170] width 138 height 13
click at [899, 90] on div "Status Draft" at bounding box center [1053, 90] width 587 height 38
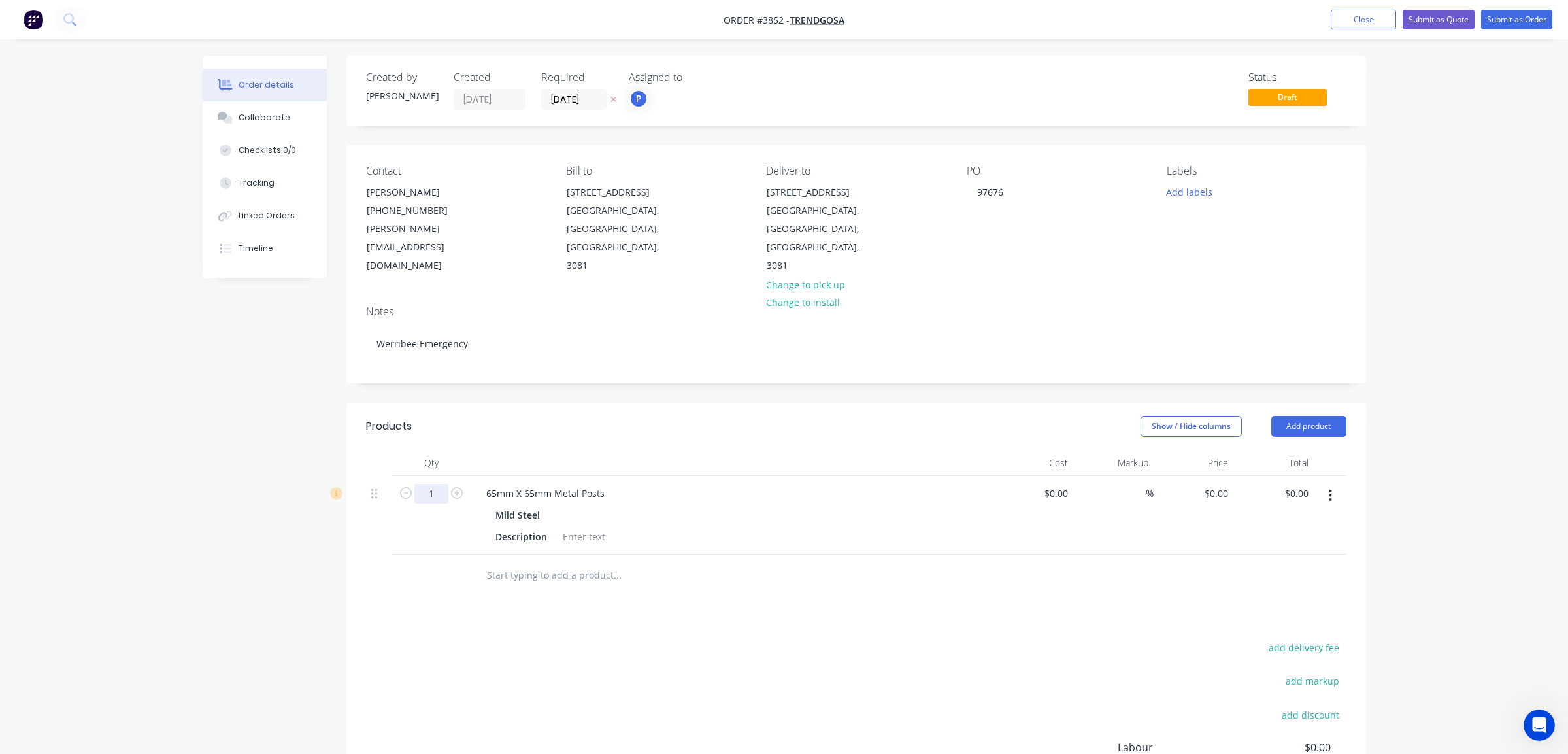
click at [430, 484] on input "1" at bounding box center [431, 494] width 34 height 20
type input "20"
click at [905, 639] on div "add delivery fee add markup add discount Labour $0.00 Sub total $0.00 Margin $0…" at bounding box center [856, 765] width 981 height 253
click at [576, 527] on div at bounding box center [584, 536] width 53 height 19
click at [783, 403] on header "Products Show / Hide columns Add product" at bounding box center [857, 426] width 1020 height 47
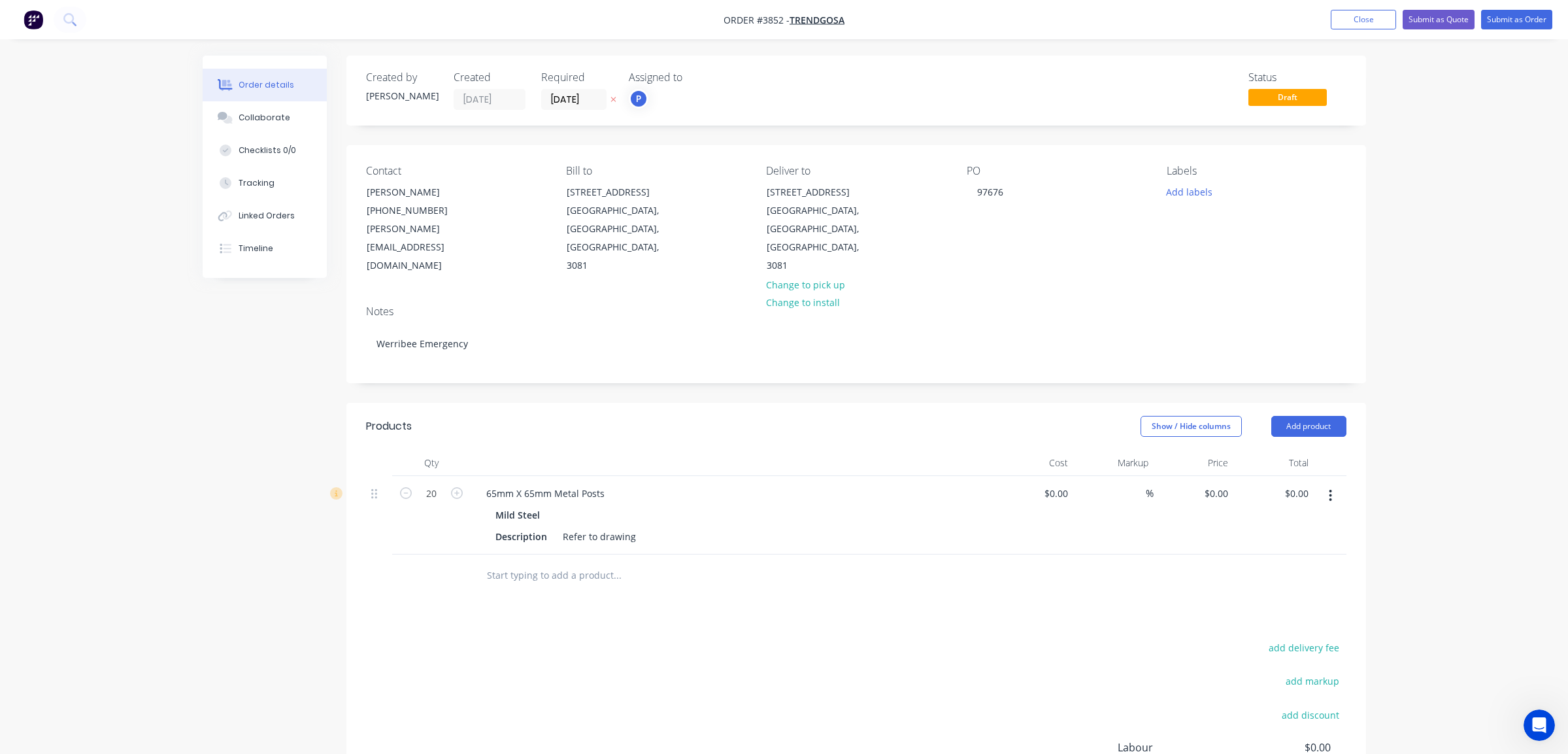
click at [1201, 180] on div "Labels Add labels" at bounding box center [1256, 220] width 179 height 111
click at [1201, 187] on button "Add labels" at bounding box center [1189, 191] width 60 height 18
click at [1240, 337] on div "A1-Cutting (Saw)" at bounding box center [1239, 335] width 74 height 14
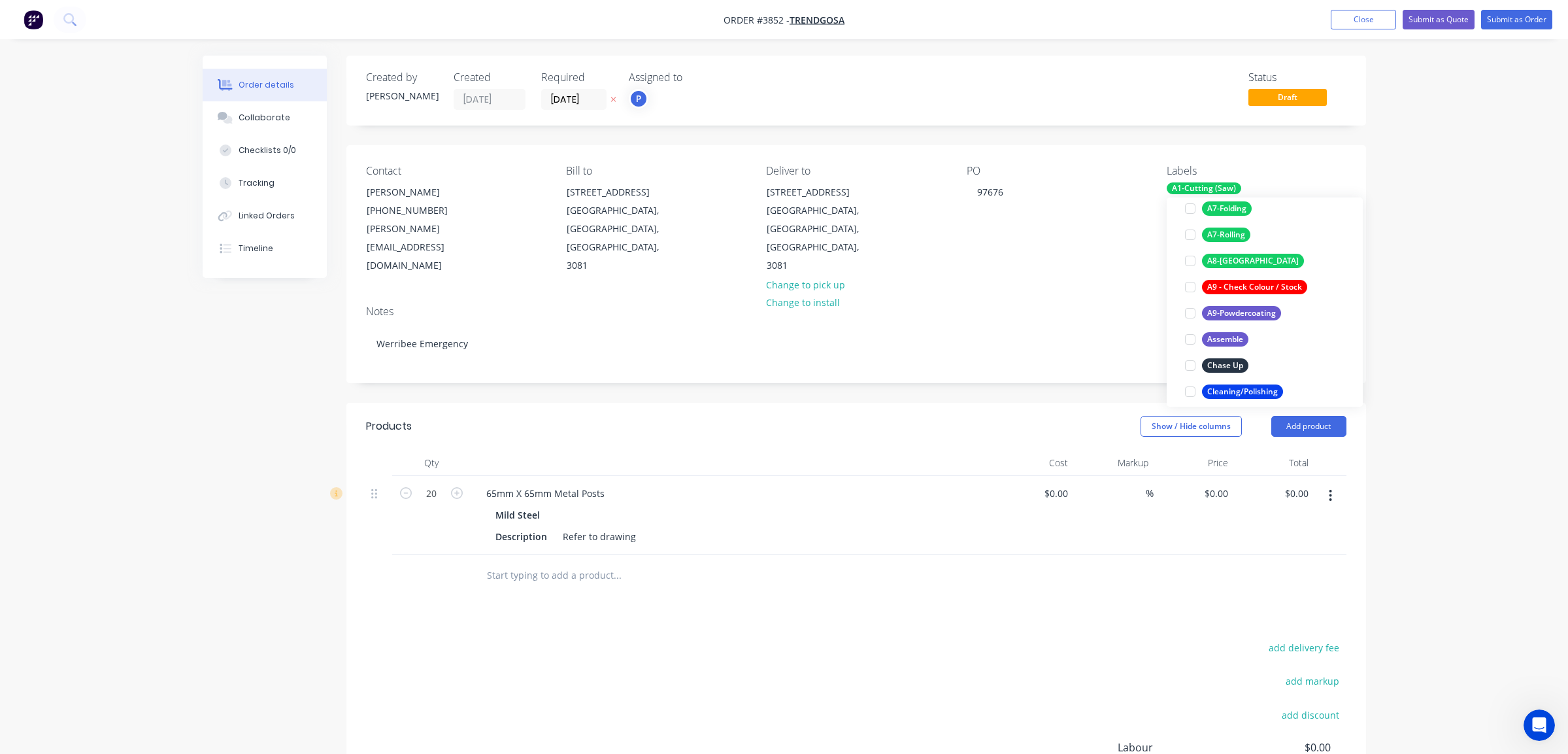
scroll to position [458, 0]
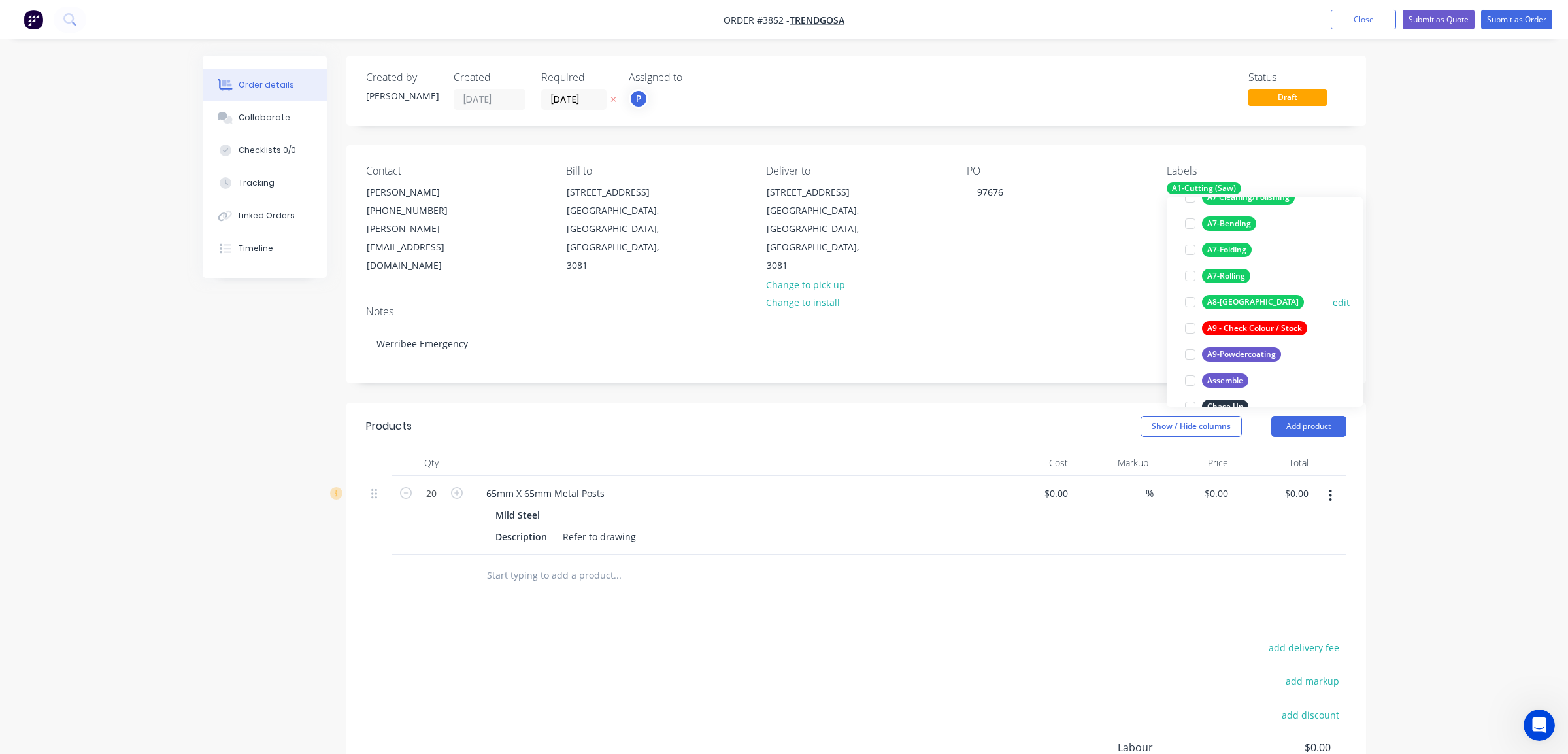
click at [1235, 305] on div "A8-[GEOGRAPHIC_DATA]" at bounding box center [1253, 302] width 102 height 14
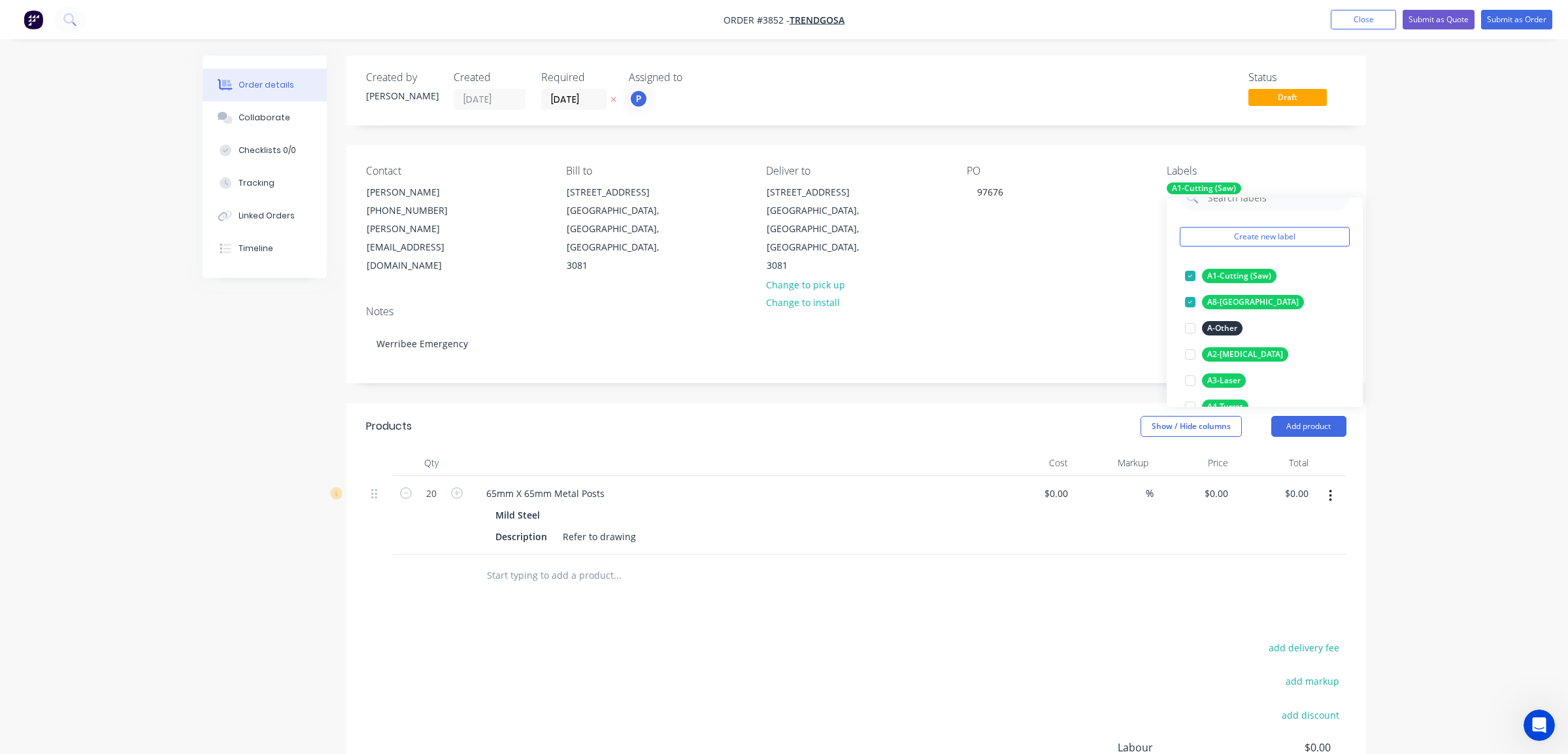
click at [1431, 284] on div "Order details Collaborate Checklists 0/0 Tracking Linked Orders Timeline Order …" at bounding box center [784, 465] width 1568 height 931
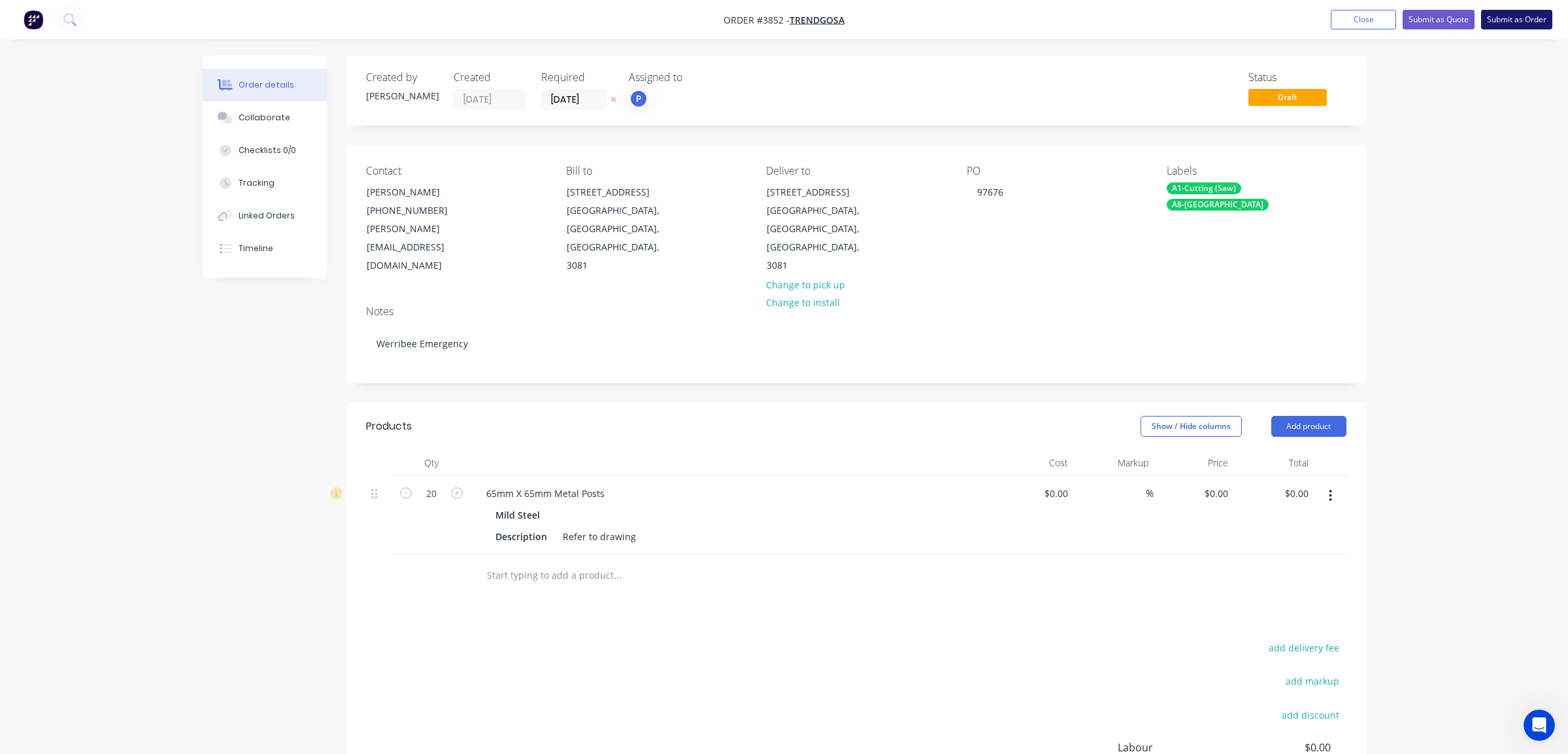
drag, startPoint x: 1529, startPoint y: 9, endPoint x: 1524, endPoint y: 19, distance: 11.2
click at [1528, 11] on nav "Order #3852 - Trendgosa Add product Close Submit as Quote Submit as Order" at bounding box center [784, 19] width 1568 height 39
click at [1524, 19] on button "Submit as Order" at bounding box center [1517, 20] width 71 height 20
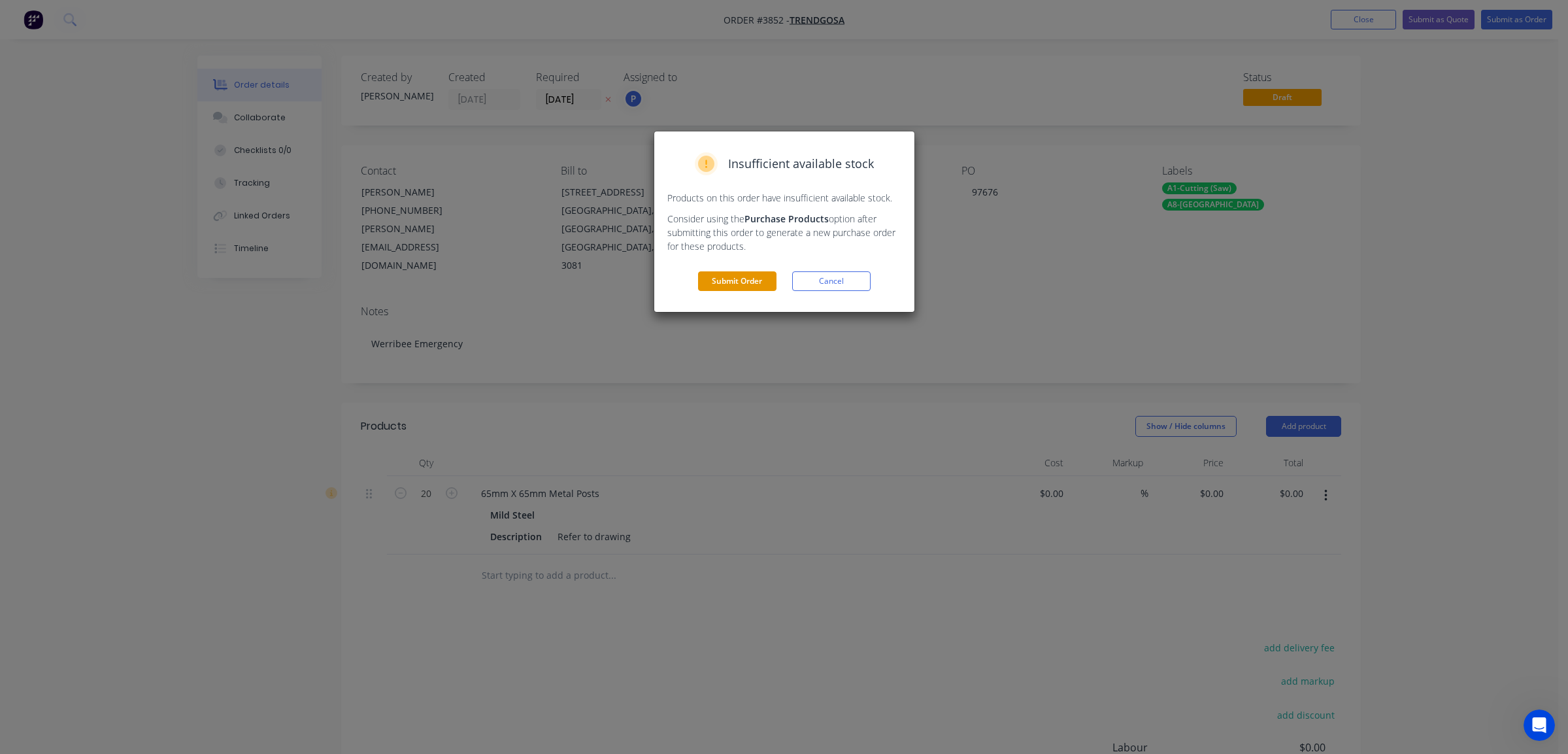
click at [731, 285] on button "Submit Order" at bounding box center [737, 282] width 79 height 20
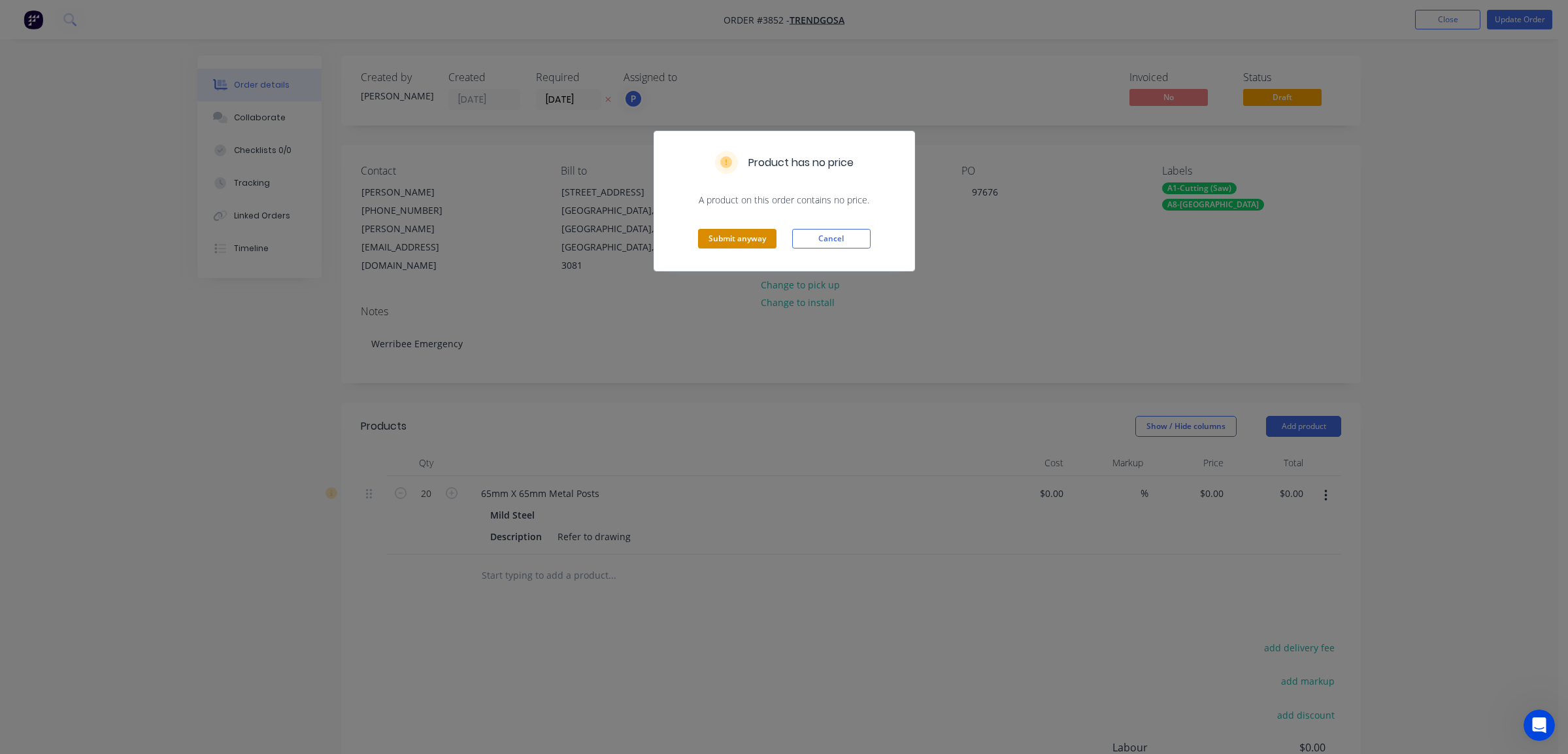
click at [747, 237] on button "Submit anyway" at bounding box center [737, 239] width 79 height 20
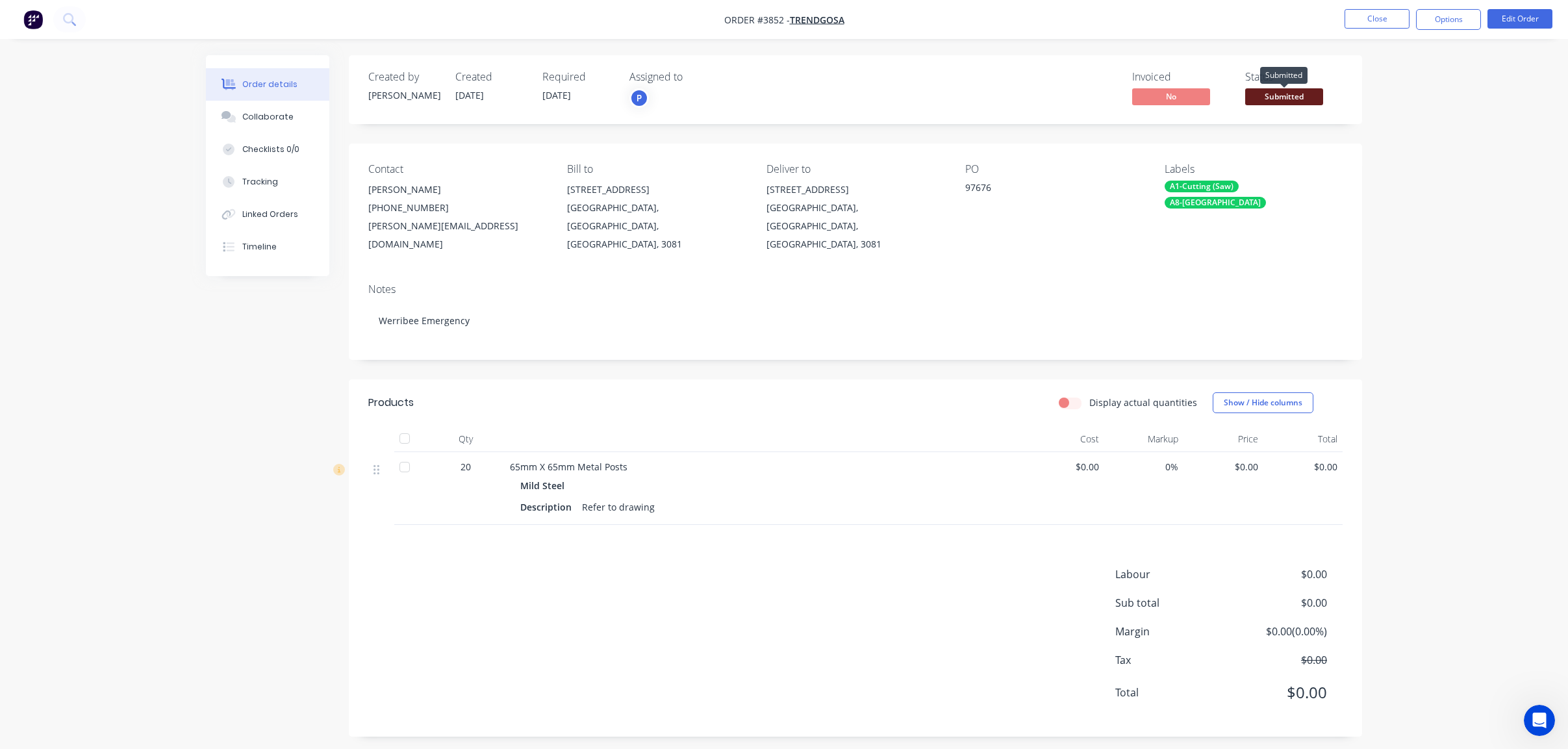
click at [1268, 97] on span "Submitted" at bounding box center [1284, 96] width 78 height 16
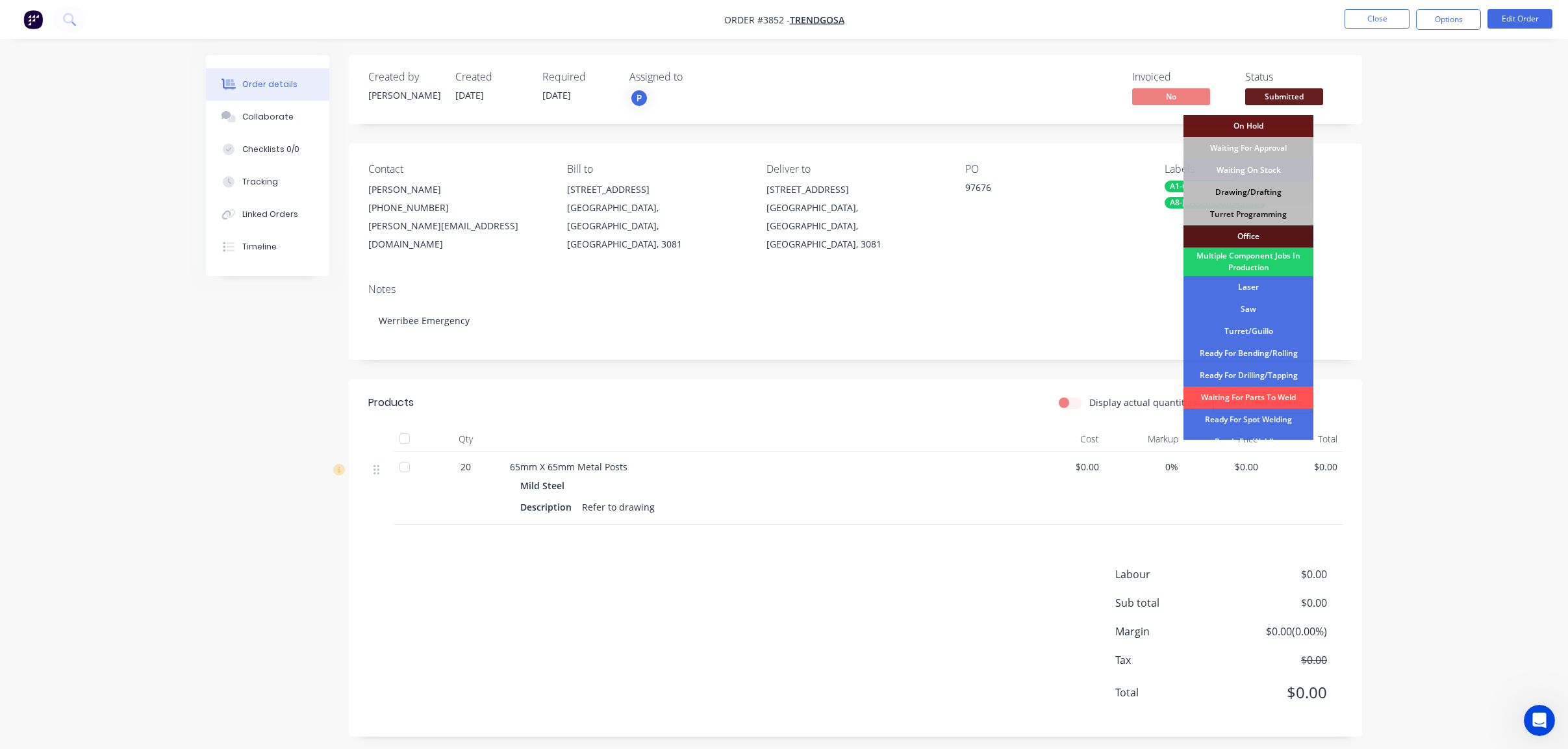
click at [1245, 183] on div "Drawing/Drafting" at bounding box center [1248, 192] width 130 height 22
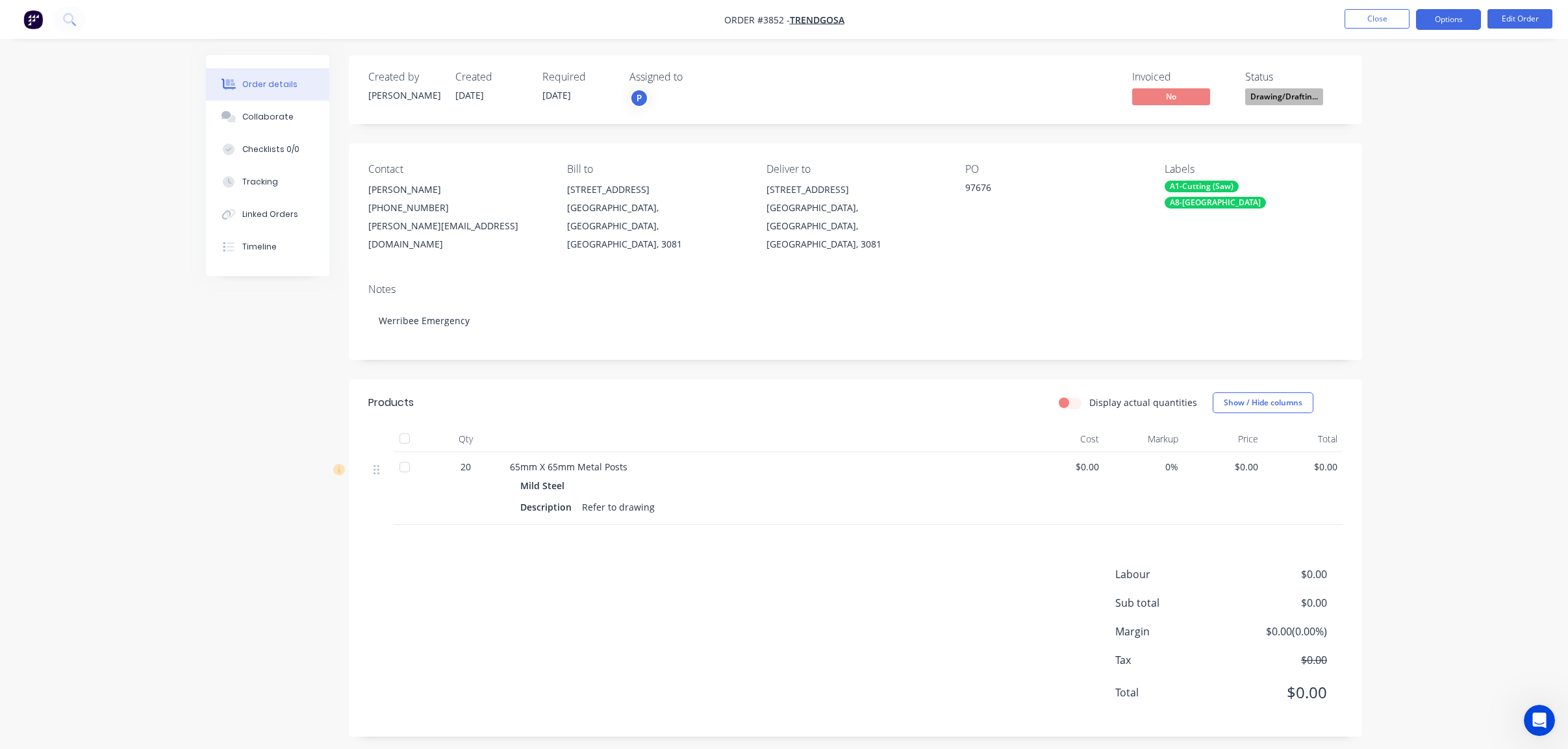
click at [1454, 16] on button "Options" at bounding box center [1448, 19] width 65 height 20
click at [1430, 163] on div "Work Order" at bounding box center [1409, 156] width 120 height 19
click at [1428, 128] on div "Without pricing" at bounding box center [1409, 130] width 120 height 19
click at [128, 320] on div "Order details Collaborate Checklists 0/0 Tracking Linked Orders Timeline Order …" at bounding box center [784, 378] width 1568 height 756
click at [1390, 16] on button "Close" at bounding box center [1377, 19] width 65 height 20
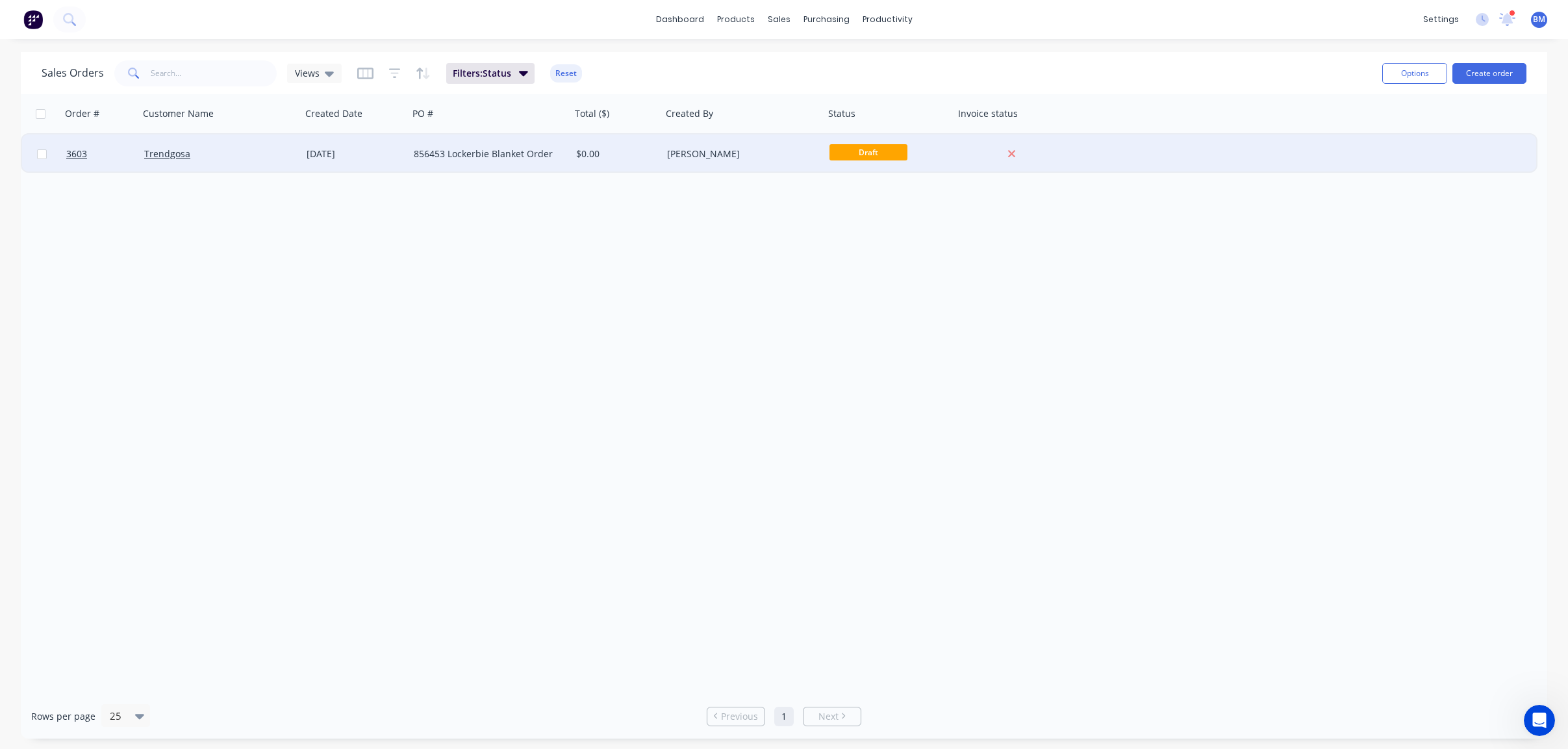
click at [242, 154] on div "Trendgosa" at bounding box center [216, 154] width 144 height 13
